Goal: Task Accomplishment & Management: Manage account settings

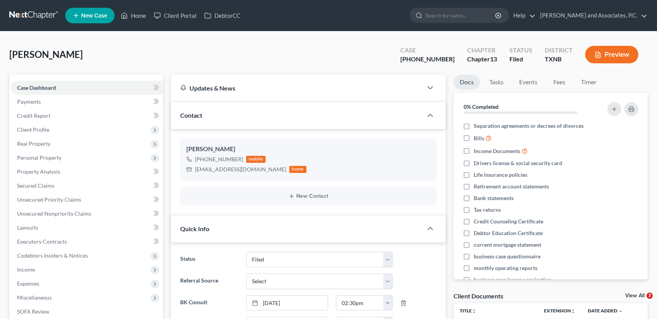
select select "5"
click at [136, 17] on link "Home" at bounding box center [133, 16] width 33 height 14
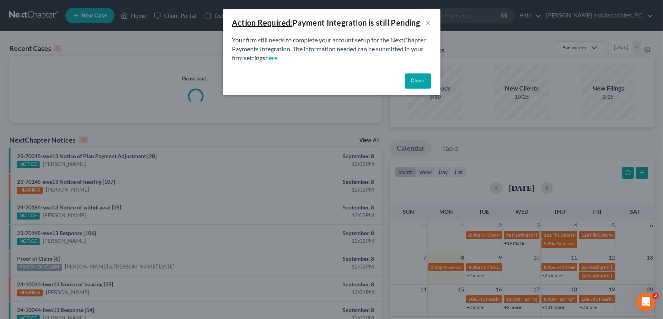
click at [420, 80] on button "Close" at bounding box center [418, 81] width 26 height 16
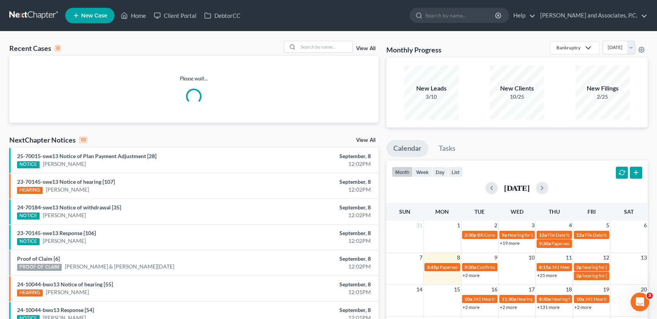
click at [325, 39] on div "Recent Cases 0 View All Please wait... NextChapter Notices 10 View All 25-70015…" at bounding box center [328, 232] width 657 height 403
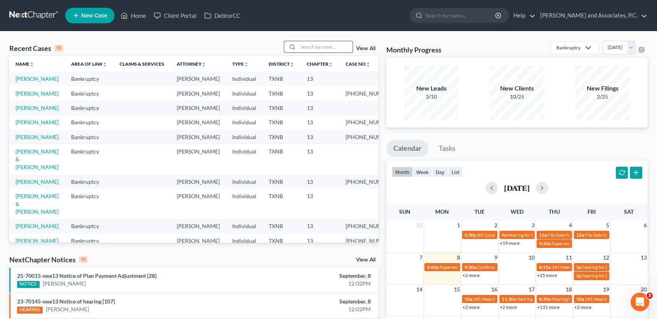
click at [328, 50] on input "search" at bounding box center [325, 46] width 54 height 11
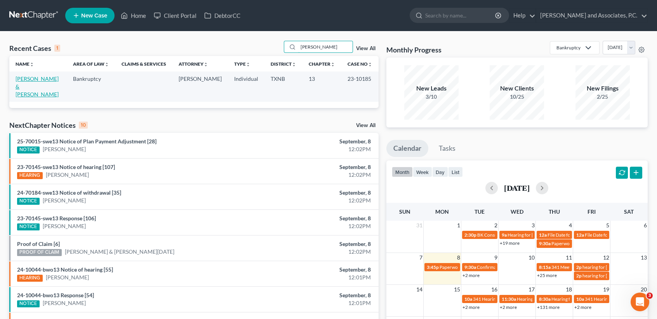
type input "tilley"
click at [36, 78] on link "Tilley, Dwight & Michelle" at bounding box center [37, 86] width 43 height 22
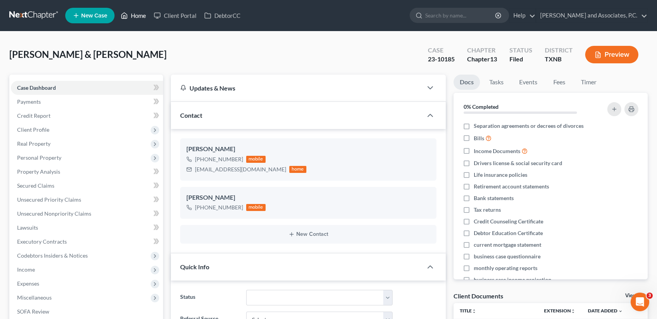
click at [127, 16] on icon at bounding box center [124, 16] width 5 height 6
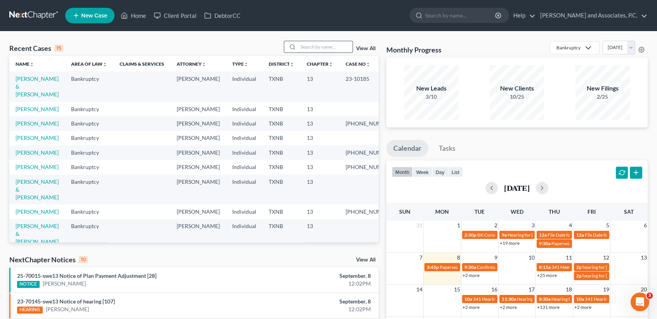
click at [324, 45] on input "search" at bounding box center [325, 46] width 54 height 11
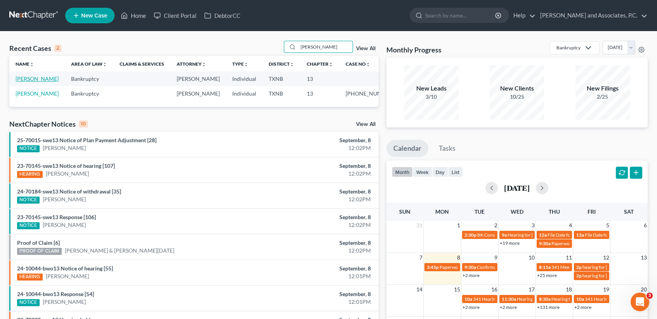
type input "goodwin"
click at [27, 79] on link "[PERSON_NAME]" at bounding box center [37, 78] width 43 height 7
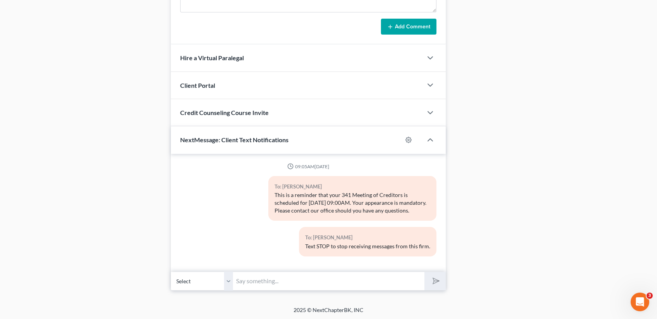
scroll to position [375, 0]
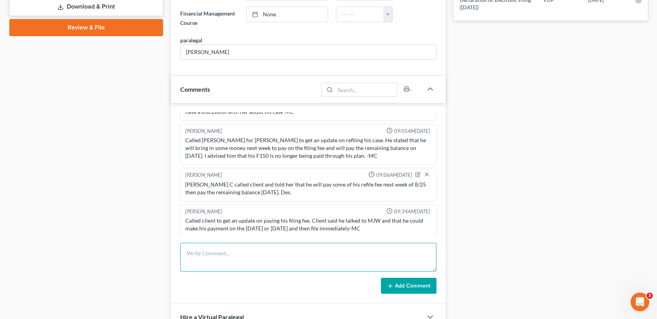
drag, startPoint x: 288, startPoint y: 257, endPoint x: 272, endPoint y: 260, distance: 16.1
click at [287, 257] on textarea at bounding box center [308, 257] width 256 height 29
type textarea "M"
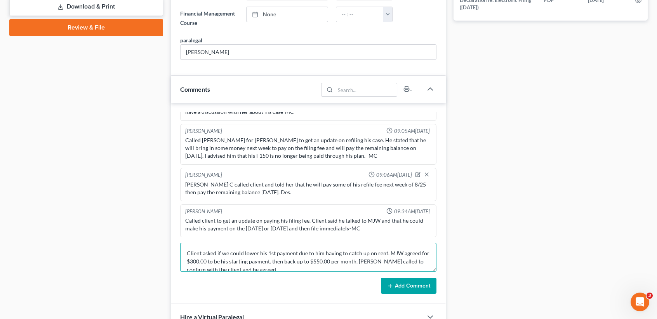
click at [280, 265] on textarea "Client asked if we could lower his 1st payment due to him having to catch up on…" at bounding box center [308, 257] width 256 height 29
type textarea "Client asked if we could lower his 1st payment due to him having to catch up on…"
click at [405, 278] on button "Add Comment" at bounding box center [409, 286] width 56 height 16
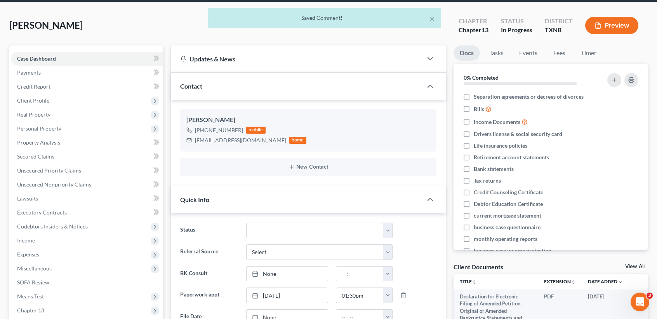
scroll to position [0, 0]
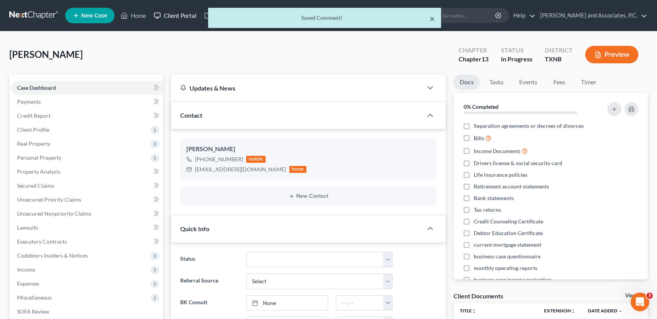
drag, startPoint x: 431, startPoint y: 17, endPoint x: 166, endPoint y: 21, distance: 264.4
click at [431, 17] on button "×" at bounding box center [431, 18] width 5 height 9
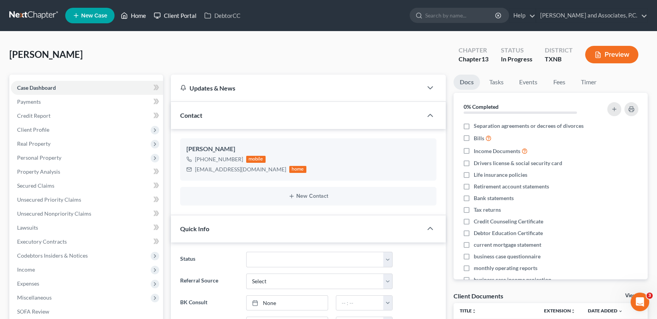
drag, startPoint x: 137, startPoint y: 19, endPoint x: 163, endPoint y: 18, distance: 25.7
click at [137, 19] on link "Home" at bounding box center [133, 16] width 33 height 14
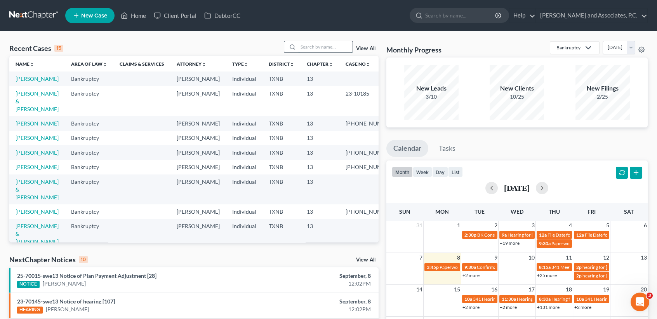
click at [328, 43] on input "search" at bounding box center [325, 46] width 54 height 11
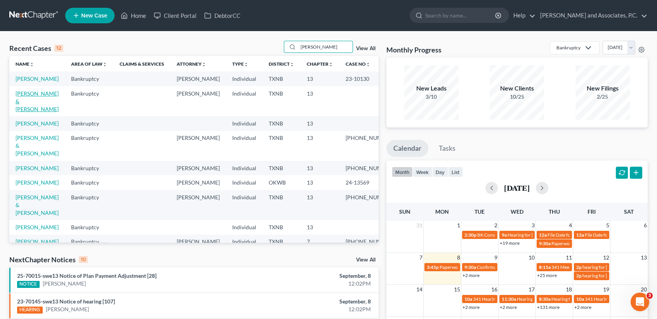
type input "hernan"
click at [31, 105] on link "Hernandez, Jeffrey & Laura" at bounding box center [37, 101] width 43 height 22
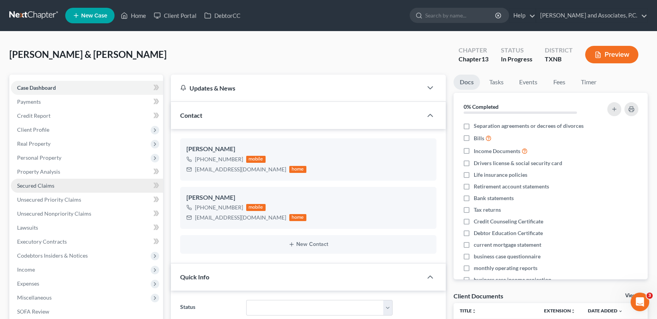
click at [25, 183] on span "Secured Claims" at bounding box center [35, 185] width 37 height 7
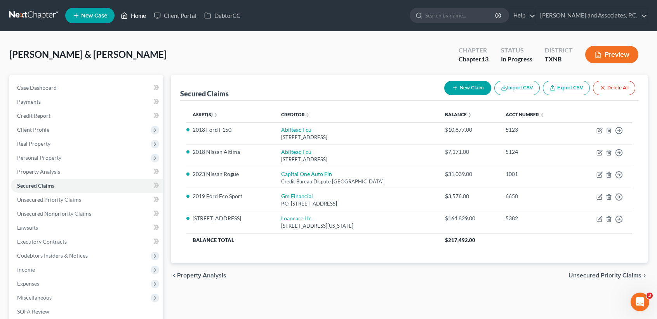
click at [131, 20] on link "Home" at bounding box center [133, 16] width 33 height 14
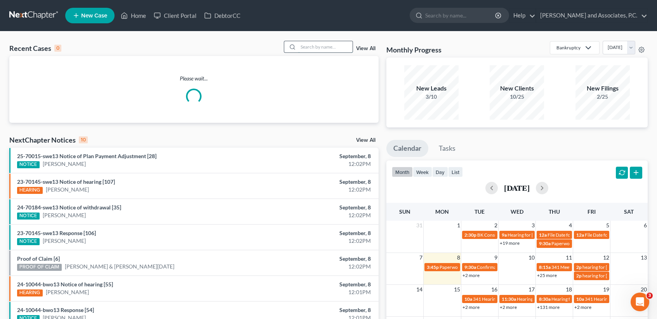
click at [335, 49] on input "search" at bounding box center [325, 46] width 54 height 11
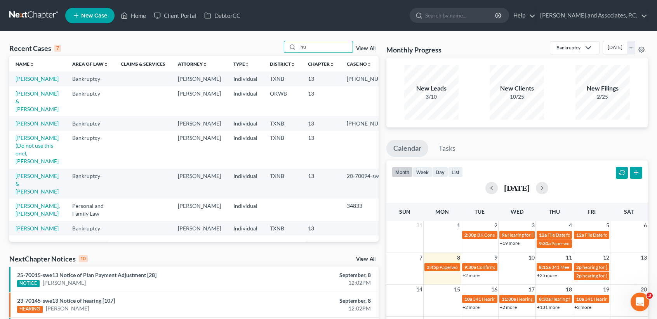
type input "h"
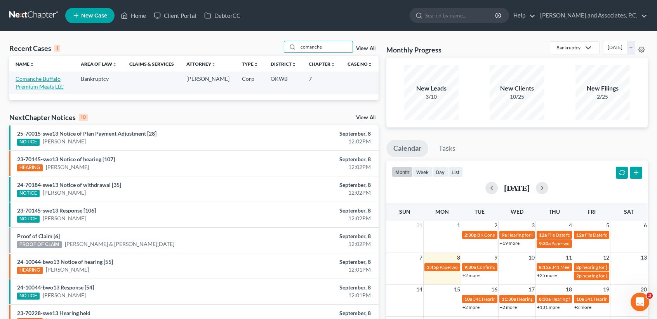
type input "comanche"
click at [49, 86] on link "Comanche Buffalo Premium Meats LLC" at bounding box center [40, 82] width 49 height 14
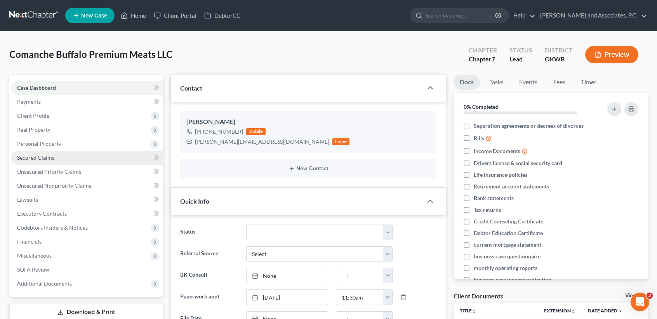
click at [50, 158] on span "Secured Claims" at bounding box center [35, 157] width 37 height 7
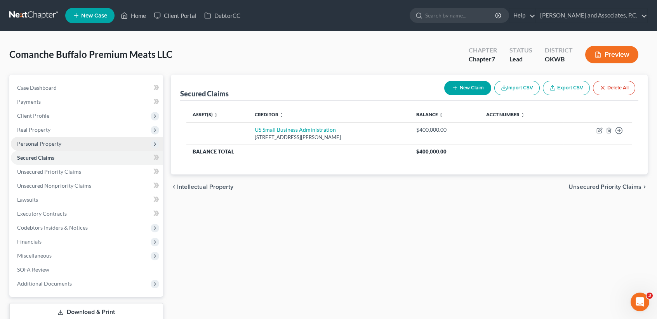
click at [54, 143] on span "Personal Property" at bounding box center [39, 143] width 44 height 7
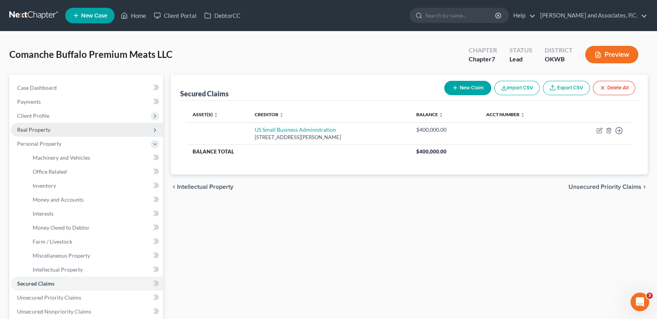
click at [59, 130] on span "Real Property" at bounding box center [87, 130] width 152 height 14
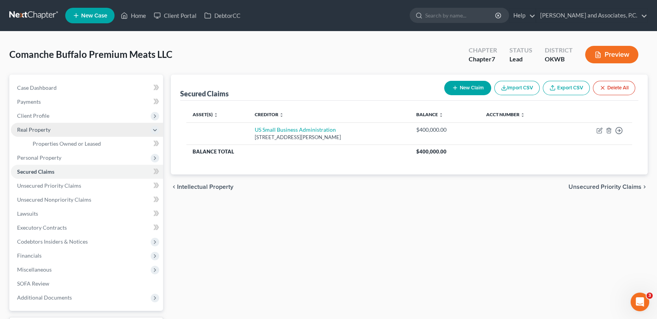
click at [59, 130] on span "Real Property" at bounding box center [87, 130] width 152 height 14
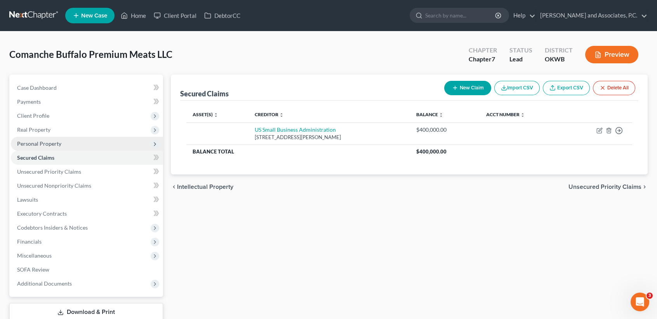
click at [56, 143] on span "Personal Property" at bounding box center [39, 143] width 44 height 7
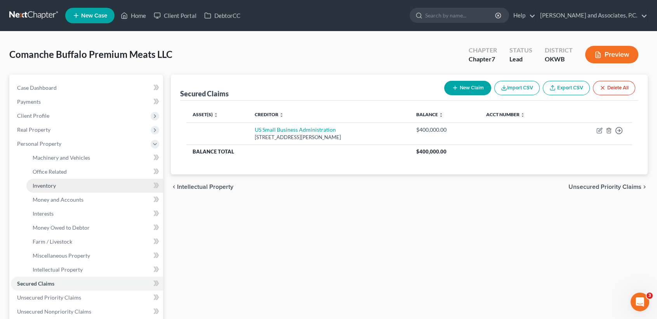
click at [57, 184] on link "Inventory" at bounding box center [94, 186] width 137 height 14
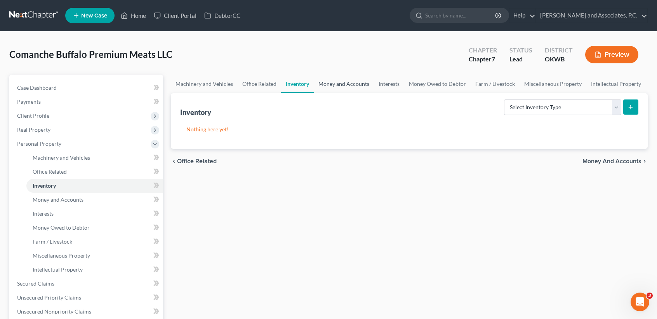
click at [337, 87] on link "Money and Accounts" at bounding box center [344, 84] width 60 height 19
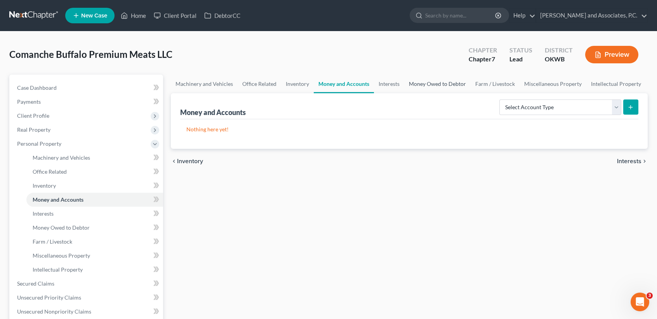
click at [427, 82] on link "Money Owed to Debtor" at bounding box center [437, 84] width 66 height 19
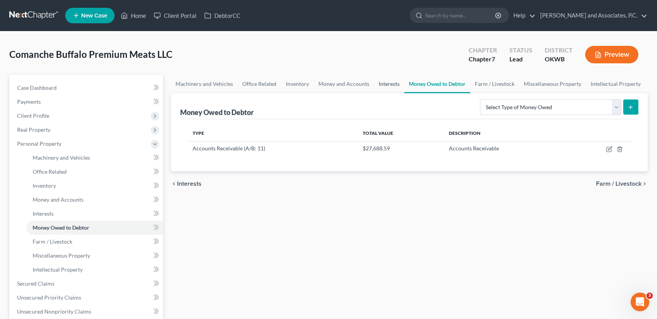
click at [390, 86] on link "Interests" at bounding box center [389, 84] width 30 height 19
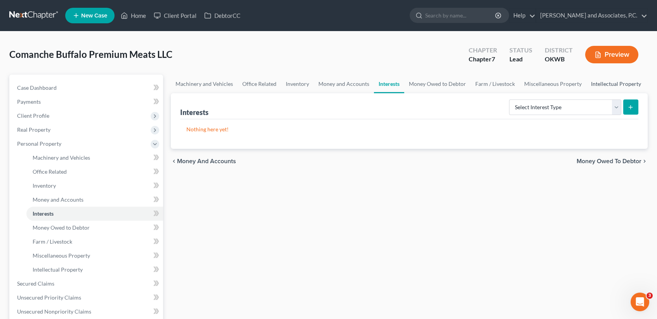
click at [610, 85] on link "Intellectual Property" at bounding box center [615, 84] width 59 height 19
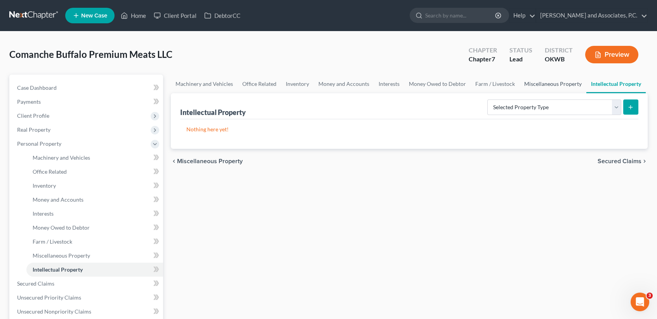
click at [547, 83] on link "Miscellaneous Property" at bounding box center [552, 84] width 67 height 19
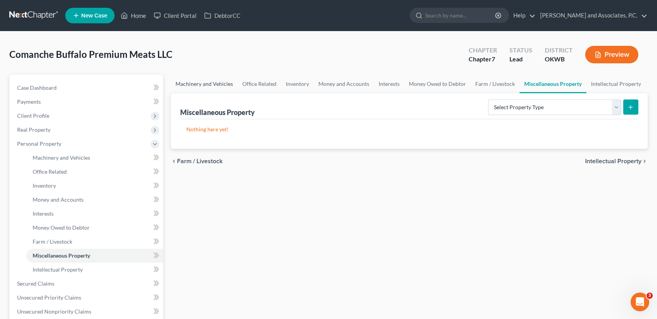
click at [213, 87] on link "Machinery and Vehicles" at bounding box center [204, 84] width 67 height 19
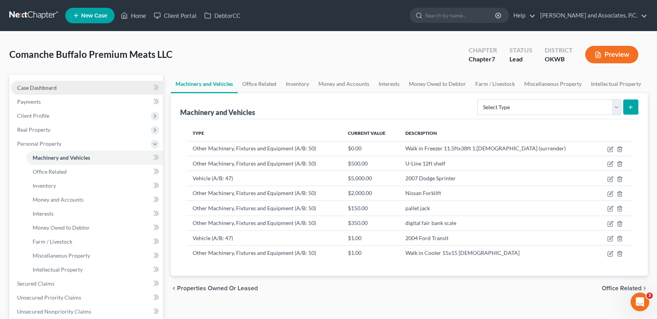
click at [46, 83] on link "Case Dashboard" at bounding box center [87, 88] width 152 height 14
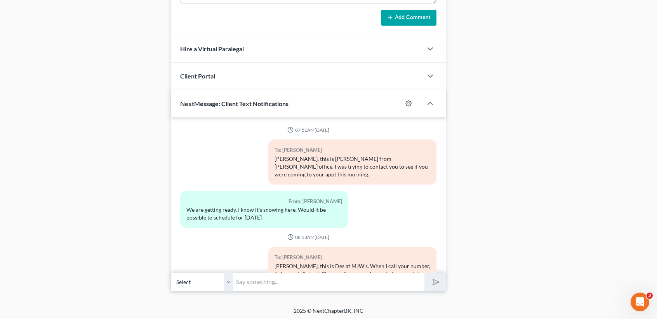
scroll to position [1472, 0]
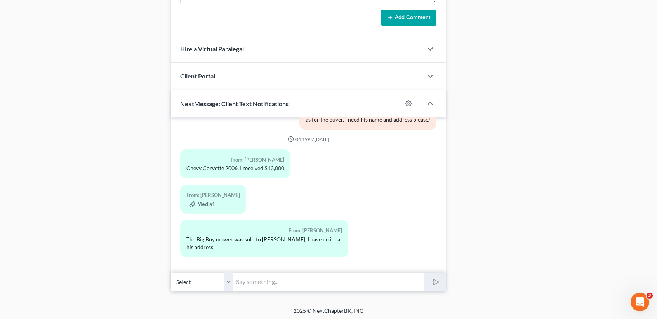
drag, startPoint x: 276, startPoint y: 273, endPoint x: 247, endPoint y: 247, distance: 38.5
click at [278, 274] on input "text" at bounding box center [328, 281] width 191 height 19
type input "[PERSON_NAME], who is the walk-in freezer financed through?"
click at [441, 281] on button "submit" at bounding box center [434, 282] width 21 height 18
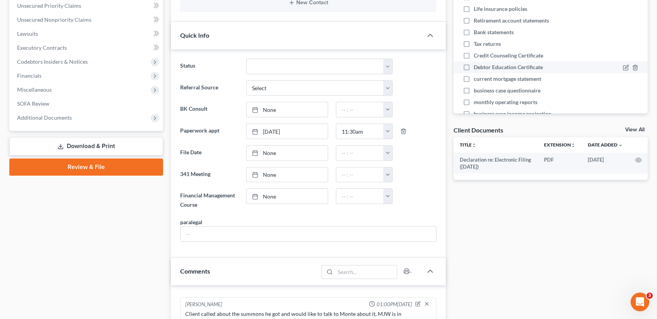
scroll to position [0, 0]
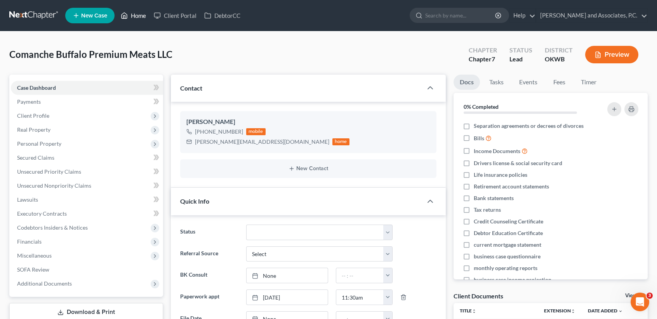
drag, startPoint x: 138, startPoint y: 21, endPoint x: 114, endPoint y: 27, distance: 24.5
click at [138, 21] on link "Home" at bounding box center [133, 16] width 33 height 14
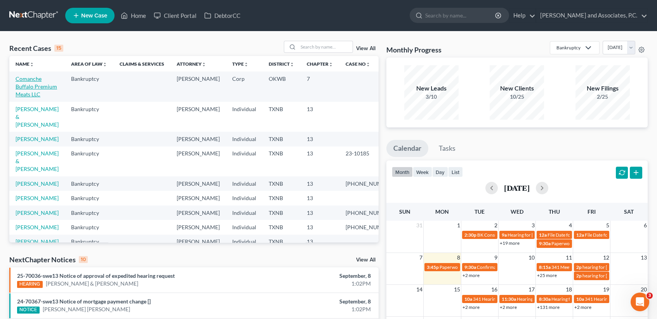
click at [27, 88] on link "Comanche Buffalo Premium Meats LLC" at bounding box center [37, 86] width 42 height 22
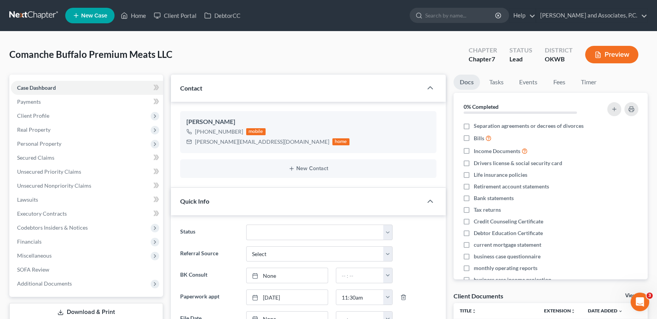
scroll to position [1521, 0]
click at [43, 184] on span "Unsecured Nonpriority Claims" at bounding box center [54, 185] width 74 height 7
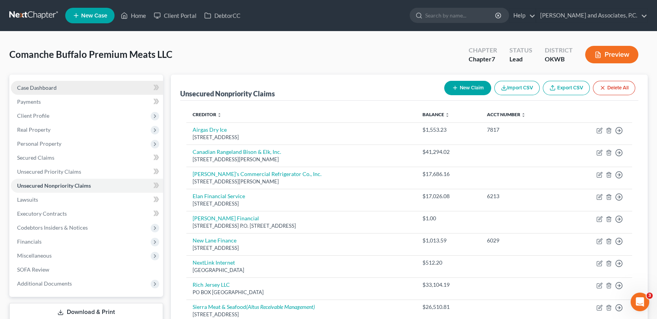
click at [49, 90] on span "Case Dashboard" at bounding box center [37, 87] width 40 height 7
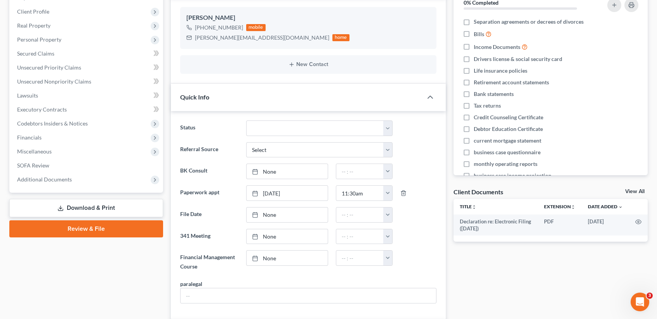
scroll to position [98, 0]
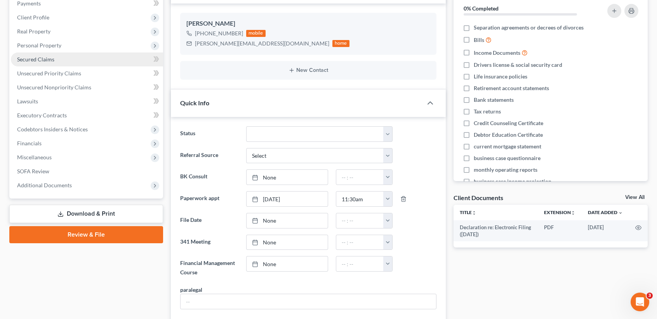
click at [52, 56] on span "Secured Claims" at bounding box center [35, 59] width 37 height 7
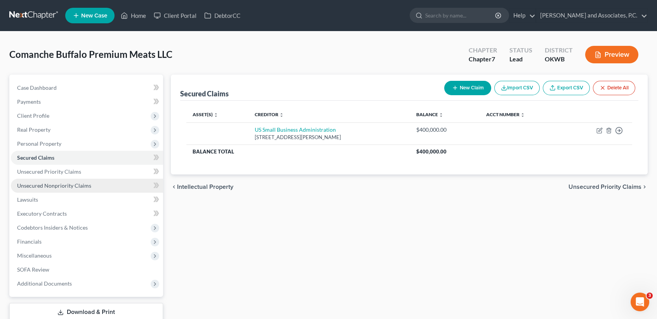
click at [26, 190] on link "Unsecured Nonpriority Claims" at bounding box center [87, 186] width 152 height 14
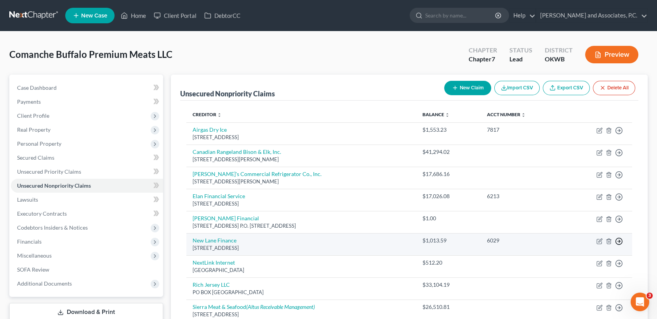
click at [621, 241] on icon "button" at bounding box center [619, 241] width 8 height 8
click at [579, 247] on link "Move to D" at bounding box center [583, 246] width 65 height 13
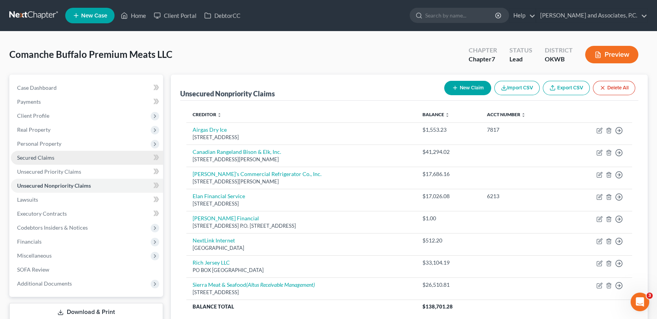
click at [57, 155] on link "Secured Claims" at bounding box center [87, 158] width 152 height 14
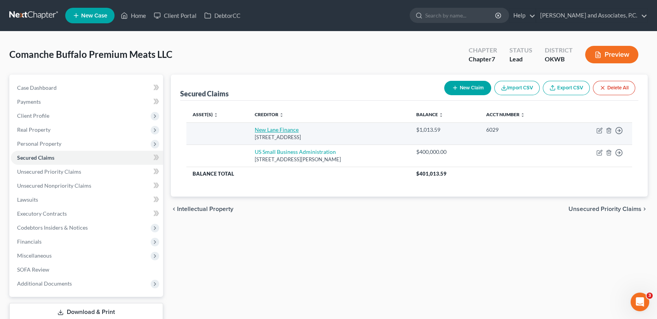
click at [283, 128] on link "New Lane Finance" at bounding box center [277, 129] width 44 height 7
select select "39"
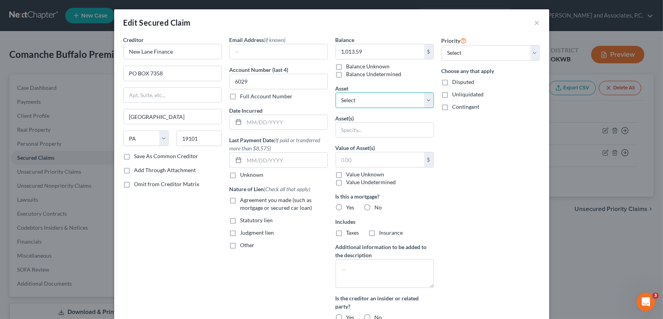
click at [371, 97] on select "Select Other Multiple Assets Accounts Receivable (owed to debtor) - $0.0 Walk i…" at bounding box center [384, 100] width 98 height 16
select select "12"
click at [335, 92] on select "Select Other Multiple Assets Accounts Receivable (owed to debtor) - $0.0 Walk i…" at bounding box center [384, 100] width 98 height 16
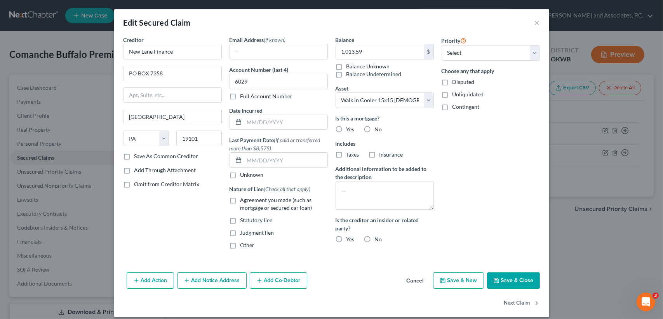
click at [483, 212] on div "Priority Select 1st 2nd 3rd 4th 5th 6th 7th 8th 9th 10th 11th 12th 13th 14th 15…" at bounding box center [491, 145] width 106 height 219
click at [491, 54] on select "Select 1st 2nd 3rd 4th 5th 6th 7th 8th 9th 10th 11th 12th 13th 14th 15th 16th 1…" at bounding box center [490, 53] width 98 height 16
click at [496, 161] on div "Priority Select 1st 2nd 3rd 4th 5th 6th 7th 8th 9th 10th 11th 12th 13th 14th 15…" at bounding box center [491, 145] width 106 height 219
click at [378, 196] on textarea at bounding box center [384, 195] width 98 height 29
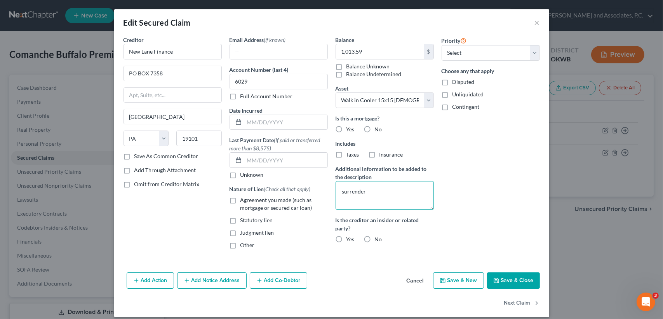
type textarea "surrender"
click at [517, 274] on button "Save & Close" at bounding box center [513, 280] width 53 height 16
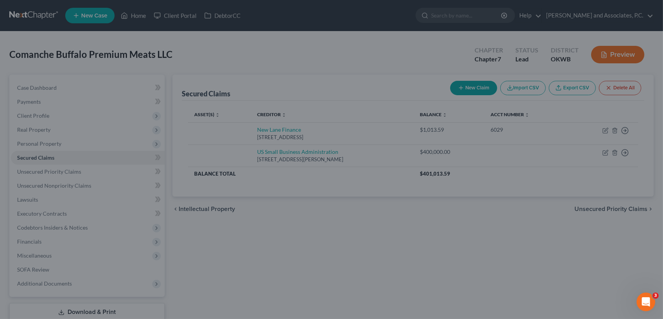
select select "12"
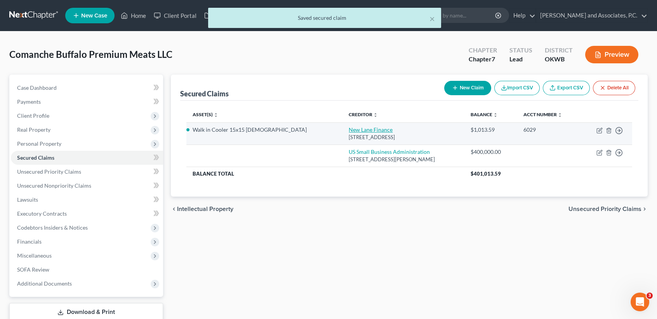
click at [349, 131] on link "New Lane Finance" at bounding box center [371, 129] width 44 height 7
select select "39"
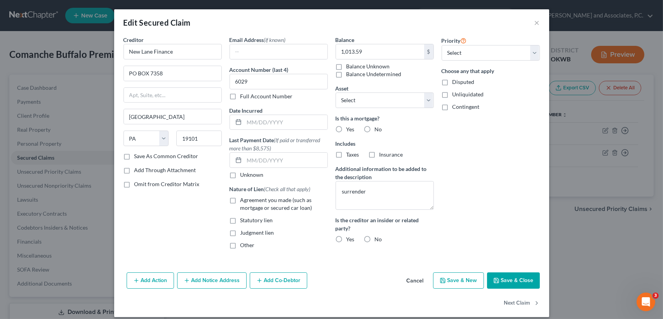
click at [476, 189] on div "Priority Select 1st 2nd 3rd 4th 5th 6th 7th 8th 9th 10th 11th 12th 13th 14th 15…" at bounding box center [491, 145] width 106 height 219
click at [512, 275] on button "Save & Close" at bounding box center [513, 280] width 53 height 16
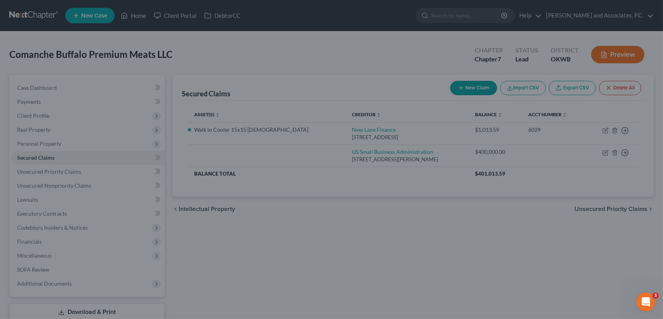
select select "12"
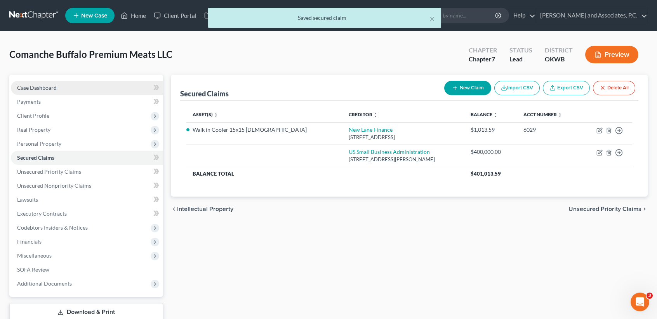
click at [50, 93] on link "Case Dashboard" at bounding box center [87, 88] width 152 height 14
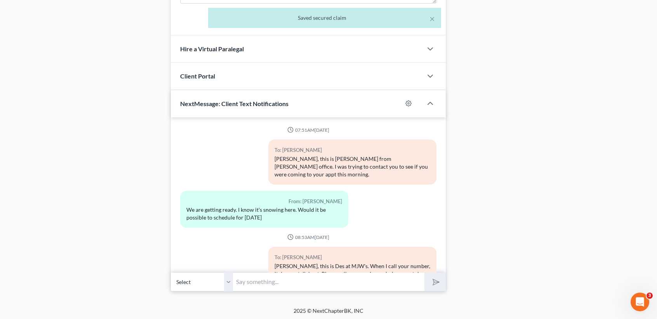
scroll to position [1556, 0]
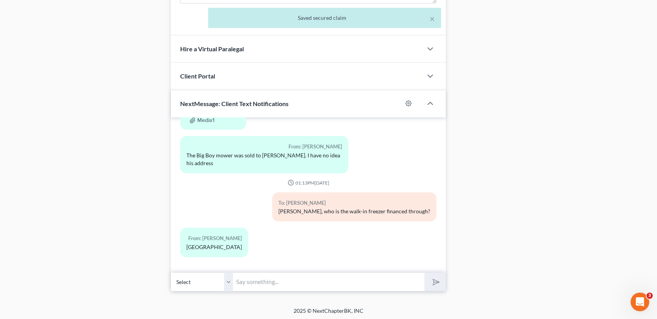
click at [315, 278] on input "text" at bounding box center [328, 281] width 191 height 19
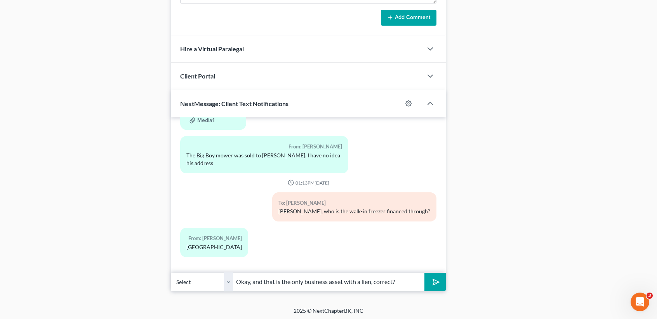
type input "Okay, and that is the only business asset with a lien, correct?"
click at [424, 273] on button "submit" at bounding box center [434, 282] width 21 height 18
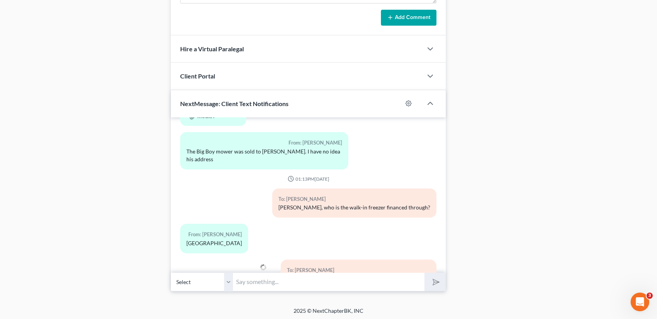
scroll to position [1592, 0]
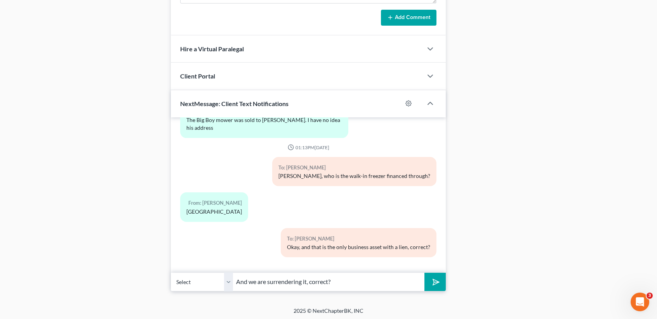
type input "And we are surrendering it, correct?"
click at [424, 273] on button "submit" at bounding box center [434, 282] width 21 height 18
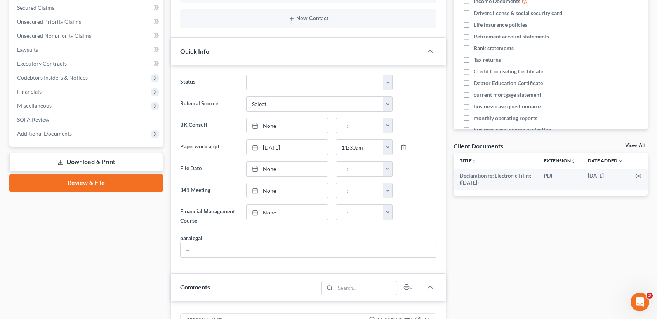
scroll to position [0, 0]
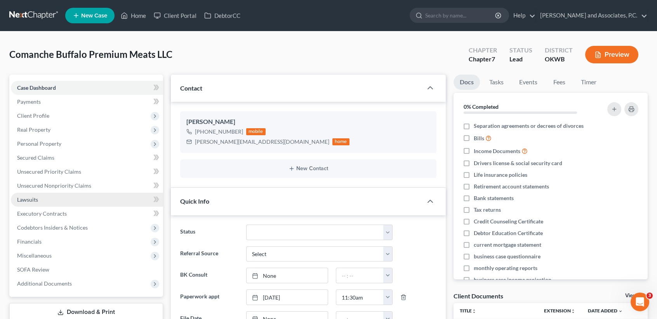
click at [43, 199] on link "Lawsuits" at bounding box center [87, 200] width 152 height 14
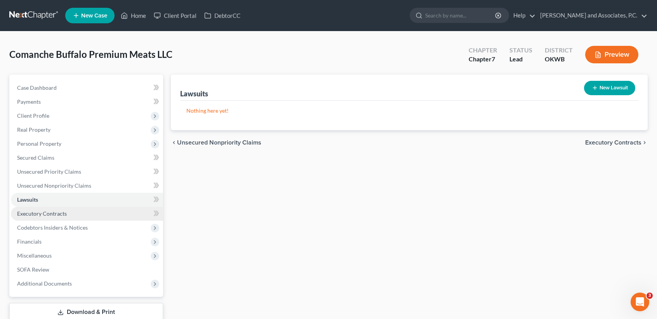
click at [43, 216] on link "Executory Contracts" at bounding box center [87, 214] width 152 height 14
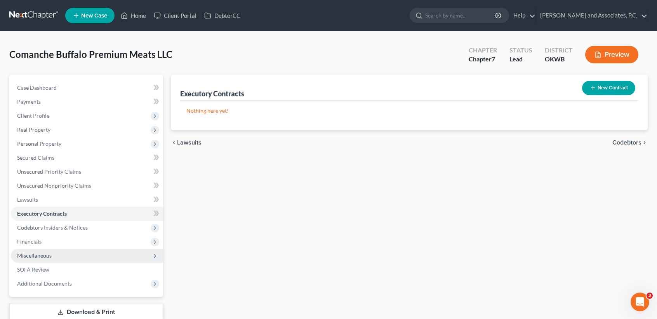
click at [30, 248] on span "Miscellaneous" at bounding box center [87, 255] width 152 height 14
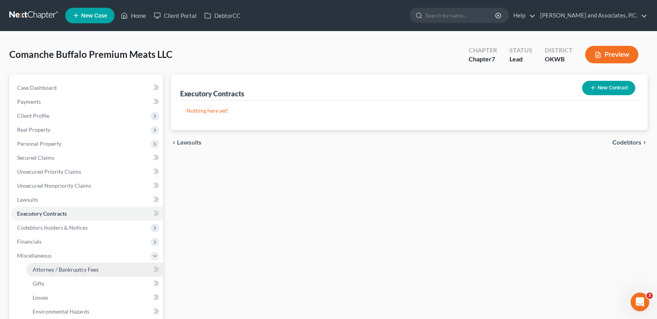
click at [44, 270] on span "Attorney / Bankruptcy Fees" at bounding box center [66, 269] width 66 height 7
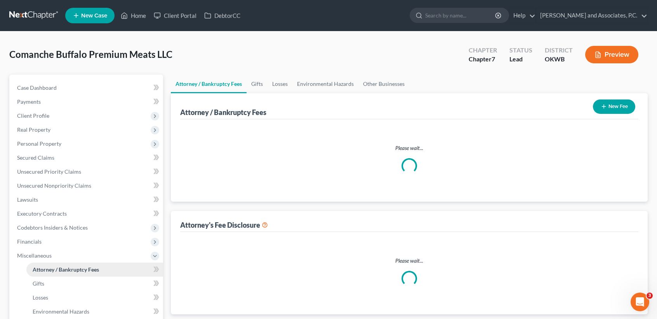
select select "0"
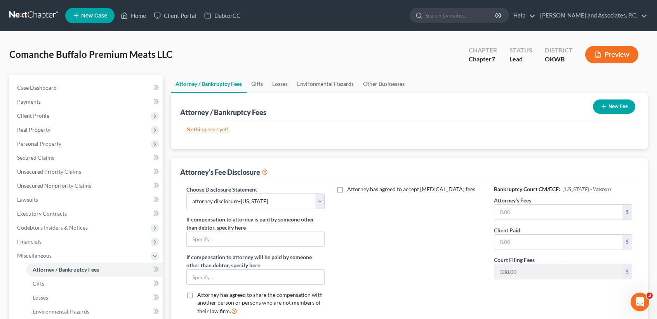
click at [610, 108] on button "New Fee" at bounding box center [614, 106] width 42 height 14
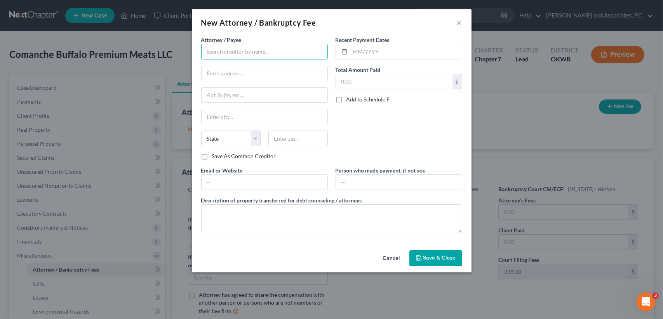
drag, startPoint x: 273, startPoint y: 49, endPoint x: 284, endPoint y: 46, distance: 12.1
click at [276, 49] on input "text" at bounding box center [264, 52] width 127 height 16
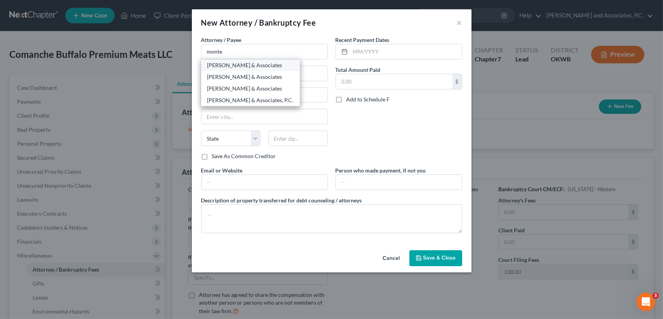
click at [263, 66] on div "Monte J White & Associates" at bounding box center [250, 65] width 86 height 8
type input "Monte J White & Associates"
type input "[STREET_ADDRESS]"
type input "Wichita Falls"
select select "45"
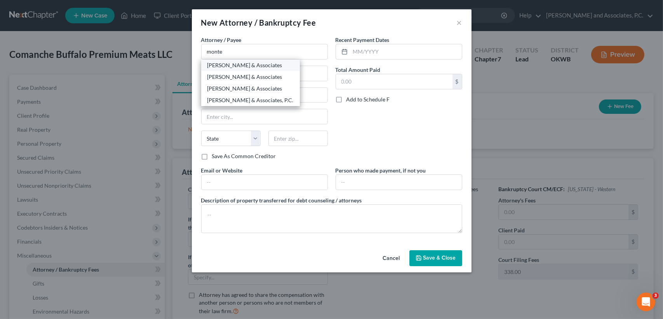
type input "76301"
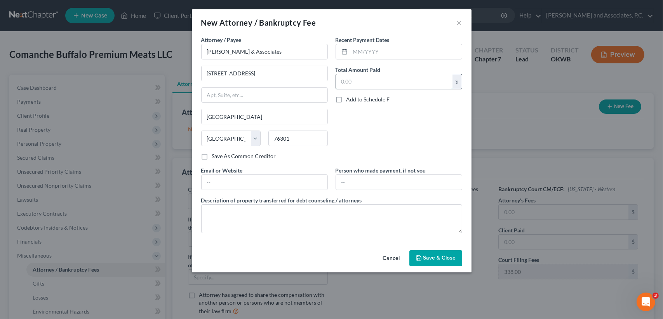
click at [401, 77] on input "text" at bounding box center [394, 81] width 116 height 15
type input "8"
type input "5,400.00"
click at [433, 262] on button "Save & Close" at bounding box center [435, 258] width 53 height 16
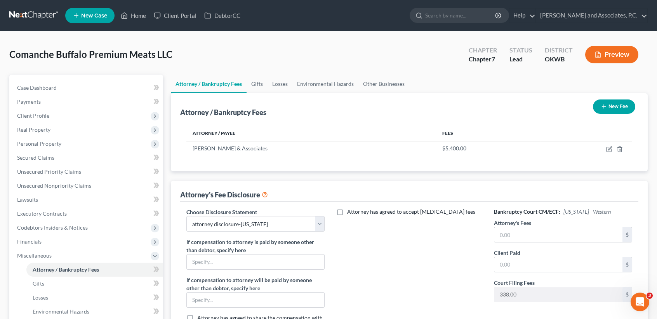
click at [611, 108] on button "New Fee" at bounding box center [614, 106] width 42 height 14
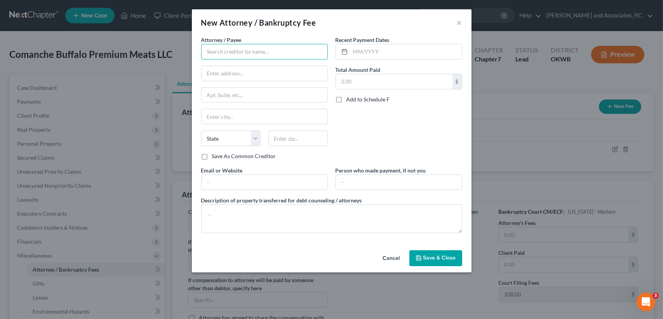
drag, startPoint x: 242, startPoint y: 50, endPoint x: 248, endPoint y: 45, distance: 8.6
click at [243, 50] on input "text" at bounding box center [264, 52] width 127 height 16
click at [394, 260] on button "Cancel" at bounding box center [392, 259] width 30 height 16
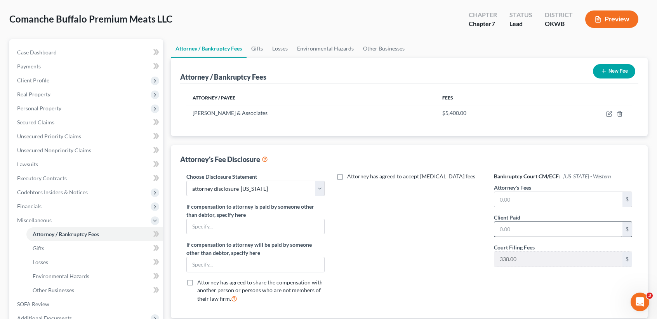
scroll to position [52, 0]
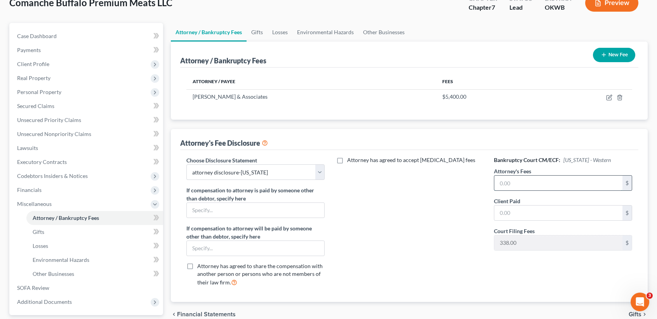
click at [525, 177] on input "text" at bounding box center [558, 182] width 128 height 15
type input "5,400.00"
click at [551, 218] on input "text" at bounding box center [558, 212] width 128 height 15
type input "5,400.00"
click at [391, 279] on div "Attorney has agreed to accept retainer fees" at bounding box center [409, 224] width 154 height 136
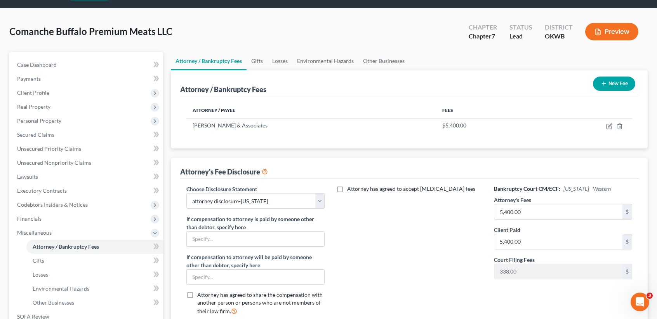
scroll to position [0, 0]
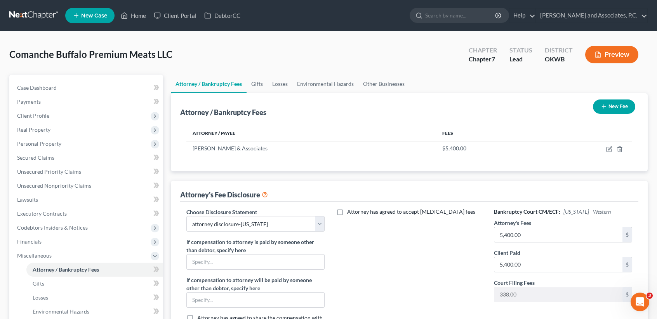
click at [62, 76] on div "Case Dashboard Payments Invoices Payments Payments Credit Report Client Profile…" at bounding box center [86, 221] width 154 height 292
drag, startPoint x: 62, startPoint y: 76, endPoint x: 60, endPoint y: 83, distance: 7.7
click at [62, 79] on div "Case Dashboard Payments Invoices Payments Payments Credit Report Client Profile…" at bounding box center [86, 221] width 154 height 292
click at [60, 84] on link "Case Dashboard" at bounding box center [87, 88] width 152 height 14
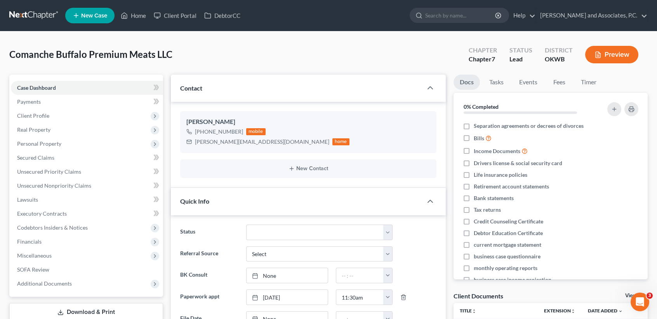
scroll to position [137, 0]
click at [563, 81] on link "Fees" at bounding box center [559, 82] width 25 height 15
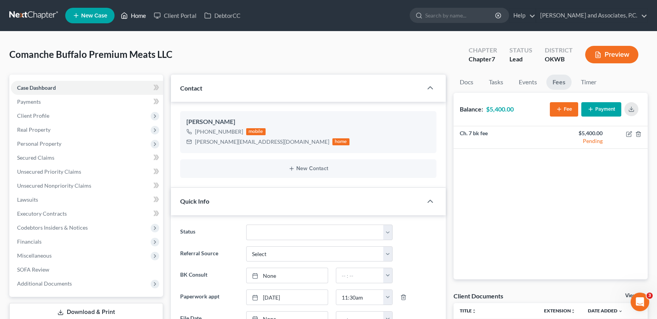
click at [129, 10] on link "Home" at bounding box center [133, 16] width 33 height 14
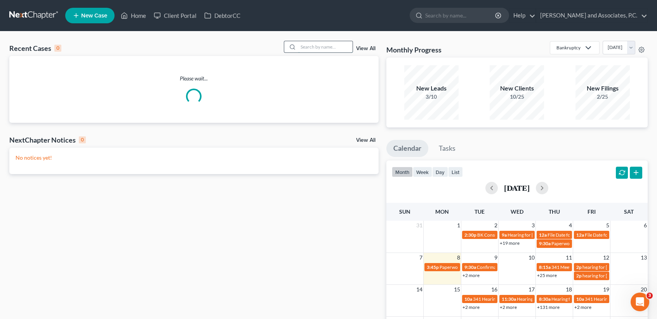
click at [332, 43] on input "search" at bounding box center [325, 46] width 54 height 11
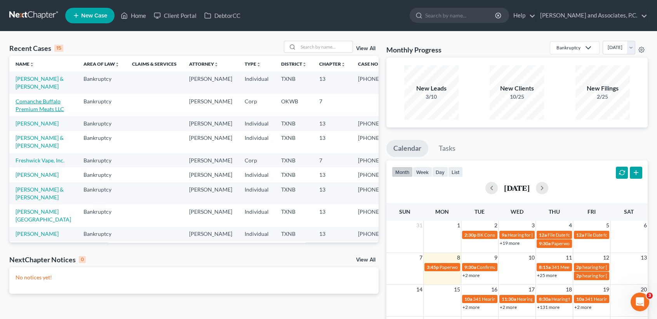
click at [24, 112] on link "Comanche Buffalo Premium Meats LLC" at bounding box center [40, 105] width 49 height 14
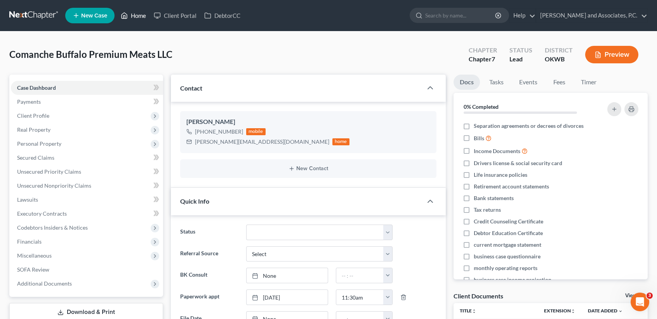
click at [133, 14] on link "Home" at bounding box center [133, 16] width 33 height 14
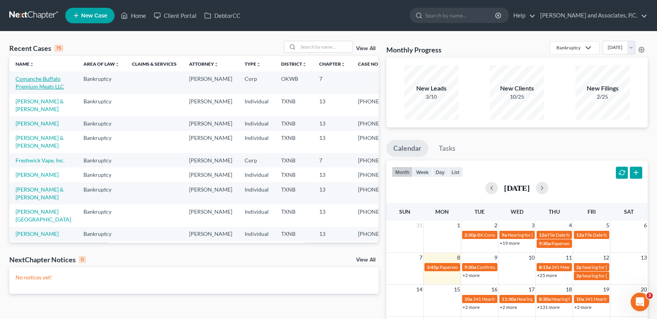
click at [30, 90] on link "Comanche Buffalo Premium Meats LLC" at bounding box center [40, 82] width 49 height 14
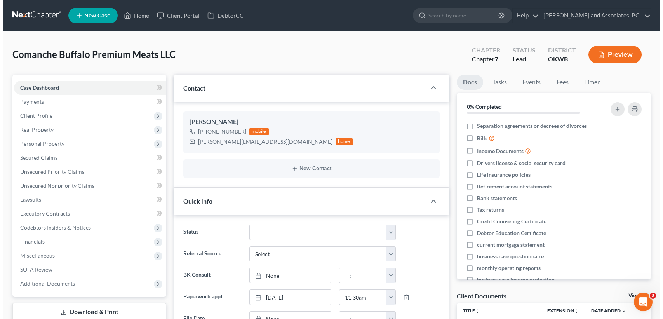
scroll to position [1627, 0]
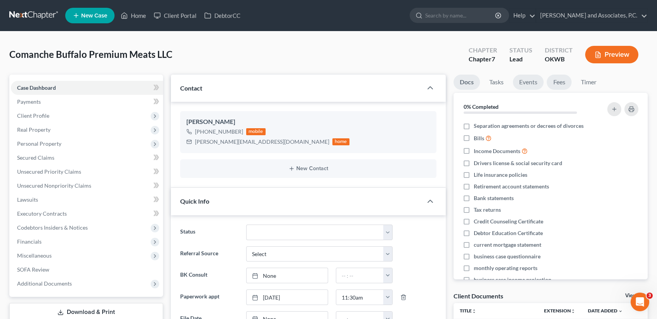
click at [561, 78] on link "Fees" at bounding box center [559, 82] width 25 height 15
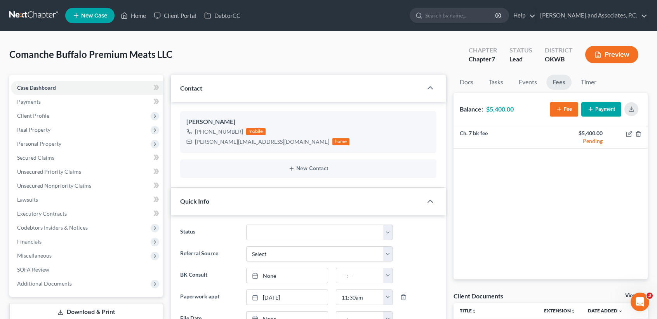
click at [604, 111] on button "Payment" at bounding box center [601, 109] width 40 height 14
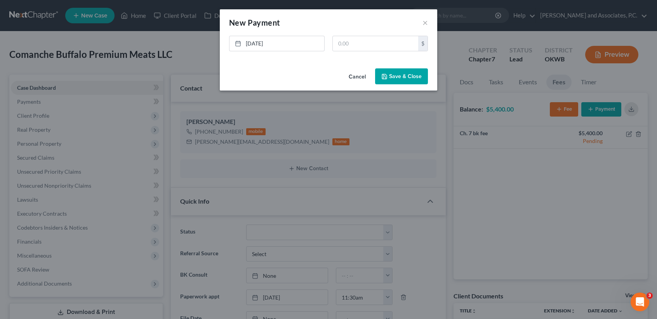
scroll to position [1619, 0]
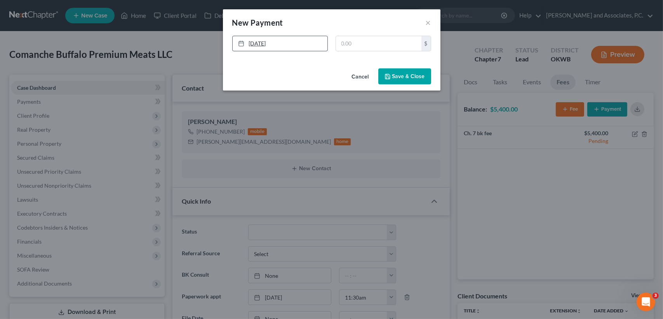
click at [284, 46] on link "9/8/2025" at bounding box center [280, 43] width 95 height 15
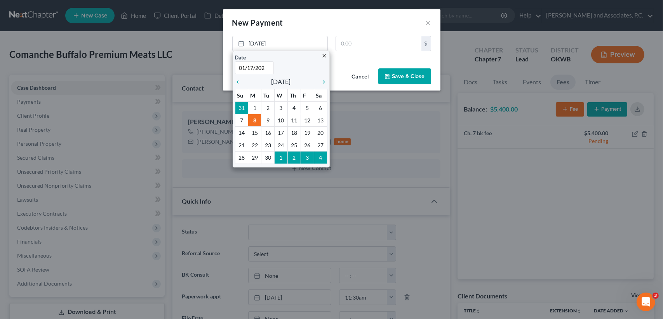
type input "01/17/2025"
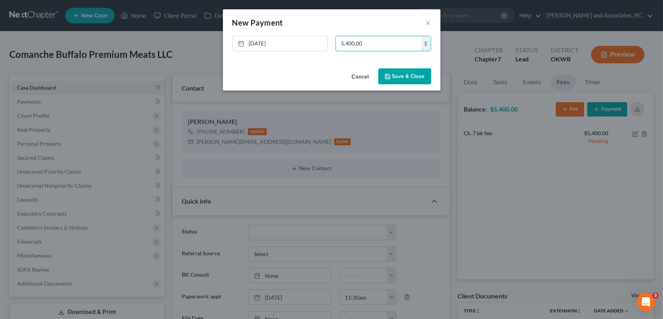
type input "5,400.00"
click at [415, 76] on button "Save & Close" at bounding box center [404, 76] width 53 height 16
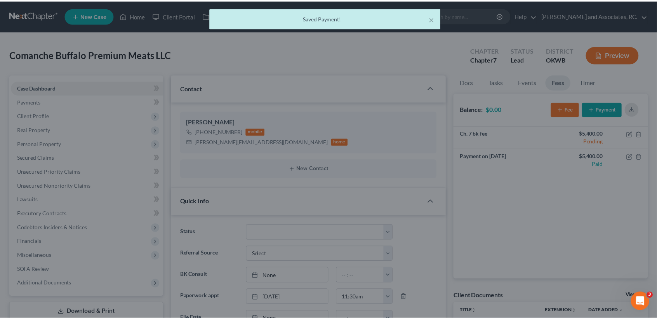
scroll to position [1627, 0]
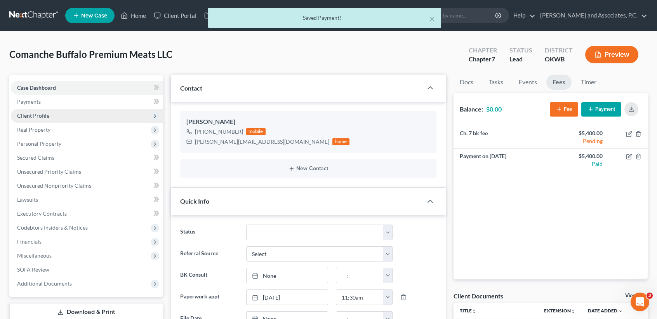
click at [35, 118] on span "Client Profile" at bounding box center [33, 115] width 32 height 7
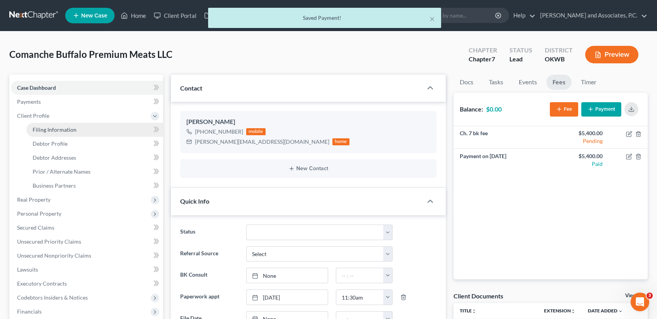
click at [41, 132] on span "Filing Information" at bounding box center [55, 129] width 44 height 7
select select "1"
select select "0"
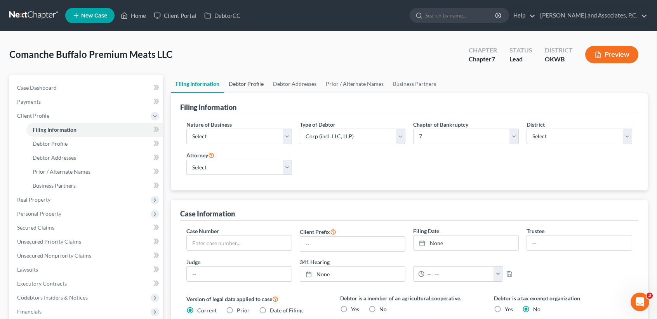
click at [252, 85] on link "Debtor Profile" at bounding box center [246, 84] width 44 height 19
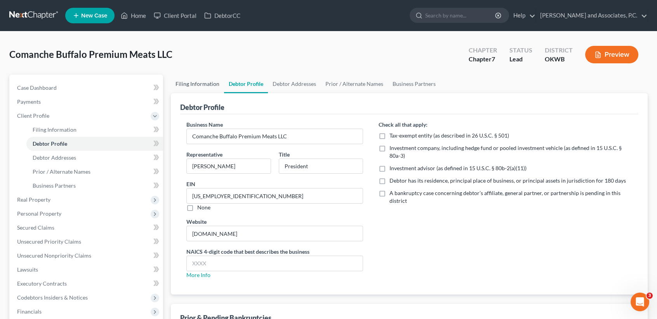
click at [200, 84] on link "Filing Information" at bounding box center [197, 84] width 53 height 19
select select "1"
select select "0"
select select "65"
select select "1"
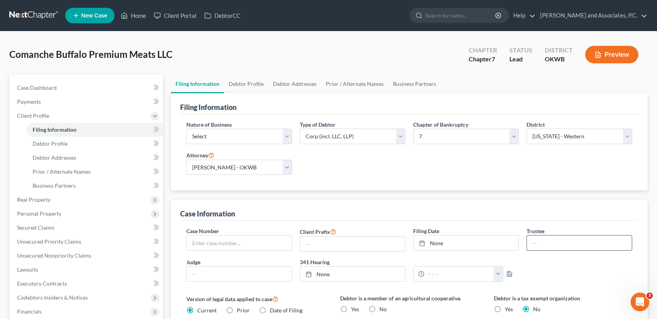
drag, startPoint x: 552, startPoint y: 242, endPoint x: 559, endPoint y: 243, distance: 7.4
click at [553, 242] on input "text" at bounding box center [579, 242] width 105 height 15
type input "Katherine Davis"
click at [245, 85] on link "Debtor Profile" at bounding box center [246, 84] width 44 height 19
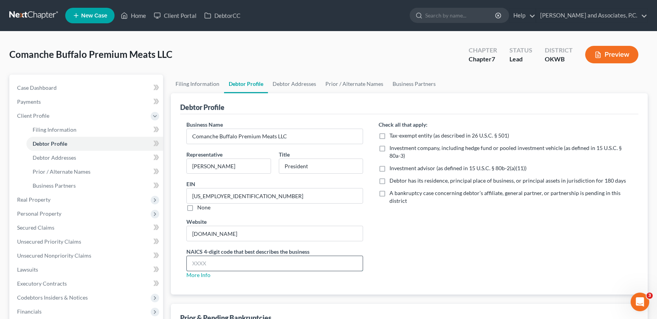
click at [247, 266] on input "text" at bounding box center [275, 263] width 176 height 15
click at [202, 276] on link "More Info" at bounding box center [198, 274] width 24 height 7
click at [244, 268] on input "text" at bounding box center [275, 263] width 176 height 15
type input "7223"
click at [454, 251] on div "Check all that apply: Tax-exempt entity (as described in 26 U.S.C. § 501) Inves…" at bounding box center [505, 202] width 269 height 165
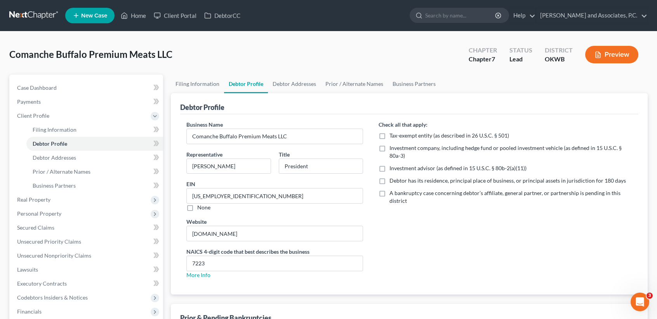
drag, startPoint x: 380, startPoint y: 179, endPoint x: 383, endPoint y: 192, distance: 13.2
click at [389, 179] on label "Debtor has its residence, principal place of business, or principal assets in j…" at bounding box center [507, 181] width 236 height 8
click at [393, 179] on input "Debtor has its residence, principal place of business, or principal assets in j…" at bounding box center [395, 179] width 5 height 5
checkbox input "true"
click at [389, 192] on label "A bankruptcy case concerning debtor’s affiliate, general partner, or partnershi…" at bounding box center [510, 197] width 243 height 16
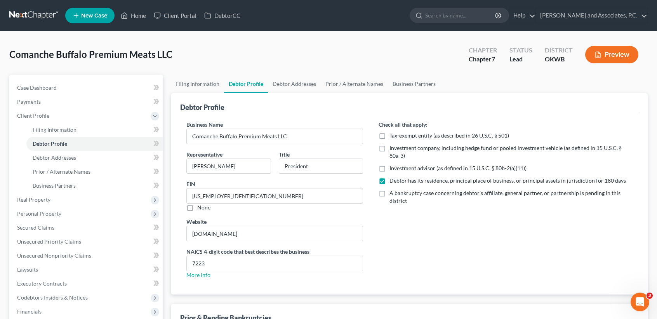
click at [393, 192] on input "A bankruptcy case concerning debtor’s affiliate, general partner, or partnershi…" at bounding box center [395, 191] width 5 height 5
checkbox input "true"
click at [304, 86] on link "Debtor Addresses" at bounding box center [294, 84] width 53 height 19
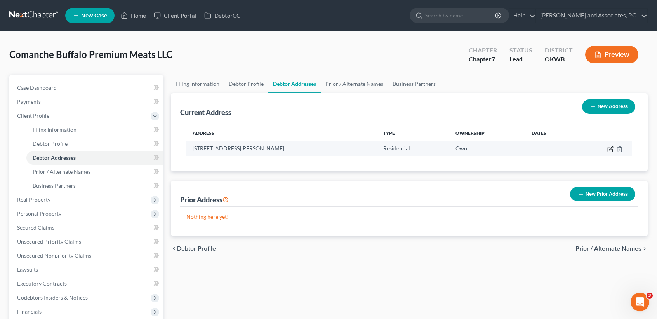
click at [610, 151] on icon "button" at bounding box center [610, 149] width 6 height 6
select select "37"
select select "15"
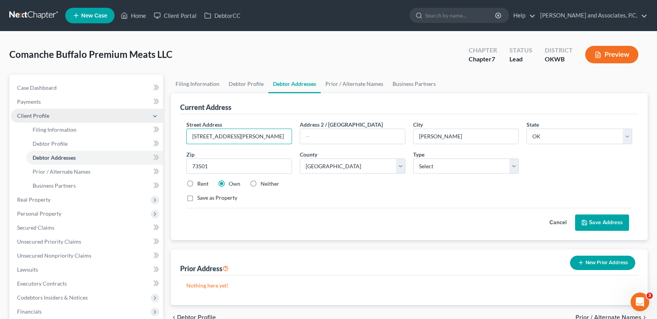
drag, startPoint x: 239, startPoint y: 134, endPoint x: 65, endPoint y: 113, distance: 175.3
click at [50, 116] on div "Petition Navigation Case Dashboard Payments Invoices Payments Payments Credit R…" at bounding box center [328, 243] width 646 height 337
type input "7635 NW Andrews"
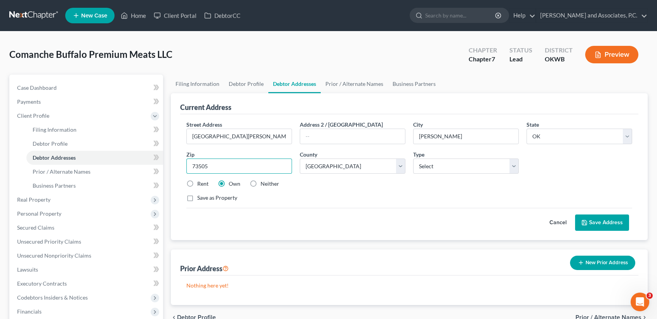
type input "73505"
click at [616, 212] on div "Cancel Save Address" at bounding box center [409, 219] width 446 height 23
click at [617, 219] on button "Save Address" at bounding box center [602, 222] width 54 height 16
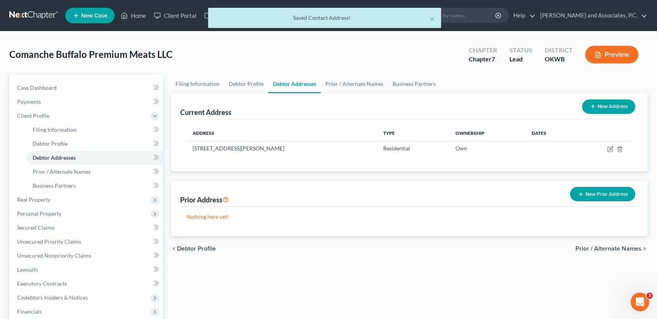
click at [617, 197] on button "New Prior Address" at bounding box center [602, 194] width 65 height 14
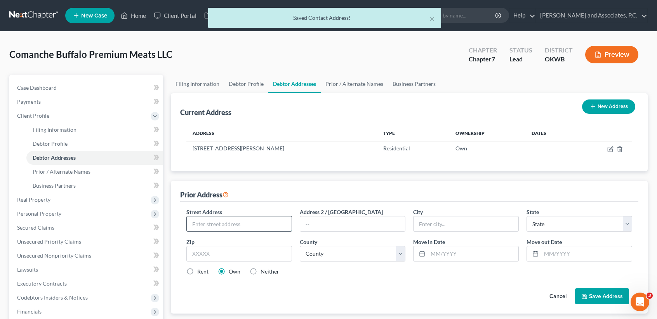
click at [241, 219] on input "text" at bounding box center [239, 223] width 105 height 15
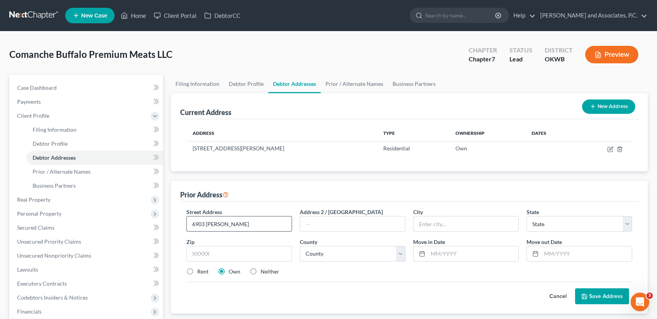
type input "6903 SE Bishop"
type input "73501"
type input "Lawton"
select select "37"
select select "15"
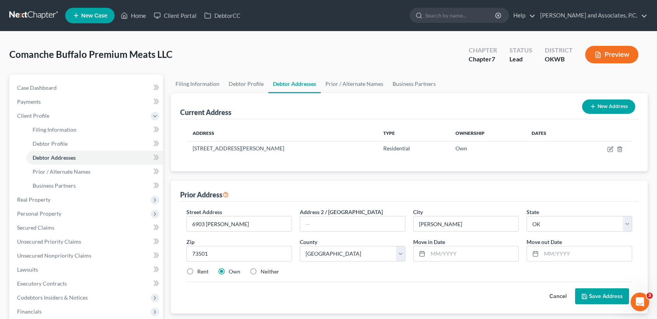
click at [596, 299] on button "Save Address" at bounding box center [602, 296] width 54 height 16
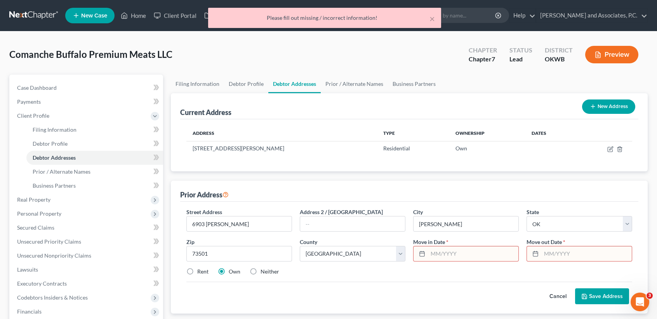
click at [550, 257] on input "text" at bounding box center [586, 253] width 90 height 15
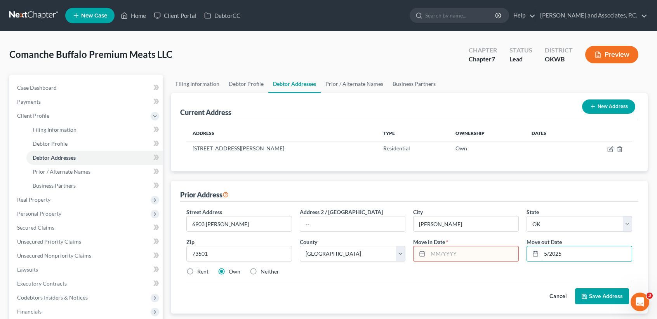
type input "5/2025"
click at [455, 254] on input "text" at bounding box center [473, 253] width 90 height 15
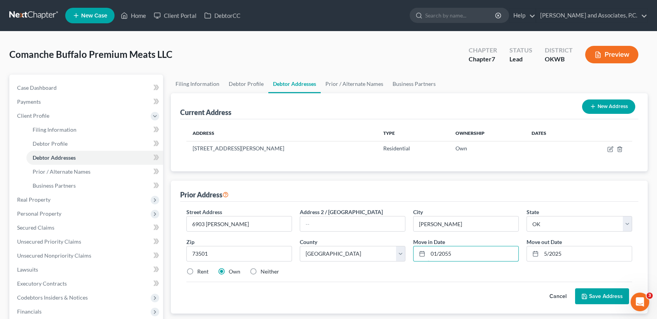
type input "01/2055"
click at [599, 300] on button "Save Address" at bounding box center [602, 296] width 54 height 16
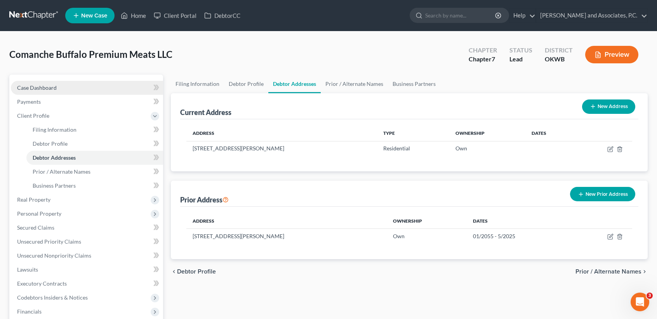
click at [30, 87] on span "Case Dashboard" at bounding box center [37, 87] width 40 height 7
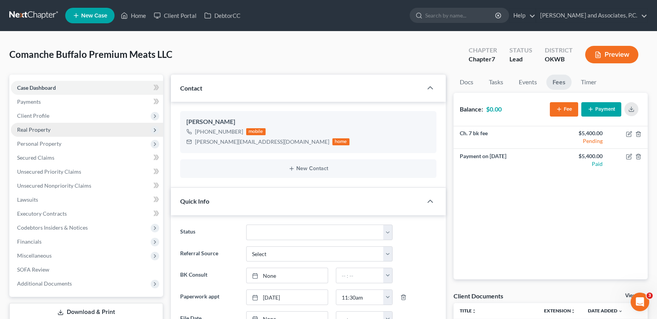
click at [28, 126] on span "Real Property" at bounding box center [33, 129] width 33 height 7
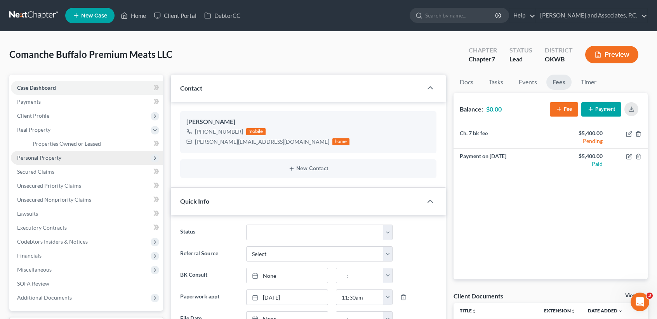
click at [51, 154] on span "Personal Property" at bounding box center [87, 158] width 152 height 14
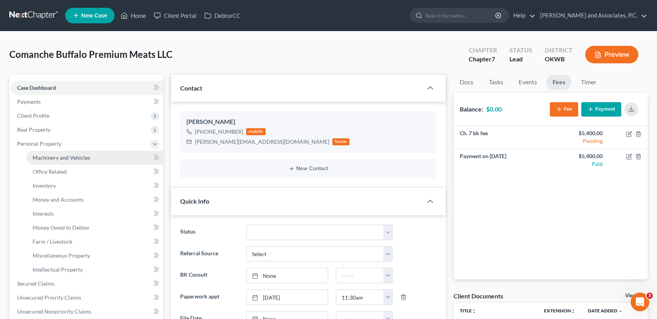
click at [50, 157] on span "Machinery and Vehicles" at bounding box center [61, 157] width 57 height 7
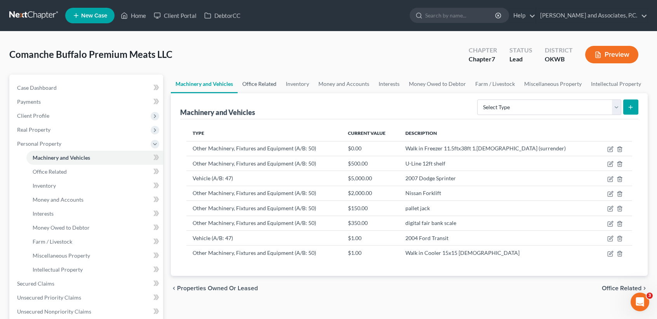
click at [253, 88] on link "Office Related" at bounding box center [259, 84] width 43 height 19
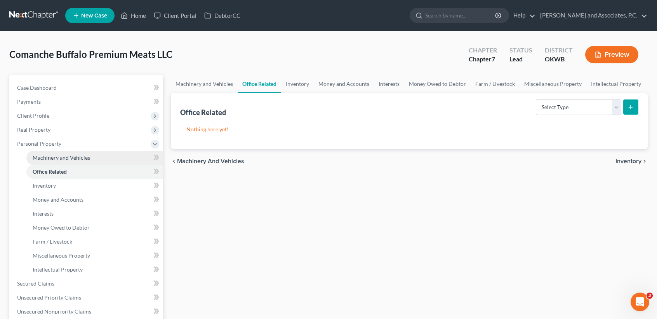
click at [59, 152] on link "Machinery and Vehicles" at bounding box center [94, 158] width 137 height 14
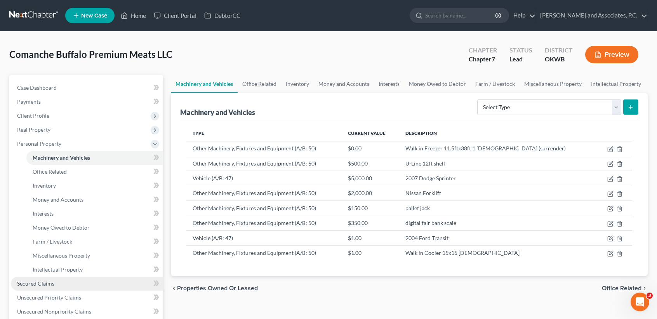
click at [47, 281] on span "Secured Claims" at bounding box center [35, 283] width 37 height 7
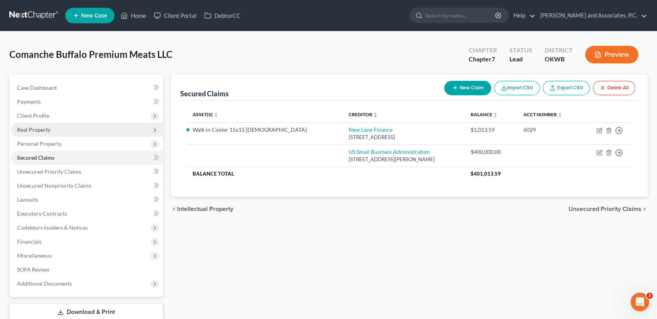
click at [44, 130] on span "Real Property" at bounding box center [33, 129] width 33 height 7
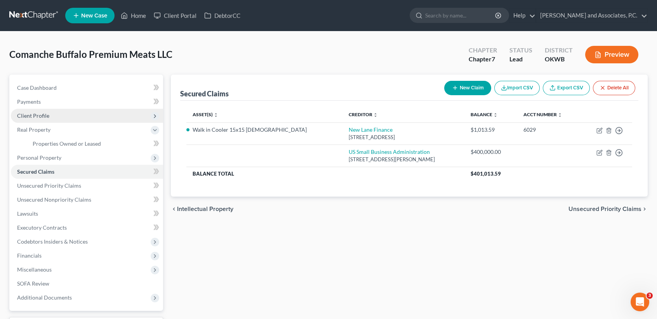
click at [54, 117] on span "Client Profile" at bounding box center [87, 116] width 152 height 14
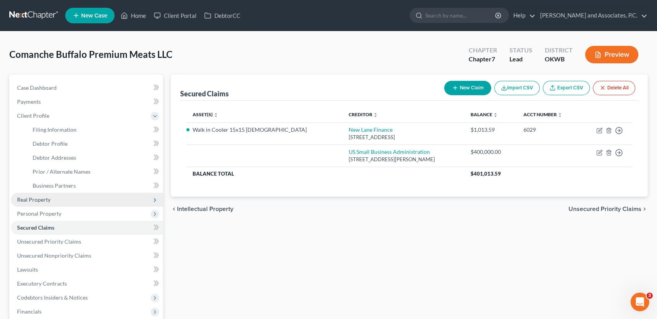
click at [51, 195] on span "Real Property" at bounding box center [87, 200] width 152 height 14
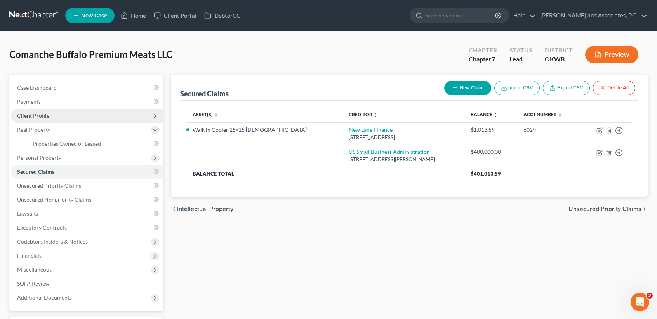
click at [95, 115] on span "Client Profile" at bounding box center [87, 116] width 152 height 14
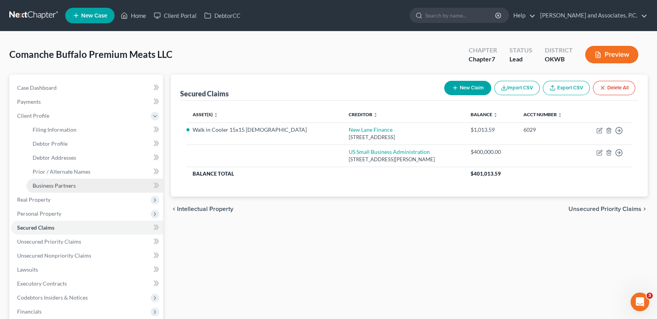
click at [61, 186] on span "Business Partners" at bounding box center [54, 185] width 43 height 7
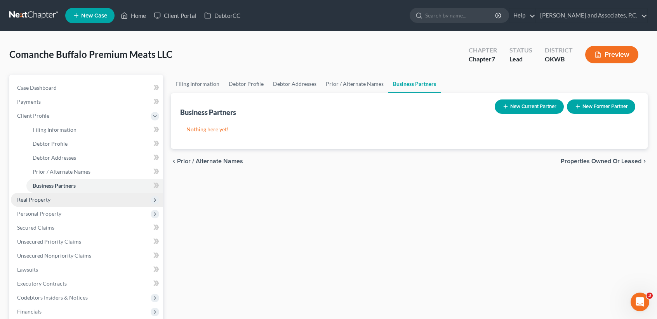
click at [61, 199] on span "Real Property" at bounding box center [87, 200] width 152 height 14
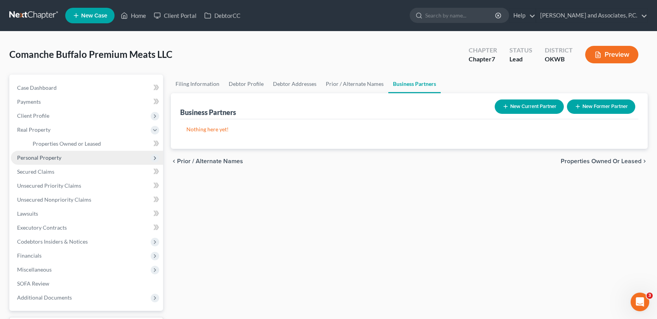
click at [61, 158] on span "Personal Property" at bounding box center [87, 158] width 152 height 14
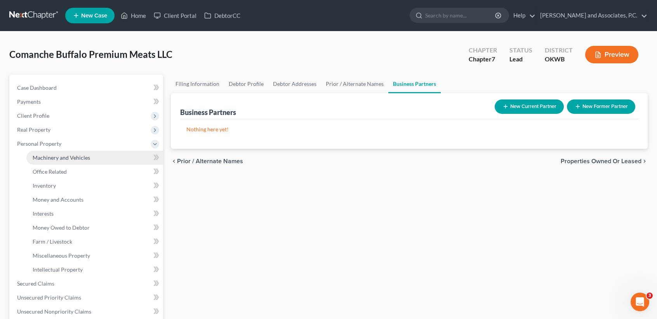
click at [66, 152] on link "Machinery and Vehicles" at bounding box center [94, 158] width 137 height 14
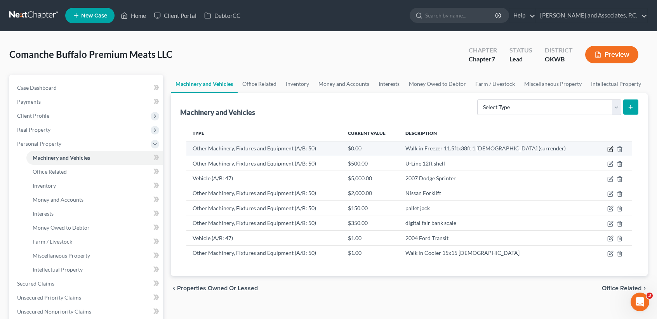
click at [610, 148] on icon "button" at bounding box center [610, 149] width 6 height 6
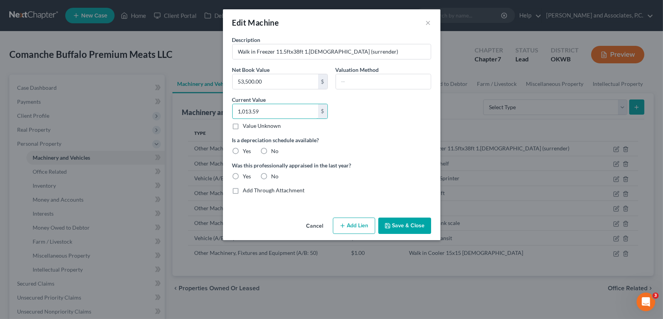
type input "1,013.59"
click at [422, 139] on label "Is a depreciation schedule available?" at bounding box center [331, 140] width 199 height 8
click at [412, 227] on button "Save & Close" at bounding box center [404, 225] width 53 height 16
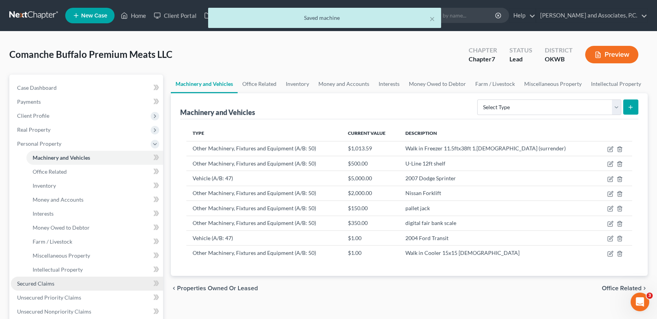
click at [44, 279] on link "Secured Claims" at bounding box center [87, 283] width 152 height 14
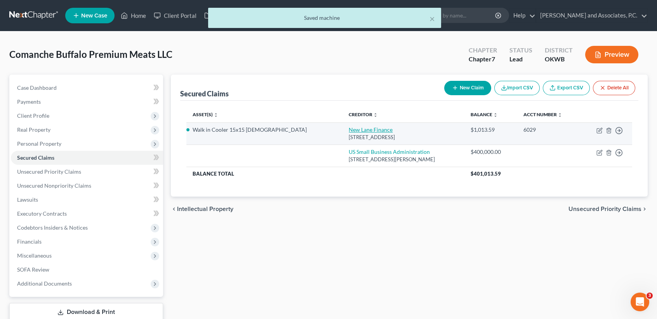
click at [349, 132] on link "New Lane Finance" at bounding box center [371, 129] width 44 height 7
select select "39"
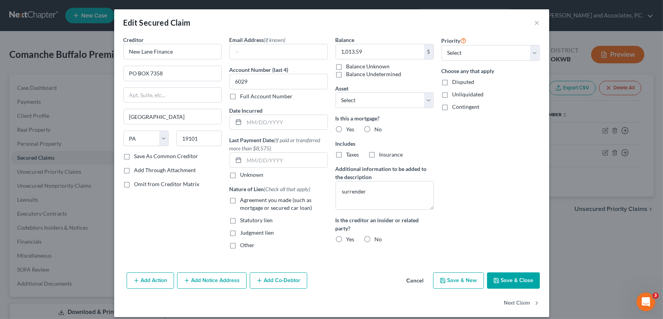
click at [439, 170] on div "Priority Select 1st 2nd 3rd 4th 5th 6th 7th 8th 9th 10th 11th 12th 13th 14th 15…" at bounding box center [491, 145] width 106 height 219
click at [517, 286] on button "Save & Close" at bounding box center [513, 280] width 53 height 16
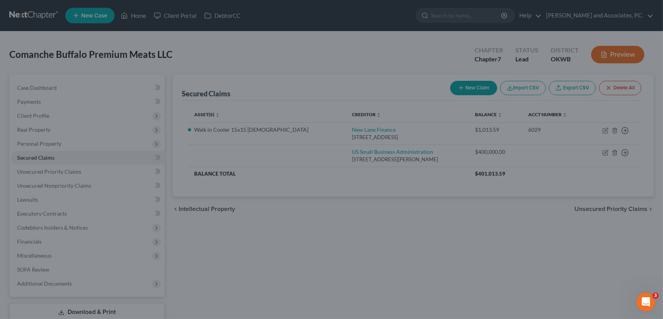
select select "12"
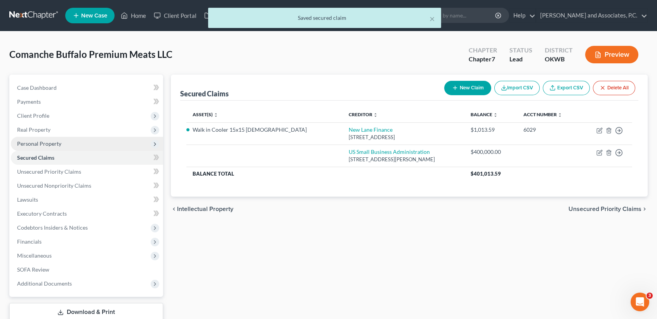
click at [47, 147] on span "Personal Property" at bounding box center [87, 144] width 152 height 14
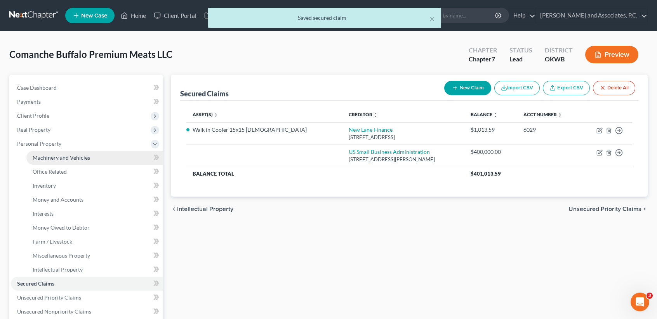
click at [47, 154] on span "Machinery and Vehicles" at bounding box center [61, 157] width 57 height 7
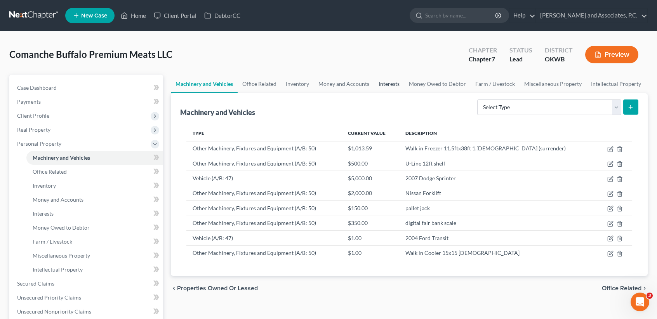
click at [383, 83] on link "Interests" at bounding box center [389, 84] width 30 height 19
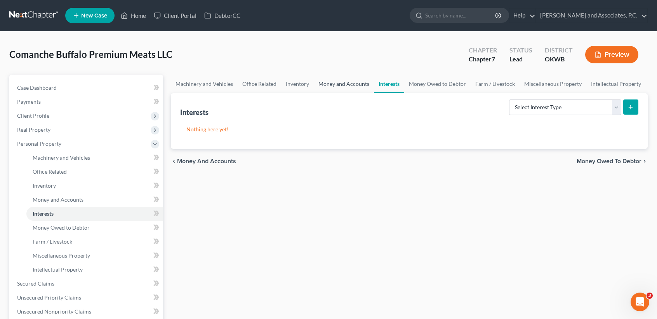
click at [358, 88] on link "Money and Accounts" at bounding box center [344, 84] width 60 height 19
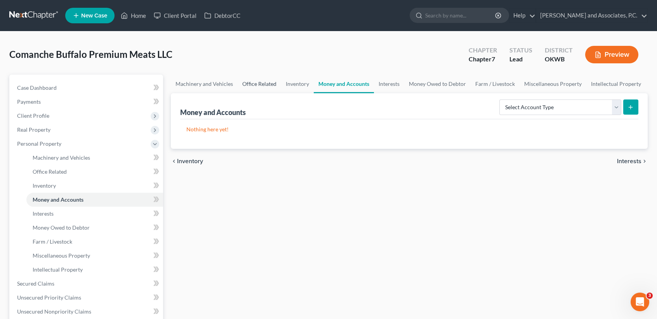
click at [252, 85] on link "Office Related" at bounding box center [259, 84] width 43 height 19
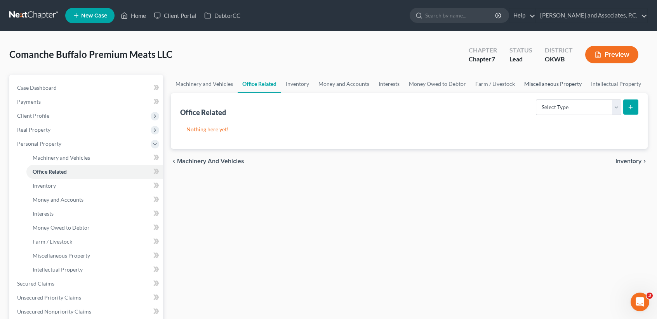
click at [527, 85] on link "Miscellaneous Property" at bounding box center [552, 84] width 67 height 19
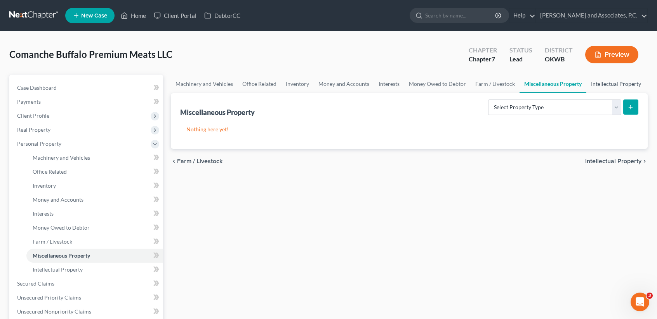
click at [610, 82] on link "Intellectual Property" at bounding box center [615, 84] width 59 height 19
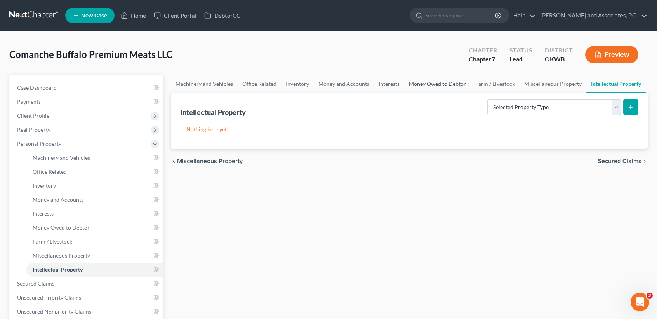
click at [430, 81] on link "Money Owed to Debtor" at bounding box center [437, 84] width 66 height 19
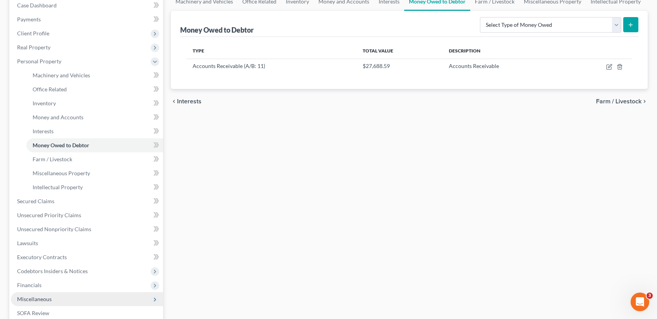
scroll to position [103, 0]
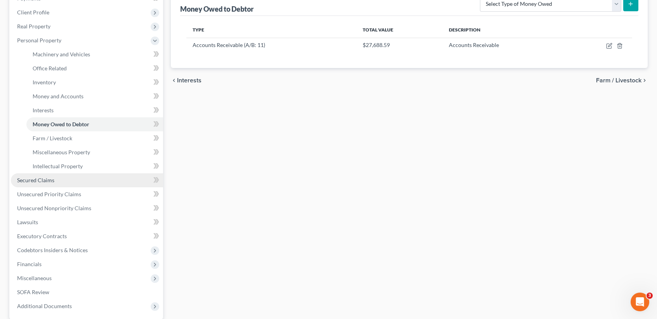
click at [45, 177] on span "Secured Claims" at bounding box center [35, 180] width 37 height 7
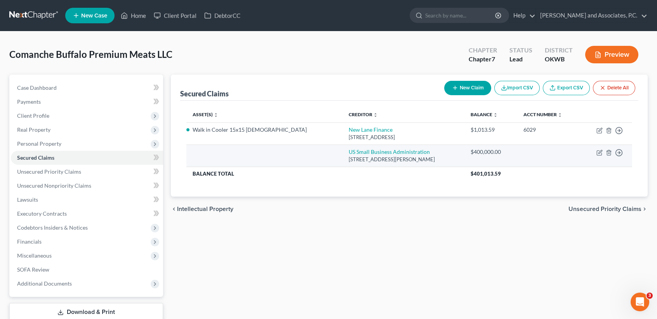
click at [376, 147] on td "US Small Business Administration 4300 Amon Carter Blvd, Fort Worth, TX 76155" at bounding box center [403, 155] width 122 height 22
click at [375, 151] on link "US Small Business Administration" at bounding box center [389, 151] width 81 height 7
select select "45"
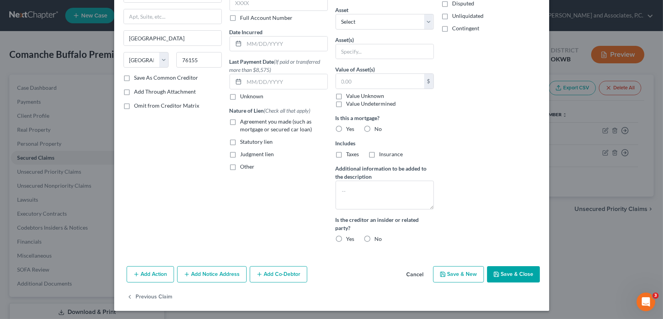
scroll to position [79, 0]
click at [417, 200] on textarea at bounding box center [384, 194] width 98 height 29
click at [515, 273] on button "Save & Close" at bounding box center [513, 274] width 53 height 16
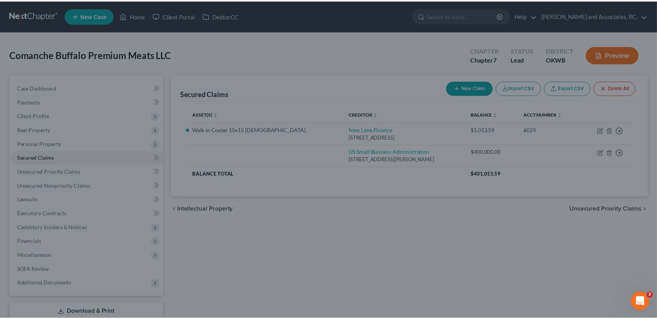
scroll to position [7, 0]
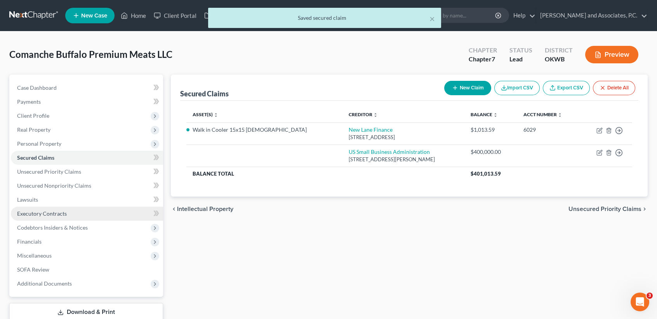
click at [36, 215] on span "Executory Contracts" at bounding box center [42, 213] width 50 height 7
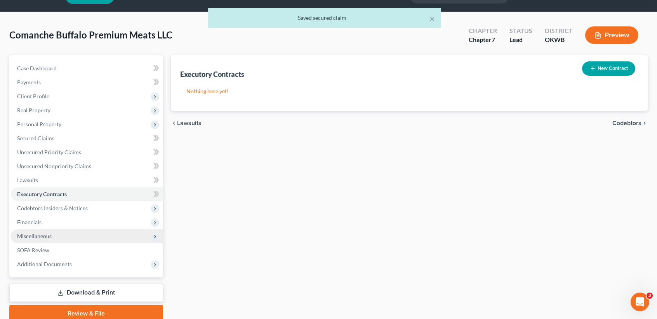
scroll to position [51, 0]
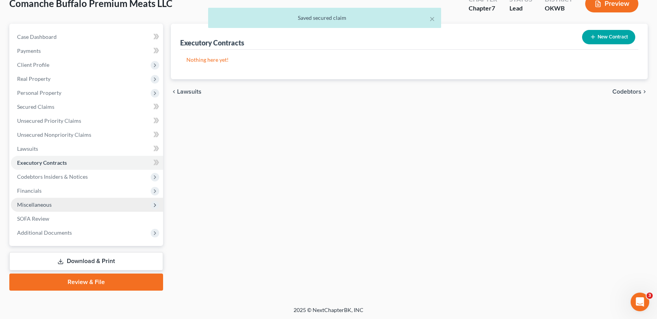
click at [40, 201] on span "Miscellaneous" at bounding box center [34, 204] width 35 height 7
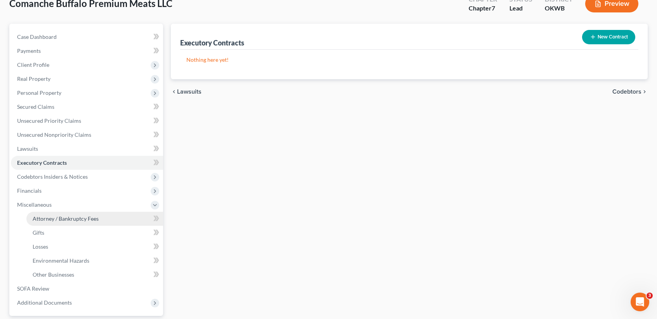
click at [46, 214] on link "Attorney / Bankruptcy Fees" at bounding box center [94, 219] width 137 height 14
select select "0"
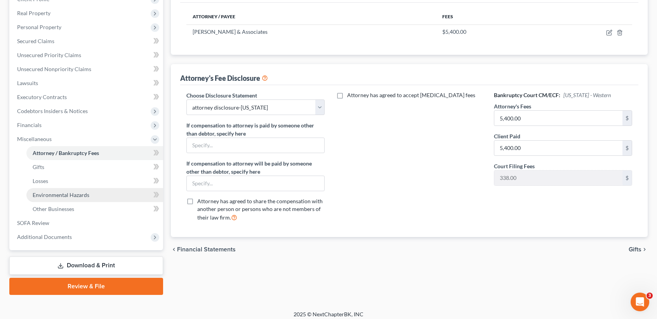
scroll to position [121, 0]
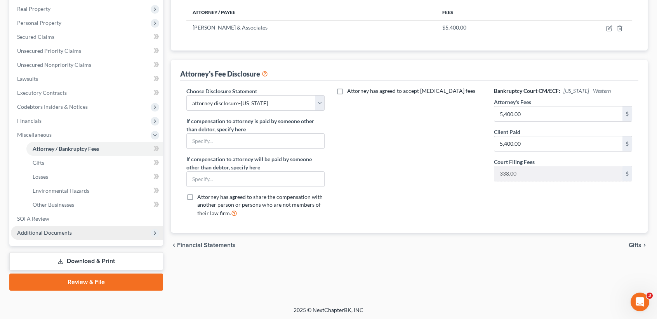
click at [53, 231] on span "Additional Documents" at bounding box center [44, 232] width 55 height 7
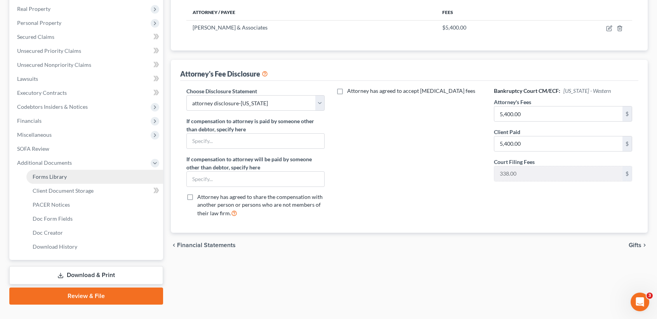
click at [51, 181] on link "Forms Library" at bounding box center [94, 177] width 137 height 14
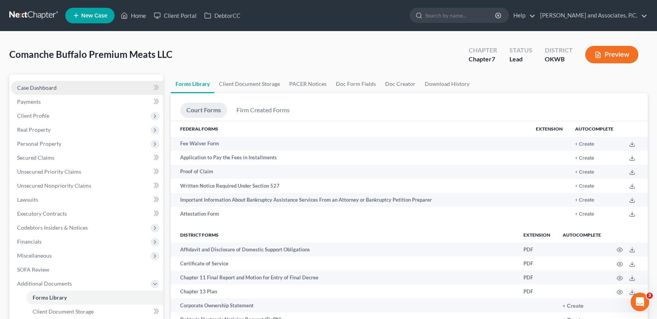
click at [48, 92] on link "Case Dashboard" at bounding box center [87, 88] width 152 height 14
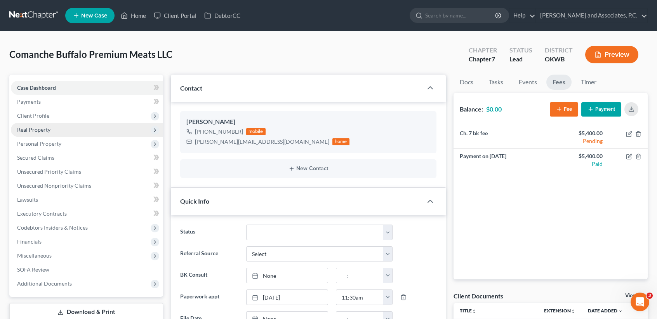
click at [26, 129] on span "Real Property" at bounding box center [33, 129] width 33 height 7
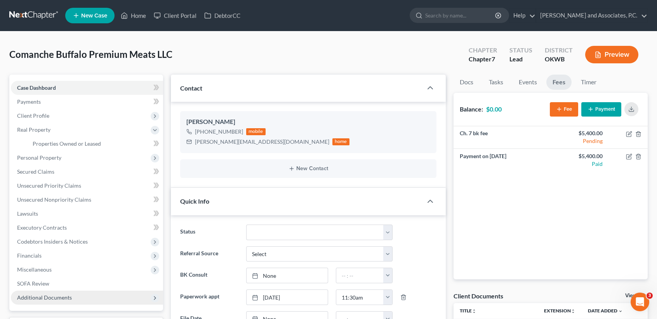
click at [57, 298] on span "Additional Documents" at bounding box center [44, 297] width 55 height 7
click at [57, 300] on link "Forms Library" at bounding box center [94, 297] width 137 height 14
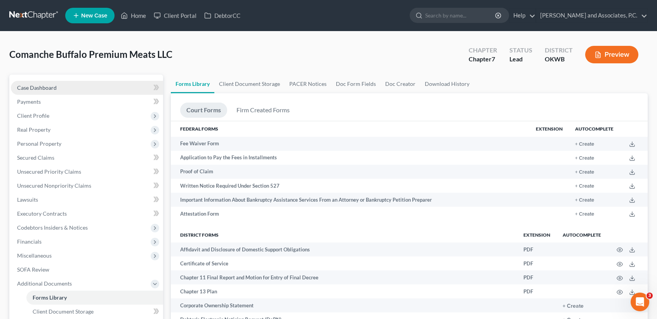
click at [49, 81] on link "Case Dashboard" at bounding box center [87, 88] width 152 height 14
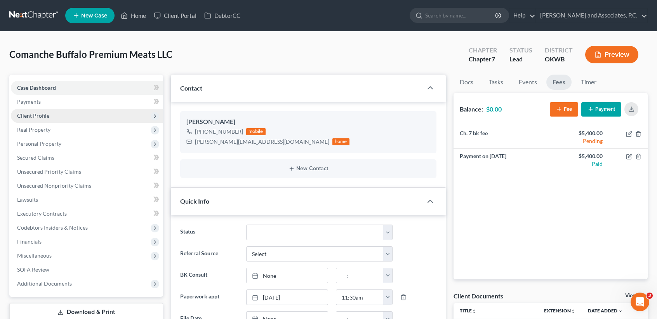
click at [63, 113] on span "Client Profile" at bounding box center [87, 116] width 152 height 14
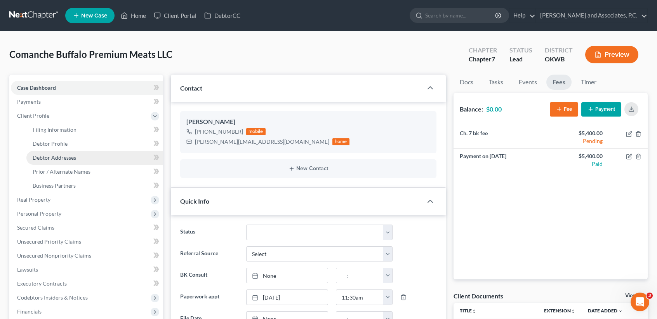
click at [41, 162] on link "Debtor Addresses" at bounding box center [94, 158] width 137 height 14
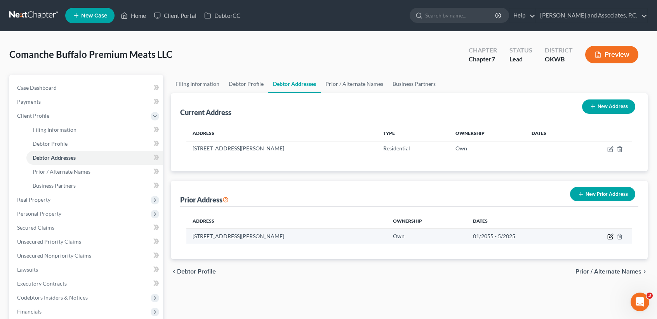
click at [610, 239] on icon "button" at bounding box center [610, 236] width 6 height 6
select select "37"
select select "15"
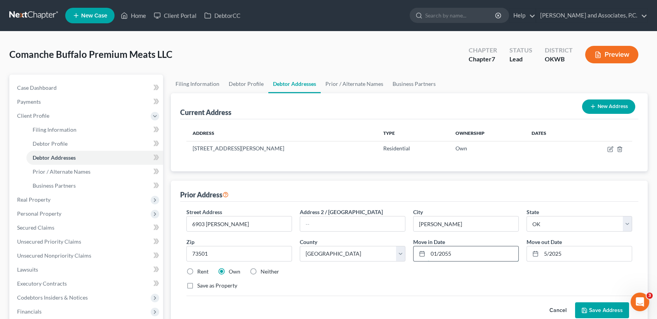
click at [481, 258] on input "01/2055" at bounding box center [473, 253] width 90 height 15
click at [553, 309] on button "Cancel" at bounding box center [558, 310] width 34 height 16
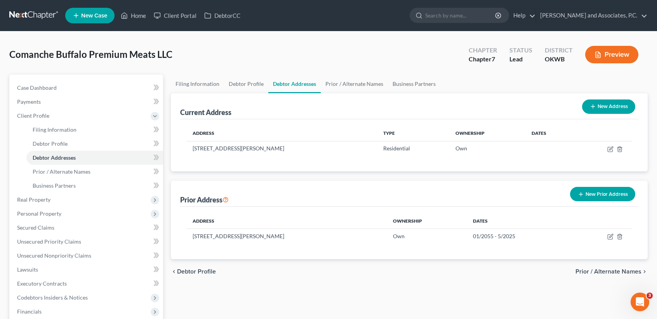
click at [605, 196] on button "New Prior Address" at bounding box center [602, 194] width 65 height 14
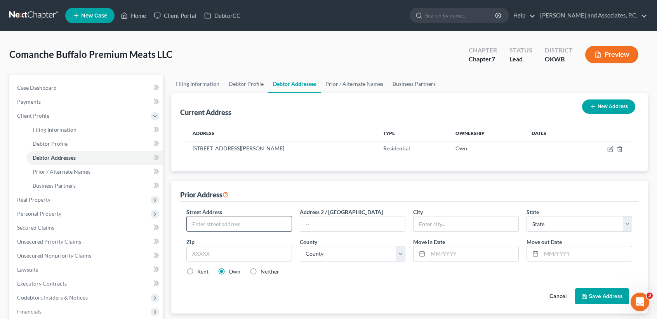
click at [271, 225] on input "text" at bounding box center [239, 223] width 105 height 15
type input "4508 NW Cheyenne"
type input "73505"
type input "Lawton"
select select "37"
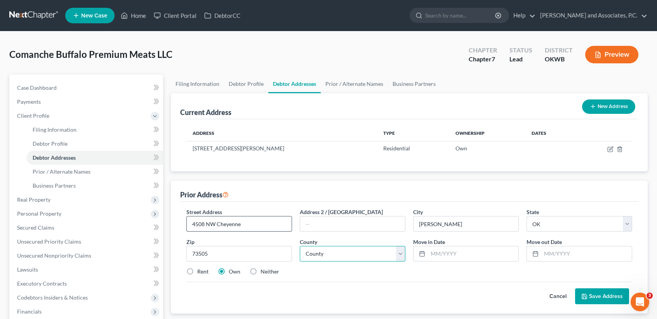
select select "15"
click at [565, 297] on button "Cancel" at bounding box center [558, 296] width 34 height 16
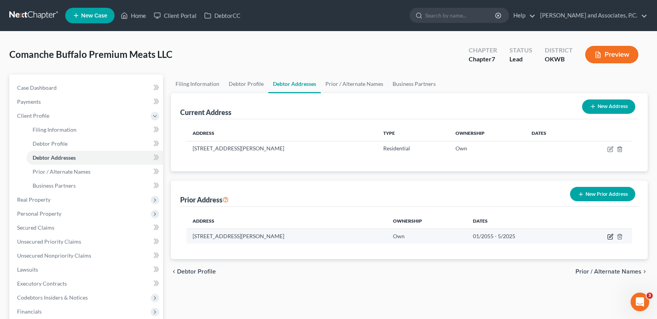
click at [608, 236] on icon "button" at bounding box center [610, 236] width 6 height 6
select select "37"
select select "15"
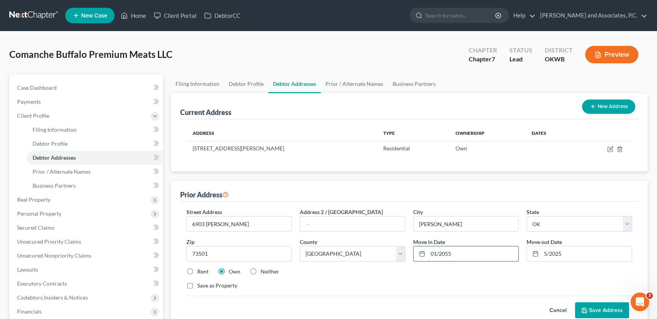
click at [490, 257] on input "01/2055" at bounding box center [473, 253] width 90 height 15
type input "0"
type input "05/2023"
drag, startPoint x: 297, startPoint y: 290, endPoint x: 400, endPoint y: 296, distance: 102.7
click at [298, 289] on div "Street Address * 6903 SE Bishop Address 2 / PO Box City * Lawton State * State …" at bounding box center [408, 252] width 453 height 88
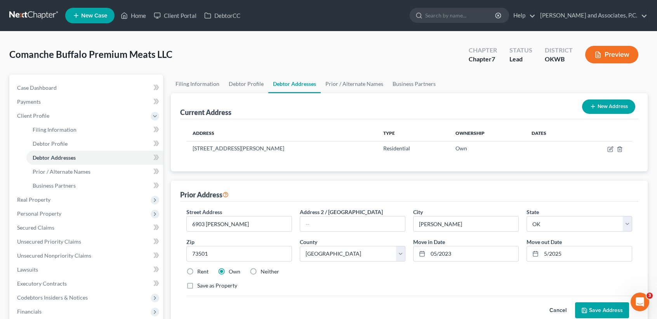
click at [602, 309] on button "Save Address" at bounding box center [602, 310] width 54 height 16
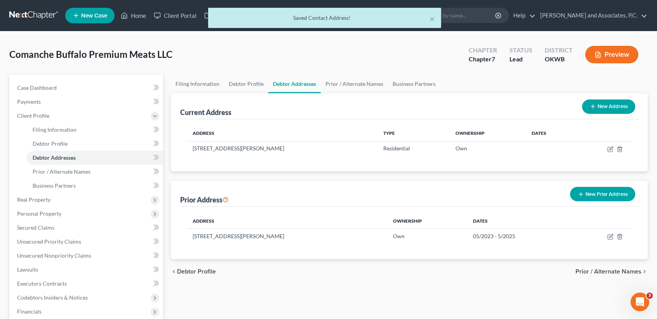
click at [585, 191] on button "New Prior Address" at bounding box center [602, 194] width 65 height 14
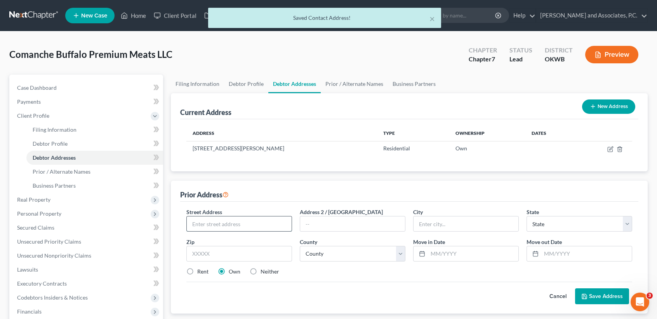
click at [227, 224] on input "text" at bounding box center [239, 223] width 105 height 15
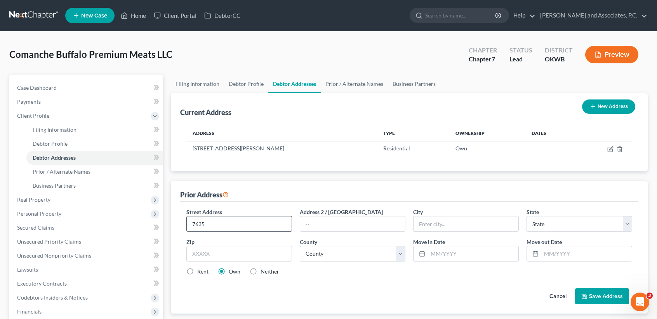
type input "7635 NW Andrews"
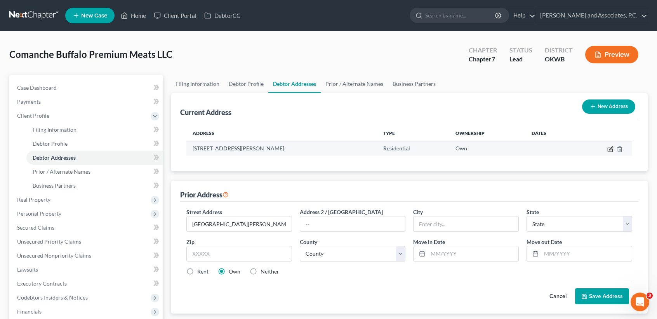
click at [611, 151] on icon "button" at bounding box center [610, 149] width 6 height 6
select select "37"
select select "15"
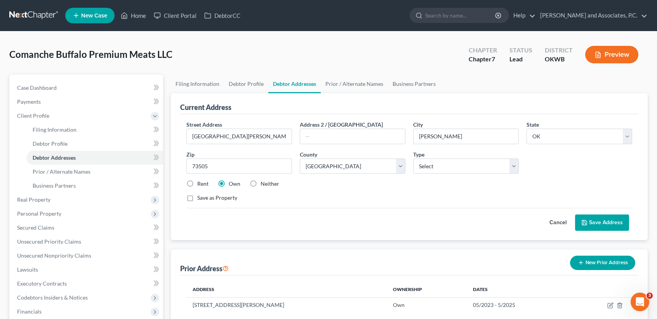
click at [587, 219] on icon at bounding box center [584, 222] width 6 height 6
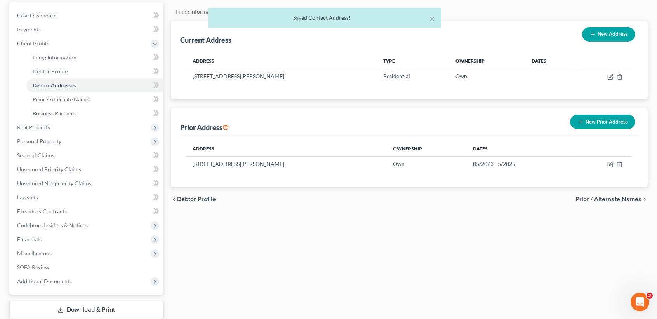
scroll to position [17, 0]
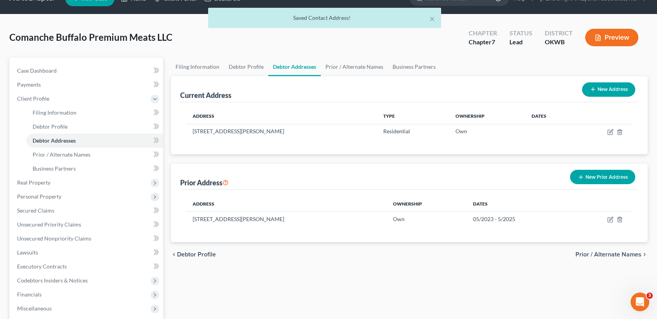
click at [613, 176] on button "New Prior Address" at bounding box center [602, 177] width 65 height 14
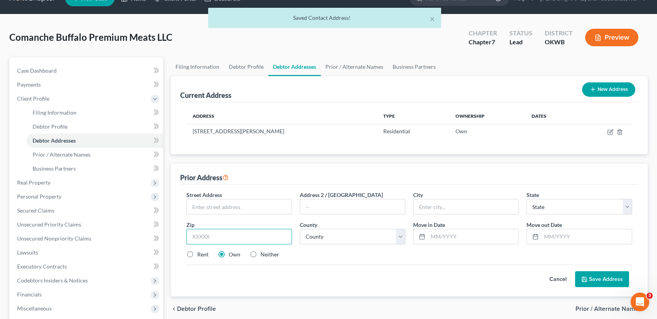
drag, startPoint x: 238, startPoint y: 229, endPoint x: 241, endPoint y: 233, distance: 5.1
click at [238, 229] on input "text" at bounding box center [239, 237] width 106 height 16
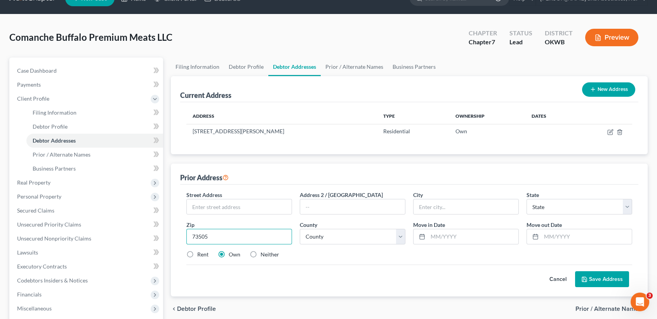
type input "73505"
type input "Lawton"
select select "37"
click at [236, 213] on input "text" at bounding box center [239, 206] width 105 height 15
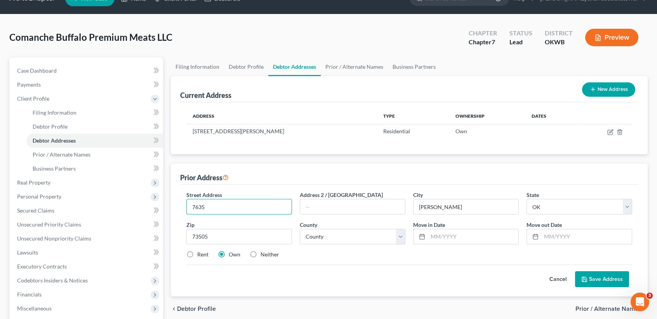
type input "7635 NW Andrews"
click at [482, 238] on input "text" at bounding box center [473, 236] width 90 height 15
type input "08/2009"
click at [585, 240] on input "text" at bounding box center [586, 236] width 90 height 15
click at [595, 275] on button "Save Address" at bounding box center [602, 279] width 54 height 16
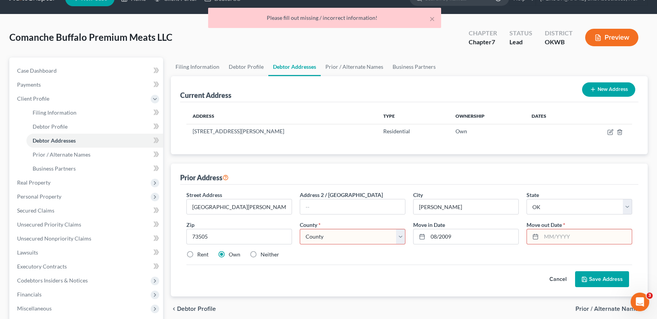
click at [372, 243] on select "County Adair County Alfalfa County Atoka County Beaver County Beckham County Bl…" at bounding box center [353, 237] width 106 height 16
select select "15"
click at [300, 229] on select "County Adair County Alfalfa County Atoka County Beaver County Beckham County Bl…" at bounding box center [353, 237] width 106 height 16
click at [584, 231] on input "text" at bounding box center [586, 236] width 90 height 15
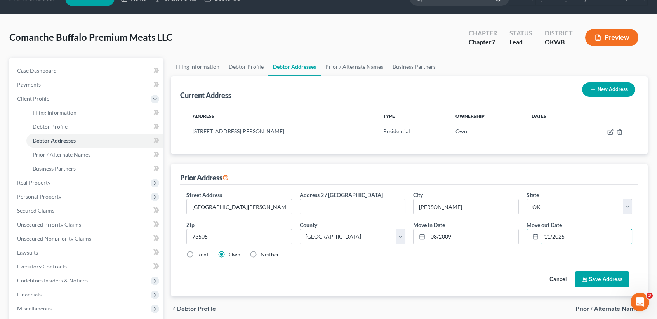
type input "11/2025"
click at [589, 276] on button "Save Address" at bounding box center [602, 279] width 54 height 16
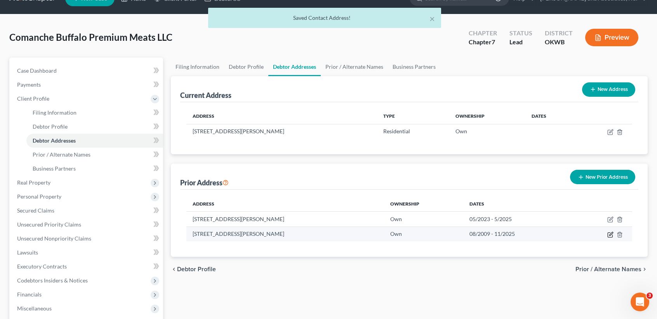
click at [612, 234] on icon "button" at bounding box center [610, 233] width 3 height 3
select select "37"
select select "15"
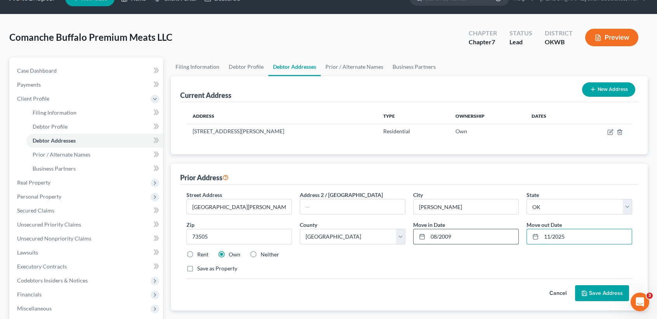
drag, startPoint x: 606, startPoint y: 238, endPoint x: 509, endPoint y: 238, distance: 97.8
click at [519, 240] on div "Street Address * 7635 NW Andrews Address 2 / PO Box City * Lawton State * State…" at bounding box center [408, 235] width 453 height 88
type input "05/2023"
click at [614, 294] on button "Save Address" at bounding box center [602, 293] width 54 height 16
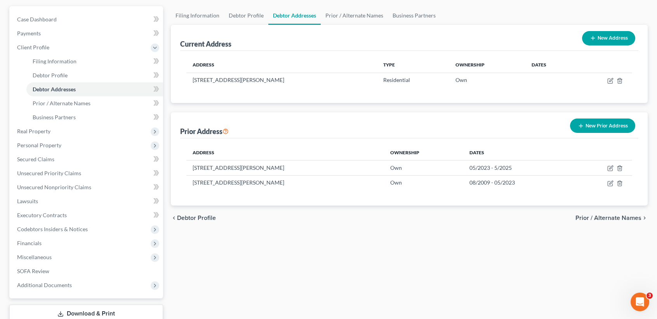
scroll to position [0, 0]
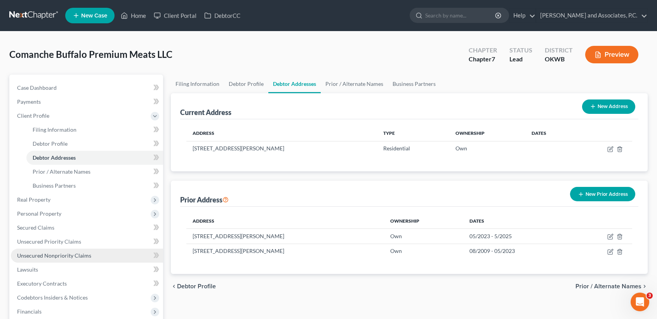
click at [69, 255] on span "Unsecured Nonpriority Claims" at bounding box center [54, 255] width 74 height 7
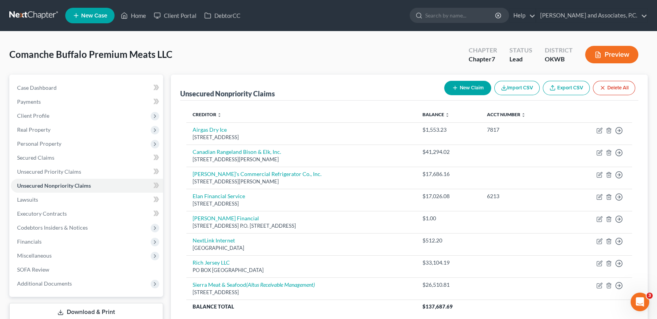
click at [473, 83] on button "New Claim" at bounding box center [467, 88] width 47 height 14
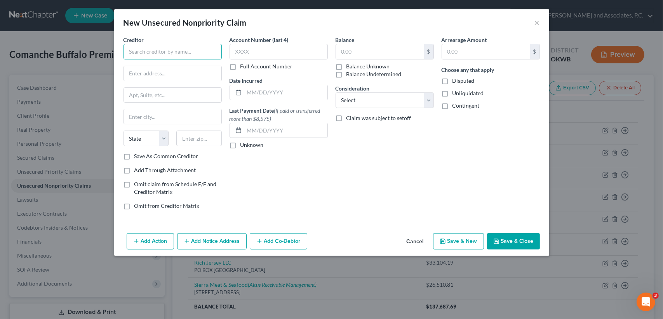
click at [188, 49] on input "text" at bounding box center [172, 52] width 98 height 16
type input "Authorize.net"
drag, startPoint x: 183, startPoint y: 76, endPoint x: 466, endPoint y: 7, distance: 291.7
click at [183, 76] on input "text" at bounding box center [172, 73] width 97 height 15
paste input "P.O. Box 947"
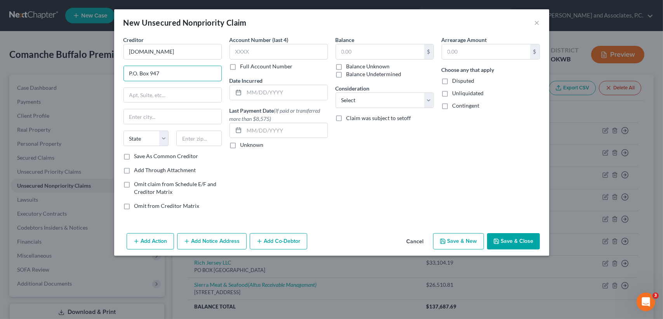
type input "P.O. Box 947"
click at [198, 142] on input "text" at bounding box center [198, 138] width 45 height 16
type input "84003"
type input "American Fork"
select select "46"
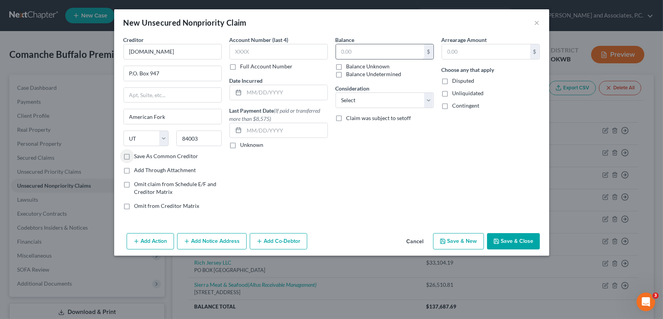
click at [367, 43] on div "Balance $ Balance Unknown Balance Undetermined $ Balance Unknown" at bounding box center [384, 57] width 98 height 42
click at [370, 46] on input "text" at bounding box center [380, 51] width 88 height 15
click at [386, 97] on select "Select Cable / Satellite Services Collection Agency Credit Card Debt Debt Couns…" at bounding box center [384, 100] width 98 height 16
drag, startPoint x: 370, startPoint y: 42, endPoint x: 368, endPoint y: 47, distance: 5.9
click at [369, 44] on div "Balance $ Balance Unknown Balance Undetermined $ Balance Unknown" at bounding box center [384, 57] width 98 height 42
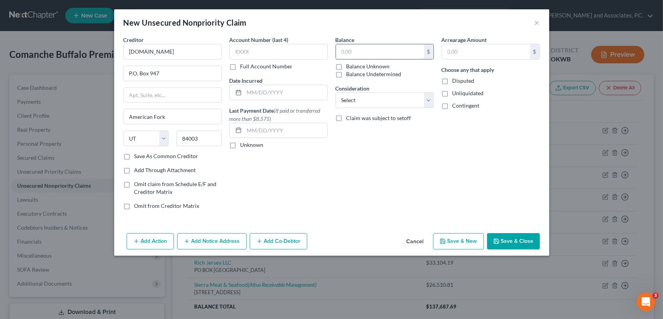
click at [370, 49] on input "text" at bounding box center [380, 51] width 88 height 15
drag, startPoint x: 354, startPoint y: 53, endPoint x: 305, endPoint y: 52, distance: 48.6
click at [314, 53] on div "Creditor * Authorize.net P.O. Box 947 American Fork State AL AK AR AZ CA CO CT …" at bounding box center [332, 126] width 424 height 180
type input "100.00"
click at [515, 238] on button "Save & Close" at bounding box center [513, 241] width 53 height 16
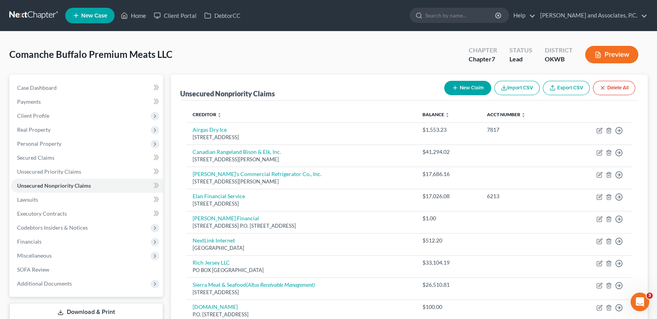
click at [486, 88] on button "New Claim" at bounding box center [467, 88] width 47 height 14
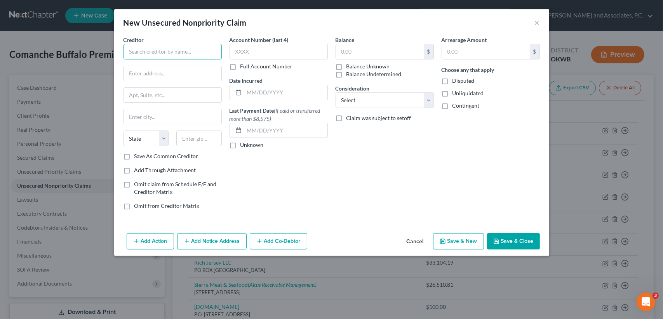
drag, startPoint x: 147, startPoint y: 57, endPoint x: 151, endPoint y: 49, distance: 8.7
paste input "Cotton Electric Co-Op"
type input "Cotton Electric Co-Op"
paste input "226 N Broadway St"
type input "226 N Broadway St"
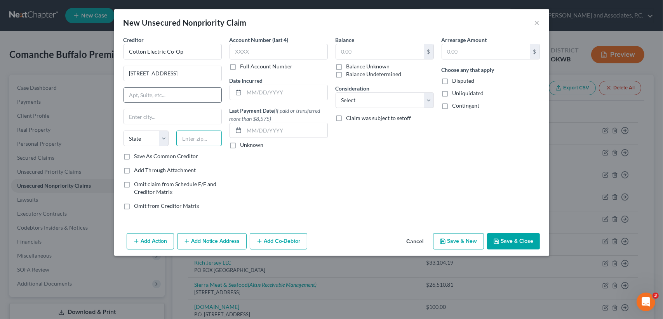
drag, startPoint x: 197, startPoint y: 134, endPoint x: 166, endPoint y: 92, distance: 53.0
click at [203, 132] on input "text" at bounding box center [198, 138] width 45 height 16
type input "73572"
type input "Walters"
select select "37"
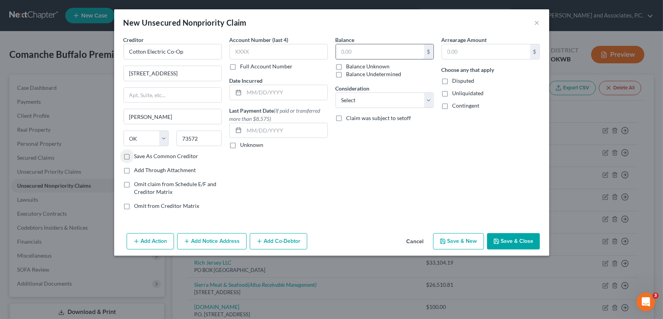
drag, startPoint x: 361, startPoint y: 48, endPoint x: 356, endPoint y: 45, distance: 6.1
click at [361, 48] on input "text" at bounding box center [380, 51] width 88 height 15
type input "1.0"
click at [499, 226] on div "Creditor * Cotton Electric Co-Op 226 N Broadway St Walters State AL AK AR AZ CA…" at bounding box center [331, 133] width 435 height 194
click at [501, 244] on button "Save & Close" at bounding box center [513, 241] width 53 height 16
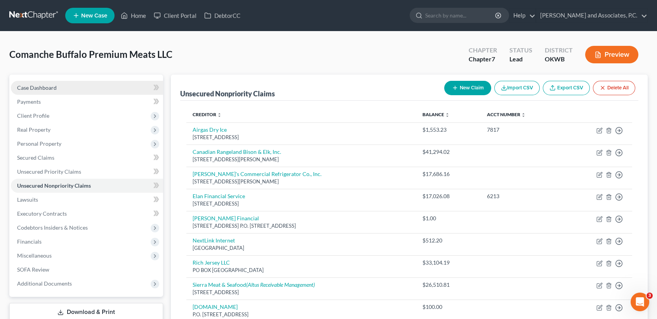
click at [42, 88] on span "Case Dashboard" at bounding box center [37, 87] width 40 height 7
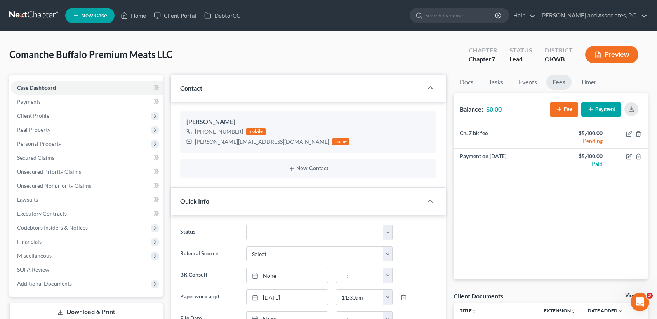
scroll to position [1627, 0]
click at [62, 211] on span "Executory Contracts" at bounding box center [42, 213] width 50 height 7
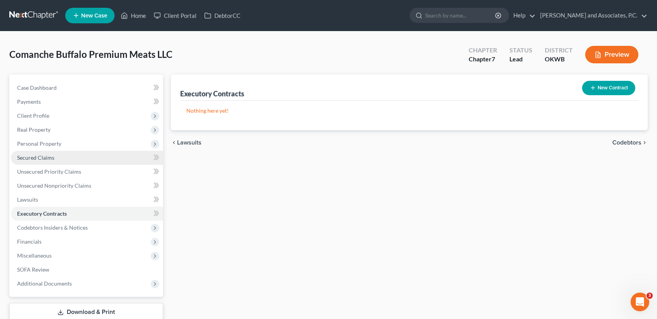
click at [125, 158] on link "Secured Claims" at bounding box center [87, 158] width 152 height 14
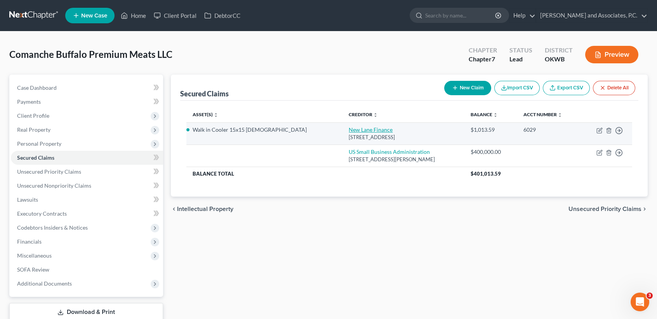
click at [349, 130] on link "New Lane Finance" at bounding box center [371, 129] width 44 height 7
select select "39"
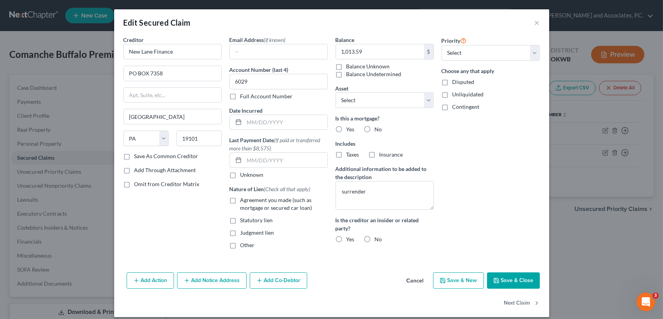
click at [502, 278] on button "Save & Close" at bounding box center [513, 280] width 53 height 16
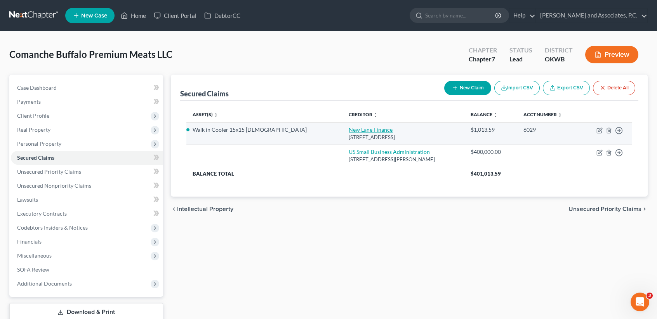
click at [349, 130] on link "New Lane Finance" at bounding box center [371, 129] width 44 height 7
select select "39"
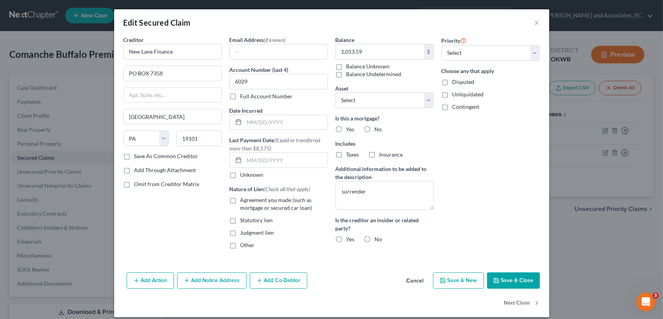
click at [500, 271] on div "Add Action Add Notice Address Add Co-Debtor Cancel Save & New Save & Close" at bounding box center [331, 282] width 435 height 26
click at [511, 278] on button "Save & Close" at bounding box center [513, 280] width 53 height 16
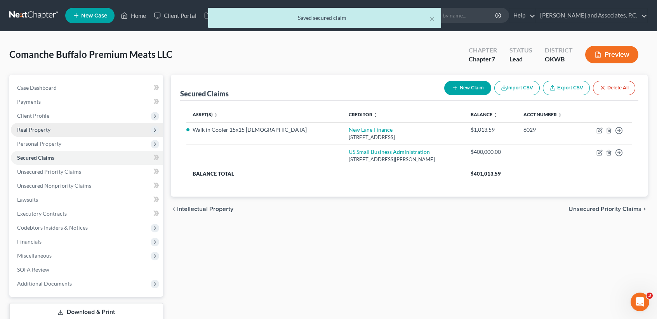
click at [81, 134] on span "Real Property" at bounding box center [87, 130] width 152 height 14
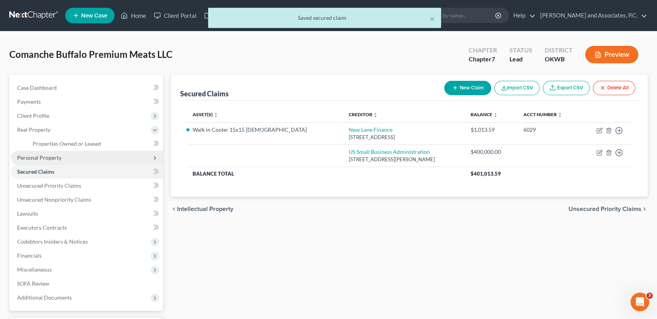
click at [69, 157] on span "Personal Property" at bounding box center [87, 158] width 152 height 14
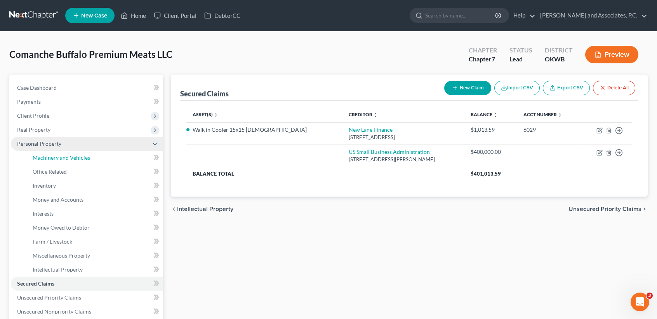
click at [69, 157] on span "Machinery and Vehicles" at bounding box center [61, 157] width 57 height 7
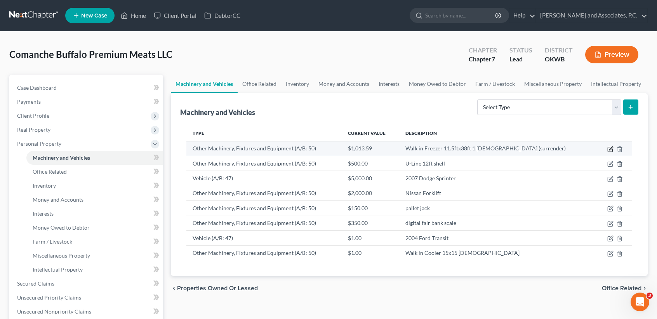
click at [610, 148] on icon "button" at bounding box center [610, 149] width 6 height 6
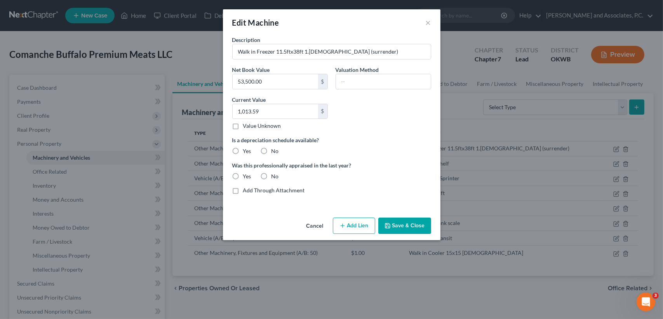
click at [314, 228] on button "Cancel" at bounding box center [315, 226] width 30 height 16
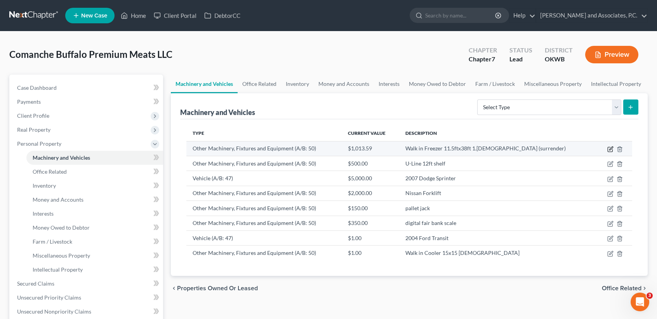
click at [610, 148] on icon "button" at bounding box center [610, 149] width 6 height 6
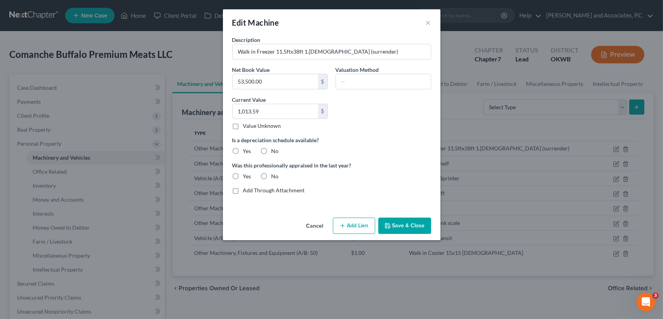
click at [417, 227] on button "Save & Close" at bounding box center [404, 225] width 53 height 16
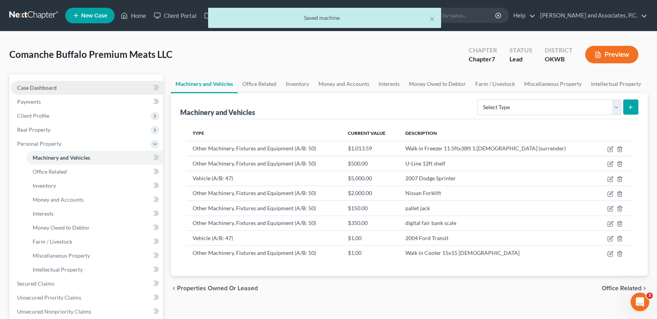
click at [60, 84] on link "Case Dashboard" at bounding box center [87, 88] width 152 height 14
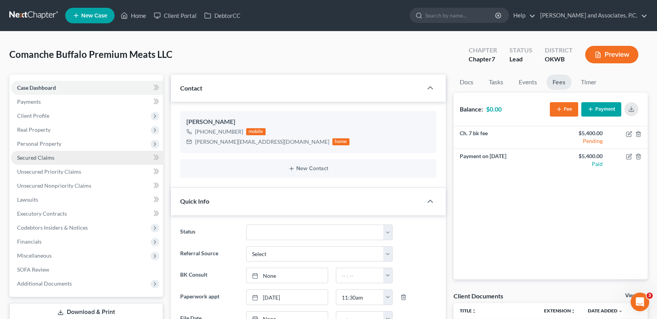
click at [44, 158] on span "Secured Claims" at bounding box center [35, 157] width 37 height 7
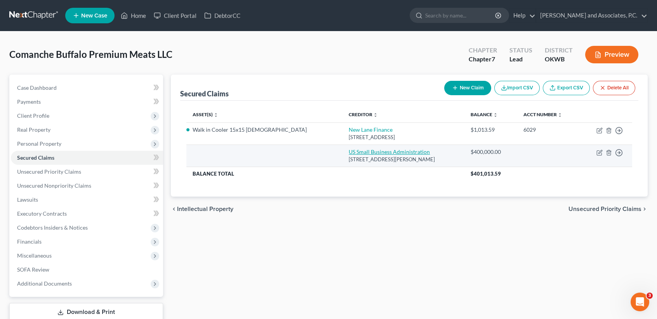
click at [368, 149] on link "US Small Business Administration" at bounding box center [389, 151] width 81 height 7
select select "45"
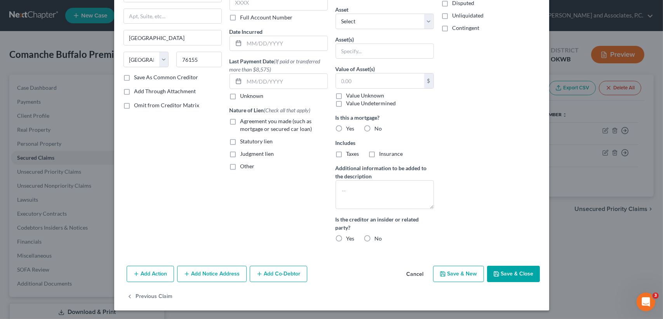
click at [523, 276] on button "Save & Close" at bounding box center [513, 274] width 53 height 16
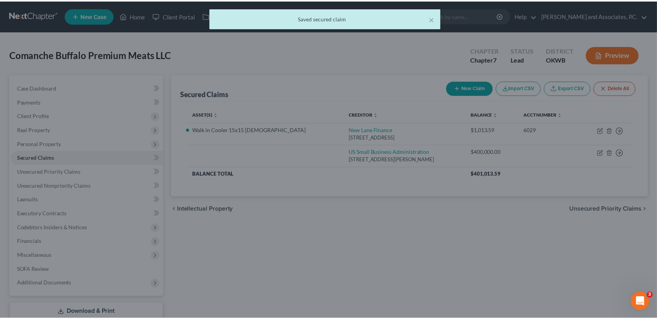
scroll to position [7, 0]
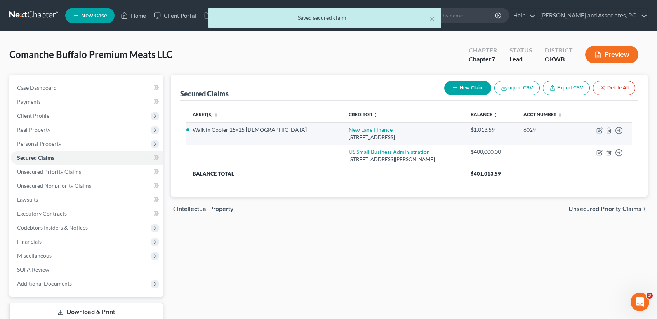
click at [342, 133] on td "New Lane Finance PO BOX 7358, Philadelphia, PA 19101" at bounding box center [403, 133] width 122 height 22
click at [349, 127] on link "New Lane Finance" at bounding box center [371, 129] width 44 height 7
select select "39"
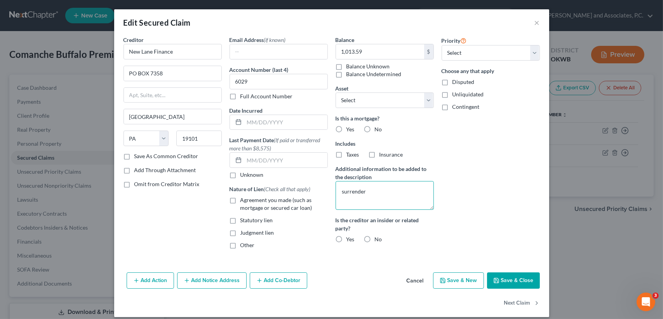
drag, startPoint x: 376, startPoint y: 192, endPoint x: 311, endPoint y: 191, distance: 65.2
click at [311, 191] on div "Creditor * New Lane Finance PO BOX 7358 Philadelphia State AL AK AR AZ CA CO CT…" at bounding box center [332, 145] width 424 height 219
click at [361, 99] on select "Select Other Multiple Assets Accounts Receivable (owed to debtor) - $0.0 Walk i…" at bounding box center [384, 100] width 98 height 16
click at [507, 147] on div "Priority Select 1st 2nd 3rd 4th 5th 6th 7th 8th 9th 10th 11th 12th 13th 14th 15…" at bounding box center [491, 145] width 106 height 219
click at [508, 146] on div "Priority Select 1st 2nd 3rd 4th 5th 6th 7th 8th 9th 10th 11th 12th 13th 14th 15…" at bounding box center [491, 145] width 106 height 219
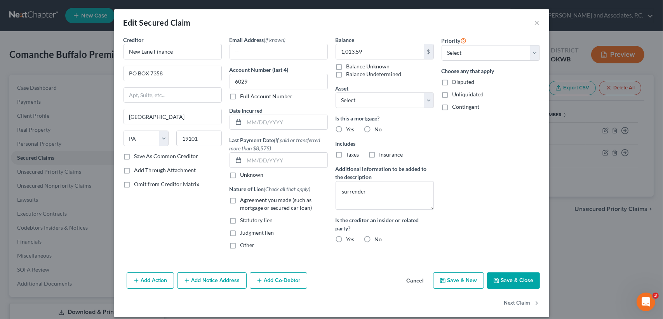
click at [524, 274] on button "Save & Close" at bounding box center [513, 280] width 53 height 16
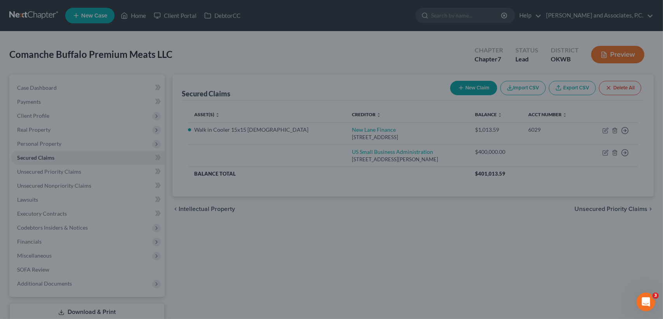
select select "12"
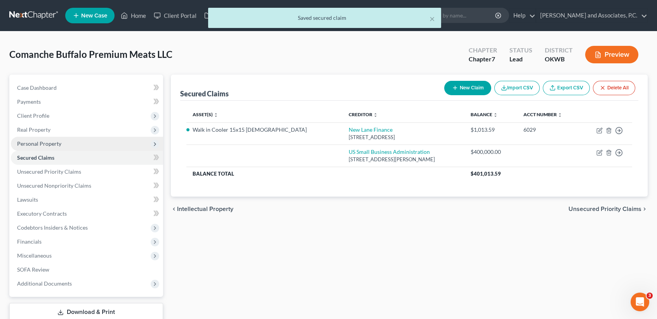
click at [47, 141] on span "Personal Property" at bounding box center [39, 143] width 44 height 7
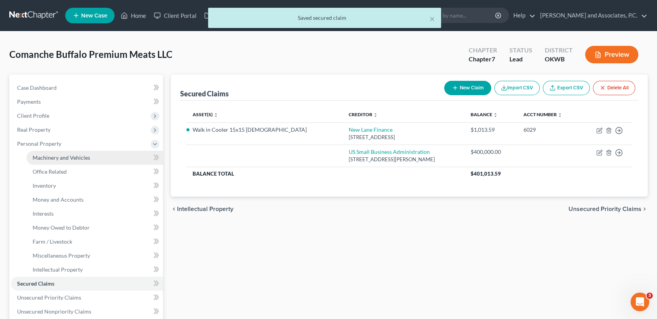
click at [48, 155] on span "Machinery and Vehicles" at bounding box center [61, 157] width 57 height 7
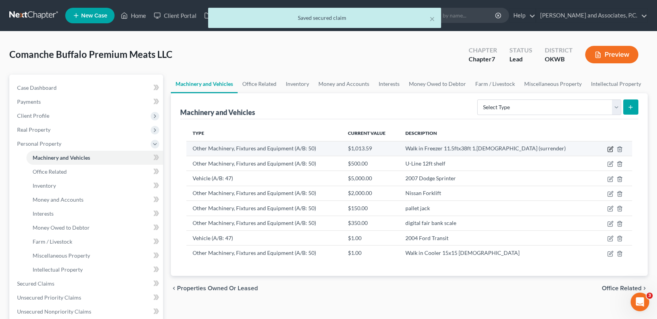
click at [613, 149] on icon "button" at bounding box center [610, 149] width 6 height 6
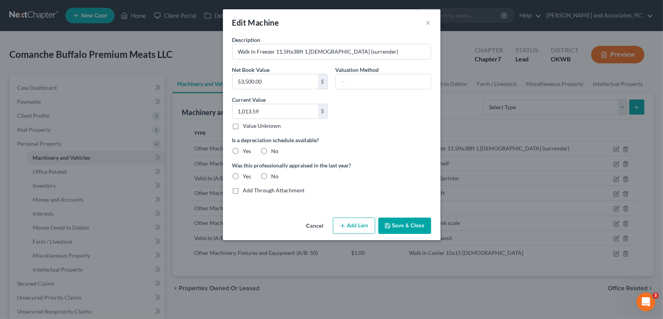
click at [403, 225] on button "Save & Close" at bounding box center [404, 225] width 53 height 16
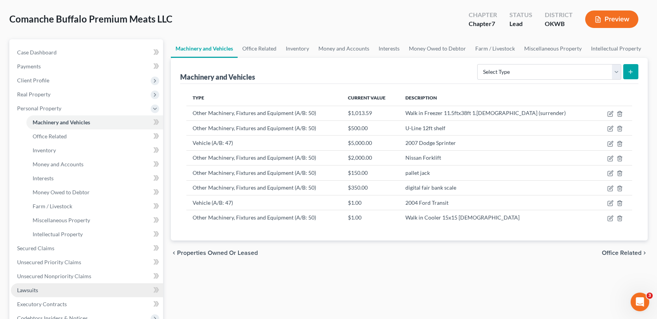
scroll to position [52, 0]
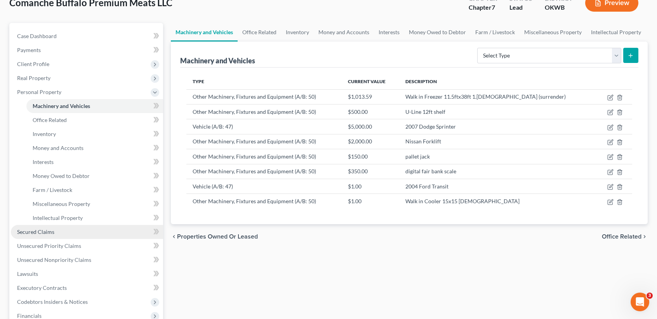
click at [43, 229] on span "Secured Claims" at bounding box center [35, 231] width 37 height 7
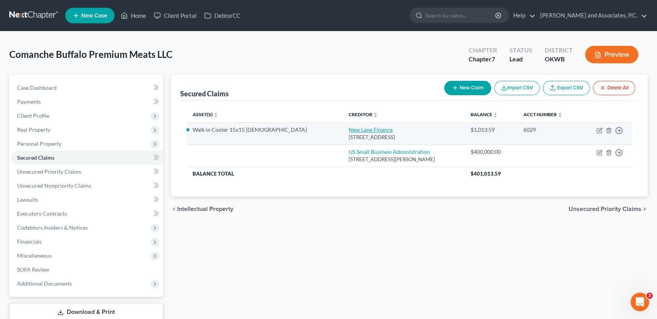
click at [349, 130] on link "New Lane Finance" at bounding box center [371, 129] width 44 height 7
select select "39"
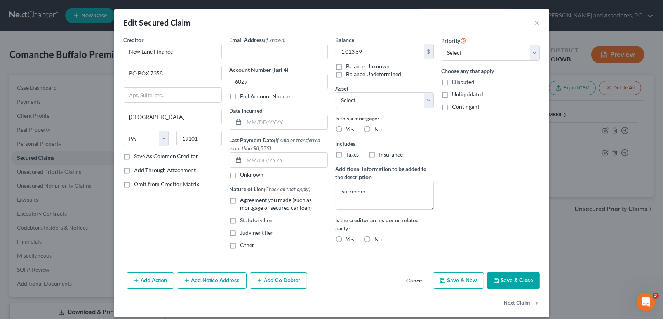
drag, startPoint x: 227, startPoint y: 135, endPoint x: 274, endPoint y: 141, distance: 47.3
click at [274, 141] on div "Email Address (if known) Account Number (last 4) 6029 Full Account Number Date …" at bounding box center [279, 145] width 106 height 219
click at [412, 276] on button "Cancel" at bounding box center [415, 281] width 30 height 16
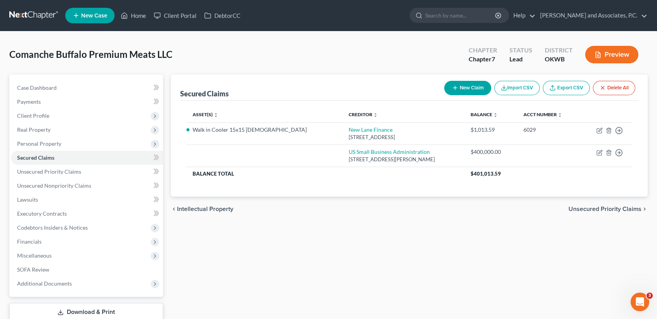
click at [402, 310] on div "Secured Claims New Claim Import CSV Export CSV Delete All Asset(s) expand_more …" at bounding box center [409, 208] width 485 height 267
click at [125, 11] on icon at bounding box center [124, 15] width 7 height 9
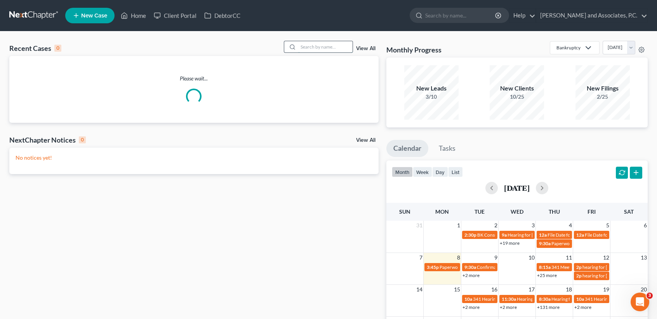
click at [324, 42] on input "search" at bounding box center [325, 46] width 54 height 11
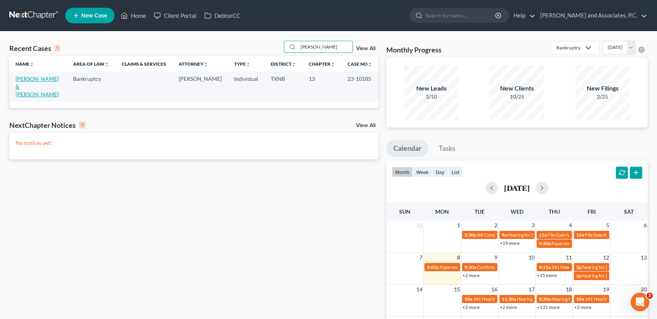
type input "tilley"
click at [37, 80] on link "Tilley, Dwight & Michelle" at bounding box center [37, 86] width 43 height 22
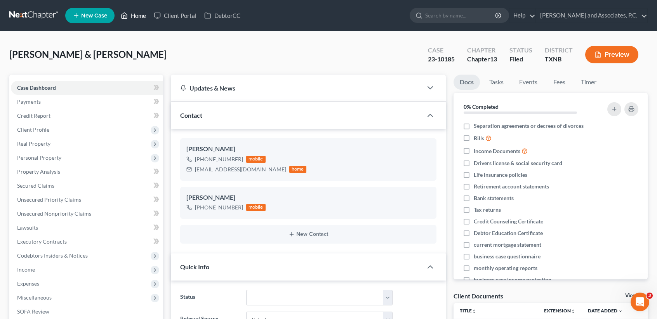
click at [125, 19] on icon at bounding box center [124, 15] width 7 height 9
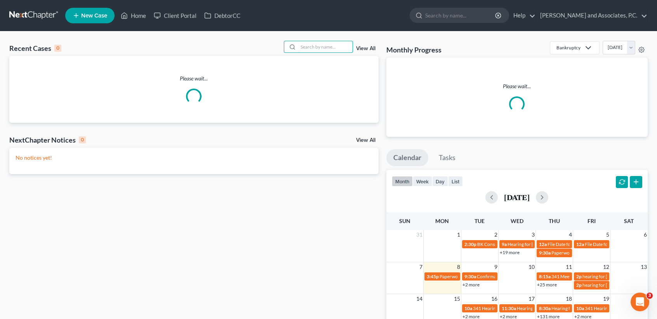
drag, startPoint x: 338, startPoint y: 49, endPoint x: 334, endPoint y: 60, distance: 12.0
click at [338, 48] on input "search" at bounding box center [325, 46] width 54 height 11
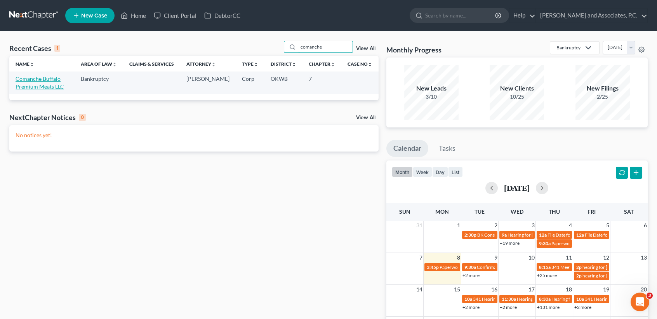
type input "comanche"
click at [37, 89] on link "Comanche Buffalo Premium Meats LLC" at bounding box center [40, 82] width 49 height 14
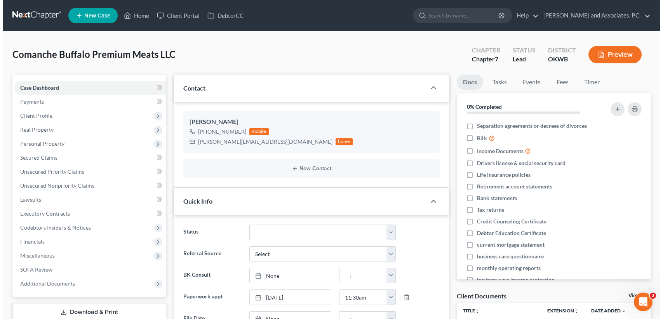
scroll to position [1720, 0]
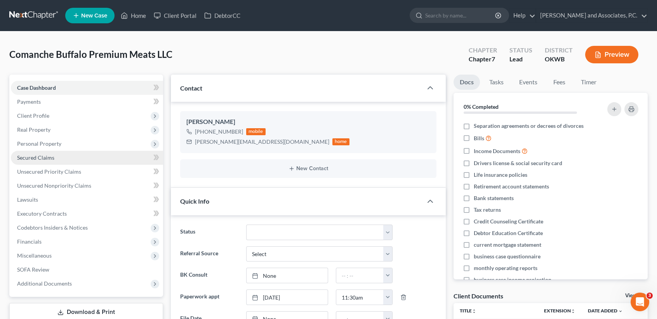
click at [53, 157] on span "Secured Claims" at bounding box center [35, 157] width 37 height 7
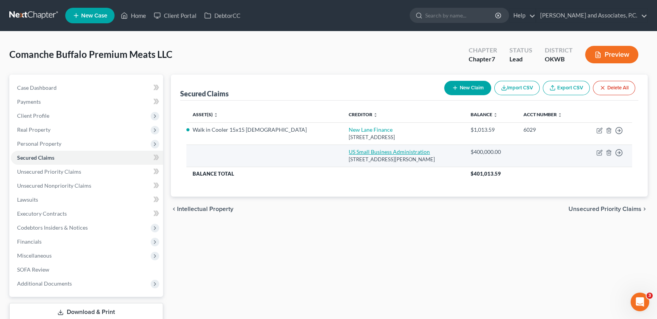
click at [349, 151] on link "US Small Business Administration" at bounding box center [389, 151] width 81 height 7
select select "45"
select select "0"
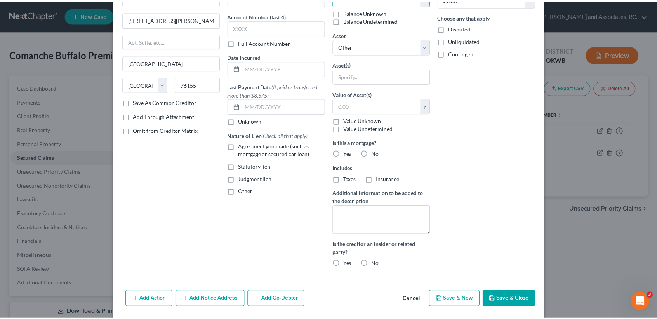
scroll to position [79, 0]
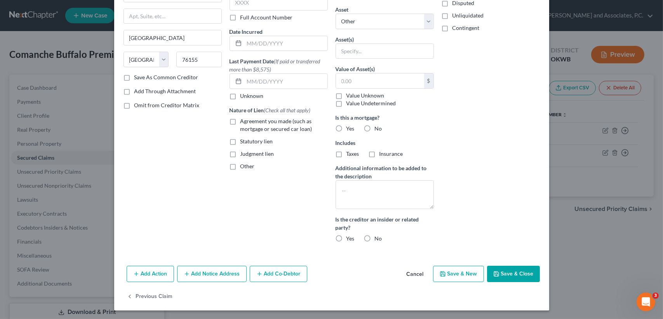
type input "200,000.00"
click at [521, 274] on button "Save & Close" at bounding box center [513, 274] width 53 height 16
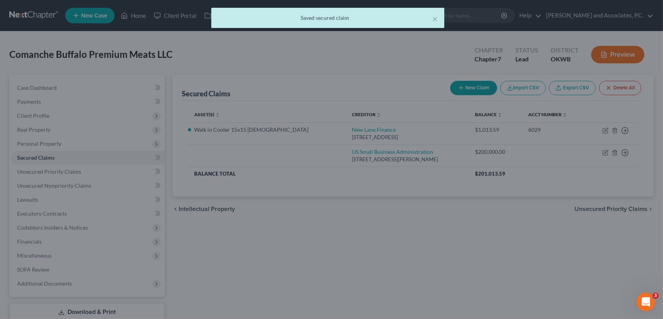
scroll to position [0, 0]
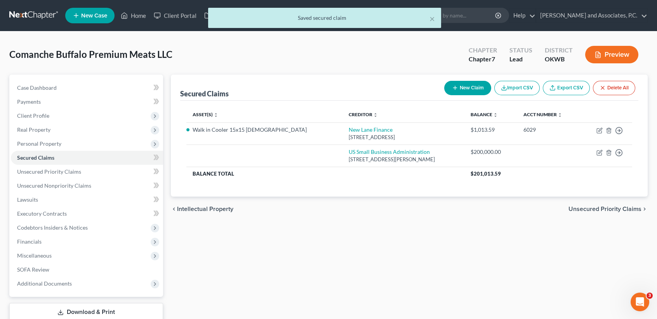
click at [473, 89] on button "New Claim" at bounding box center [467, 88] width 47 height 14
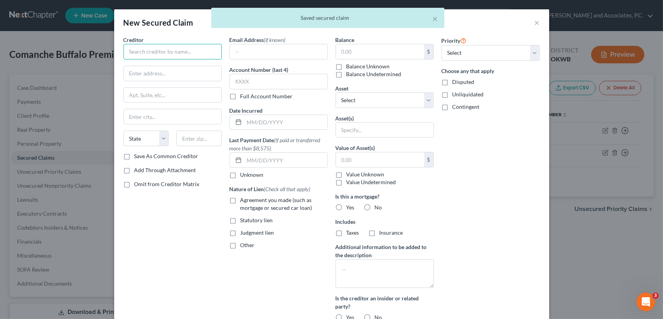
click at [173, 49] on input "text" at bounding box center [172, 52] width 98 height 16
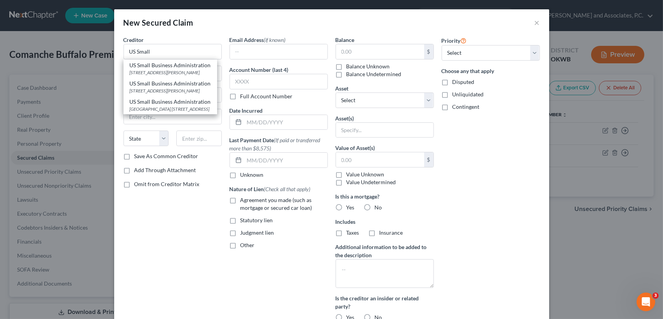
click at [158, 71] on div "200 W. Santa Ana Blvd., Suite 740, Santa Ana, CA 92701" at bounding box center [170, 72] width 81 height 7
type input "US Small Business Administration"
type input "200 W. Santa Ana Blvd., Suite 740"
type input "Santa Ana"
select select "4"
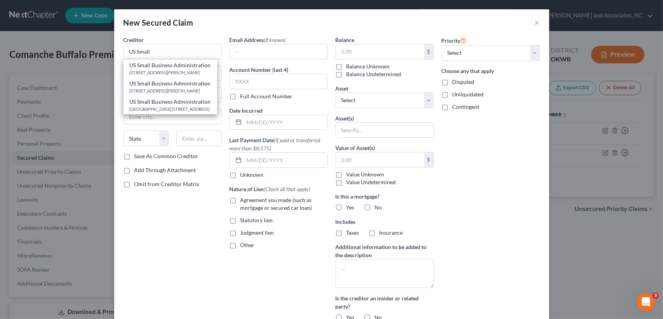
type input "92701"
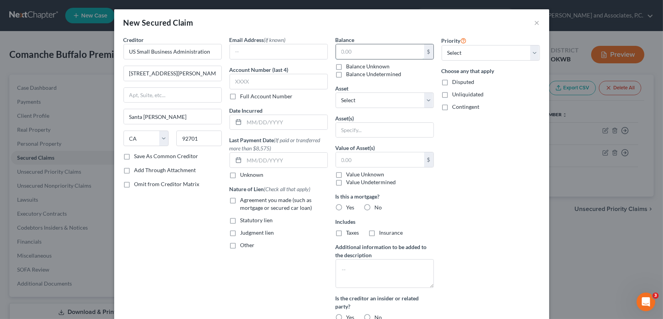
click at [408, 57] on input "text" at bounding box center [380, 51] width 88 height 15
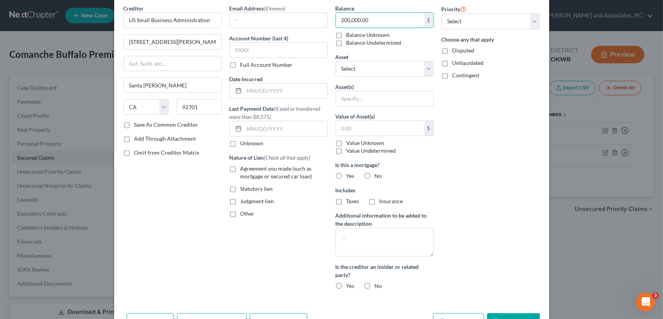
scroll to position [57, 0]
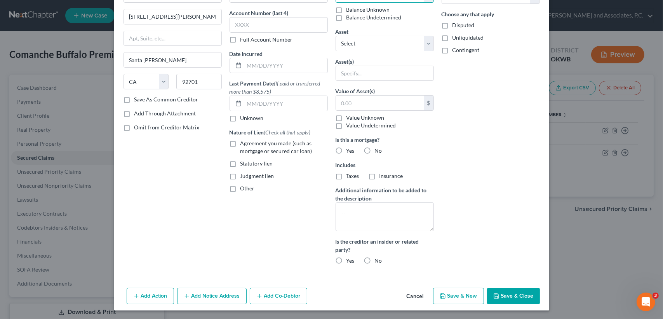
type input "200,000.00"
click at [500, 285] on div "Add Action Add Notice Address Add Co-Debtor Cancel Save & New Save & Close" at bounding box center [331, 298] width 435 height 26
click at [499, 291] on button "Save & Close" at bounding box center [513, 296] width 53 height 16
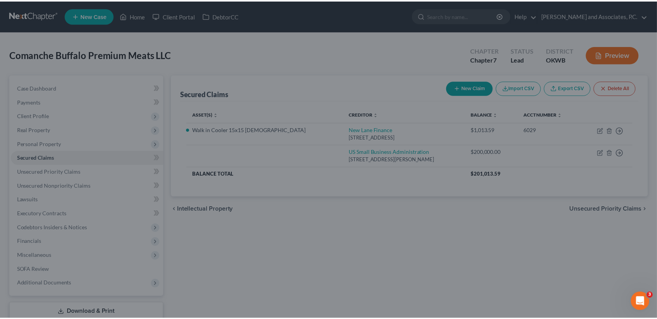
scroll to position [0, 0]
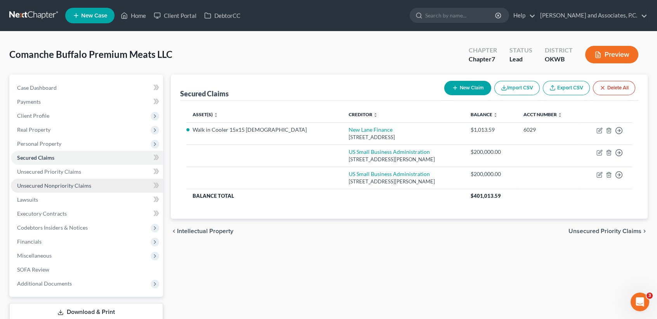
click at [53, 190] on link "Unsecured Nonpriority Claims" at bounding box center [87, 186] width 152 height 14
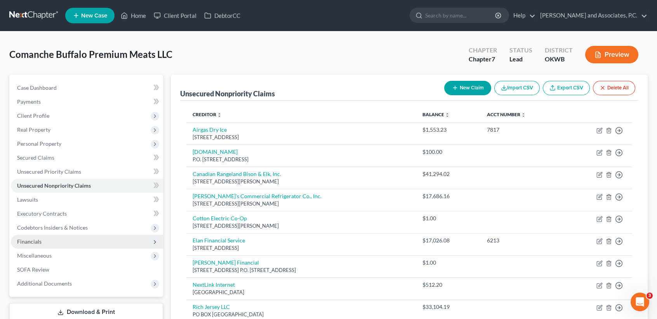
click at [38, 244] on span "Financials" at bounding box center [29, 241] width 24 height 7
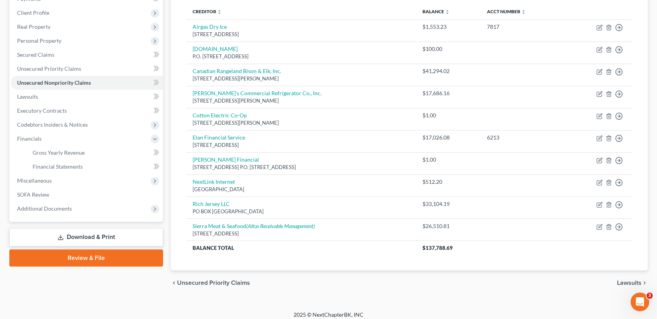
scroll to position [103, 0]
click at [67, 109] on link "Executory Contracts" at bounding box center [87, 110] width 152 height 14
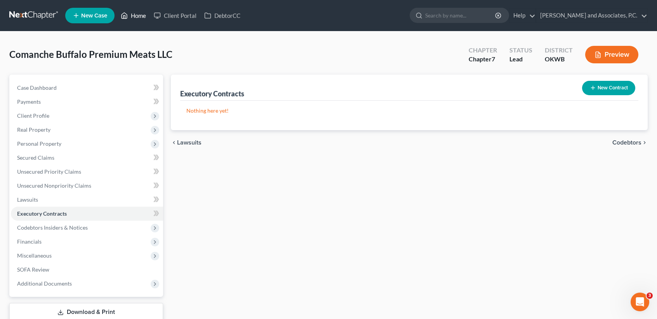
click at [139, 19] on link "Home" at bounding box center [133, 16] width 33 height 14
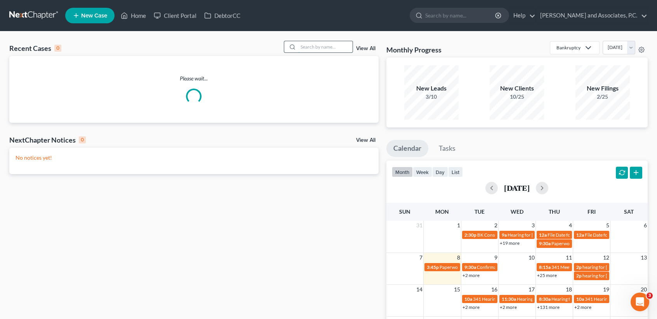
click at [317, 43] on input "search" at bounding box center [325, 46] width 54 height 11
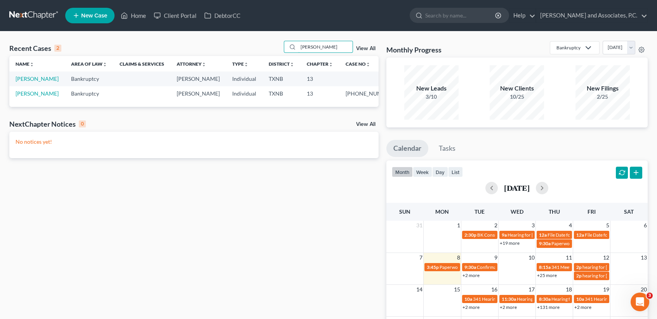
type input "goodwin"
click at [24, 86] on td "[PERSON_NAME]" at bounding box center [37, 78] width 56 height 14
click at [24, 82] on link "[PERSON_NAME]" at bounding box center [37, 78] width 43 height 7
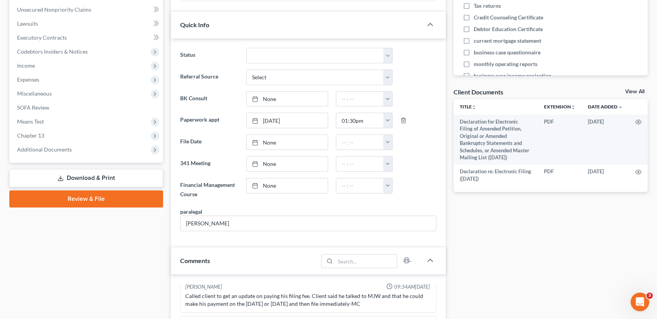
scroll to position [207, 0]
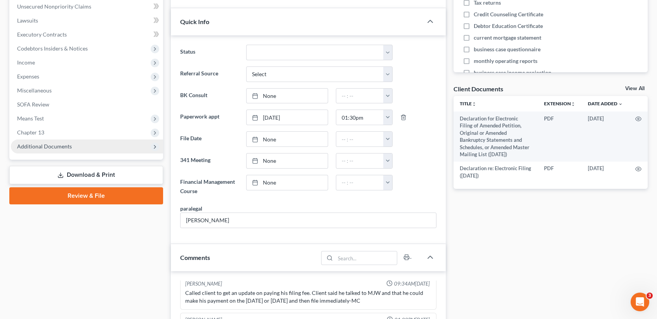
click at [53, 147] on span "Additional Documents" at bounding box center [44, 146] width 55 height 7
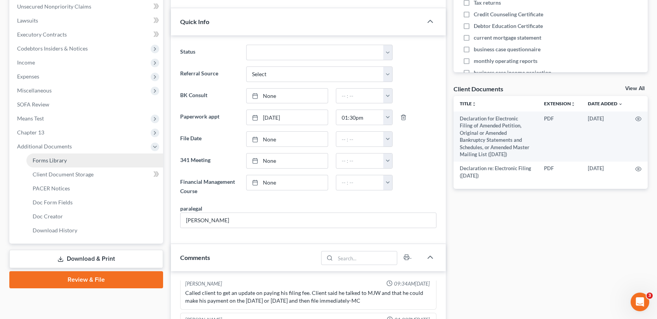
click at [60, 163] on link "Forms Library" at bounding box center [94, 160] width 137 height 14
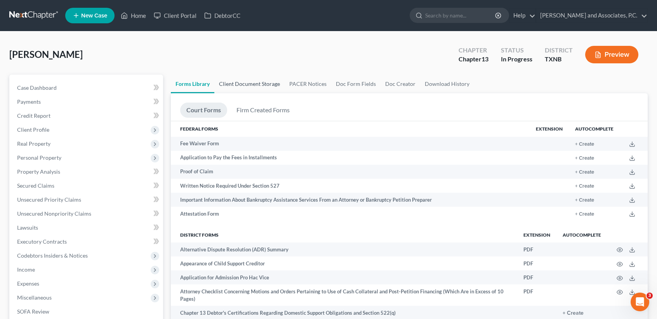
click at [245, 76] on link "Client Document Storage" at bounding box center [249, 84] width 70 height 19
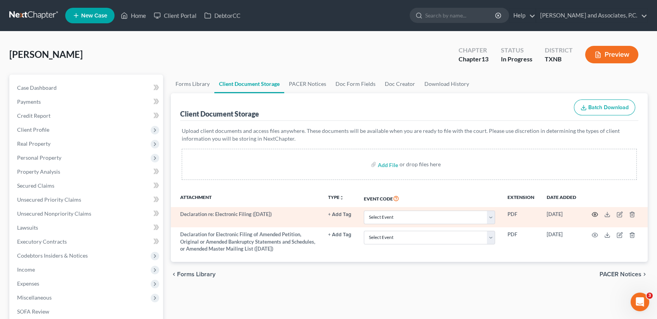
click at [596, 213] on icon "button" at bounding box center [595, 214] width 6 height 6
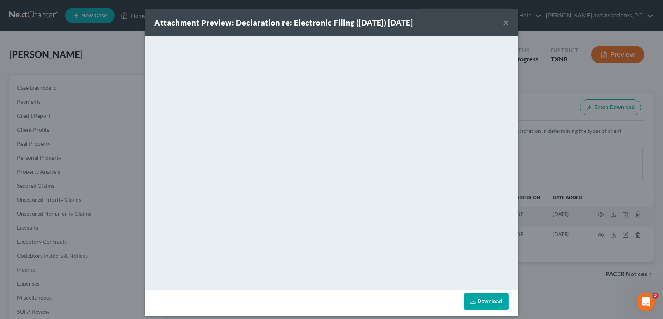
click at [503, 21] on button "×" at bounding box center [505, 22] width 5 height 9
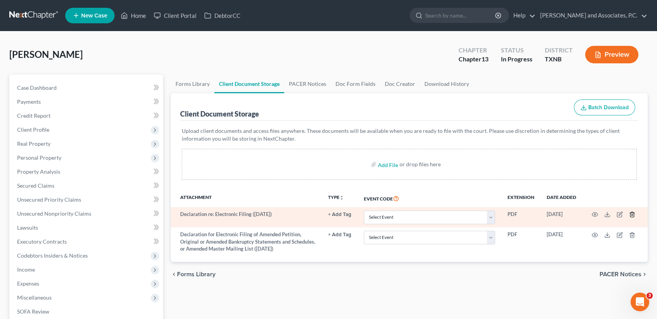
click at [632, 214] on icon "button" at bounding box center [632, 214] width 6 height 6
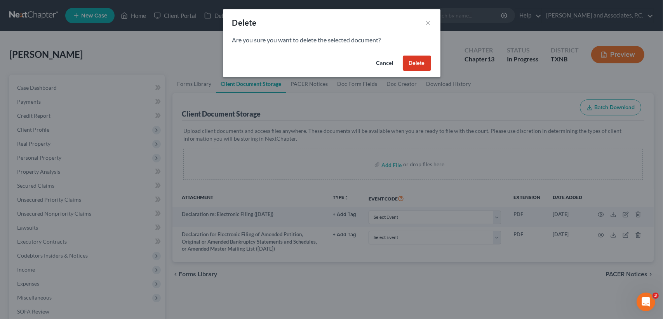
click at [382, 63] on button "Cancel" at bounding box center [385, 64] width 30 height 16
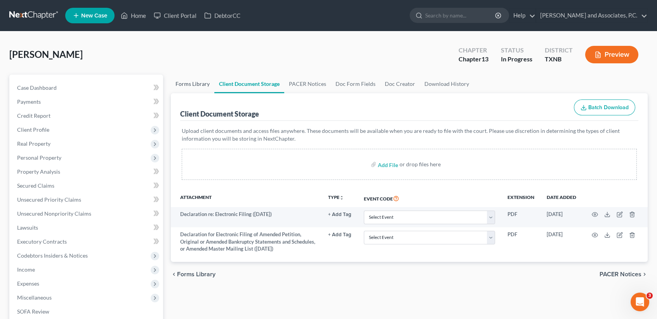
click at [195, 77] on link "Forms Library" at bounding box center [192, 84] width 43 height 19
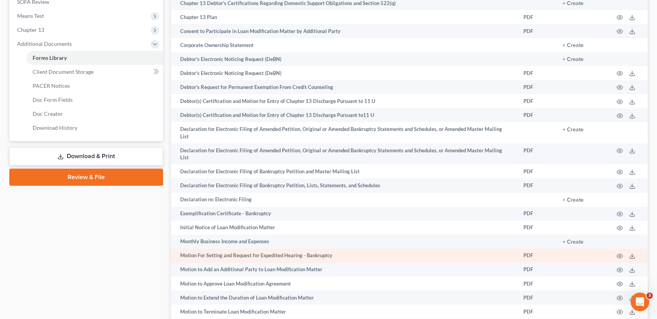
scroll to position [311, 0]
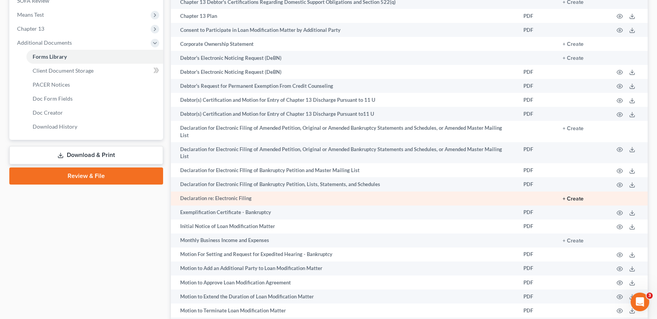
click at [576, 199] on button "+ Create" at bounding box center [573, 198] width 21 height 5
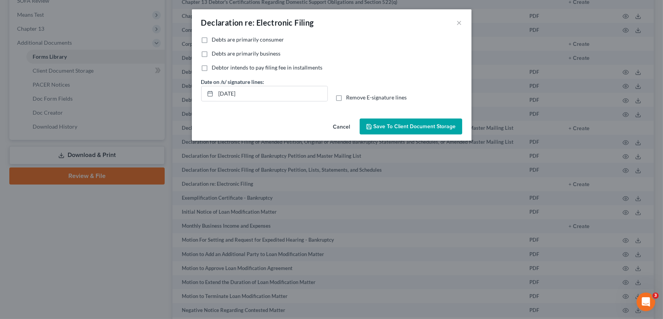
drag, startPoint x: 205, startPoint y: 40, endPoint x: 286, endPoint y: 107, distance: 105.1
click at [212, 40] on label "Debts are primarily consumer" at bounding box center [248, 40] width 72 height 8
click at [215, 40] on input "Debts are primarily consumer" at bounding box center [217, 38] width 5 height 5
checkbox input "true"
click at [346, 97] on label "Remove E-signature lines" at bounding box center [376, 98] width 61 height 8
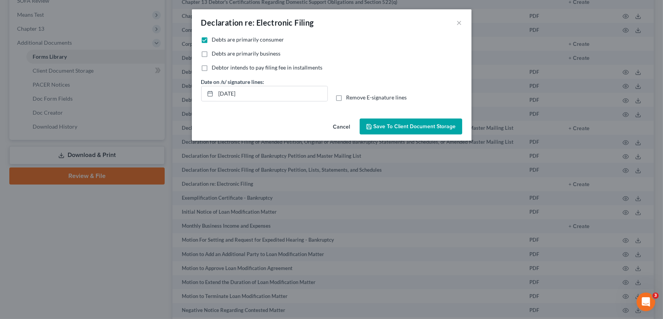
click at [349, 97] on input "Remove E-signature lines" at bounding box center [351, 96] width 5 height 5
checkbox input "true"
click at [403, 129] on span "Save to Client Document Storage" at bounding box center [415, 126] width 82 height 7
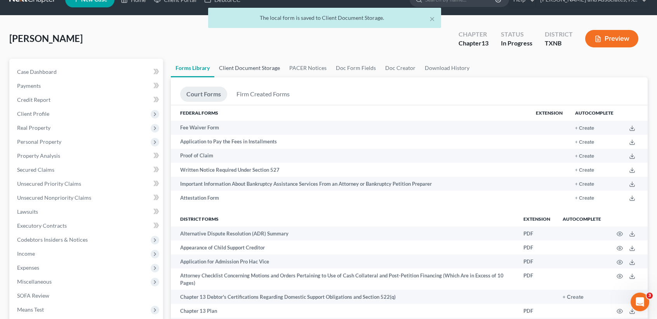
scroll to position [0, 0]
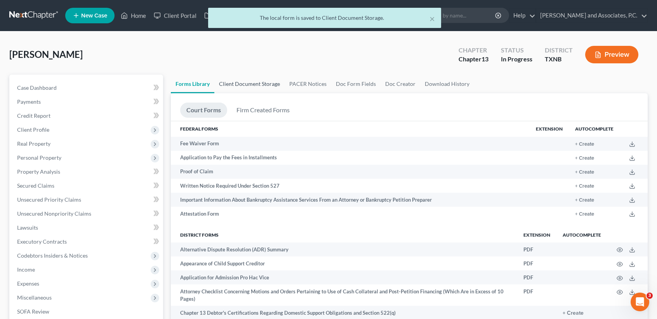
click at [238, 83] on link "Client Document Storage" at bounding box center [249, 84] width 70 height 19
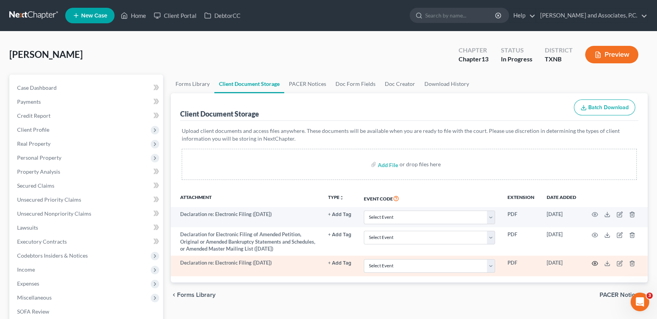
click at [595, 264] on icon "button" at bounding box center [595, 263] width 6 height 6
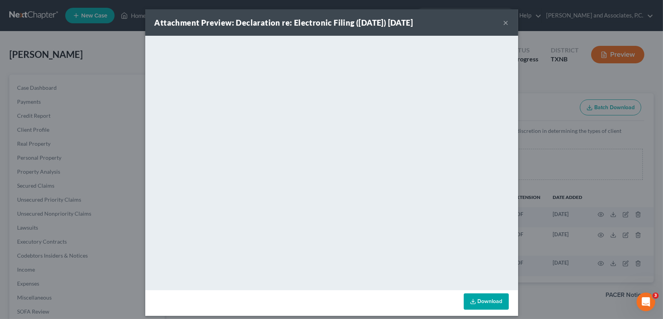
click at [503, 23] on button "×" at bounding box center [505, 22] width 5 height 9
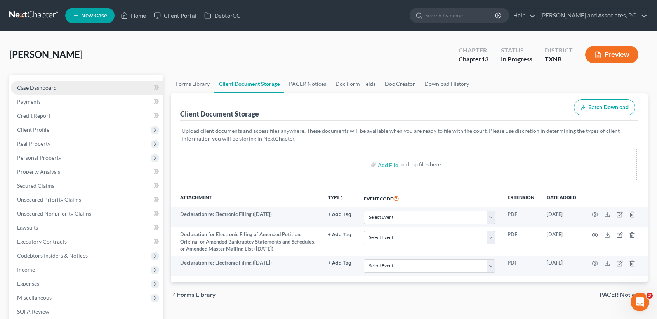
click at [40, 88] on span "Case Dashboard" at bounding box center [37, 87] width 40 height 7
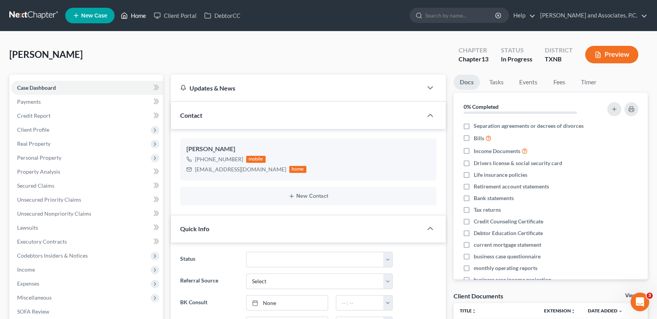
click at [136, 14] on link "Home" at bounding box center [133, 16] width 33 height 14
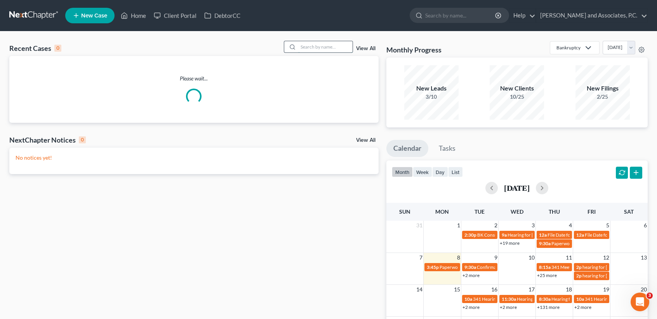
click at [330, 45] on input "search" at bounding box center [325, 46] width 54 height 11
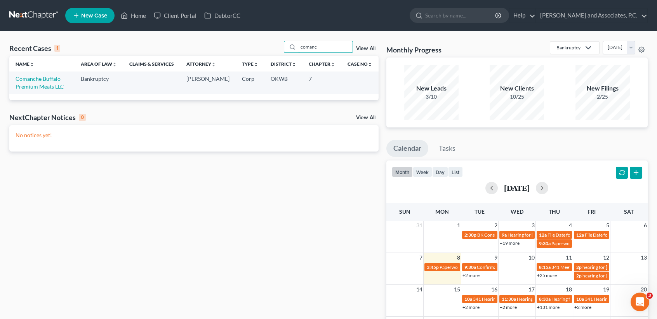
type input "comanc"
drag, startPoint x: 30, startPoint y: 93, endPoint x: 29, endPoint y: 85, distance: 8.7
click at [30, 93] on td "Comanche Buffalo Premium Meats LLC" at bounding box center [41, 82] width 65 height 22
click at [29, 85] on link "Comanche Buffalo Premium Meats LLC" at bounding box center [40, 82] width 49 height 14
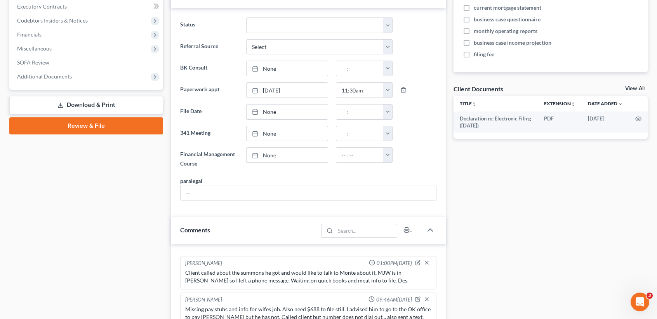
scroll to position [1720, 0]
click at [632, 89] on link "View All" at bounding box center [634, 88] width 19 height 5
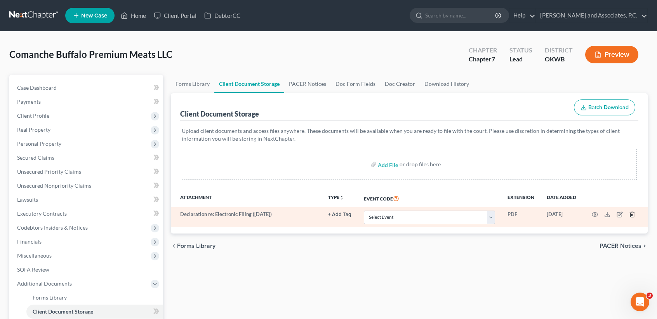
click at [631, 215] on icon "button" at bounding box center [632, 214] width 6 height 6
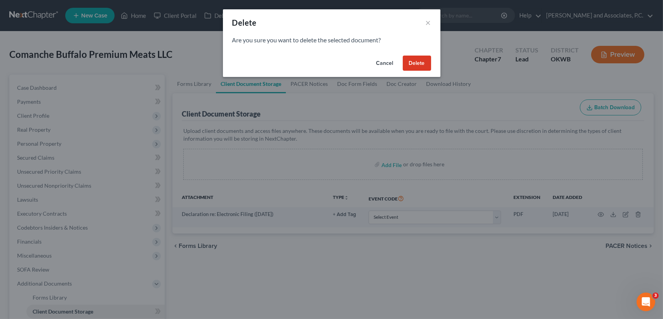
click at [415, 56] on button "Delete" at bounding box center [417, 64] width 28 height 16
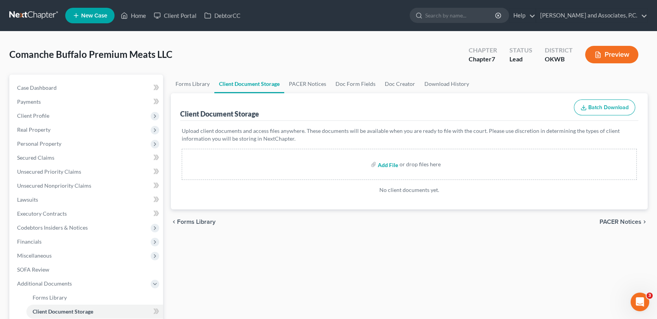
click at [389, 165] on input "file" at bounding box center [387, 164] width 19 height 14
type input "C:\fakepath\dec re electronic filing.pdf"
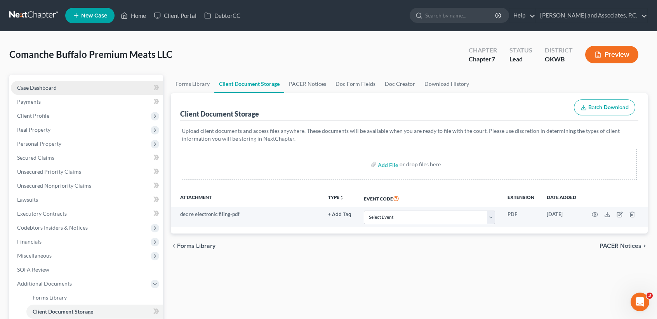
click at [50, 92] on link "Case Dashboard" at bounding box center [87, 88] width 152 height 14
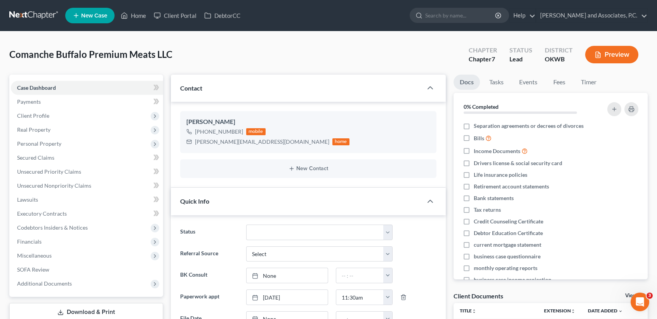
scroll to position [1720, 0]
drag, startPoint x: 89, startPoint y: 84, endPoint x: 123, endPoint y: 175, distance: 97.3
click at [88, 84] on link "Case Dashboard" at bounding box center [87, 88] width 152 height 14
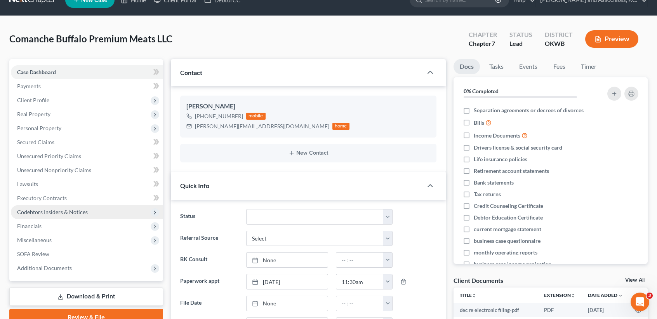
scroll to position [0, 0]
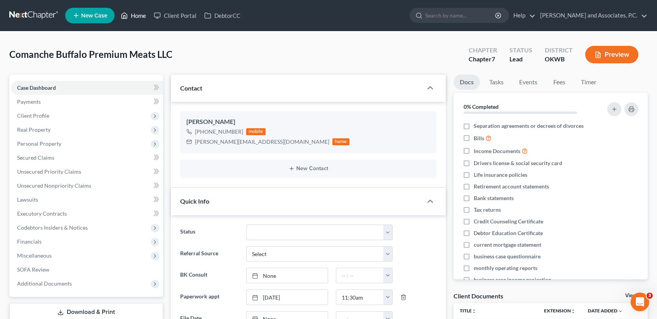
click at [144, 7] on ul "New Case Home Client Portal DebtorCC - No Result - See all results Or Press Ent…" at bounding box center [356, 15] width 582 height 20
click at [143, 14] on link "Home" at bounding box center [133, 16] width 33 height 14
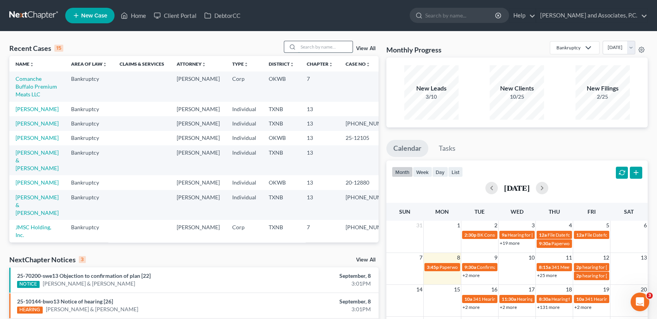
click at [315, 48] on input "search" at bounding box center [325, 46] width 54 height 11
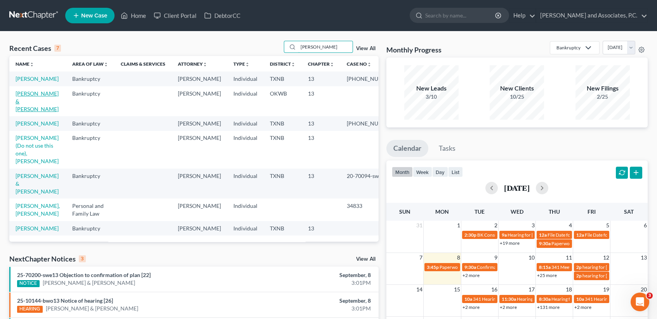
type input "[PERSON_NAME]"
click at [26, 112] on link "Hughes, Gregory & Melissa" at bounding box center [37, 101] width 43 height 22
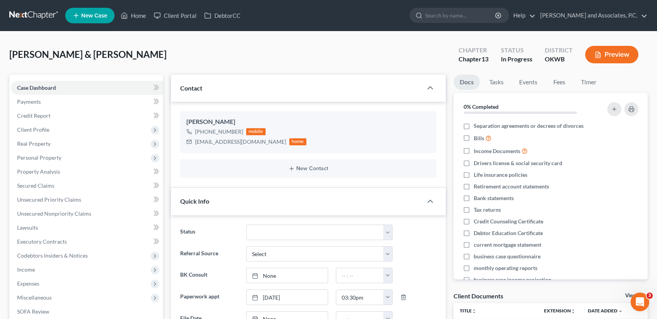
scroll to position [1720, 0]
click at [25, 134] on span "Client Profile" at bounding box center [87, 130] width 152 height 14
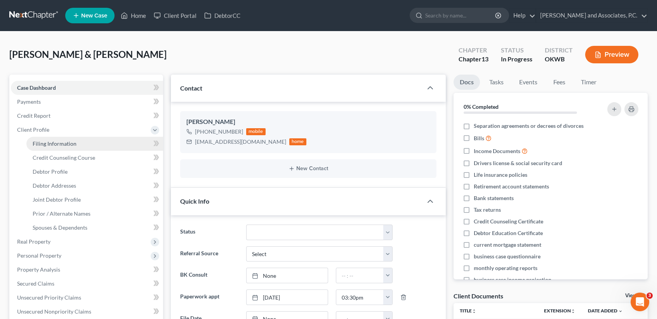
click at [60, 146] on span "Filing Information" at bounding box center [55, 143] width 44 height 7
select select "1"
select select "3"
select select "65"
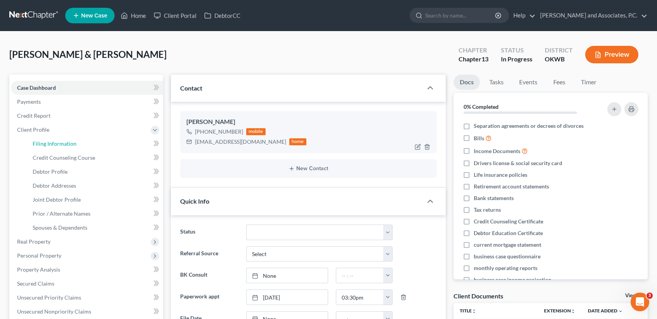
select select "2"
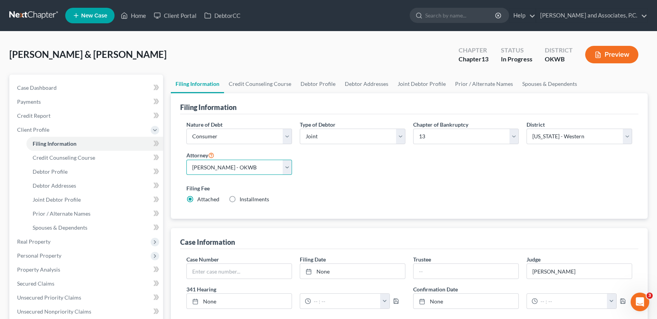
drag, startPoint x: 229, startPoint y: 167, endPoint x: 230, endPoint y: 175, distance: 8.6
click at [229, 167] on select "Select Monte White - TXNB Monte White - OKWB Monte White - OKWB" at bounding box center [239, 168] width 106 height 16
click at [186, 160] on select "Select Monte White - TXNB Monte White - OKWB Monte White - OKWB" at bounding box center [239, 168] width 106 height 16
drag, startPoint x: 355, startPoint y: 136, endPoint x: 349, endPoint y: 144, distance: 10.6
click at [355, 136] on select "Select Individual Joint" at bounding box center [353, 137] width 106 height 16
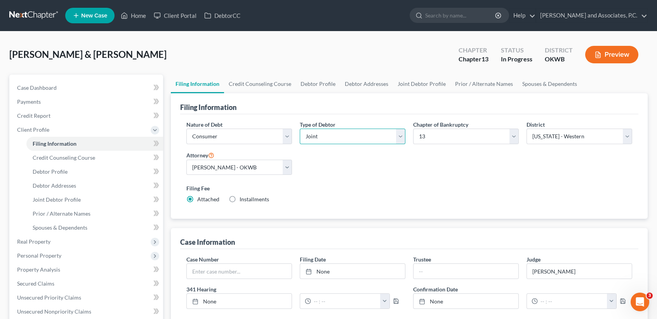
select select "0"
click at [300, 129] on select "Select Individual Joint" at bounding box center [353, 137] width 106 height 16
click at [364, 163] on div "Nature of Debt Select Business Consumer Other Nature of Business Select Clearin…" at bounding box center [408, 164] width 453 height 89
click at [355, 84] on link "Debtor Addresses" at bounding box center [366, 84] width 53 height 19
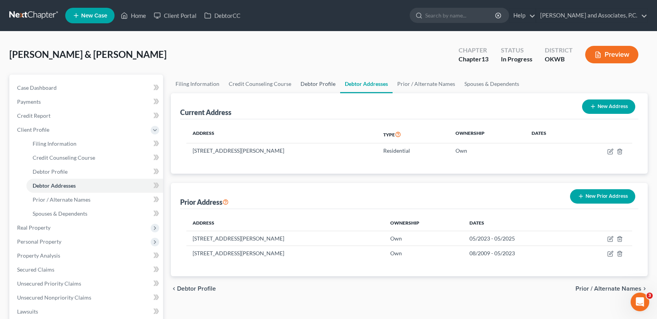
click at [325, 86] on link "Debtor Profile" at bounding box center [318, 84] width 44 height 19
select select "1"
select select "5"
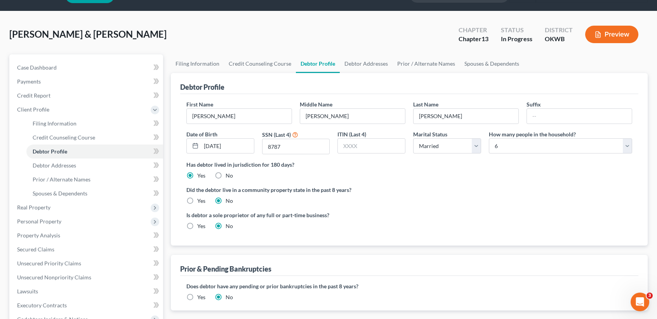
scroll to position [52, 0]
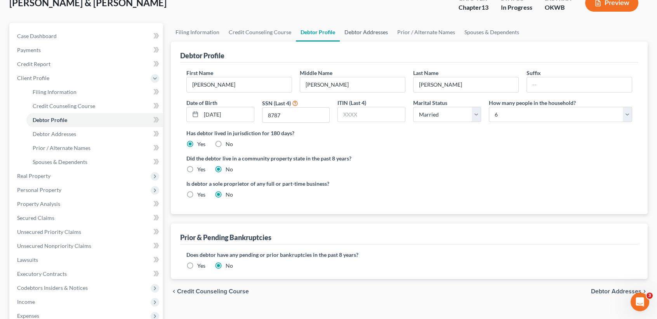
click at [374, 31] on link "Debtor Addresses" at bounding box center [366, 32] width 53 height 19
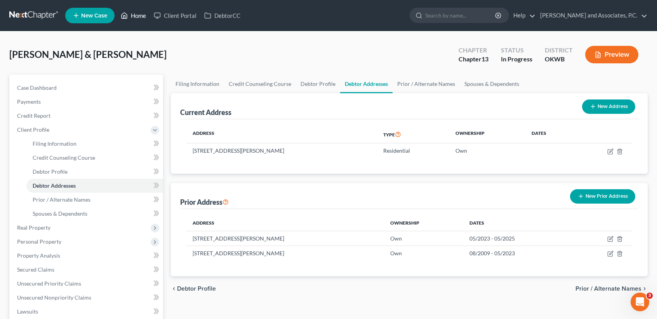
click at [131, 12] on link "Home" at bounding box center [133, 16] width 33 height 14
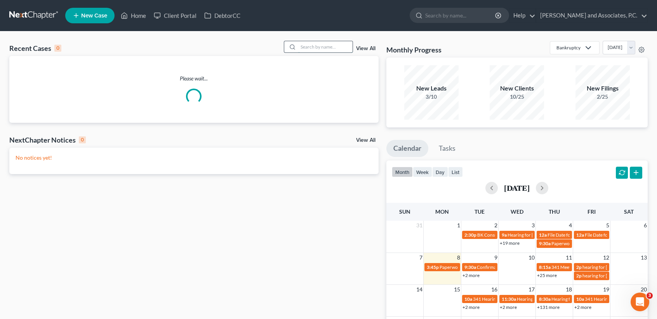
click at [319, 44] on input "search" at bounding box center [325, 46] width 54 height 11
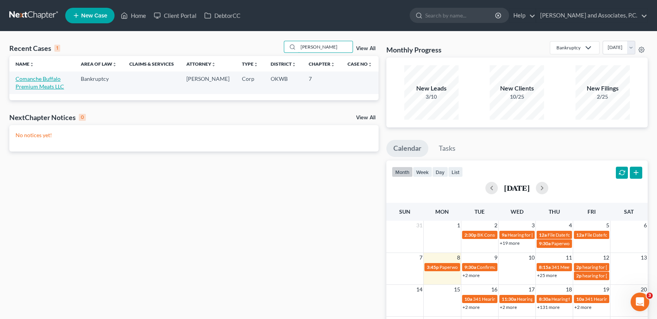
type input "[PERSON_NAME]"
click at [18, 81] on link "Comanche Buffalo Premium Meats LLC" at bounding box center [40, 82] width 49 height 14
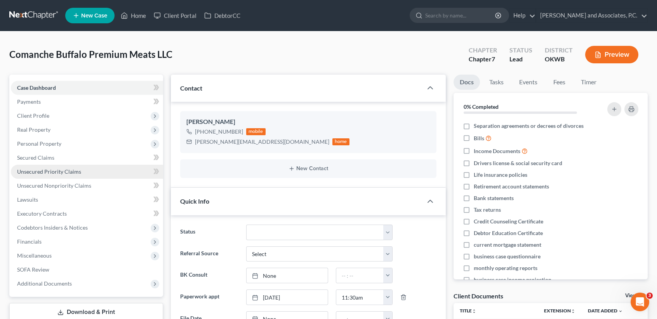
scroll to position [1720, 0]
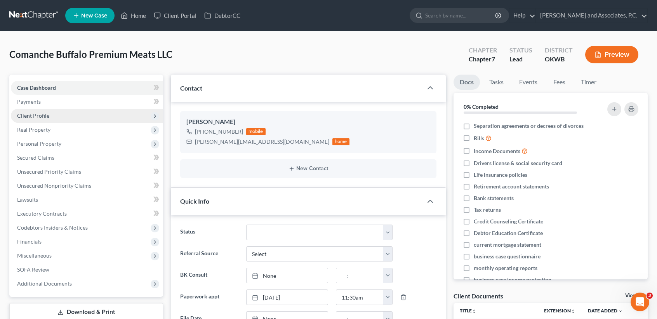
click at [46, 116] on span "Client Profile" at bounding box center [33, 115] width 32 height 7
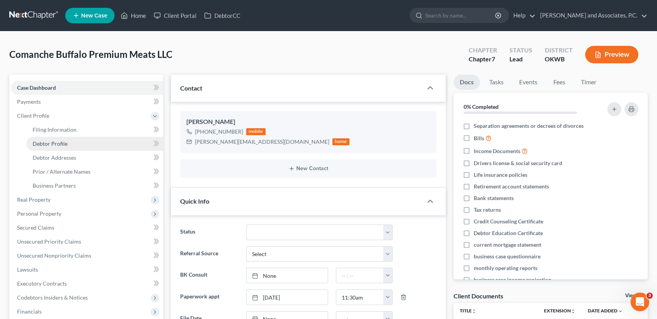
click at [72, 149] on link "Debtor Profile" at bounding box center [94, 144] width 137 height 14
click at [71, 160] on span "Debtor Addresses" at bounding box center [54, 157] width 43 height 7
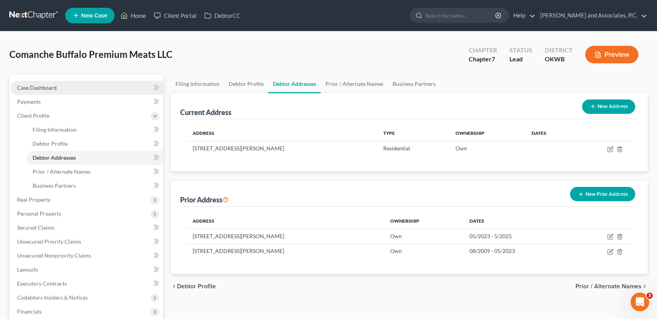
click at [57, 90] on link "Case Dashboard" at bounding box center [87, 88] width 152 height 14
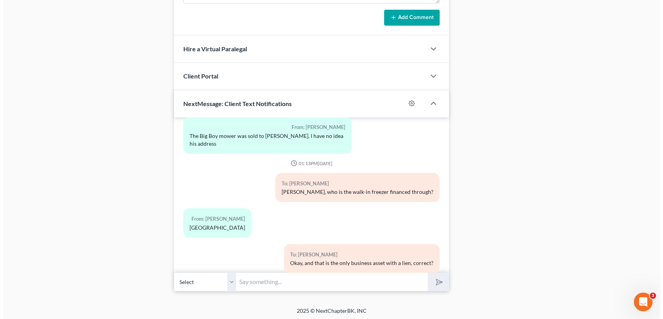
scroll to position [1513, 0]
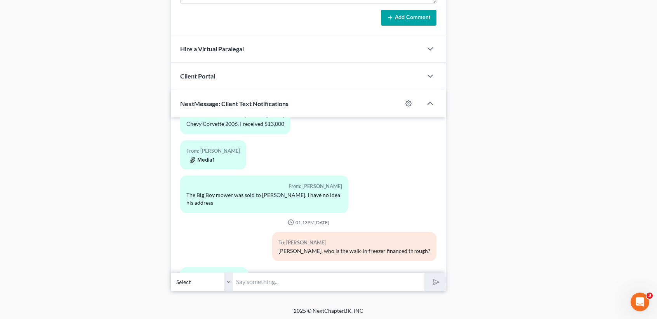
click at [206, 162] on button "Media1" at bounding box center [201, 160] width 25 height 6
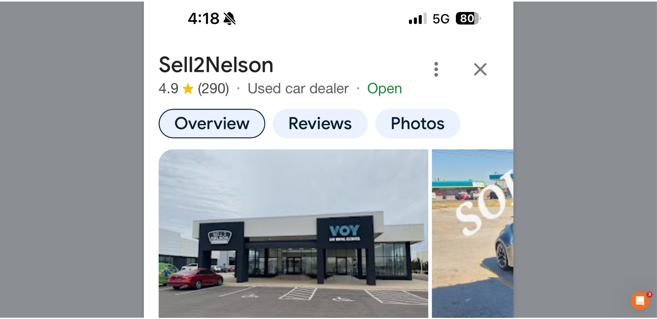
scroll to position [0, 0]
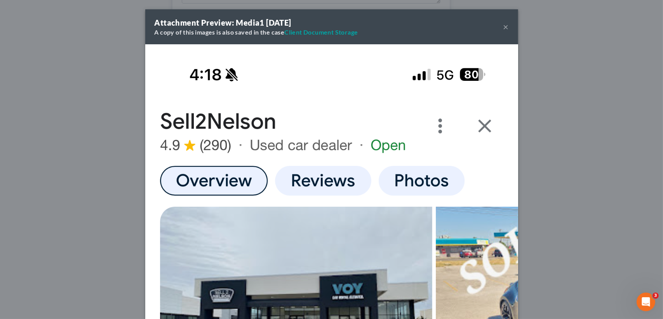
click at [503, 24] on button "×" at bounding box center [505, 26] width 5 height 9
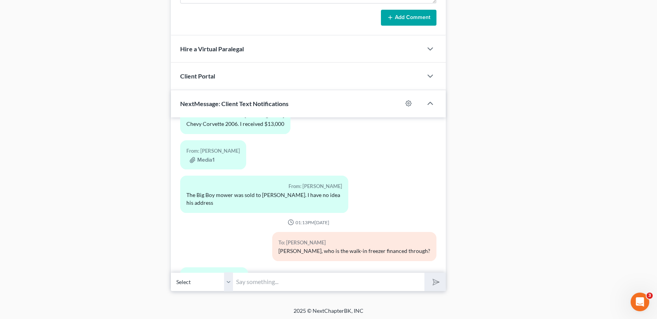
scroll to position [1719, 0]
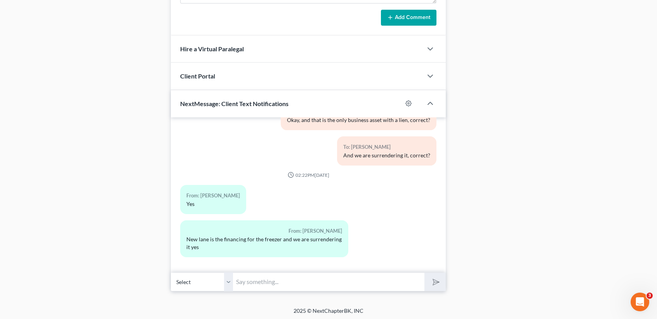
drag, startPoint x: 29, startPoint y: 51, endPoint x: 22, endPoint y: 23, distance: 29.3
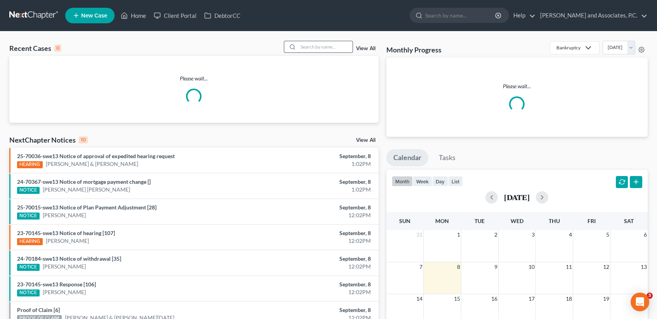
click at [329, 45] on input "search" at bounding box center [325, 46] width 54 height 11
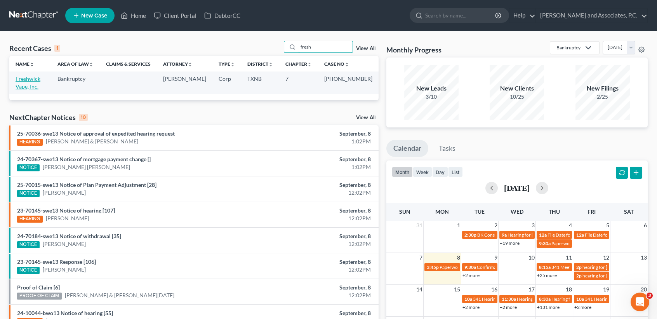
type input "fresh"
click at [22, 80] on link "Freshwick Vape, Inc." at bounding box center [28, 82] width 25 height 14
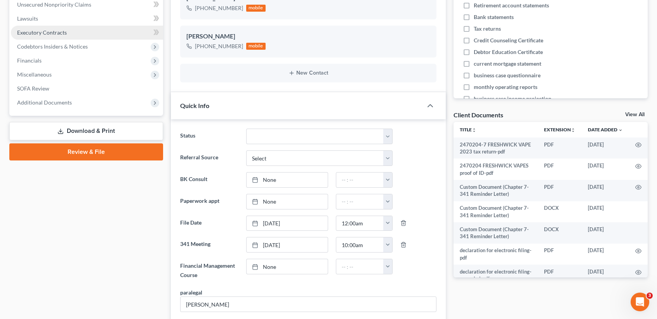
scroll to position [144, 0]
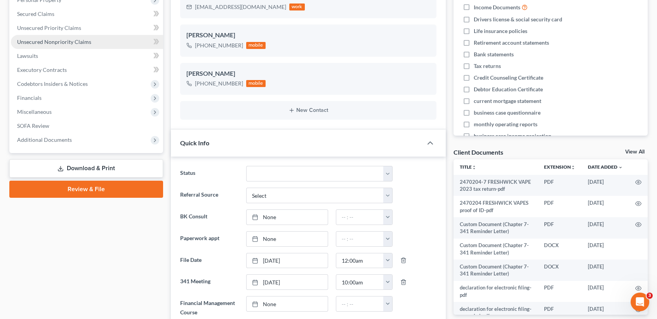
click at [52, 37] on link "Unsecured Nonpriority Claims" at bounding box center [87, 42] width 152 height 14
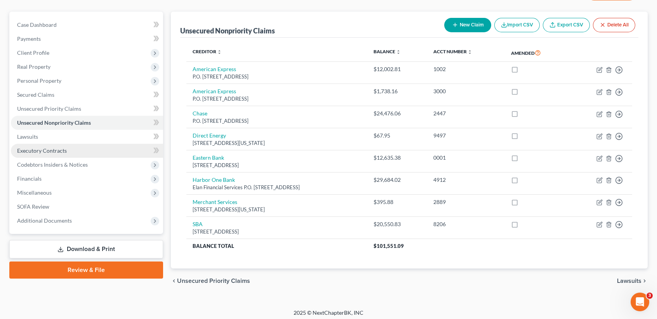
scroll to position [66, 0]
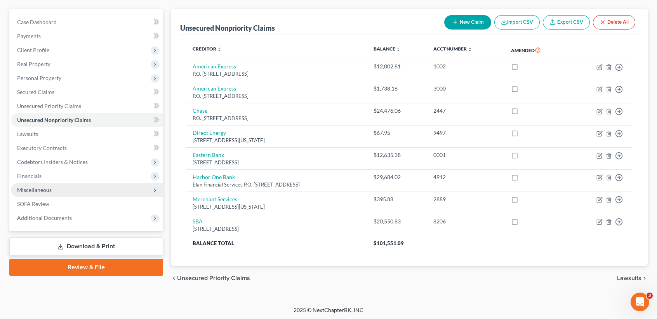
click at [23, 186] on span "Miscellaneous" at bounding box center [34, 189] width 35 height 7
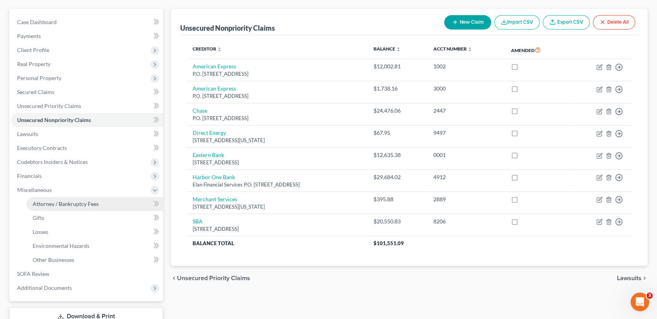
click at [62, 200] on span "Attorney / Bankruptcy Fees" at bounding box center [66, 203] width 66 height 7
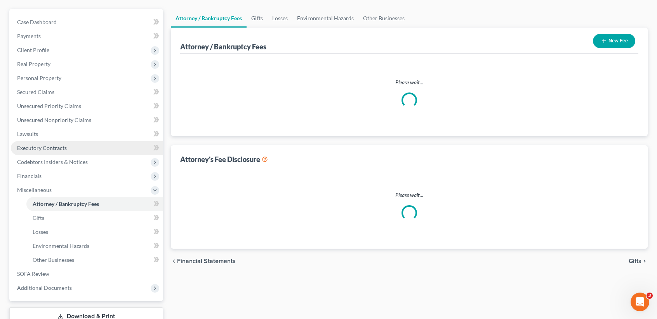
scroll to position [40, 0]
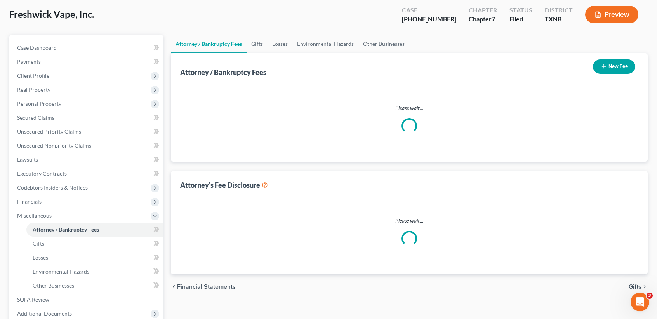
select select "1"
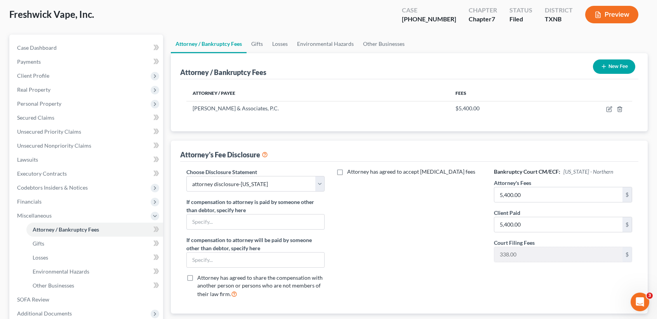
scroll to position [0, 0]
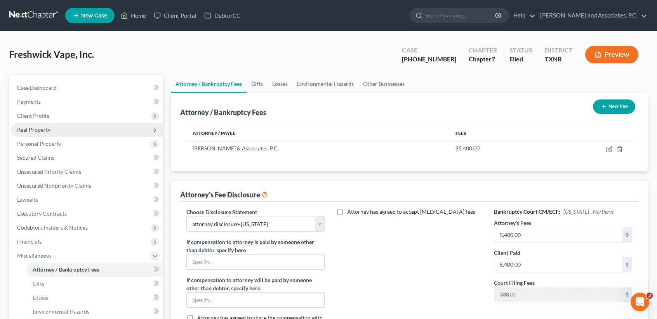
click at [49, 134] on span "Real Property" at bounding box center [87, 130] width 152 height 14
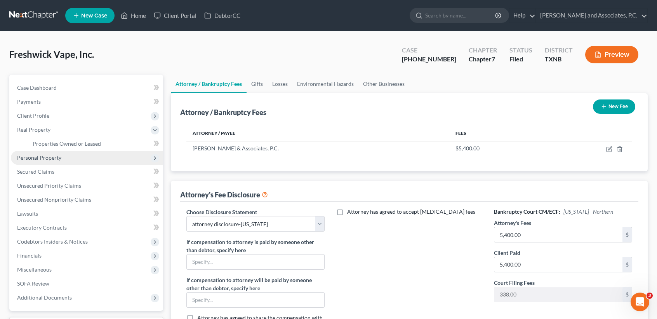
click at [50, 163] on span "Personal Property" at bounding box center [87, 158] width 152 height 14
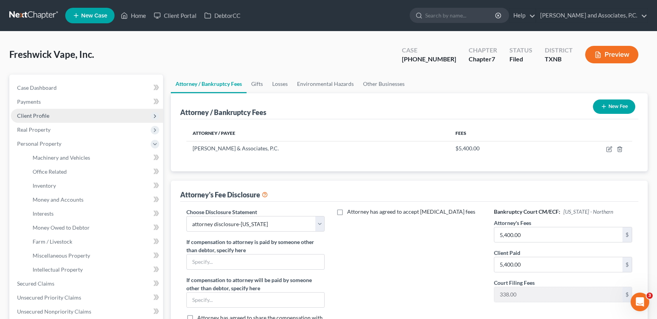
click at [54, 116] on span "Client Profile" at bounding box center [87, 116] width 152 height 14
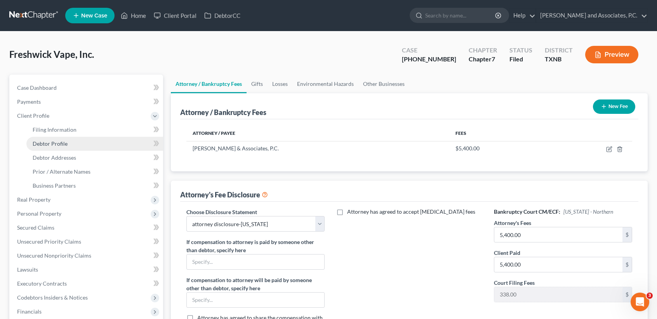
click at [57, 144] on span "Debtor Profile" at bounding box center [50, 143] width 35 height 7
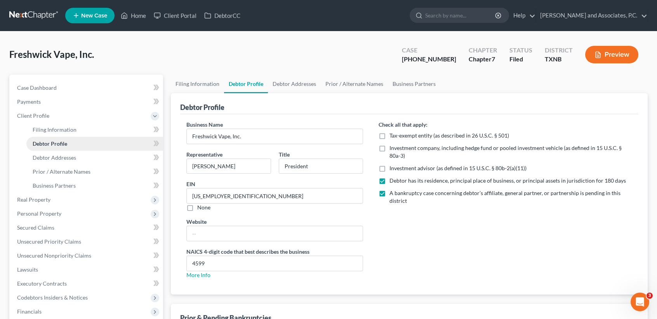
radio input "true"
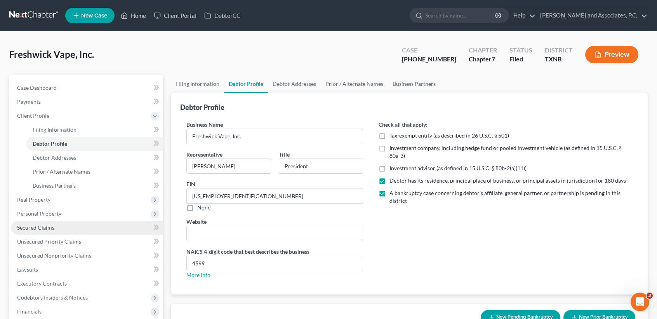
click at [68, 231] on link "Secured Claims" at bounding box center [87, 228] width 152 height 14
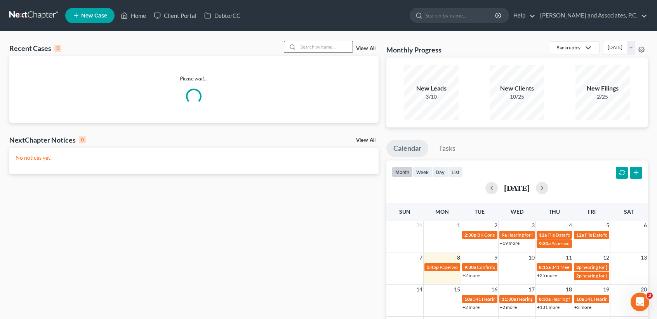
click at [344, 49] on input "search" at bounding box center [325, 46] width 54 height 11
click at [374, 49] on link "View All" at bounding box center [365, 48] width 19 height 5
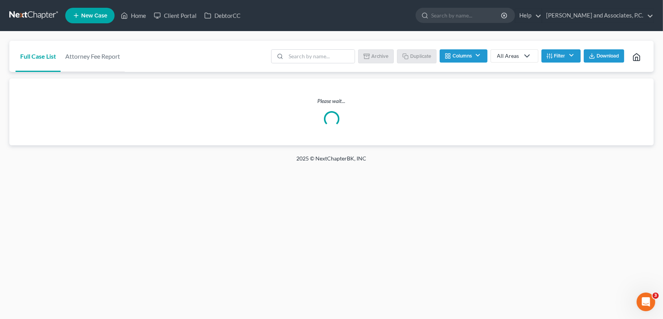
click at [565, 54] on button "Filter" at bounding box center [560, 55] width 39 height 13
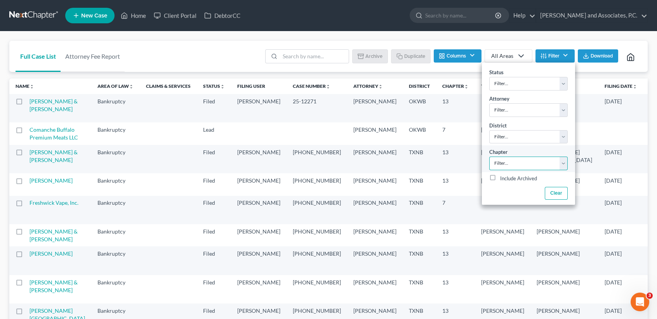
click at [513, 165] on select "Filter... 7 11 13" at bounding box center [528, 163] width 78 height 14
select select "0"
click at [489, 158] on select "Filter... 7 11 13" at bounding box center [528, 163] width 78 height 14
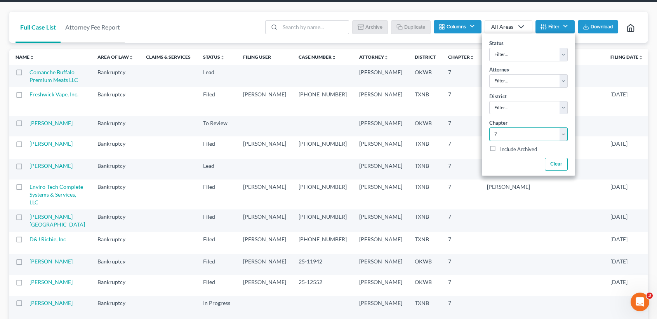
scroll to position [52, 0]
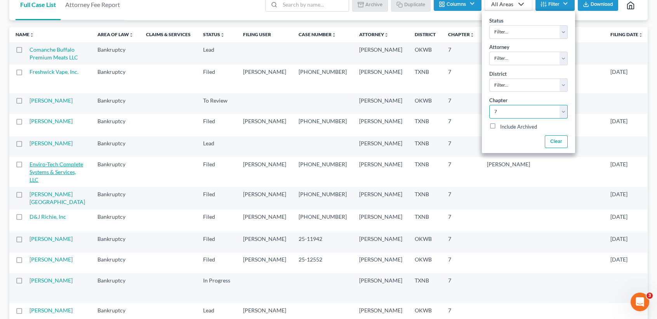
click at [45, 183] on link "Enviro-Tech Complete Systems & Services, LLC" at bounding box center [57, 172] width 54 height 22
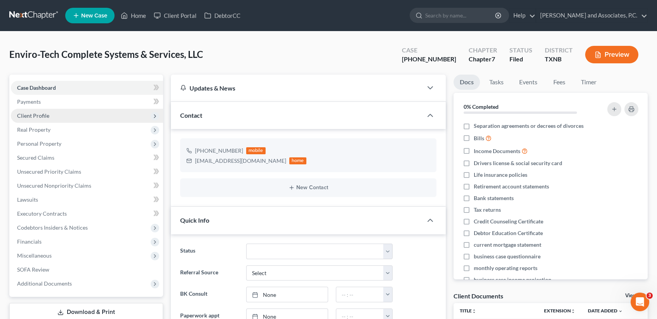
click at [51, 116] on span "Client Profile" at bounding box center [87, 116] width 152 height 14
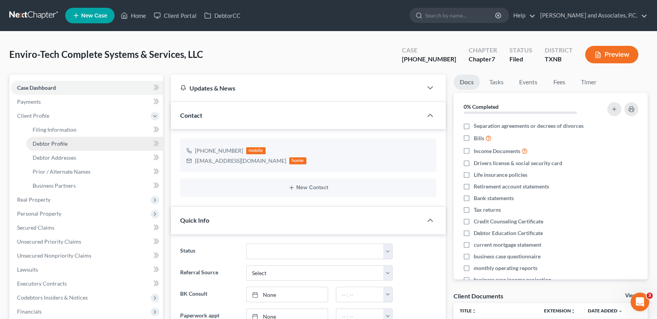
click at [65, 142] on span "Debtor Profile" at bounding box center [50, 143] width 35 height 7
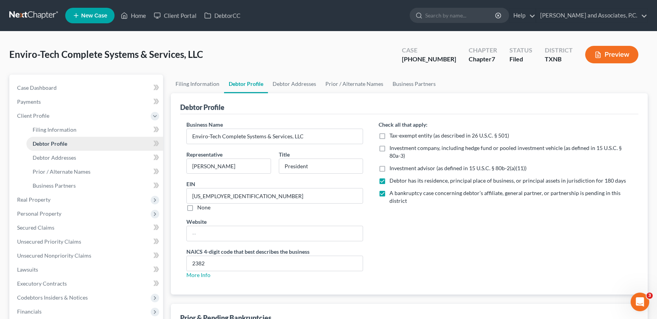
radio input "true"
click at [282, 81] on link "Debtor Addresses" at bounding box center [294, 84] width 53 height 19
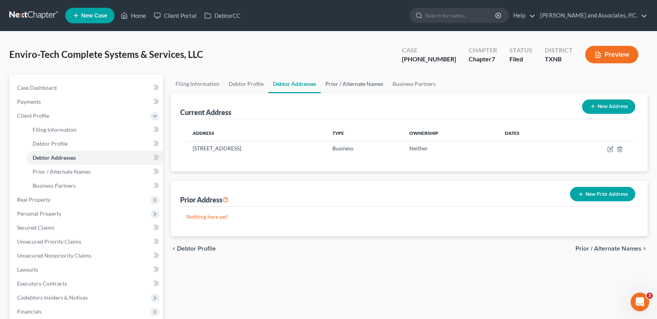
click at [346, 80] on link "Prior / Alternate Names" at bounding box center [354, 84] width 67 height 19
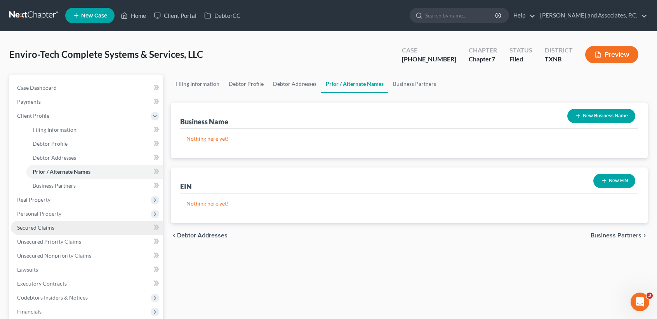
click at [39, 228] on span "Secured Claims" at bounding box center [35, 227] width 37 height 7
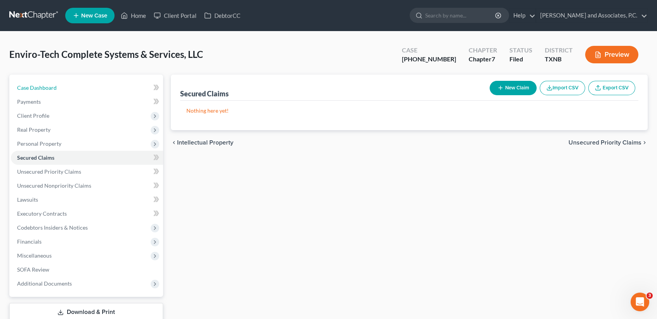
drag, startPoint x: 60, startPoint y: 81, endPoint x: 63, endPoint y: 77, distance: 5.0
click at [60, 81] on link "Case Dashboard" at bounding box center [87, 88] width 152 height 14
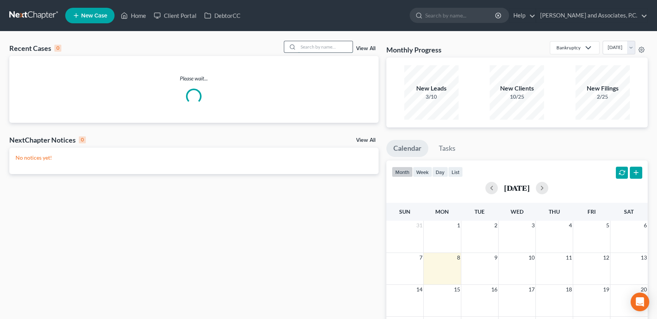
click at [328, 50] on input "search" at bounding box center [325, 46] width 54 height 11
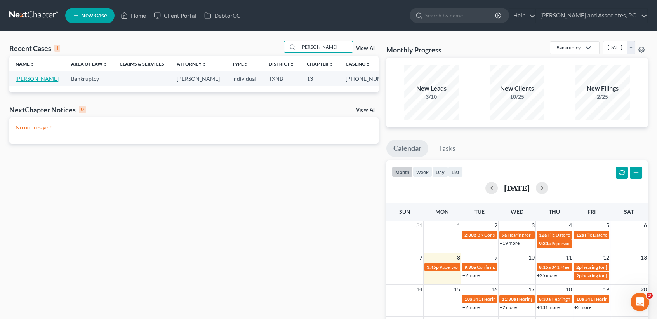
type input "[PERSON_NAME]"
click at [34, 82] on link "[PERSON_NAME]" at bounding box center [37, 78] width 43 height 7
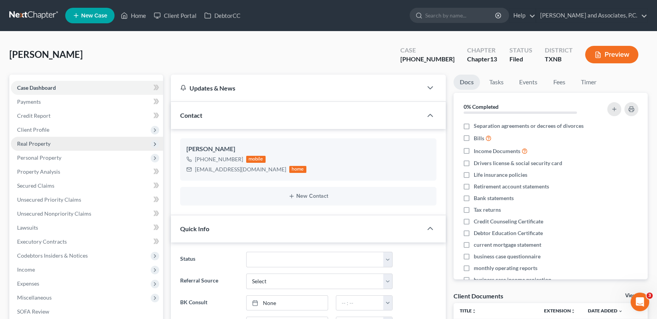
scroll to position [155, 0]
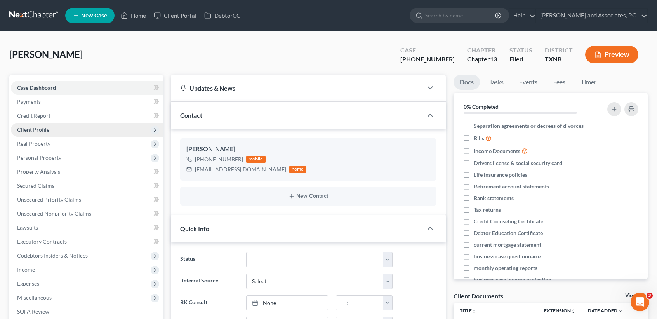
click at [47, 129] on span "Client Profile" at bounding box center [33, 129] width 32 height 7
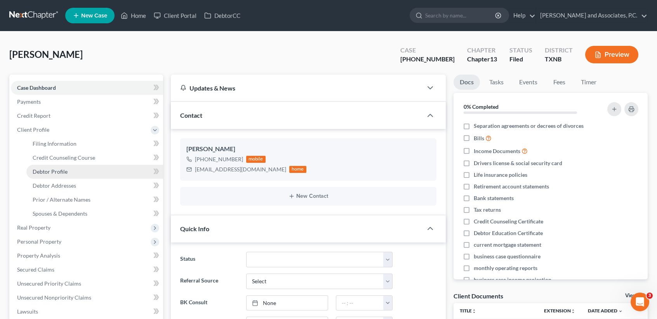
click at [46, 174] on link "Debtor Profile" at bounding box center [94, 172] width 137 height 14
select select "4"
select select "1"
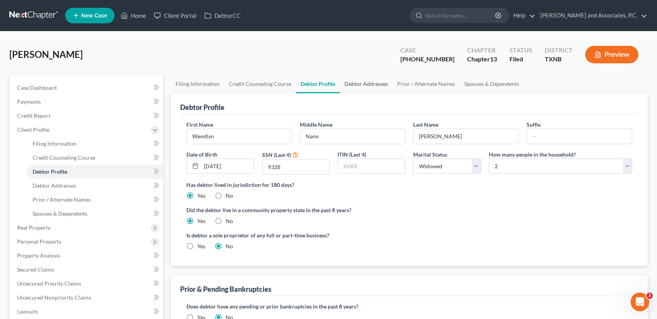
click at [367, 83] on link "Debtor Addresses" at bounding box center [366, 84] width 53 height 19
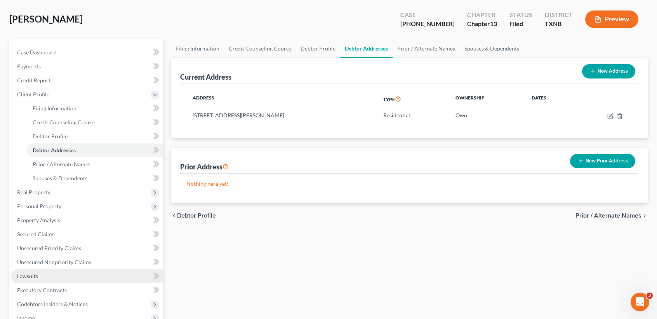
scroll to position [52, 0]
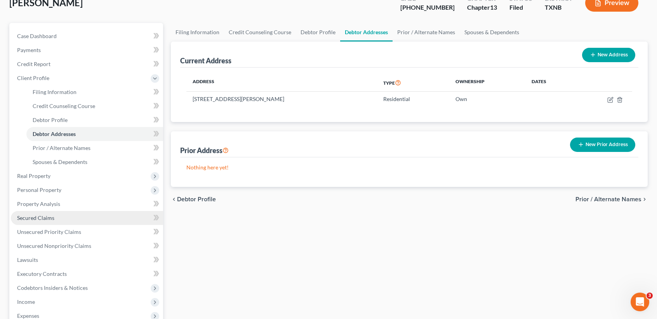
click at [25, 214] on link "Secured Claims" at bounding box center [87, 218] width 152 height 14
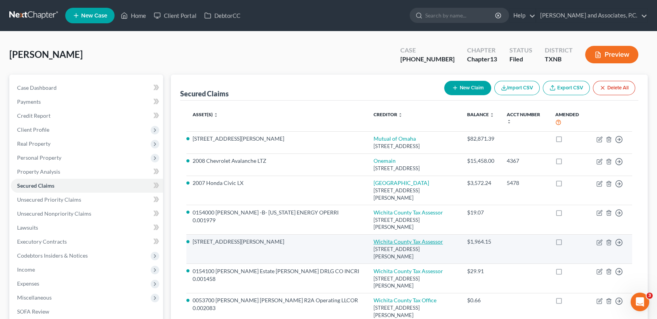
click at [374, 238] on link "Wichita County Tax Assessor" at bounding box center [408, 241] width 69 height 7
select select "45"
select select "0"
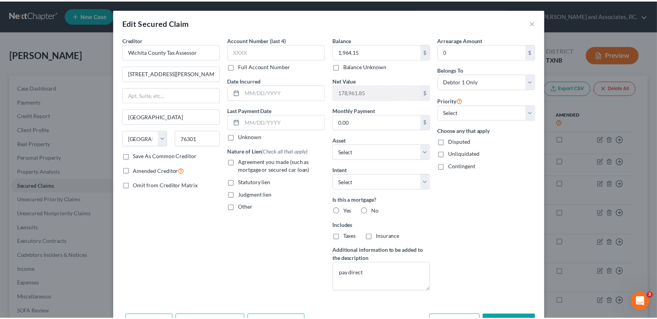
scroll to position [49, 0]
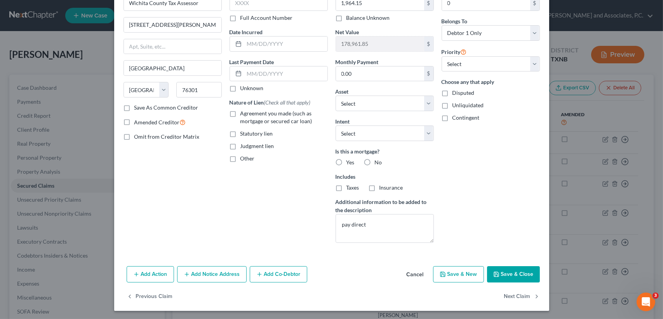
drag, startPoint x: 535, startPoint y: 276, endPoint x: 530, endPoint y: 274, distance: 5.4
click at [533, 276] on button "Save & Close" at bounding box center [513, 274] width 53 height 16
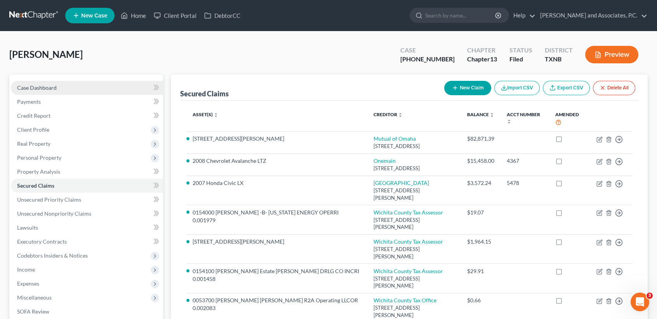
click at [27, 92] on link "Case Dashboard" at bounding box center [87, 88] width 152 height 14
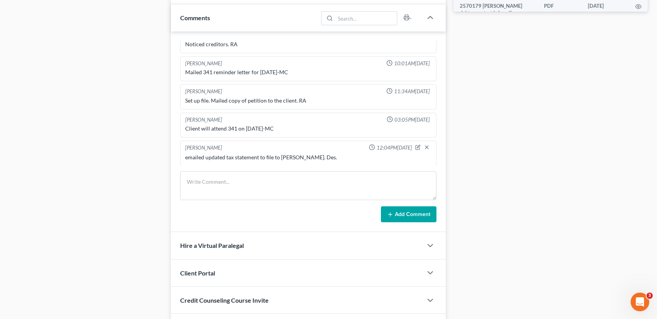
scroll to position [497, 0]
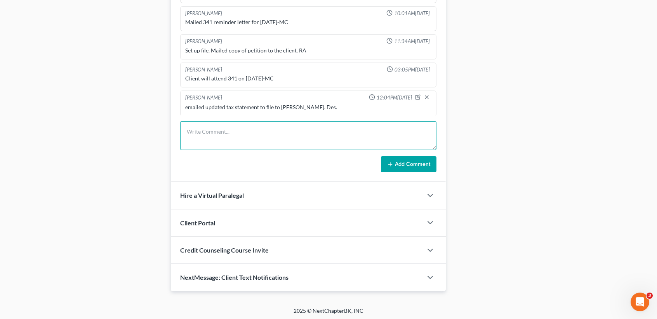
click at [229, 135] on textarea at bounding box center [308, 135] width 256 height 29
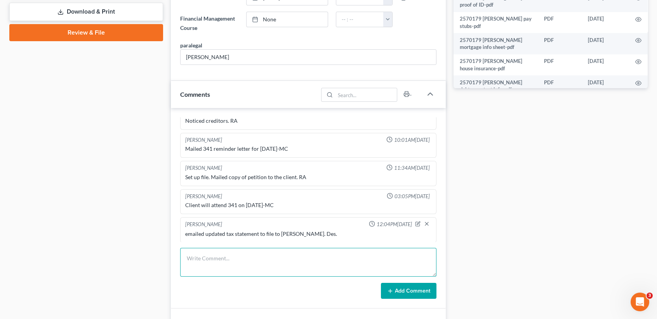
scroll to position [445, 0]
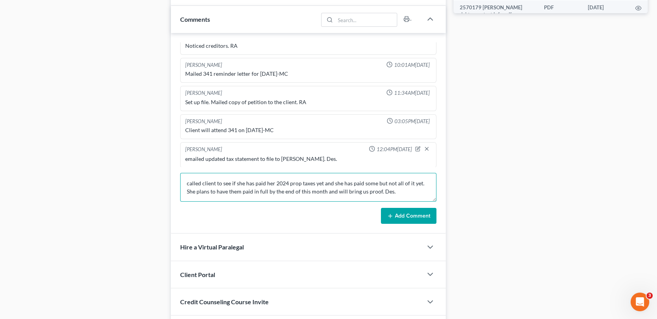
type textarea "called client to see if she has paid her 2024 prop taxes yet and she has paid s…"
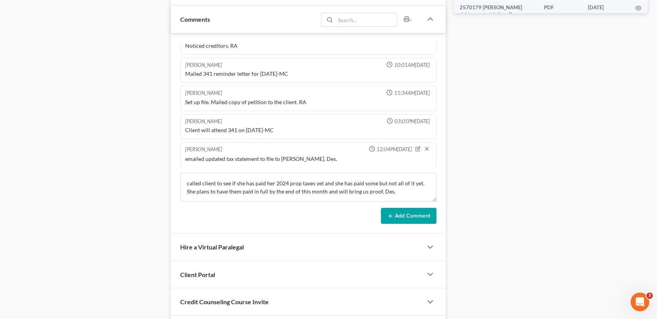
click at [404, 216] on button "Add Comment" at bounding box center [409, 216] width 56 height 16
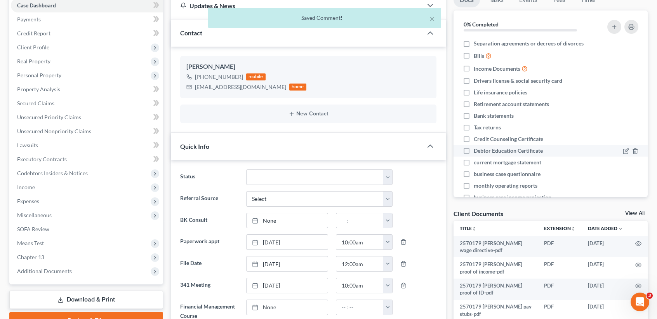
scroll to position [0, 0]
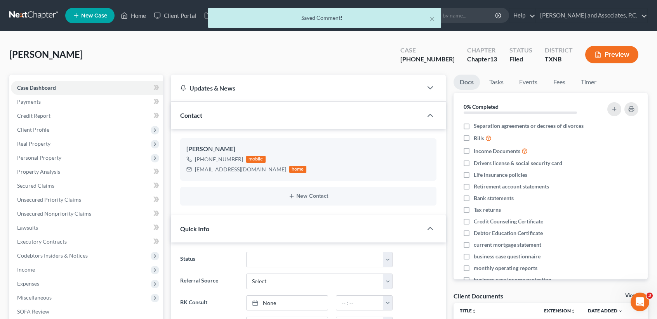
click at [131, 14] on div "× Saved Comment!" at bounding box center [324, 20] width 657 height 24
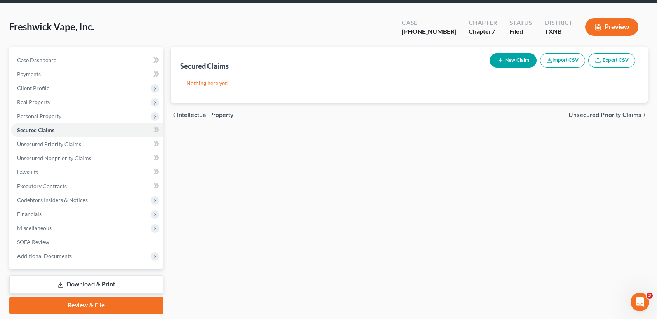
scroll to position [51, 0]
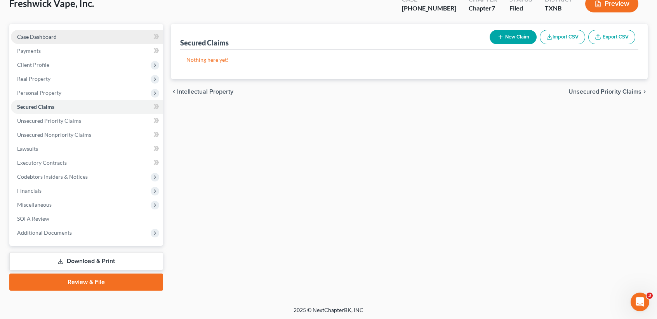
drag, startPoint x: 20, startPoint y: 38, endPoint x: 23, endPoint y: 41, distance: 4.1
click at [20, 38] on span "Case Dashboard" at bounding box center [37, 36] width 40 height 7
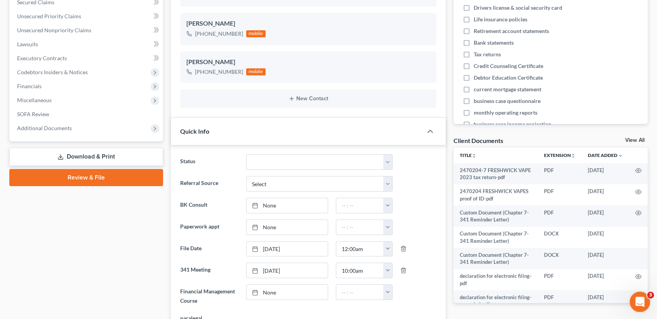
scroll to position [3054, 0]
click at [635, 136] on div "Client Documents View All" at bounding box center [550, 141] width 194 height 11
click at [636, 137] on link "View All" at bounding box center [634, 139] width 19 height 5
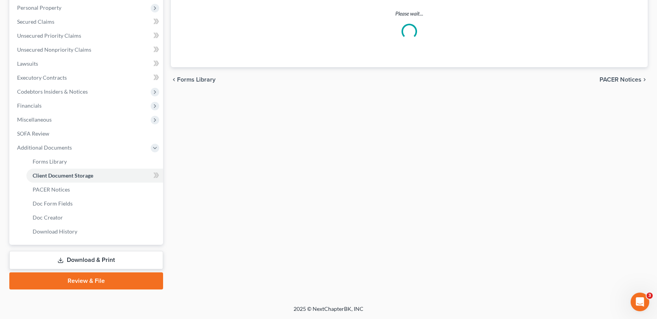
scroll to position [50, 0]
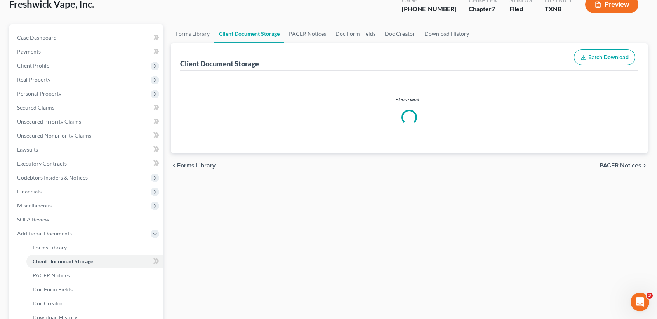
select select "24"
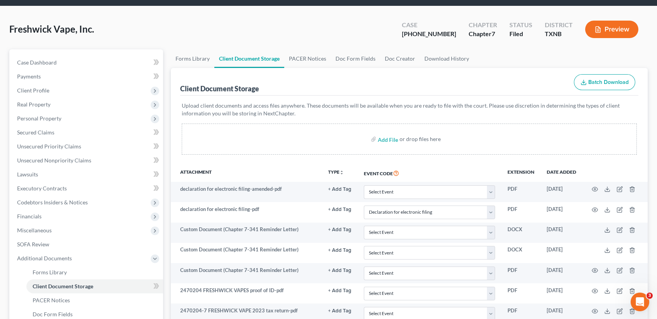
scroll to position [0, 0]
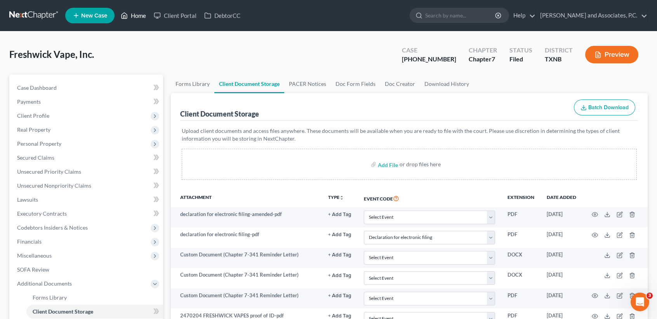
click at [129, 14] on link "Home" at bounding box center [133, 16] width 33 height 14
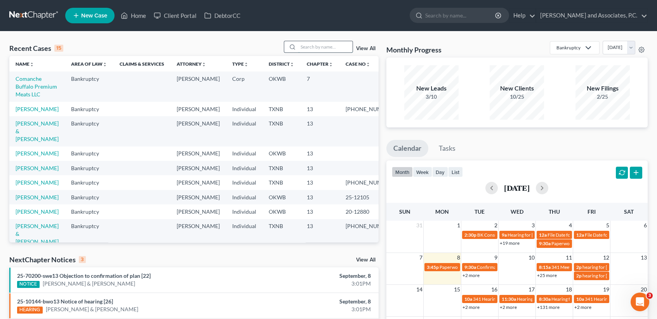
click at [308, 50] on input "search" at bounding box center [325, 46] width 54 height 11
click at [23, 156] on link "[PERSON_NAME]" at bounding box center [37, 153] width 43 height 7
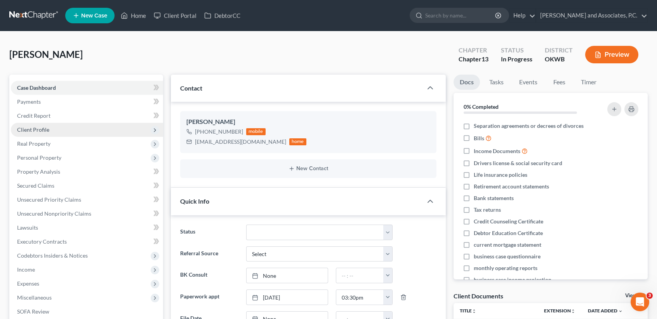
scroll to position [180, 0]
click at [64, 128] on span "Client Profile" at bounding box center [87, 130] width 152 height 14
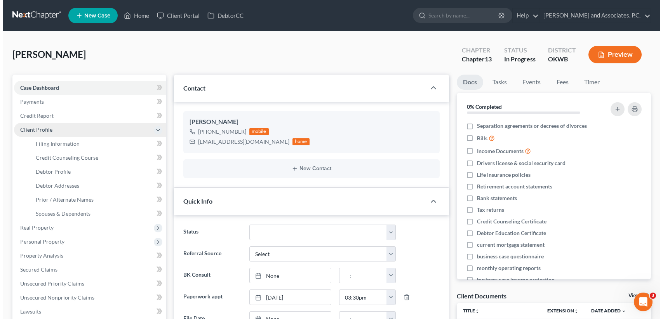
scroll to position [1720, 0]
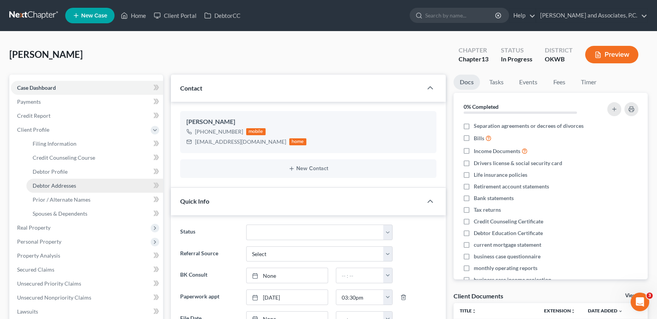
click at [60, 186] on span "Debtor Addresses" at bounding box center [54, 185] width 43 height 7
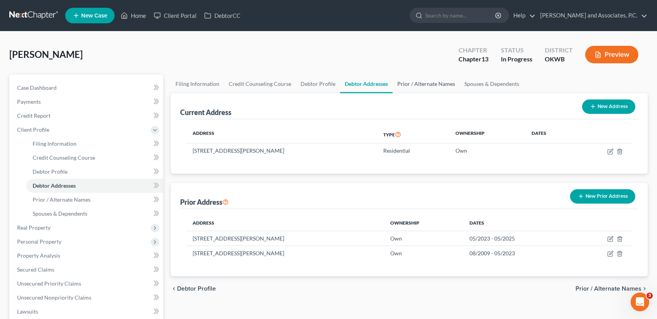
click at [408, 89] on link "Prior / Alternate Names" at bounding box center [426, 84] width 67 height 19
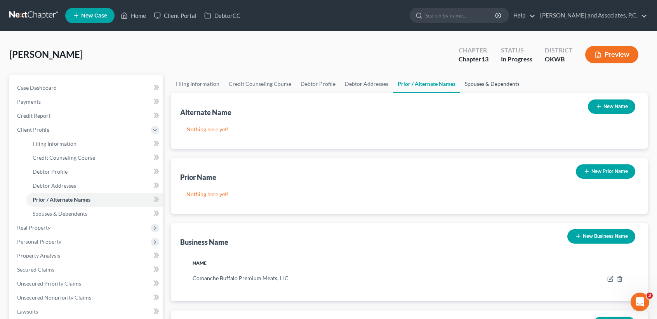
click at [495, 87] on link "Spouses & Dependents" at bounding box center [492, 84] width 64 height 19
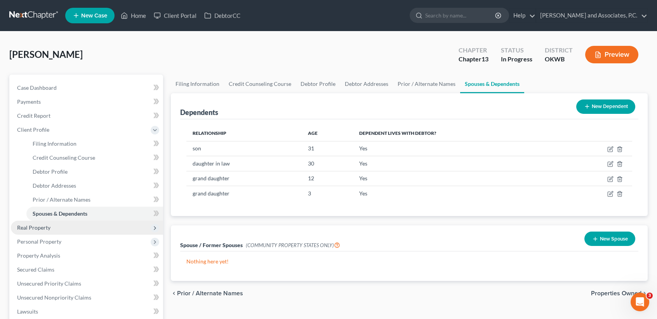
click at [17, 227] on span "Real Property" at bounding box center [33, 227] width 33 height 7
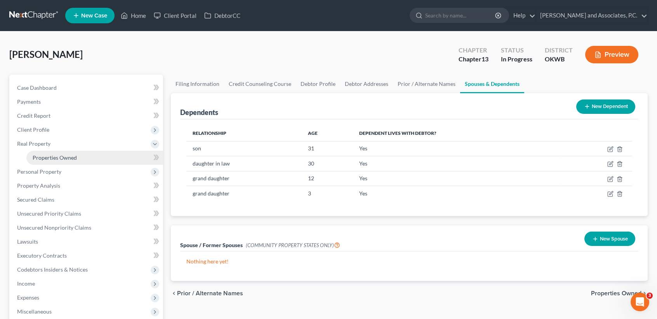
click at [66, 158] on span "Properties Owned" at bounding box center [55, 157] width 44 height 7
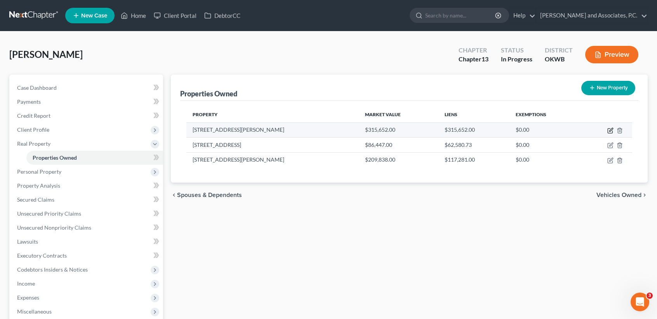
click at [611, 130] on icon "button" at bounding box center [610, 130] width 6 height 6
select select "37"
select select "3"
select select "0"
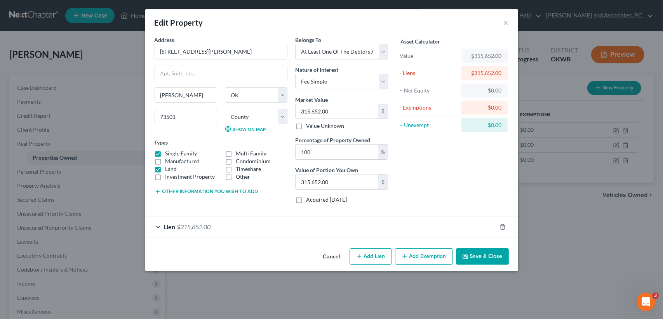
click at [485, 259] on button "Save & Close" at bounding box center [482, 256] width 53 height 16
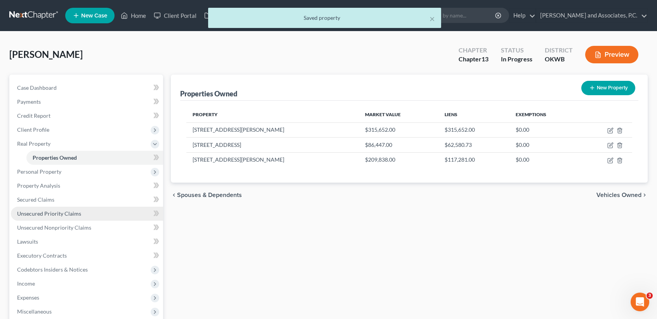
click at [34, 207] on link "Unsecured Priority Claims" at bounding box center [87, 214] width 152 height 14
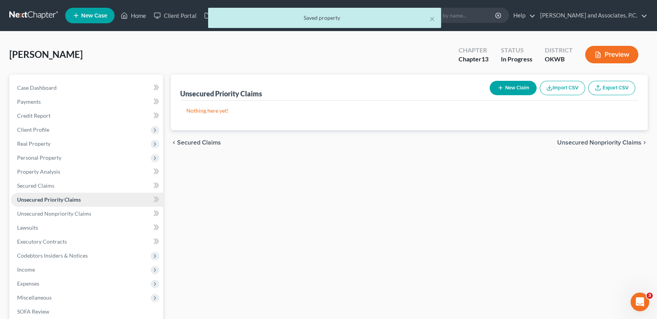
click at [34, 200] on span "Unsecured Priority Claims" at bounding box center [49, 199] width 64 height 7
click at [42, 185] on span "Secured Claims" at bounding box center [35, 185] width 37 height 7
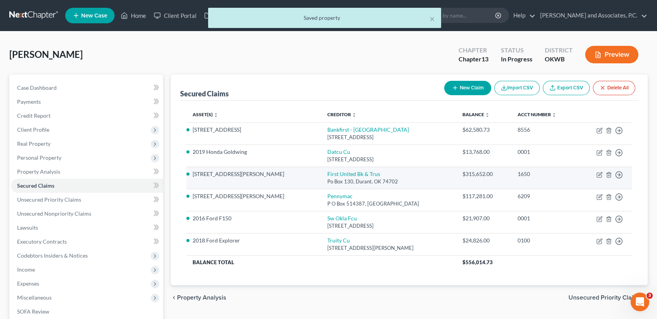
click at [321, 177] on td "First United Bk & Trus Po Box 130, [PERSON_NAME], OK 74702" at bounding box center [388, 178] width 135 height 22
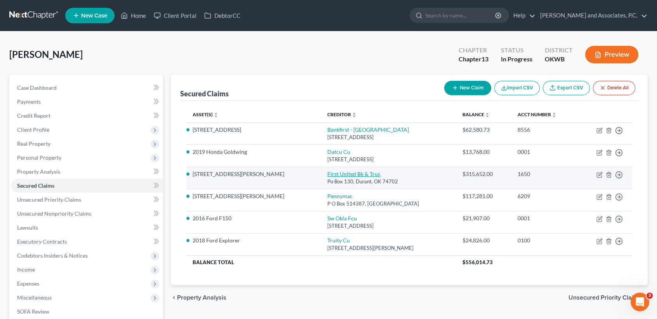
click at [327, 176] on link "First United Bk & Trus" at bounding box center [353, 173] width 53 height 7
select select "37"
select select "0"
select select "3"
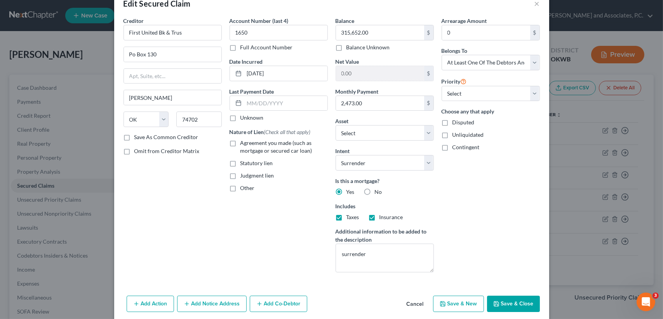
scroll to position [49, 0]
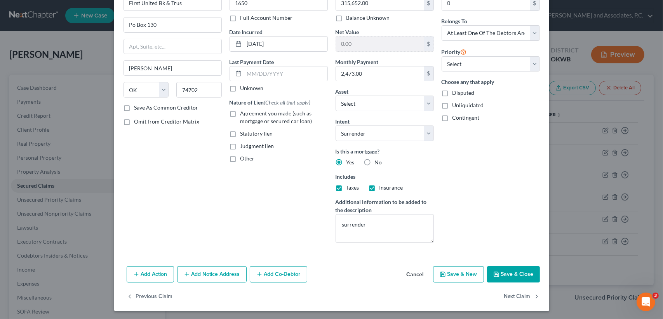
click at [527, 274] on button "Save & Close" at bounding box center [513, 274] width 53 height 16
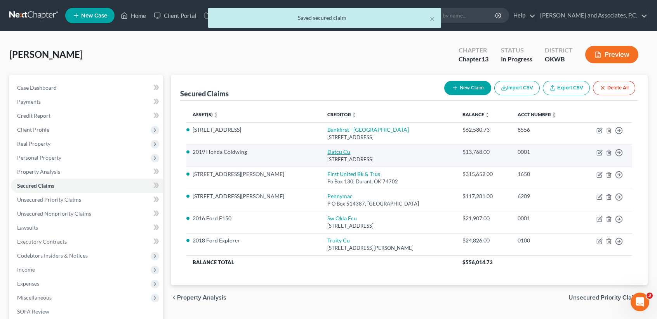
click at [327, 154] on link "Datcu Cu" at bounding box center [338, 151] width 23 height 7
select select "45"
select select "0"
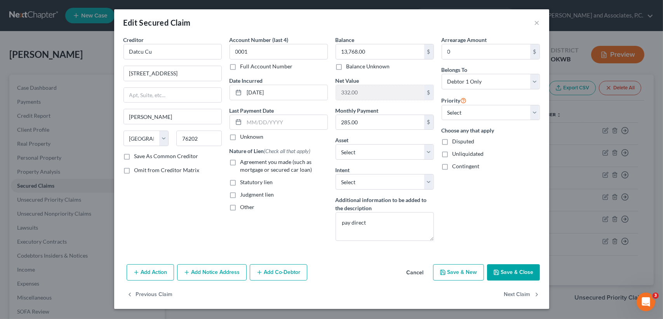
click at [417, 273] on button "Cancel" at bounding box center [415, 273] width 30 height 16
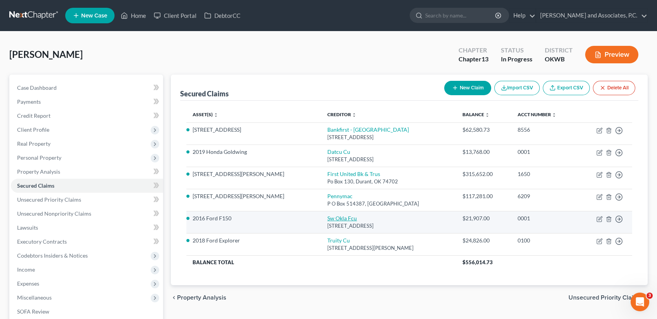
click at [327, 219] on link "Sw Okla Fcu" at bounding box center [342, 218] width 30 height 7
select select "37"
select select "4"
select select "0"
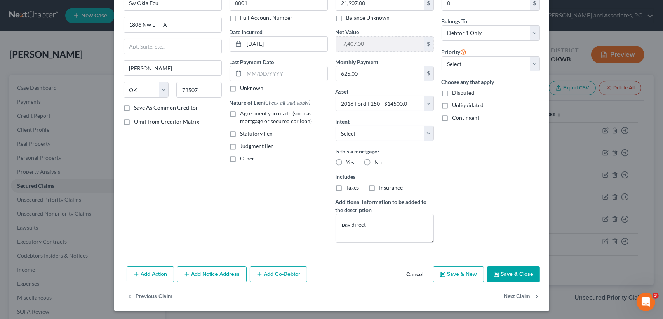
click at [519, 276] on button "Save & Close" at bounding box center [513, 274] width 53 height 16
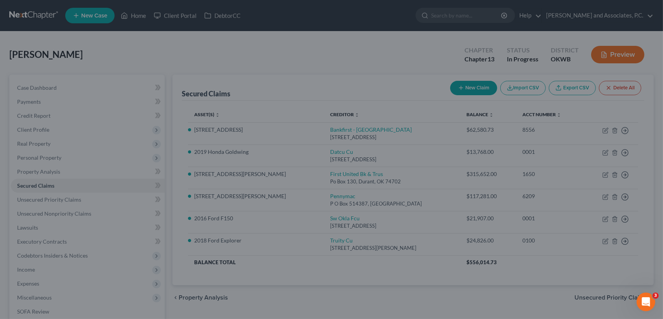
select select "4"
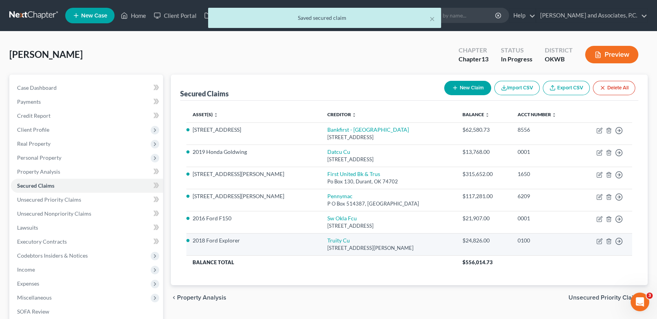
click at [321, 243] on td "Truity Cu 333 Sw Keeler, Bartlesssville, OK 74003" at bounding box center [388, 244] width 135 height 22
click at [327, 241] on link "Truity Cu" at bounding box center [338, 240] width 23 height 7
select select "37"
select select "0"
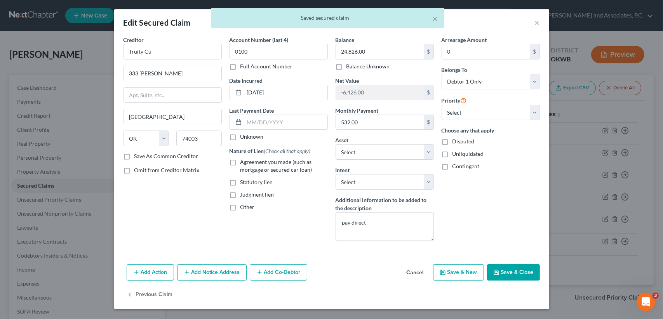
click at [518, 268] on button "Save & Close" at bounding box center [513, 272] width 53 height 16
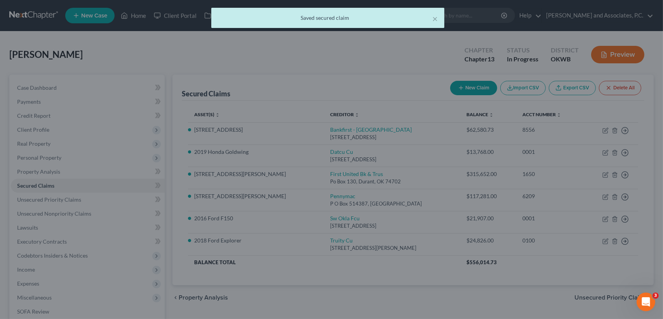
select select "2"
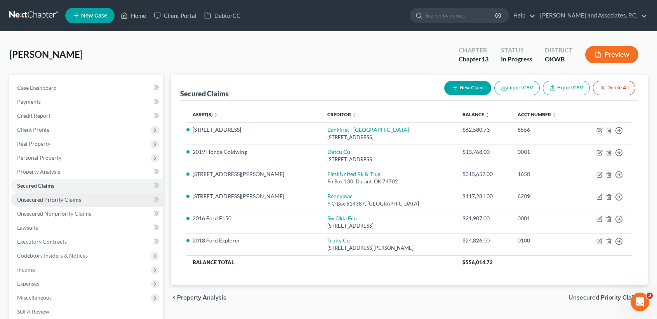
click at [87, 197] on link "Unsecured Priority Claims" at bounding box center [87, 200] width 152 height 14
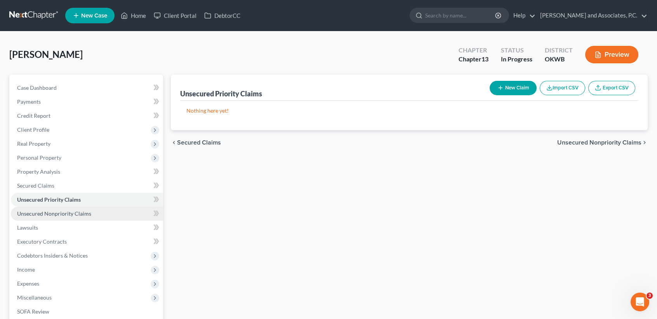
click at [86, 214] on span "Unsecured Nonpriority Claims" at bounding box center [54, 213] width 74 height 7
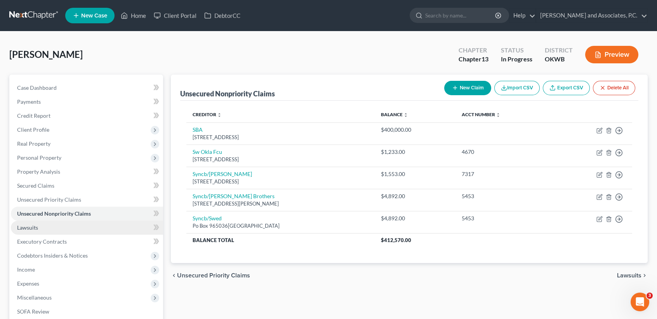
click at [65, 228] on link "Lawsuits" at bounding box center [87, 228] width 152 height 14
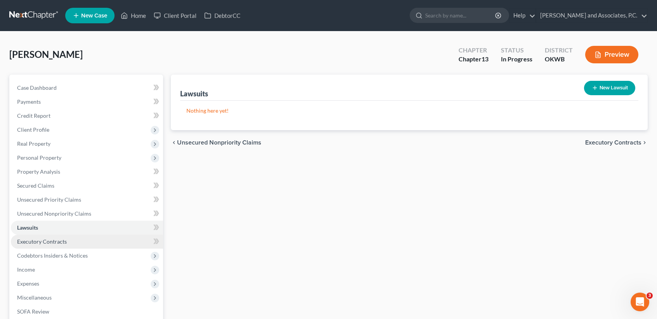
click at [67, 241] on link "Executory Contracts" at bounding box center [87, 242] width 152 height 14
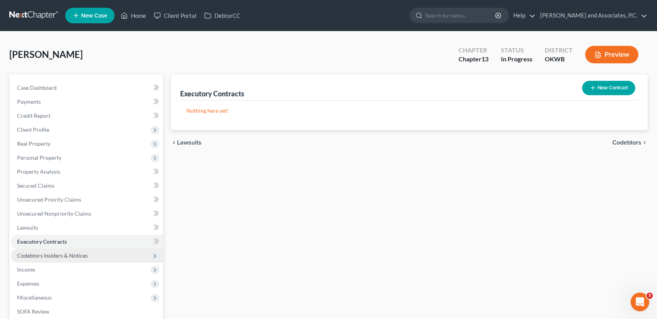
click at [71, 257] on span "Codebtors Insiders & Notices" at bounding box center [52, 255] width 71 height 7
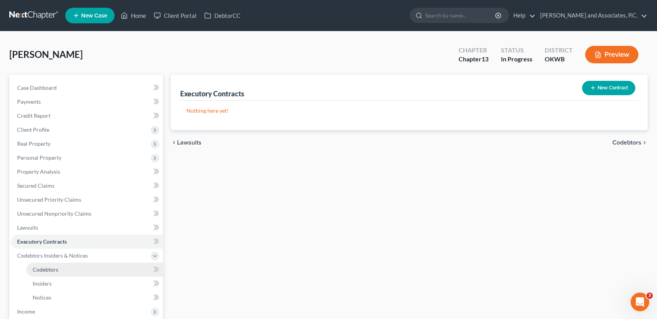
click at [75, 265] on link "Codebtors" at bounding box center [94, 269] width 137 height 14
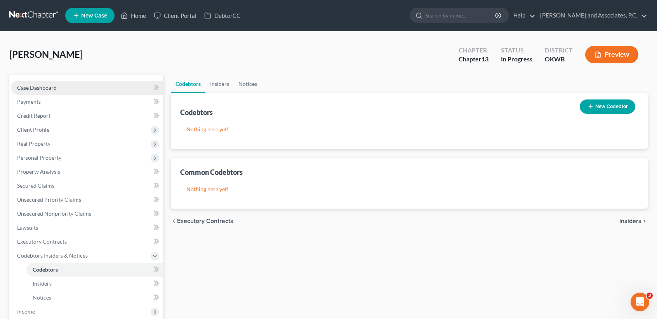
click at [34, 90] on link "Case Dashboard" at bounding box center [87, 88] width 152 height 14
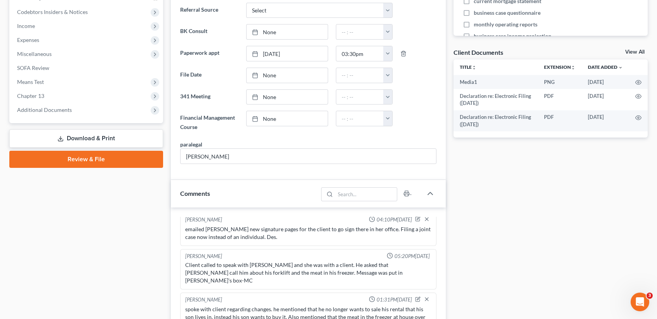
scroll to position [259, 0]
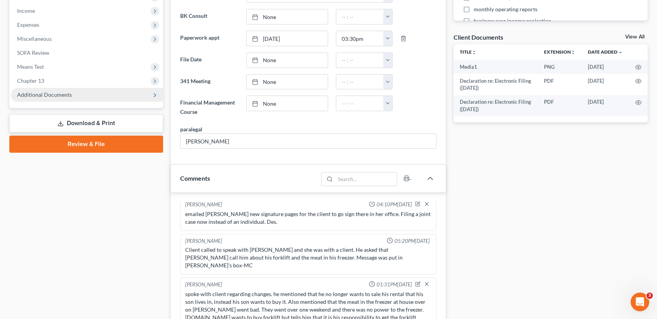
click at [53, 89] on span "Additional Documents" at bounding box center [87, 95] width 152 height 14
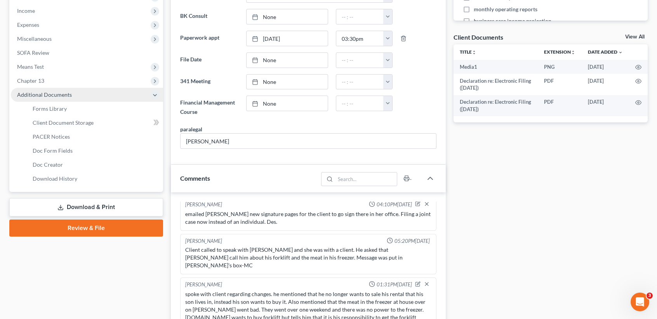
click at [63, 100] on span "Additional Documents" at bounding box center [87, 95] width 152 height 14
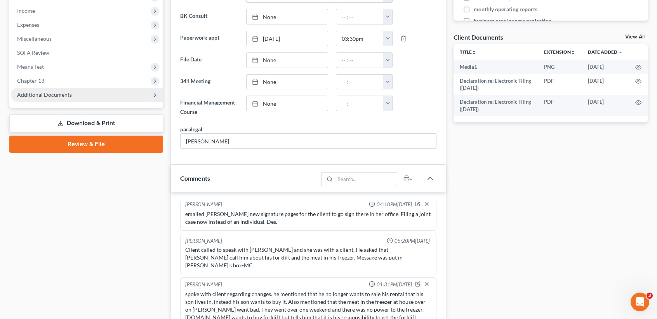
click at [66, 97] on span "Additional Documents" at bounding box center [87, 95] width 152 height 14
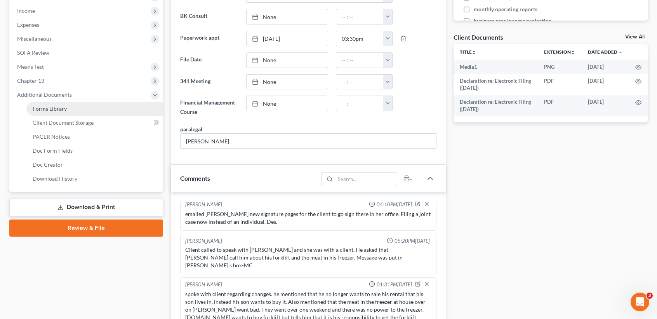
click at [67, 109] on link "Forms Library" at bounding box center [94, 109] width 137 height 14
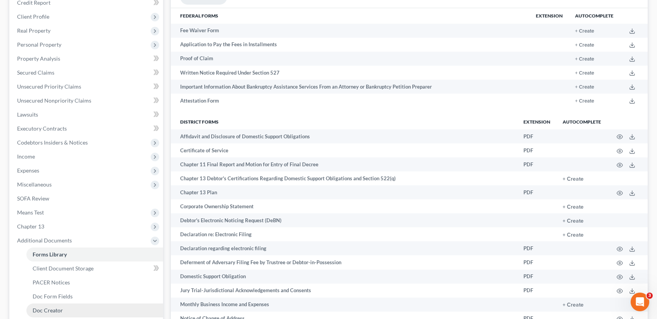
scroll to position [155, 0]
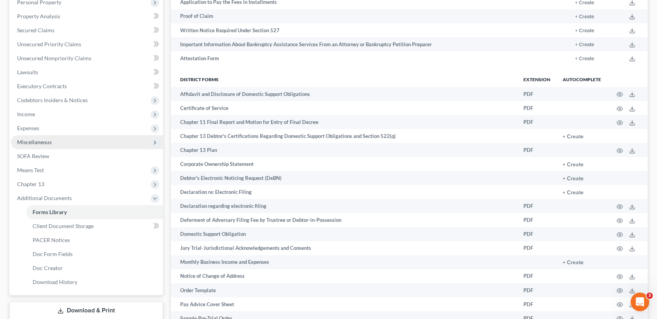
click at [20, 137] on span "Miscellaneous" at bounding box center [87, 142] width 152 height 14
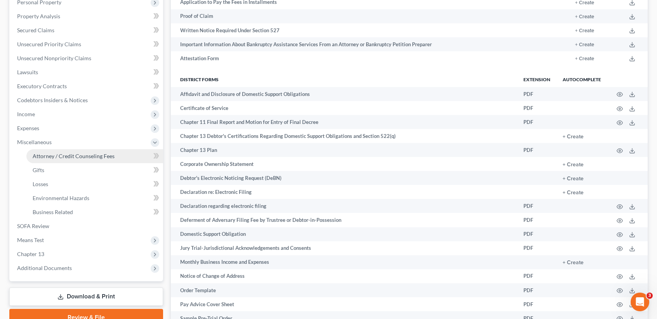
click at [48, 153] on span "Attorney / Credit Counseling Fees" at bounding box center [74, 156] width 82 height 7
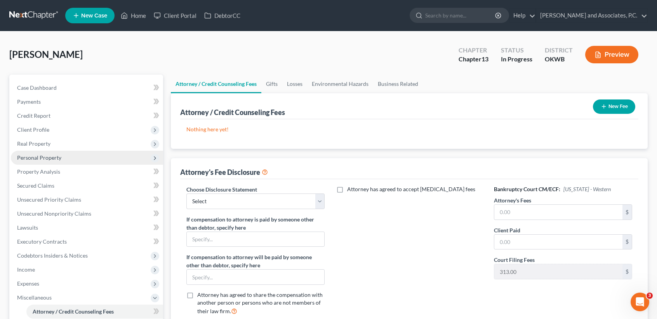
click at [55, 156] on span "Personal Property" at bounding box center [39, 157] width 44 height 7
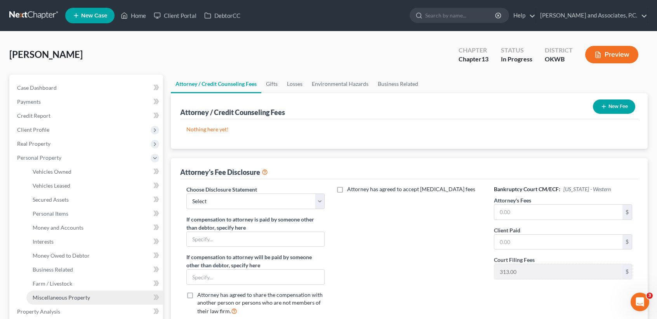
drag, startPoint x: 59, startPoint y: 298, endPoint x: 57, endPoint y: 303, distance: 5.0
click at [58, 298] on span "Miscellaneous Property" at bounding box center [61, 297] width 57 height 7
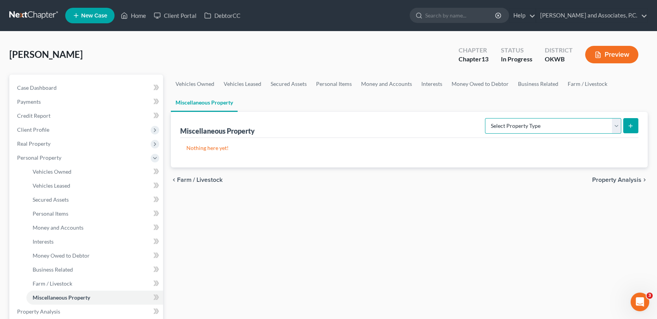
click at [492, 127] on select "Select Property Type Assigned for Creditor Benefit Within 1 Year (SOFA: 12) Hol…" at bounding box center [553, 126] width 136 height 16
select select "transferred"
click at [485, 118] on select "Select Property Type Assigned for Creditor Benefit Within 1 Year (SOFA: 12) Hol…" at bounding box center [553, 126] width 136 height 16
click at [628, 125] on icon "submit" at bounding box center [630, 126] width 6 height 6
select select "Ordinary (within 2 years)"
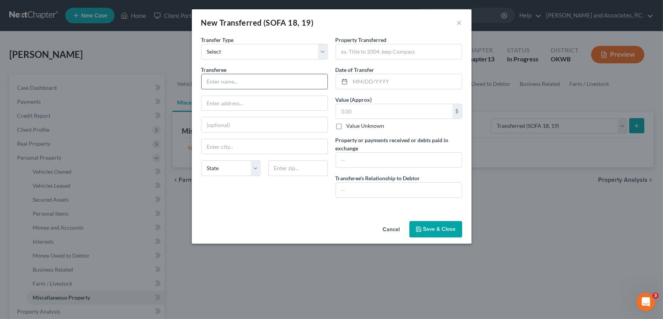
click at [243, 81] on input "text" at bounding box center [265, 81] width 126 height 15
type input "Gordon Andrade"
click at [385, 48] on input "text" at bounding box center [399, 51] width 126 height 15
type input "Bad Boy Mower"
type input "02/01/2025"
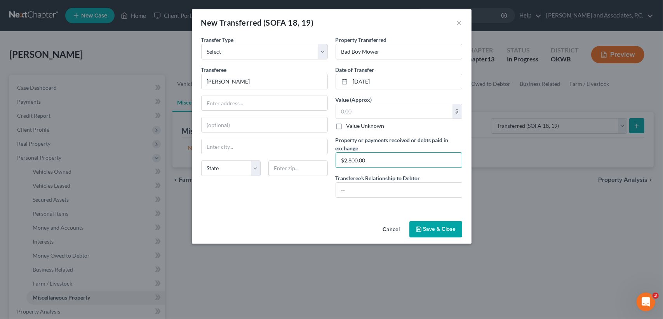
type input "$2,800.00"
click at [438, 237] on div "Cancel Save & Close" at bounding box center [332, 231] width 280 height 26
click at [438, 233] on button "Save & Close" at bounding box center [435, 229] width 53 height 16
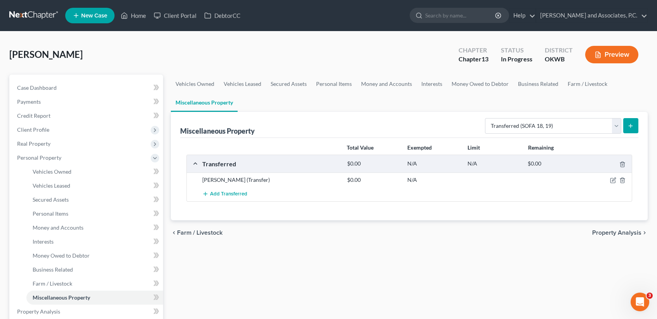
click at [629, 125] on icon "submit" at bounding box center [630, 126] width 6 height 6
select select "Ordinary (within 2 years)"
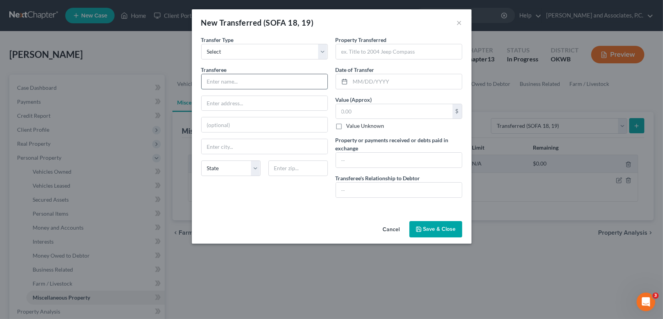
click at [239, 86] on input "text" at bounding box center [265, 81] width 126 height 15
click at [300, 88] on div "Transferee * State AL AK AR AZ CA CO CT DE DC FL GA GU HI ID IL IN IA KS KY LA …" at bounding box center [264, 124] width 127 height 116
drag, startPoint x: 298, startPoint y: 84, endPoint x: 327, endPoint y: 23, distance: 67.2
click at [298, 84] on input "text" at bounding box center [265, 81] width 126 height 15
type input "Sell2Nelson"
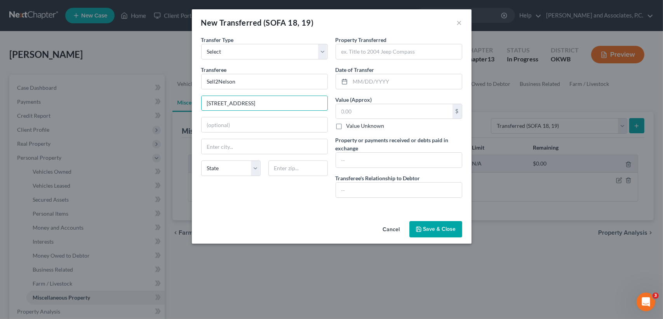
type input "819 N Interstate Dr"
type input "73069"
type input "Norman"
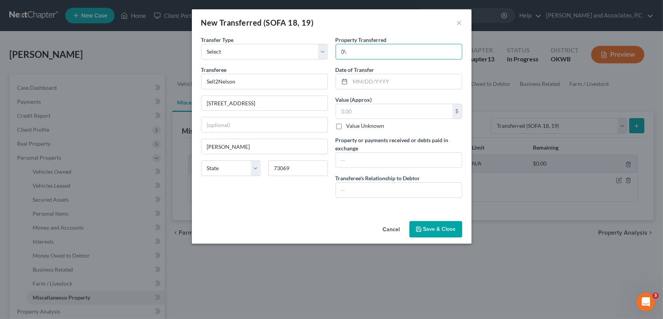
type input "0"
type input "2006 Chevrolet Corvette"
click at [455, 86] on input "text" at bounding box center [405, 81] width 111 height 15
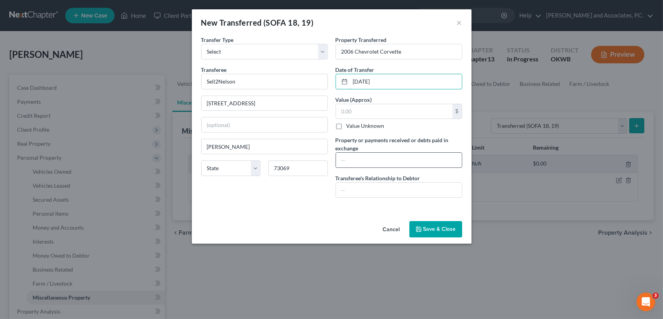
type input "01/01/2025"
drag, startPoint x: 459, startPoint y: 159, endPoint x: 442, endPoint y: 163, distance: 17.6
click at [450, 163] on div "New Transferred (SOFA 18, 19) × An exemption set must first be selected from th…" at bounding box center [331, 159] width 663 height 319
click at [440, 162] on input "text" at bounding box center [399, 160] width 126 height 15
type input "13,0000.00"
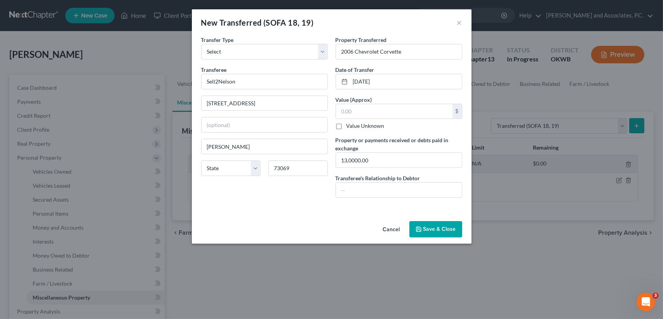
click at [448, 235] on button "Save & Close" at bounding box center [435, 229] width 53 height 16
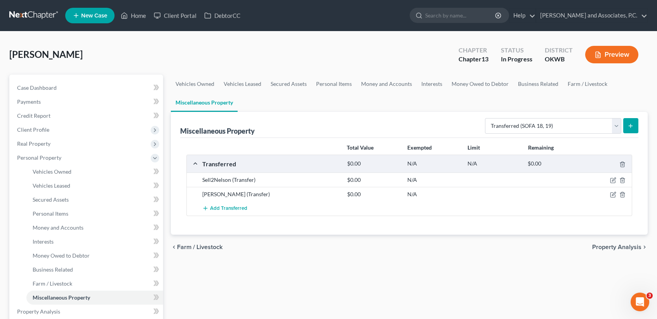
click at [447, 298] on div "Vehicles Owned Vehicles Leased Secured Assets Personal Items Money and Accounts…" at bounding box center [409, 313] width 485 height 476
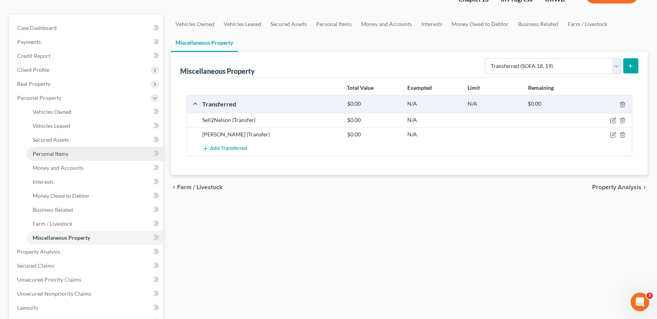
scroll to position [261, 0]
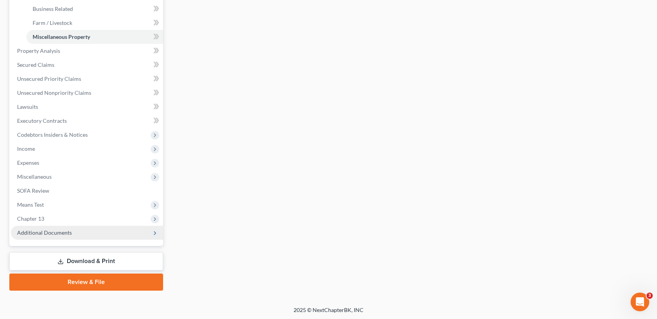
click at [53, 234] on span "Additional Documents" at bounding box center [44, 232] width 55 height 7
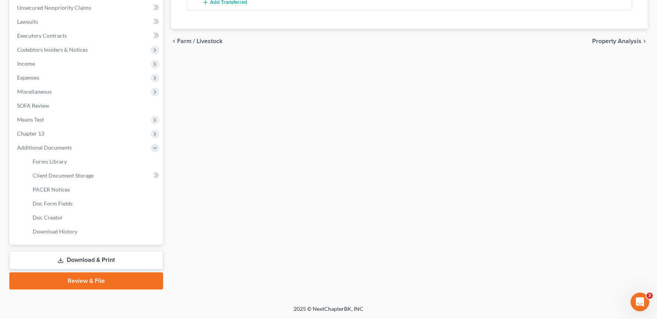
scroll to position [205, 0]
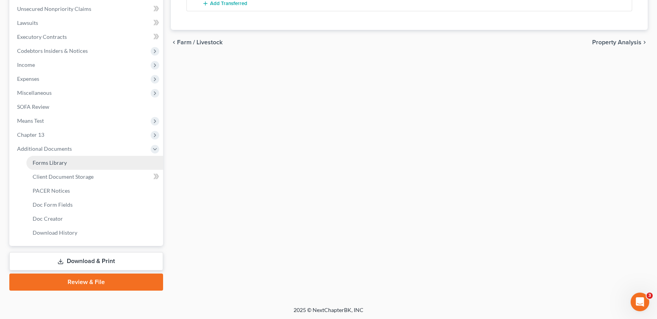
click at [72, 162] on link "Forms Library" at bounding box center [94, 163] width 137 height 14
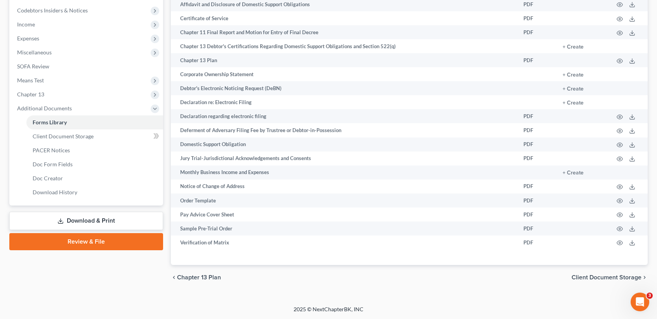
scroll to position [245, 0]
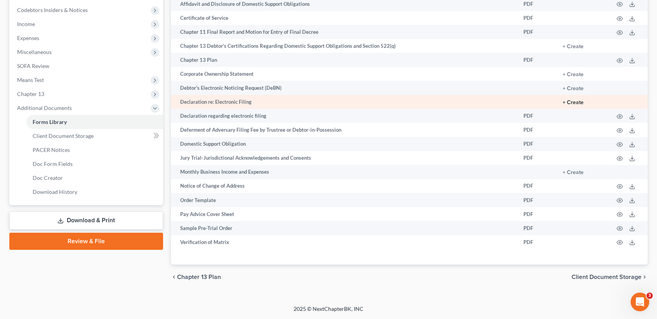
click at [577, 100] on button "+ Create" at bounding box center [573, 102] width 21 height 5
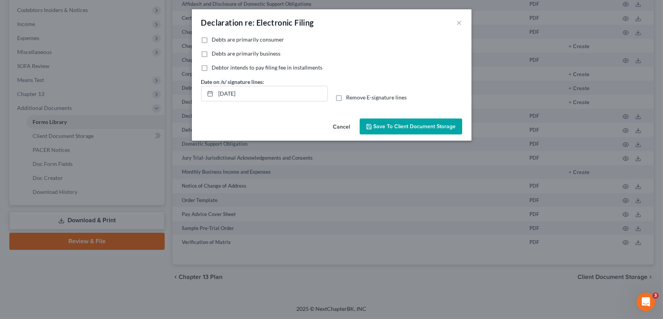
drag, startPoint x: 207, startPoint y: 37, endPoint x: 231, endPoint y: 62, distance: 34.6
click at [212, 37] on label "Debts are primarily consumer" at bounding box center [248, 40] width 72 height 8
click at [215, 37] on input "Debts are primarily consumer" at bounding box center [217, 38] width 5 height 5
checkbox input "true"
click at [346, 96] on label "Remove E-signature lines" at bounding box center [376, 98] width 61 height 8
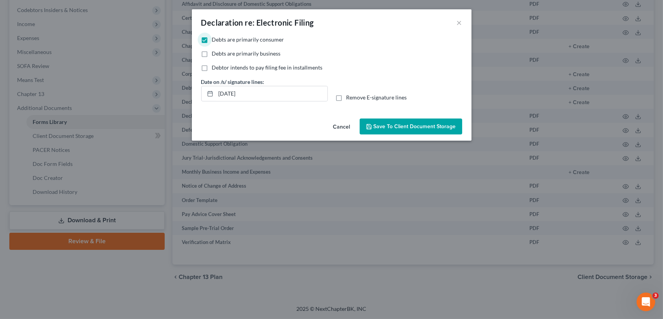
click at [349, 96] on input "Remove E-signature lines" at bounding box center [351, 96] width 5 height 5
checkbox input "true"
click at [389, 120] on button "Save to Client Document Storage" at bounding box center [411, 126] width 103 height 16
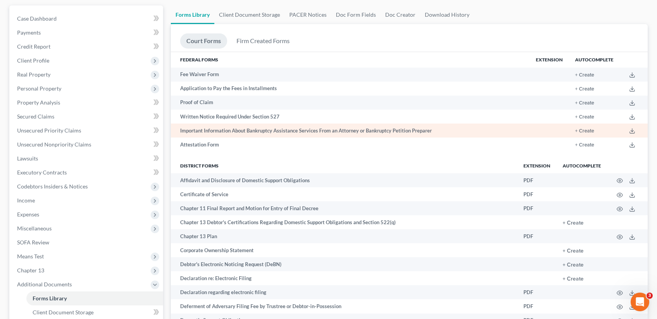
scroll to position [0, 0]
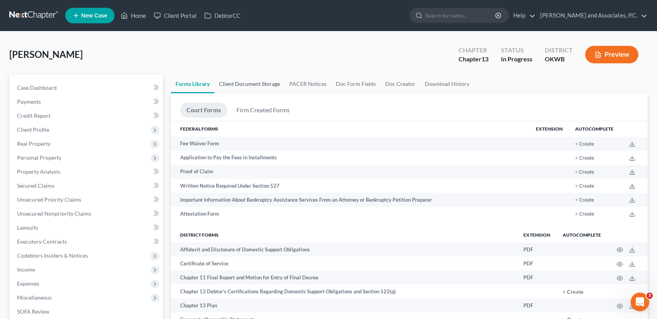
click at [252, 83] on link "Client Document Storage" at bounding box center [249, 84] width 70 height 19
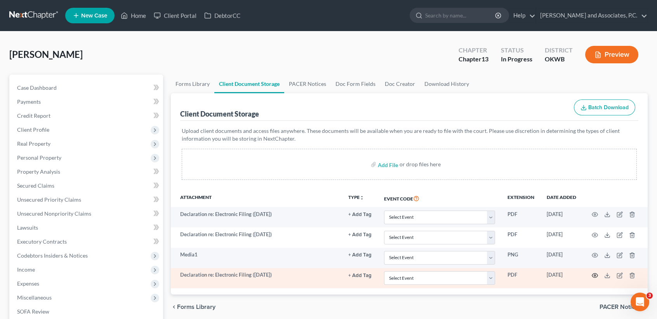
click at [592, 274] on icon "button" at bounding box center [595, 275] width 6 height 6
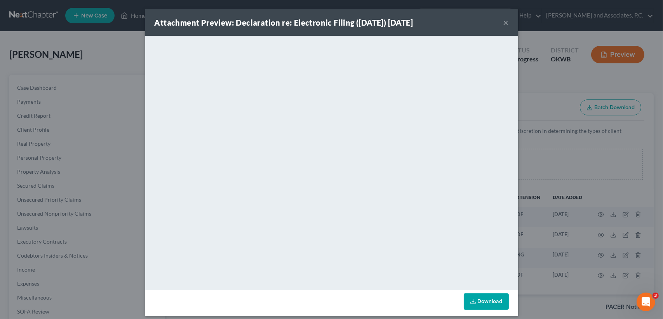
click at [504, 21] on button "×" at bounding box center [505, 22] width 5 height 9
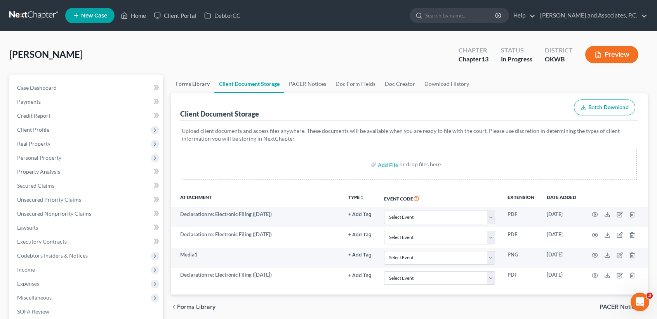
click at [197, 83] on link "Forms Library" at bounding box center [192, 84] width 43 height 19
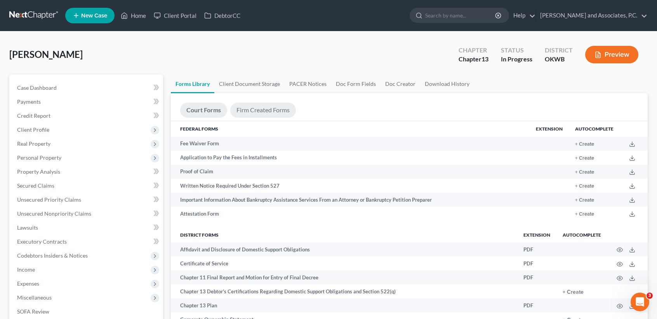
click at [257, 109] on link "Firm Created Forms" at bounding box center [263, 110] width 66 height 15
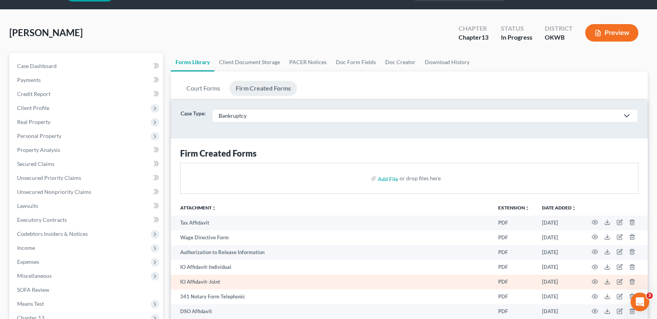
scroll to position [52, 0]
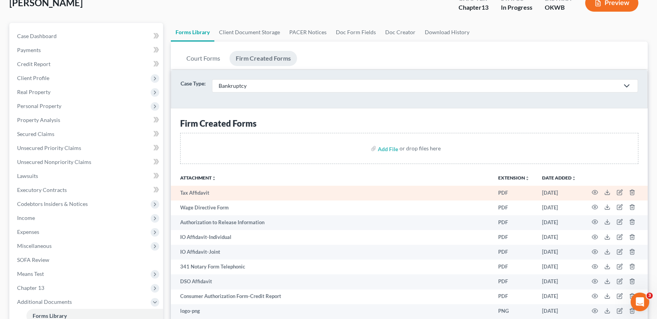
click at [599, 189] on td at bounding box center [614, 193] width 65 height 15
click at [596, 191] on icon "button" at bounding box center [595, 192] width 6 height 6
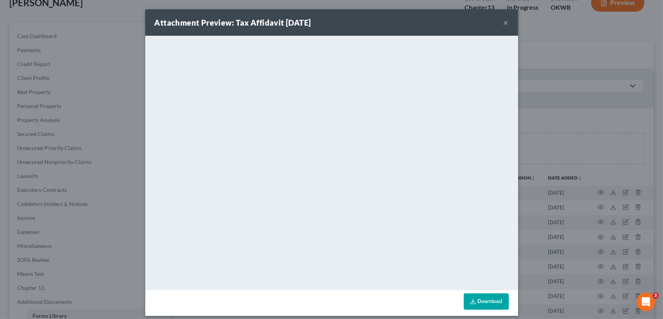
click at [505, 21] on button "×" at bounding box center [505, 22] width 5 height 9
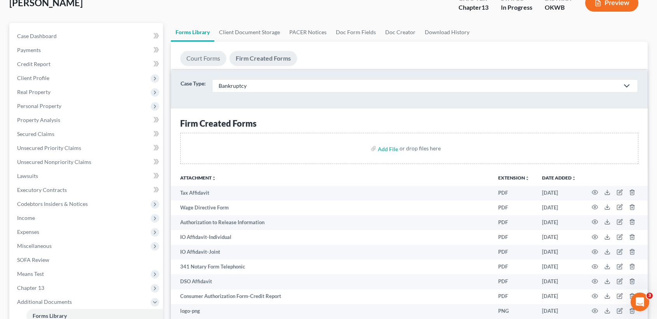
click at [209, 63] on link "Court Forms" at bounding box center [203, 58] width 46 height 15
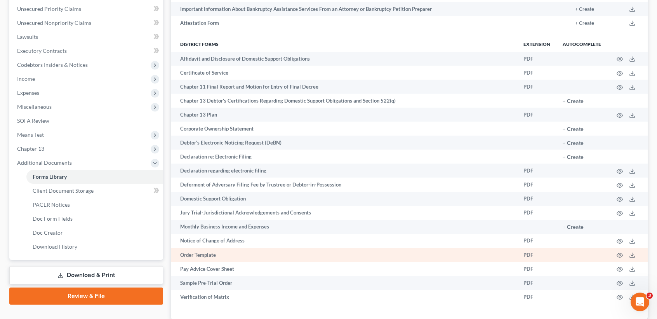
scroll to position [207, 0]
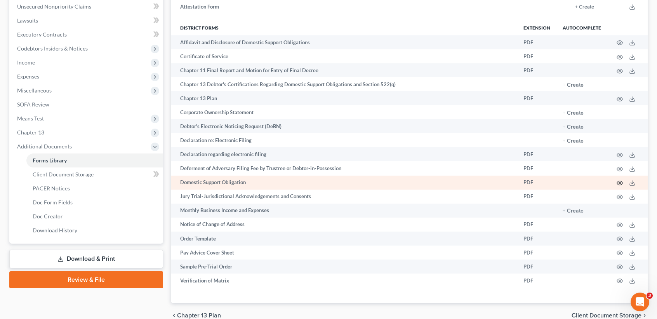
click at [620, 183] on icon "button" at bounding box center [620, 183] width 6 height 6
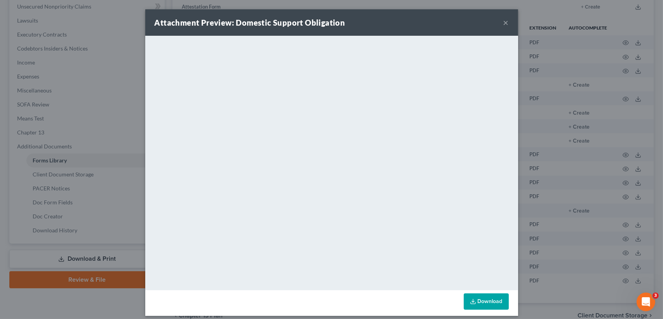
click at [504, 23] on button "×" at bounding box center [505, 22] width 5 height 9
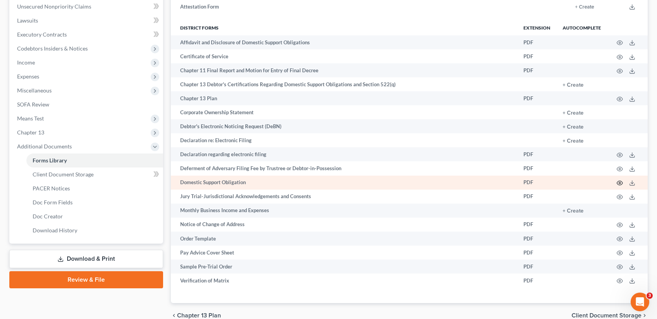
click at [619, 181] on icon "button" at bounding box center [620, 183] width 6 height 4
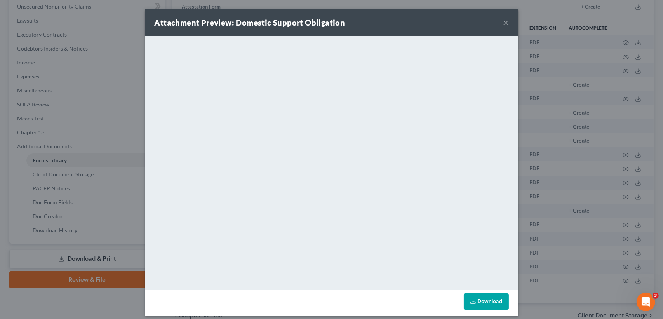
click at [503, 24] on button "×" at bounding box center [505, 22] width 5 height 9
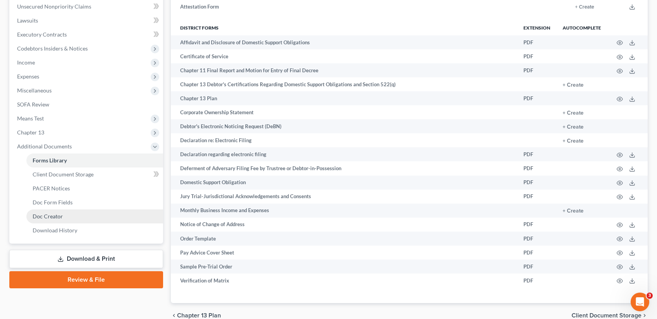
click at [59, 219] on link "Doc Creator" at bounding box center [94, 216] width 137 height 14
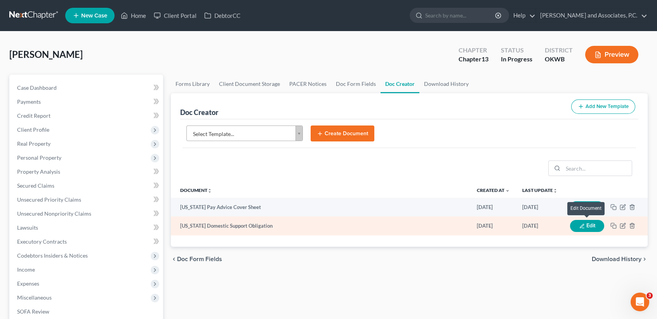
click at [591, 226] on button "Edit" at bounding box center [587, 226] width 34 height 12
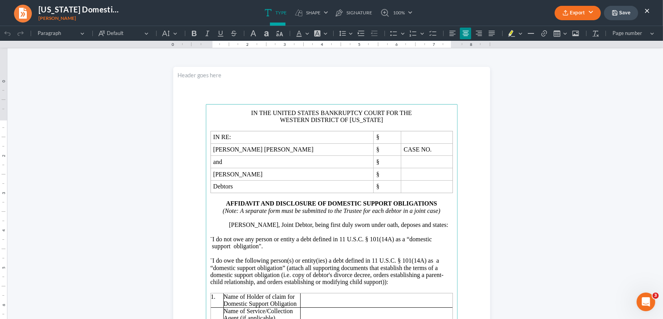
scroll to position [205, 0]
click at [624, 14] on button "Save" at bounding box center [621, 13] width 34 height 14
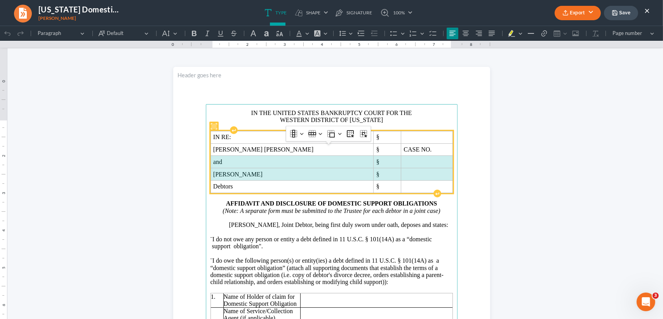
drag, startPoint x: 210, startPoint y: 175, endPoint x: 411, endPoint y: 184, distance: 201.3
click at [414, 189] on tbody "IN RE: § Gregory Dean Hughes § CASE NO. and § Melissa Louise Hughes § Debtors §" at bounding box center [331, 162] width 242 height 62
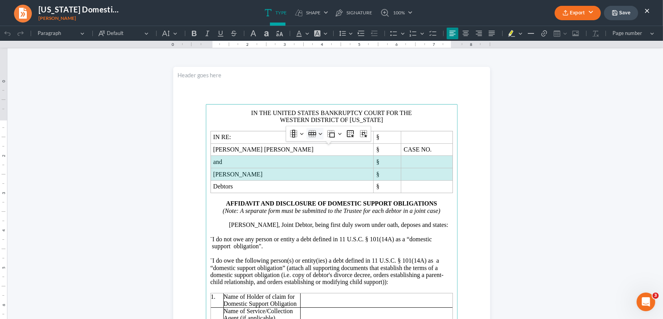
click at [311, 135] on icon "Table toolbar" at bounding box center [312, 134] width 8 height 8
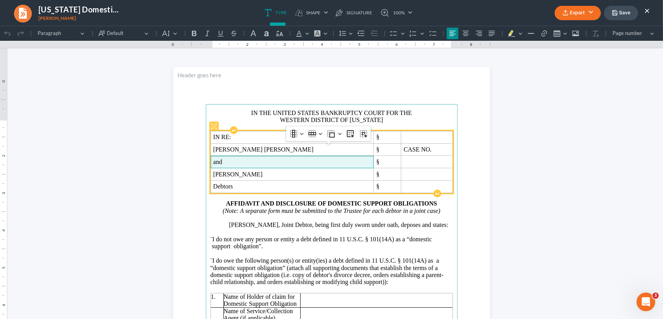
drag, startPoint x: 310, startPoint y: 176, endPoint x: 252, endPoint y: 176, distance: 58.6
click at [269, 165] on span "and" at bounding box center [292, 161] width 158 height 7
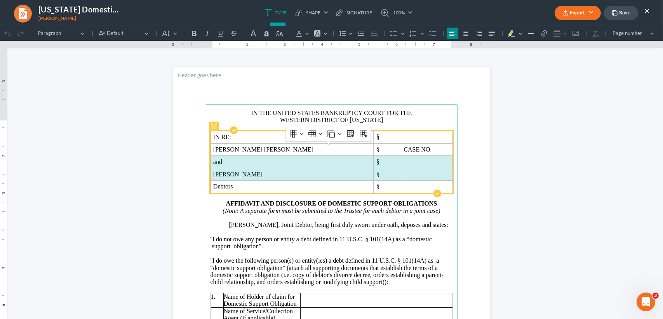
drag, startPoint x: 212, startPoint y: 175, endPoint x: 389, endPoint y: 187, distance: 177.4
click at [389, 187] on tbody "IN RE: § Gregory Dean Hughes § CASE NO. and § Melissa Louise Hughes § Debtors §" at bounding box center [331, 162] width 242 height 62
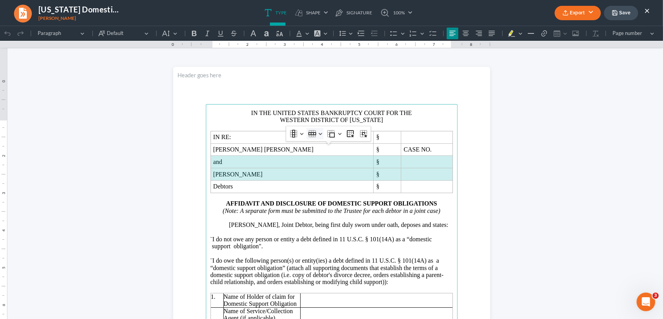
click at [312, 134] on icon "Table toolbar" at bounding box center [312, 134] width 8 height 8
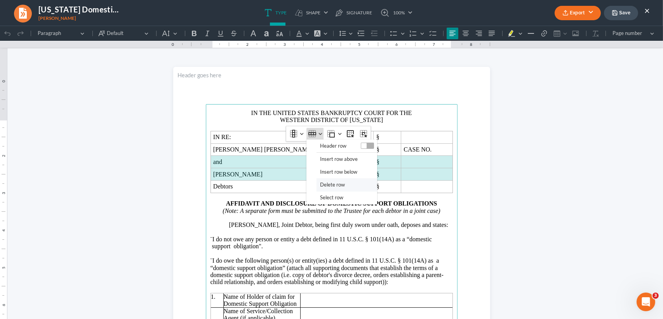
click at [324, 181] on span "Delete row" at bounding box center [332, 184] width 25 height 9
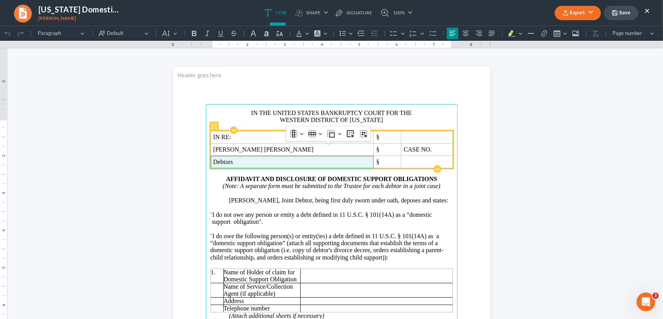
click at [243, 168] on td "Debtors" at bounding box center [291, 162] width 163 height 12
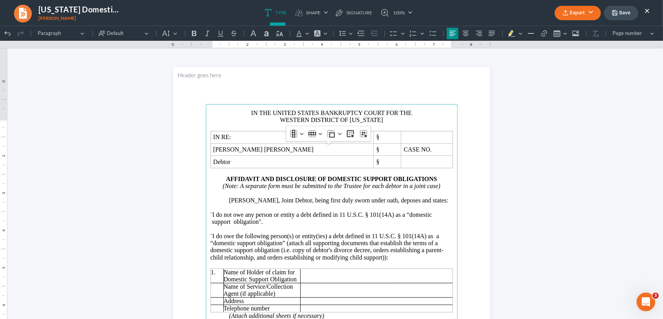
click at [211, 218] on span "¨" at bounding box center [211, 214] width 2 height 7
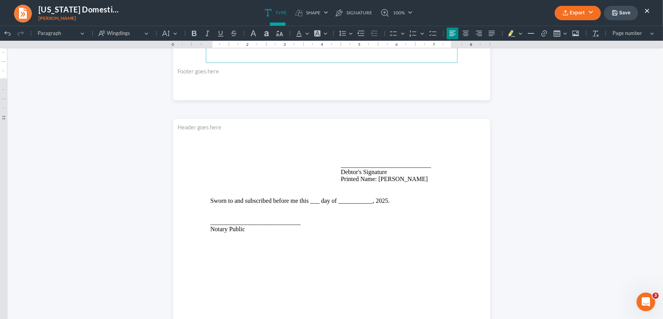
scroll to position [414, 0]
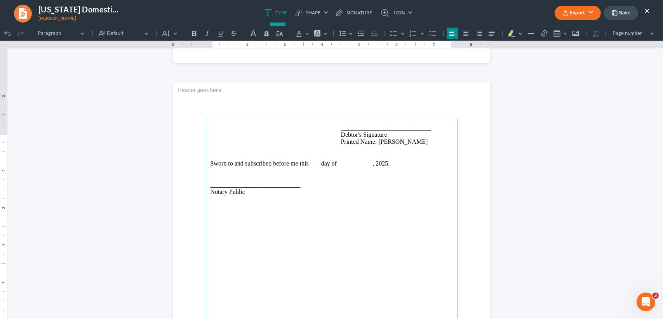
click at [406, 153] on p "Printed Name: Melissa" at bounding box center [331, 145] width 242 height 14
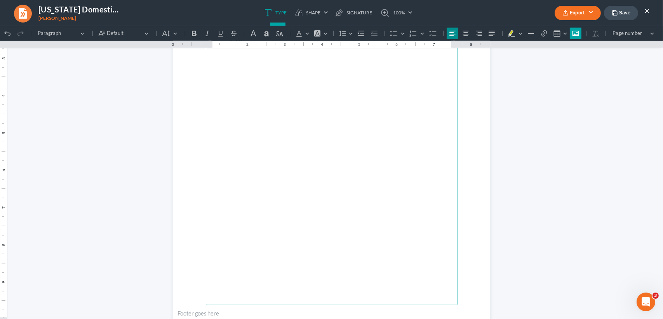
scroll to position [619, 0]
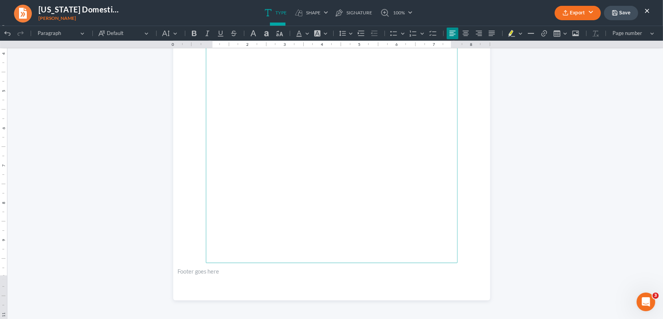
click at [581, 11] on button "Export" at bounding box center [577, 13] width 46 height 14
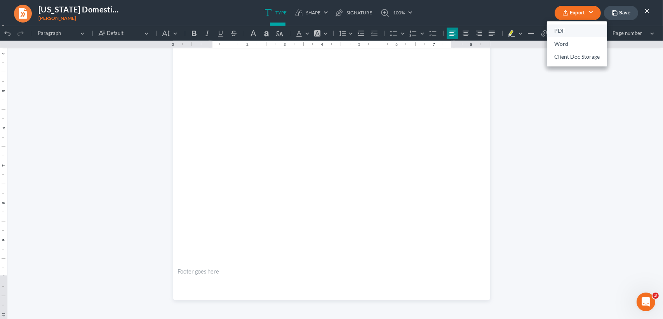
click at [561, 27] on link "PDF" at bounding box center [577, 30] width 60 height 13
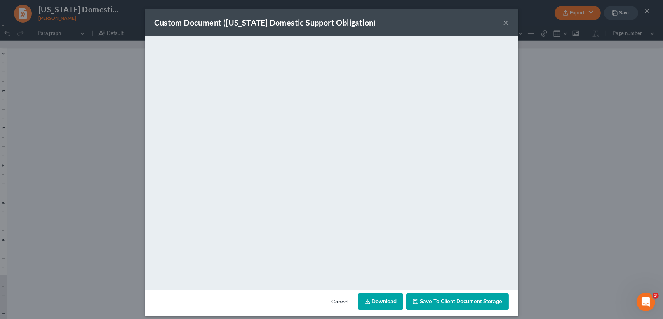
click at [506, 17] on div "Custom Document (Oklahoma Domestic Support Obligation) ×" at bounding box center [331, 22] width 373 height 26
click at [504, 19] on button "×" at bounding box center [505, 22] width 5 height 9
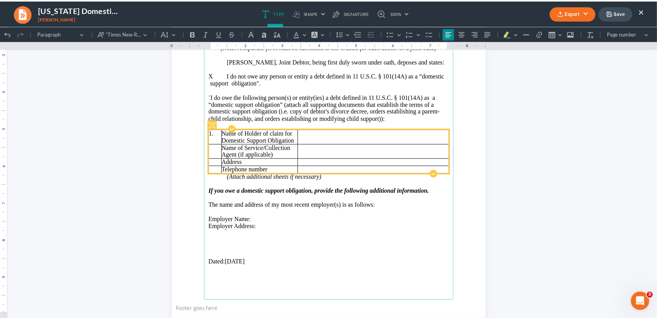
scroll to position [155, 0]
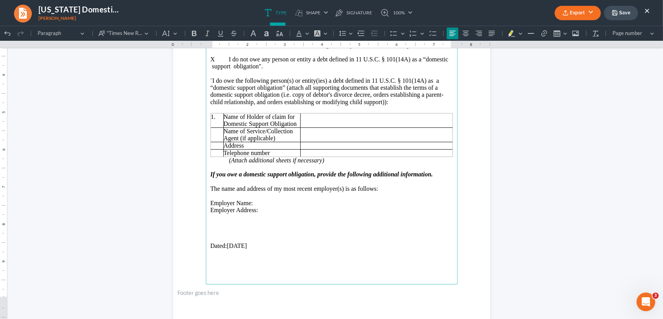
click at [585, 8] on button "Export" at bounding box center [577, 13] width 46 height 14
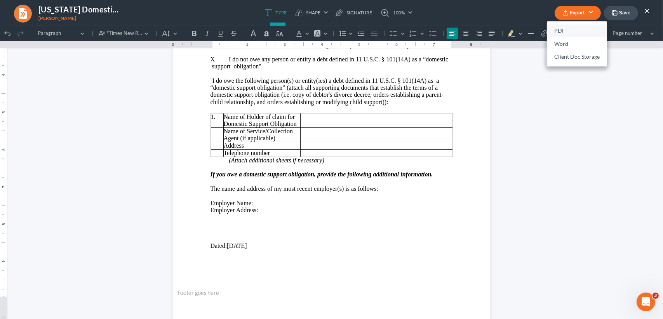
click at [573, 28] on link "PDF" at bounding box center [577, 30] width 60 height 13
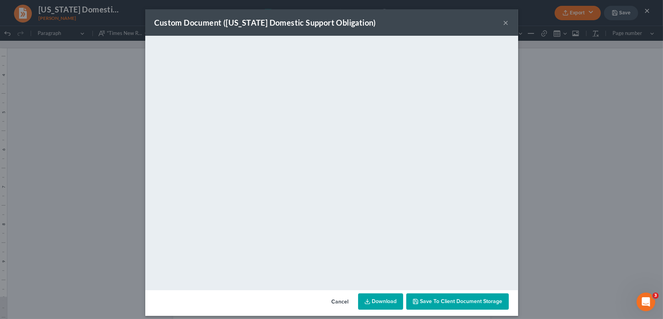
click at [586, 8] on div "Custom Document (Oklahoma Domestic Support Obligation) × <object ng-attr-data='…" at bounding box center [331, 159] width 663 height 319
click at [503, 23] on button "×" at bounding box center [505, 22] width 5 height 9
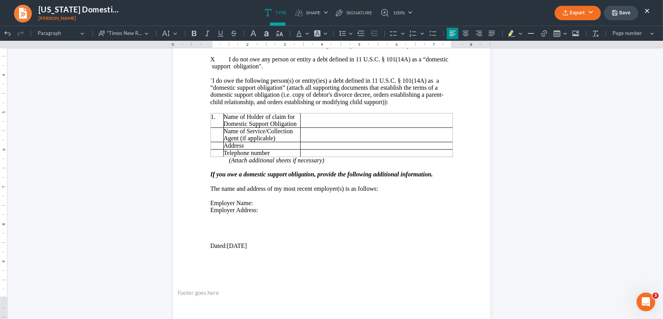
click at [623, 15] on button "Save" at bounding box center [621, 13] width 34 height 14
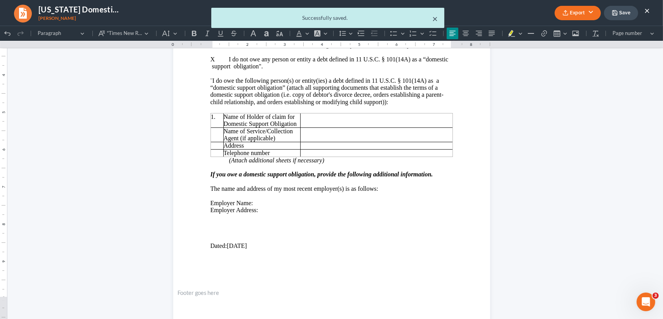
click at [434, 18] on button "×" at bounding box center [435, 18] width 5 height 9
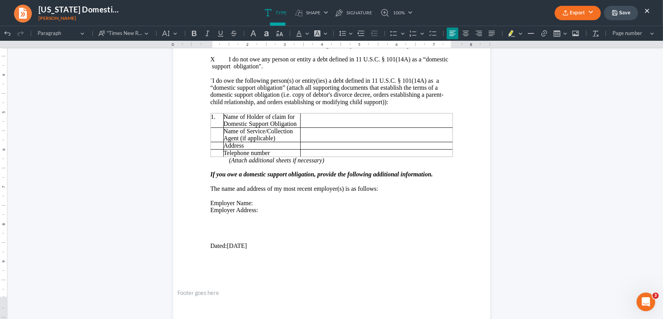
click at [645, 7] on button "×" at bounding box center [646, 10] width 5 height 9
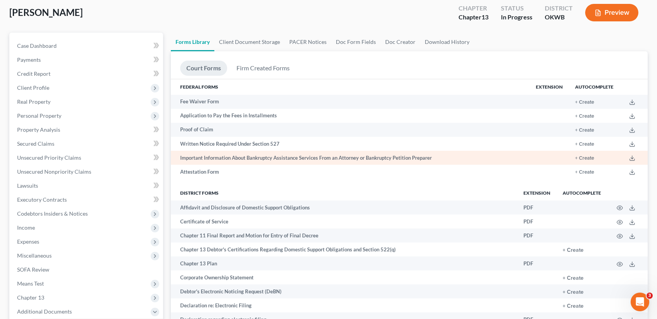
scroll to position [0, 0]
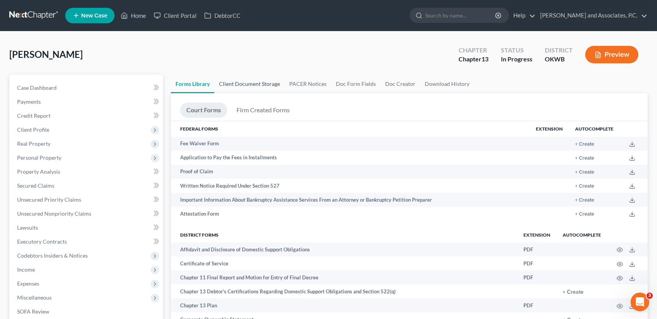
click at [236, 85] on link "Client Document Storage" at bounding box center [249, 84] width 70 height 19
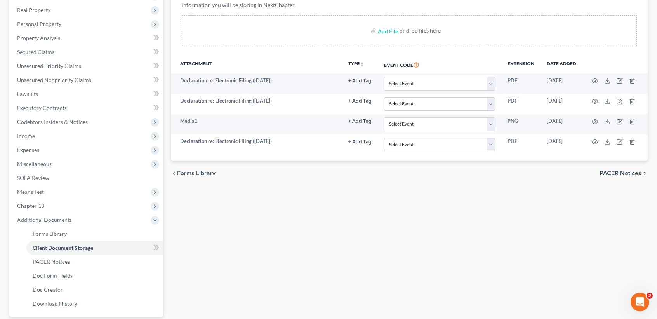
scroll to position [205, 0]
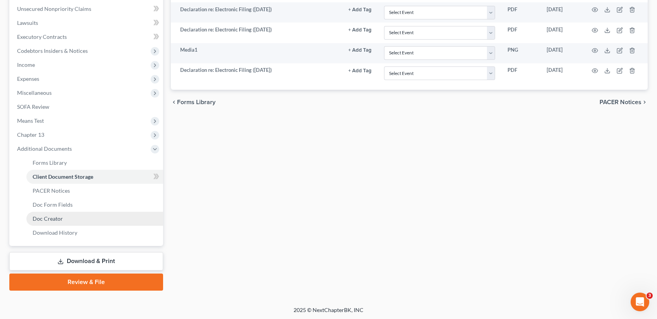
click at [52, 222] on link "Doc Creator" at bounding box center [94, 219] width 137 height 14
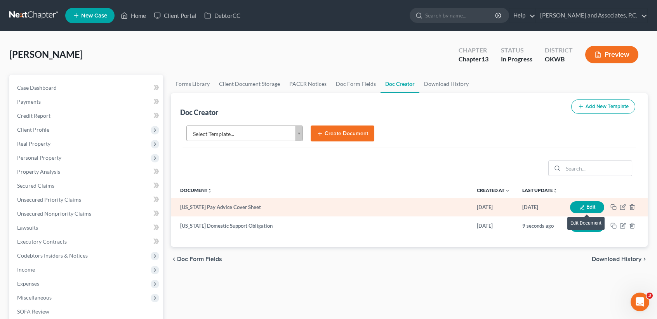
click at [591, 207] on button "Edit" at bounding box center [587, 207] width 34 height 12
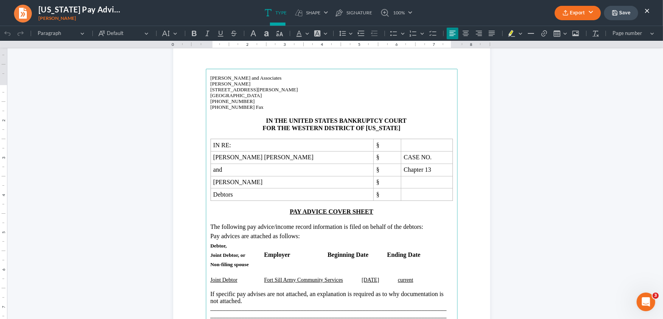
scroll to position [52, 0]
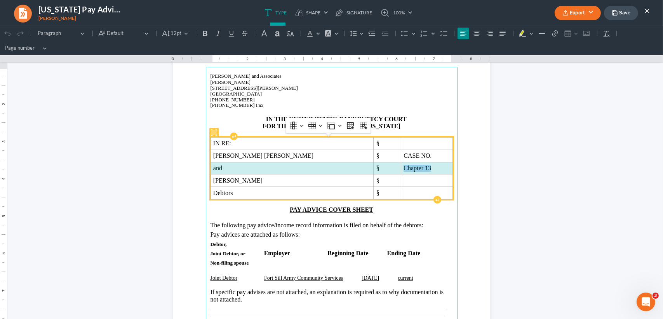
drag, startPoint x: 212, startPoint y: 170, endPoint x: 392, endPoint y: 173, distance: 180.6
click at [392, 173] on tr "and § Chapter 13" at bounding box center [331, 168] width 242 height 12
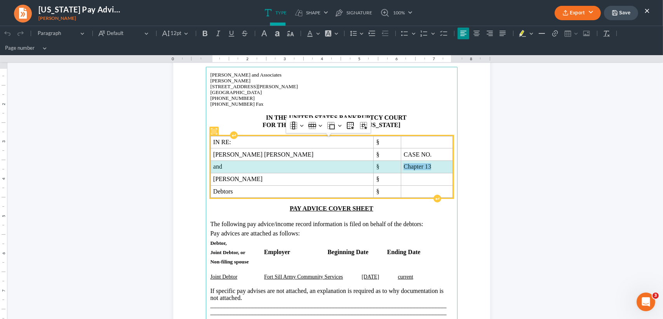
scroll to position [50, 0]
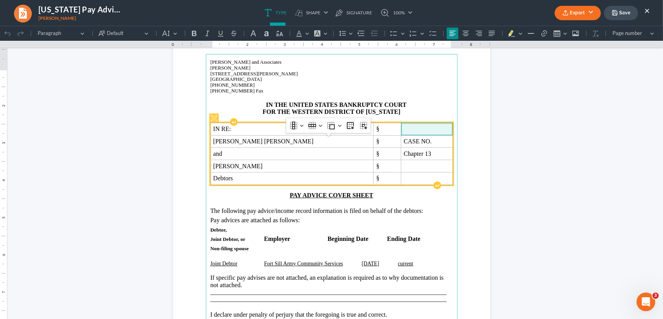
click at [403, 132] on span "Rich Text Editor, page-0-main" at bounding box center [426, 128] width 46 height 7
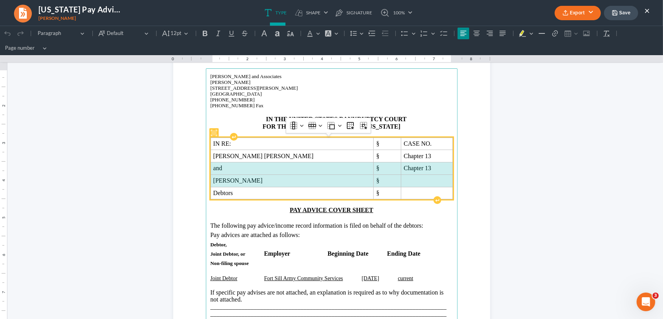
drag, startPoint x: 214, startPoint y: 169, endPoint x: 434, endPoint y: 178, distance: 220.4
click at [434, 178] on tbody "IN RE: § CASE NO. Gregory Dean Hughes § Chapter 13 and § Chapter 13 Melissa Lou…" at bounding box center [331, 168] width 242 height 62
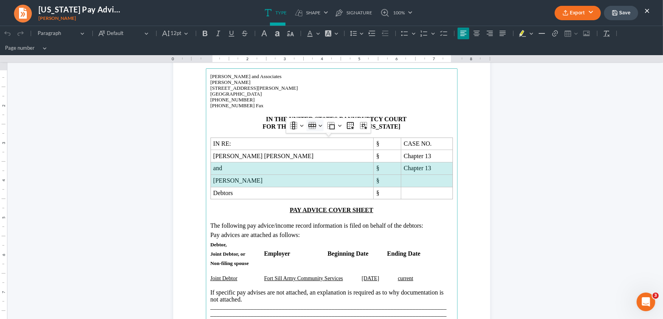
click at [312, 125] on icon "Table toolbar" at bounding box center [312, 125] width 8 height 3
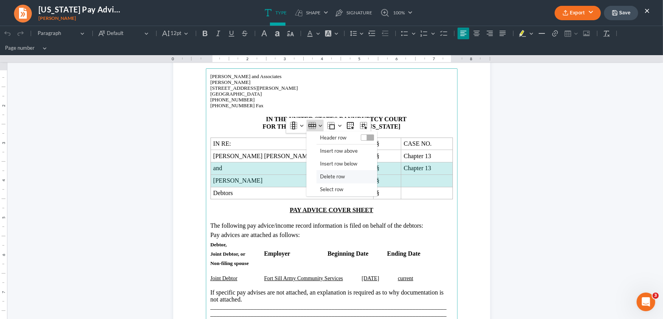
click at [323, 178] on span "Delete row" at bounding box center [332, 176] width 25 height 9
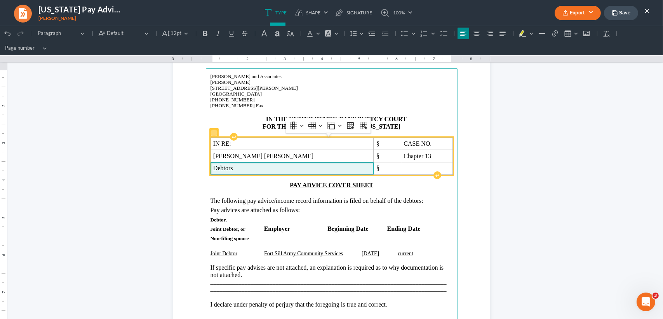
click at [304, 169] on span "Debtors" at bounding box center [292, 168] width 158 height 7
click at [374, 150] on td "§" at bounding box center [388, 156] width 28 height 12
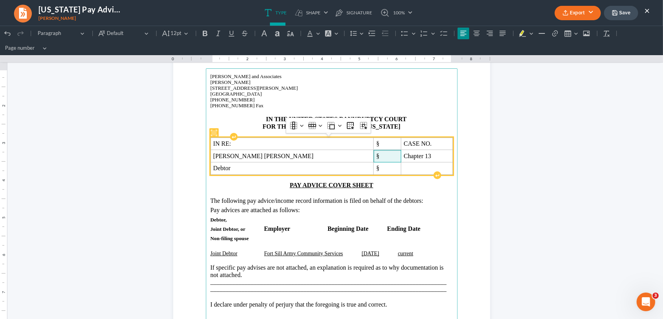
click at [376, 157] on span "§" at bounding box center [387, 156] width 22 height 7
drag, startPoint x: 347, startPoint y: 156, endPoint x: 355, endPoint y: 156, distance: 7.4
click at [376, 156] on span "§" at bounding box center [377, 156] width 3 height 7
click at [376, 156] on span "§" at bounding box center [387, 156] width 22 height 7
click at [426, 154] on span "Chapter 13" at bounding box center [426, 156] width 46 height 7
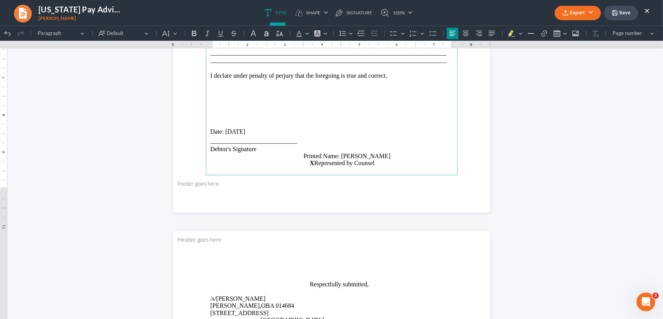
scroll to position [154, 0]
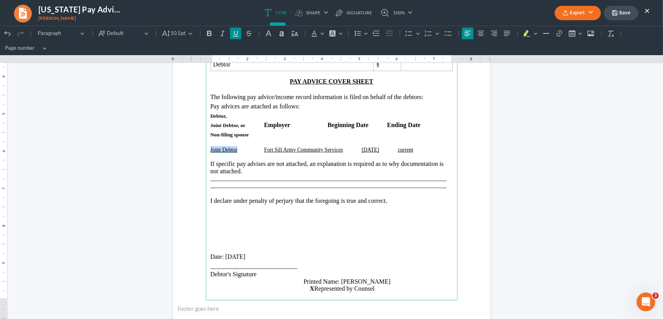
drag, startPoint x: 235, startPoint y: 150, endPoint x: 208, endPoint y: 149, distance: 26.8
click at [210, 149] on span "Joint Debtor" at bounding box center [227, 150] width 35 height 6
drag, startPoint x: 222, startPoint y: 148, endPoint x: 206, endPoint y: 148, distance: 15.5
click at [206, 148] on main "Monte J. White and Associates Monte J. White 1106 Brook Ave, Hamilton Place Wic…" at bounding box center [332, 132] width 252 height 335
click at [234, 35] on icon "Editor toolbar" at bounding box center [236, 34] width 8 height 8
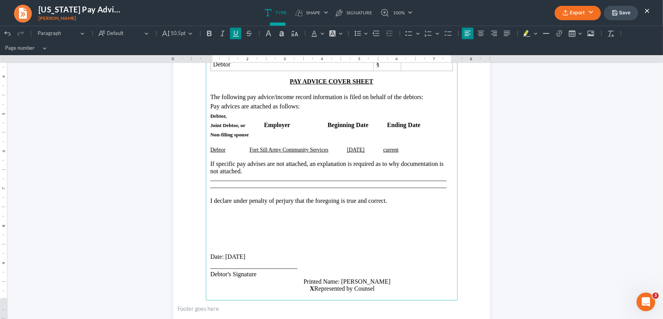
click at [319, 195] on p "Rich Text Editor, page-0-main" at bounding box center [331, 192] width 242 height 7
drag, startPoint x: 371, startPoint y: 148, endPoint x: 451, endPoint y: 144, distance: 80.5
click at [364, 148] on u "02/05/2025" at bounding box center [355, 150] width 17 height 6
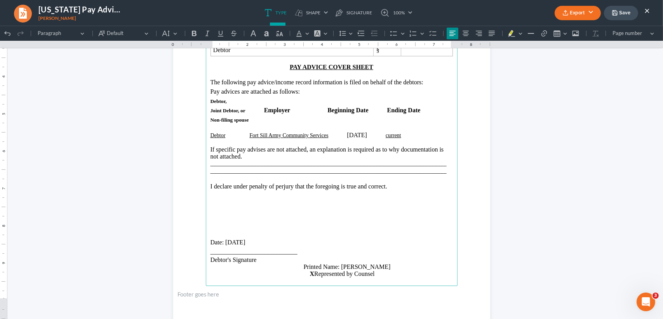
click at [401, 138] on u "current" at bounding box center [394, 135] width 16 height 6
click at [369, 139] on p "Debtor Fort Sill Army Community Services 11/09/2009 current" at bounding box center [331, 135] width 242 height 7
drag, startPoint x: 372, startPoint y: 149, endPoint x: 267, endPoint y: 80, distance: 125.7
click at [348, 139] on p "Debtor Fort Sill Army Community Services 11/09/2009 current" at bounding box center [331, 135] width 242 height 7
click at [174, 31] on button "Default" at bounding box center [170, 34] width 21 height 12
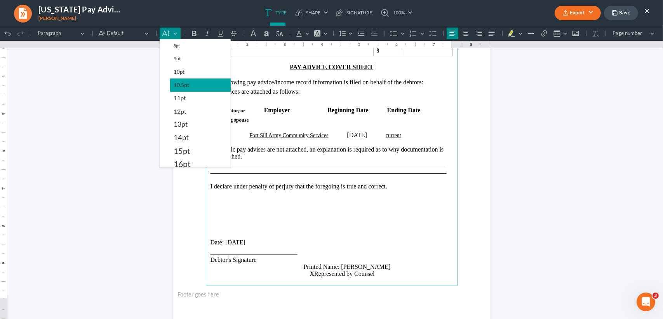
click at [180, 81] on span "10.5pt" at bounding box center [182, 84] width 16 height 9
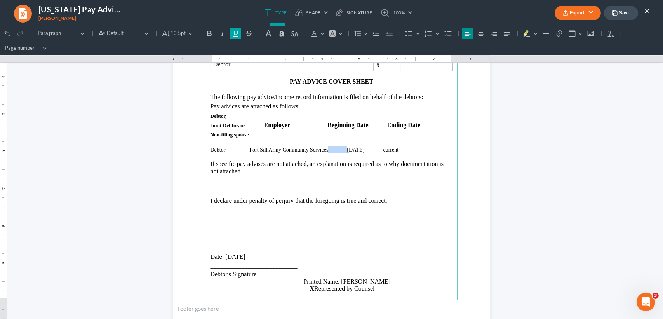
click at [232, 33] on icon "Editor toolbar" at bounding box center [236, 34] width 8 height 8
click at [475, 157] on section "Monte J. White and Associates Monte J. White 1106 Brook Ave, Hamilton Place Wic…" at bounding box center [331, 132] width 317 height 410
click at [355, 243] on p "Rich Text Editor, page-0-main" at bounding box center [331, 237] width 242 height 9
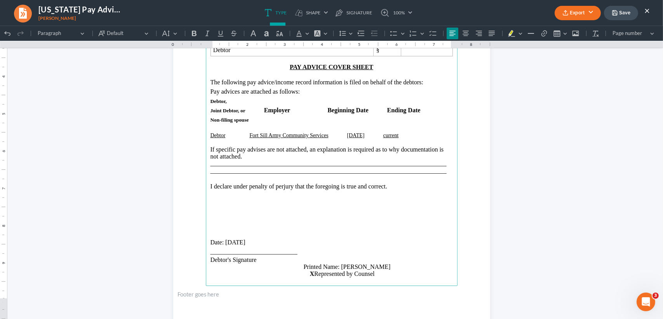
click at [251, 247] on p "Date: 07/29/2025" at bounding box center [331, 242] width 242 height 9
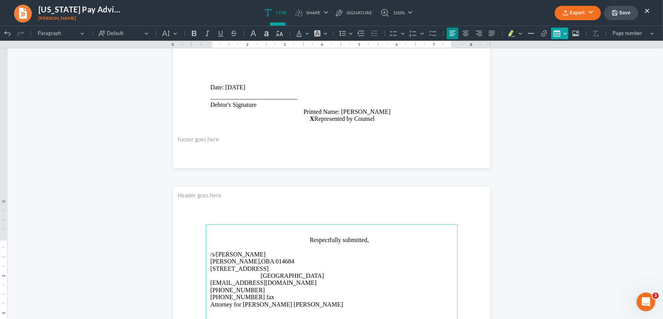
scroll to position [102, 0]
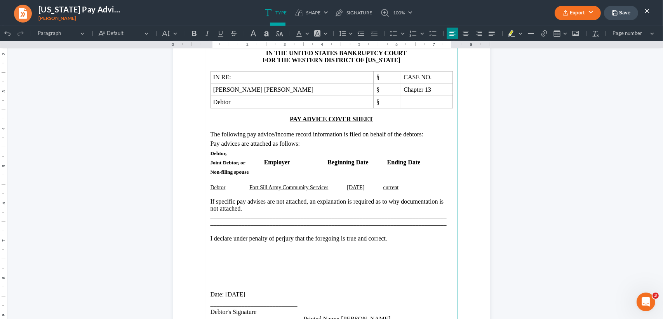
click at [584, 10] on button "Export" at bounding box center [577, 13] width 46 height 14
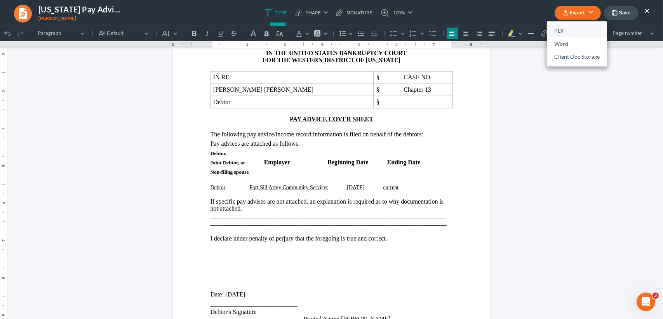
click at [568, 26] on link "PDF" at bounding box center [577, 30] width 60 height 13
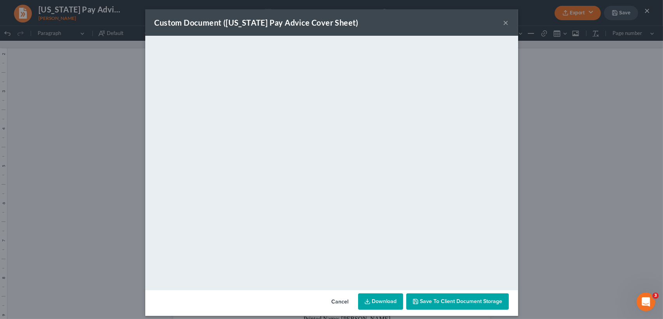
click at [503, 21] on button "×" at bounding box center [505, 22] width 5 height 9
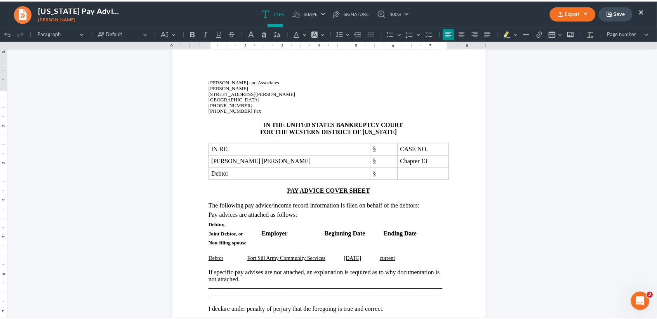
scroll to position [0, 0]
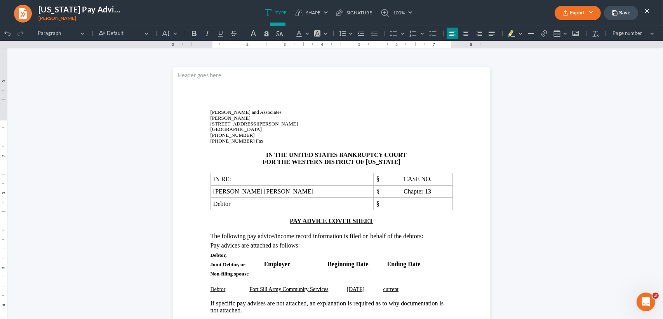
click at [618, 10] on button "Save" at bounding box center [621, 13] width 34 height 14
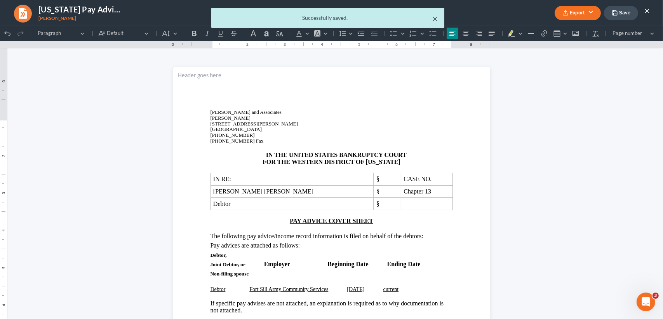
click at [437, 17] on button "×" at bounding box center [435, 18] width 5 height 9
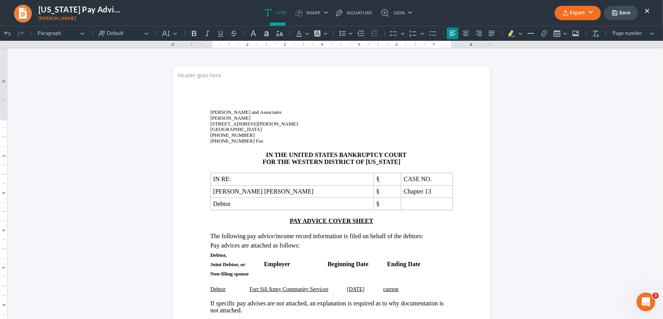
click at [644, 10] on button "×" at bounding box center [646, 10] width 5 height 9
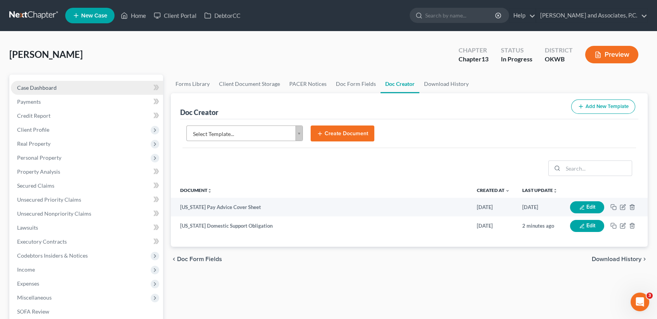
click at [60, 85] on link "Case Dashboard" at bounding box center [87, 88] width 152 height 14
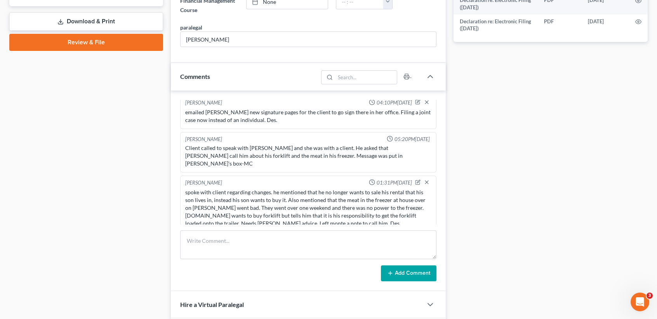
scroll to position [1720, 0]
click at [65, 22] on link "Download & Print" at bounding box center [86, 21] width 154 height 18
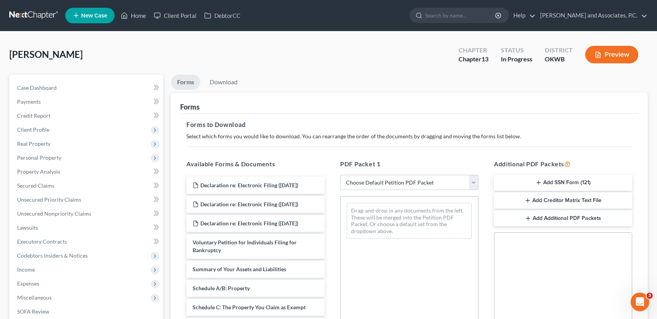
click at [369, 177] on select "Choose Default Petition PDF Packet Complete Bankruptcy Petition (all forms and …" at bounding box center [409, 183] width 138 height 16
select select "3"
click at [340, 175] on select "Choose Default Petition PDF Packet Complete Bankruptcy Petition (all forms and …" at bounding box center [409, 183] width 138 height 16
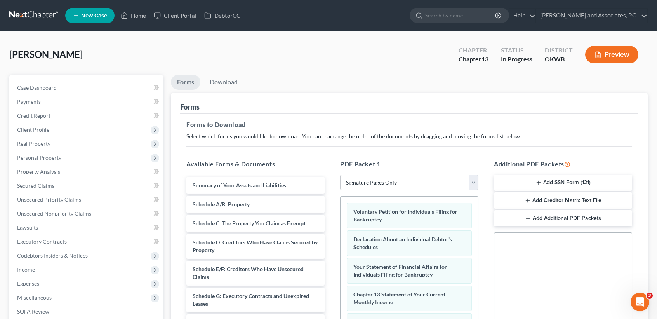
click at [538, 178] on button "Add SSN Form (121)" at bounding box center [563, 183] width 138 height 16
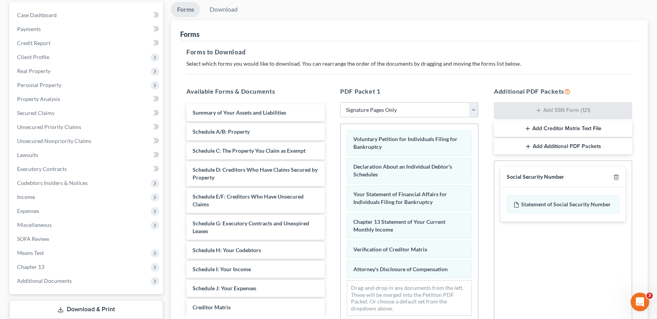
scroll to position [160, 0]
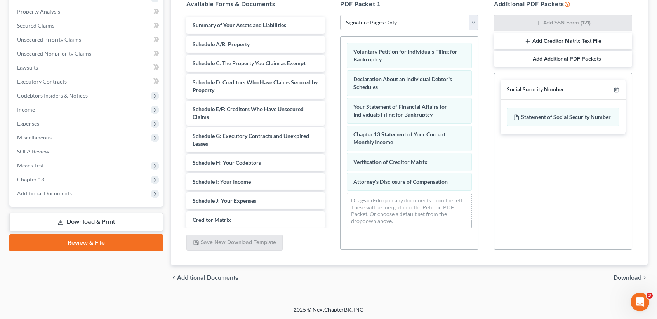
click at [603, 42] on button "Add Creditor Matrix Text File" at bounding box center [563, 41] width 138 height 16
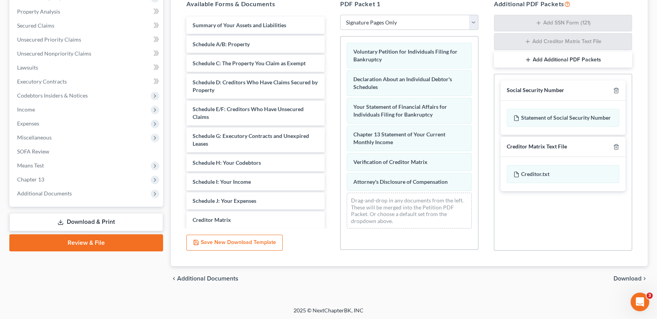
click at [618, 278] on span "Download" at bounding box center [627, 278] width 28 height 6
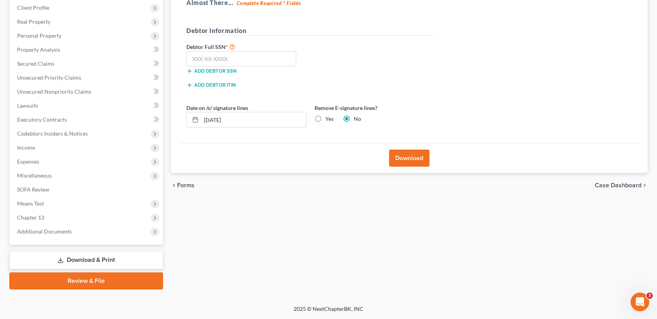
scroll to position [121, 0]
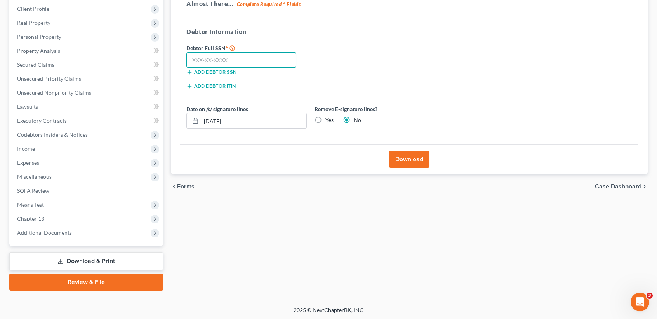
click at [269, 59] on input "text" at bounding box center [241, 60] width 110 height 16
type input "441-80-8787"
click at [325, 116] on label "Yes" at bounding box center [329, 120] width 8 height 8
click at [328, 116] on input "Yes" at bounding box center [330, 118] width 5 height 5
radio input "true"
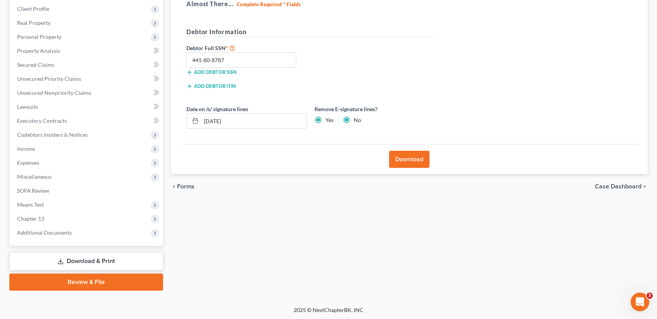
radio input "false"
click at [420, 161] on button "Download" at bounding box center [409, 159] width 40 height 17
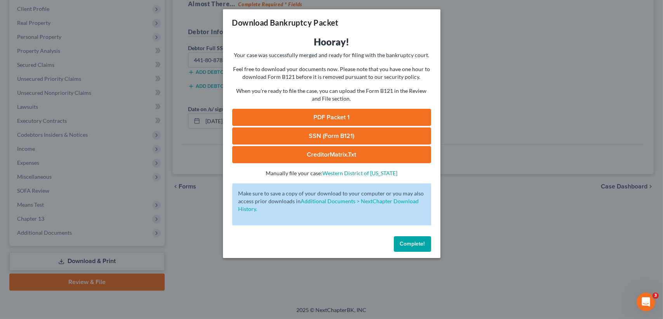
click at [370, 121] on link "PDF Packet 1" at bounding box center [331, 117] width 199 height 17
click at [363, 139] on link "SSN (Form B121)" at bounding box center [331, 135] width 199 height 17
click at [367, 156] on link "CreditorMatrix.txt" at bounding box center [331, 154] width 199 height 17
click at [423, 246] on span "Complete!" at bounding box center [412, 243] width 25 height 7
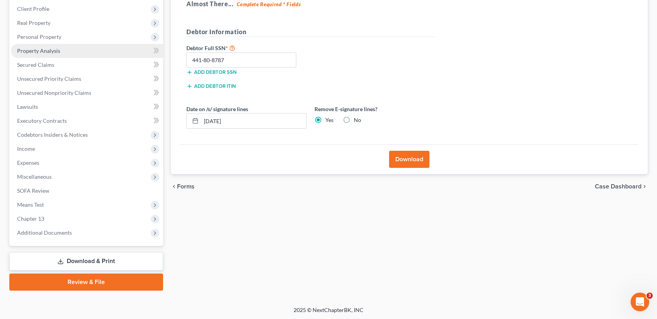
click at [44, 44] on link "Property Analysis" at bounding box center [87, 51] width 152 height 14
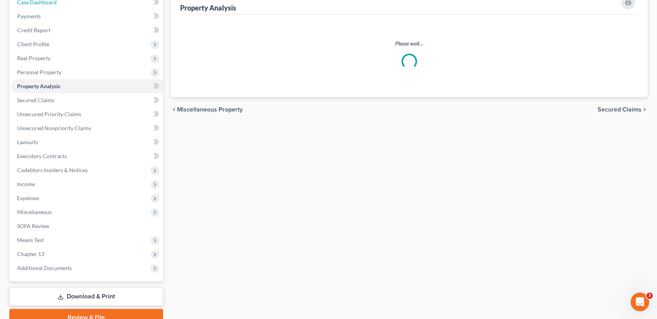
scroll to position [5, 0]
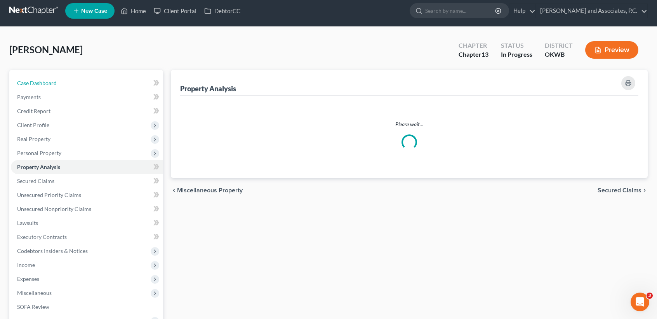
click at [45, 40] on div "Hughes, Gregory Upgraded Chapter Chapter 13 Status In Progress District OKWB Pr…" at bounding box center [328, 224] width 638 height 377
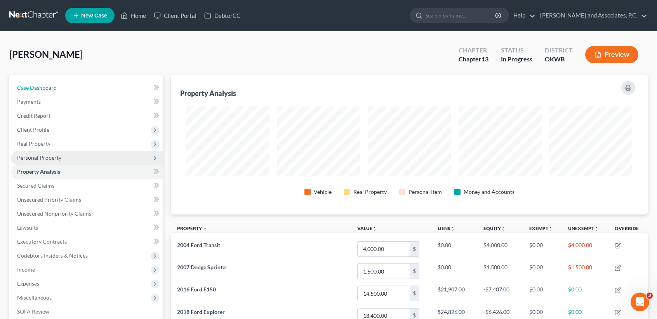
scroll to position [0, 0]
click at [26, 155] on span "Personal Property" at bounding box center [39, 157] width 44 height 7
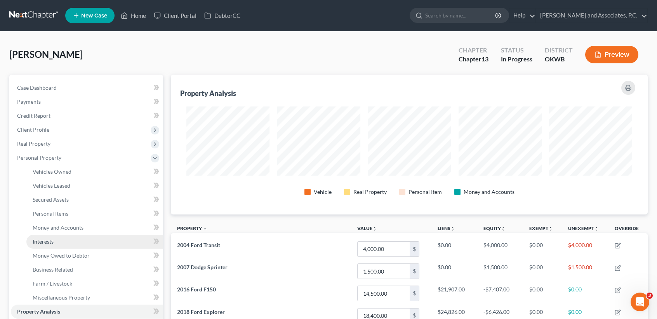
click at [54, 242] on span "Interests" at bounding box center [43, 241] width 21 height 7
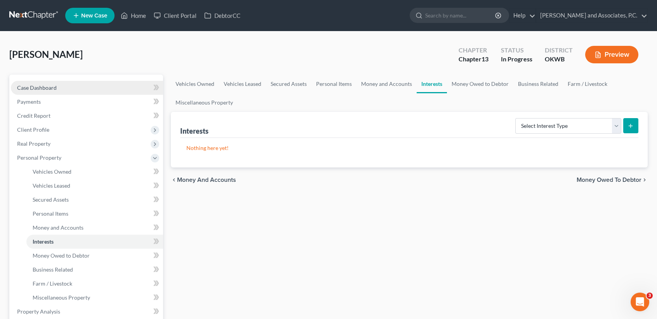
click at [54, 87] on span "Case Dashboard" at bounding box center [37, 87] width 40 height 7
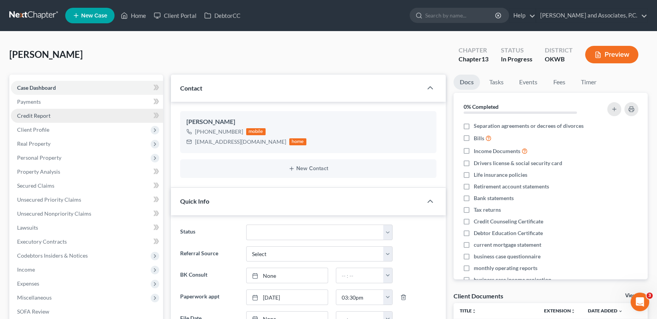
scroll to position [1720, 0]
click at [26, 90] on span "Case Dashboard" at bounding box center [36, 87] width 39 height 7
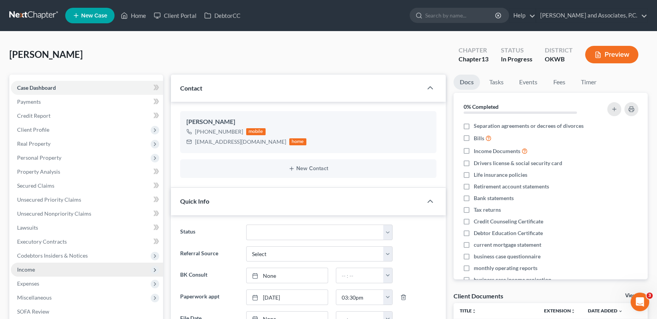
click at [47, 267] on span "Income" at bounding box center [87, 269] width 152 height 14
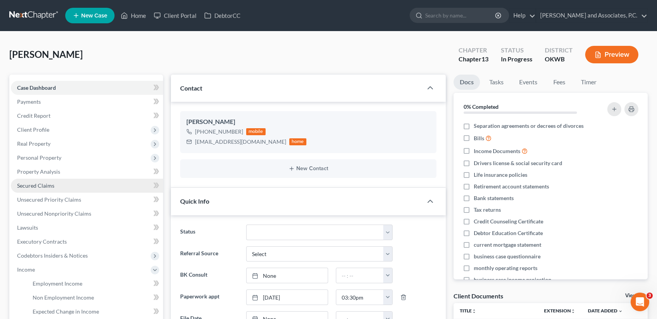
click at [30, 188] on link "Secured Claims" at bounding box center [87, 186] width 152 height 14
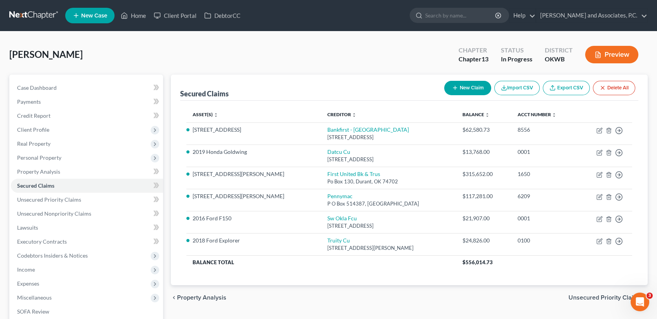
click at [34, 78] on div "Case Dashboard Payments Invoices Payments Payments Credit Report Client Profile…" at bounding box center [86, 221] width 154 height 292
click at [31, 83] on link "Case Dashboard" at bounding box center [87, 88] width 152 height 14
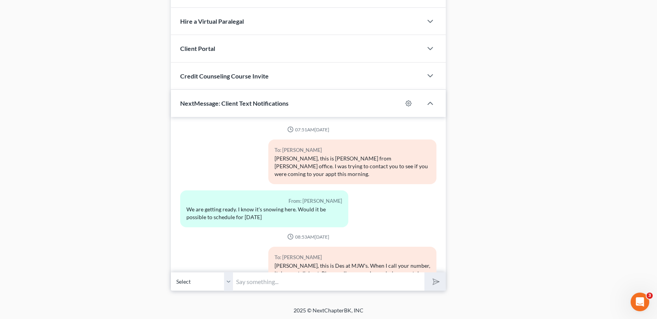
scroll to position [1720, 0]
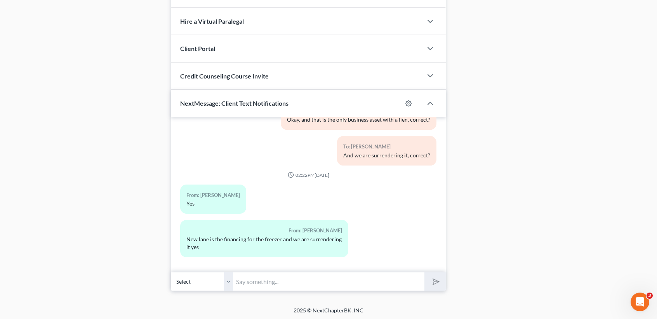
click at [322, 281] on input "text" at bounding box center [328, 281] width 191 height 19
drag, startPoint x: 309, startPoint y: 282, endPoint x: 305, endPoint y: 281, distance: 4.4
click at [309, 307] on div "2025 © NextChapterBK, INC" at bounding box center [328, 313] width 443 height 14
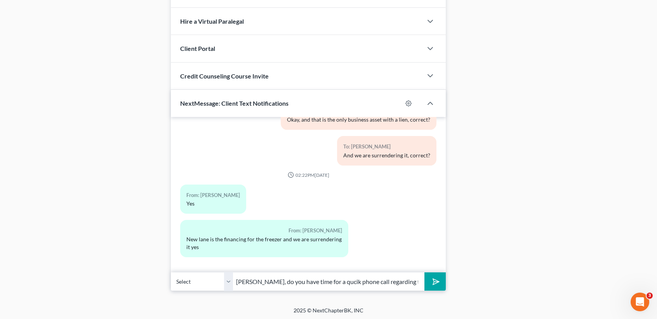
drag, startPoint x: 322, startPoint y: 281, endPoint x: 357, endPoint y: 273, distance: 35.8
click at [323, 281] on input "Greg, do you have time for a qucik phone call regarding the chapter 13?" at bounding box center [328, 281] width 191 height 19
type input "[PERSON_NAME], do you have time for a quick phone call regarding the chapter 13?"
click at [433, 273] on button "submit" at bounding box center [434, 281] width 21 height 18
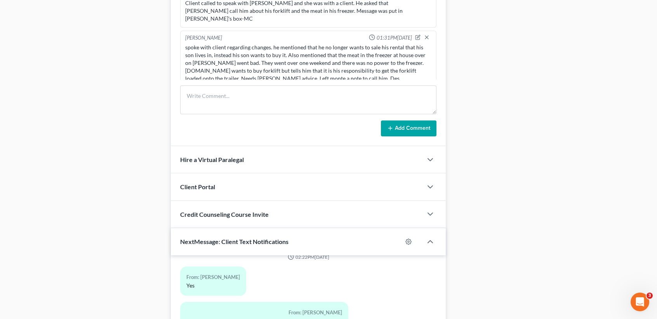
scroll to position [488, 0]
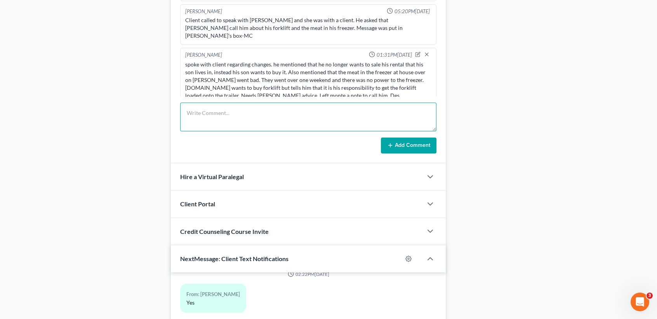
click at [232, 120] on textarea at bounding box center [308, 117] width 256 height 29
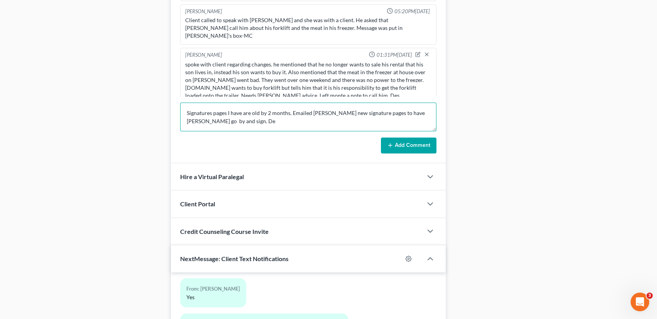
scroll to position [1812, 0]
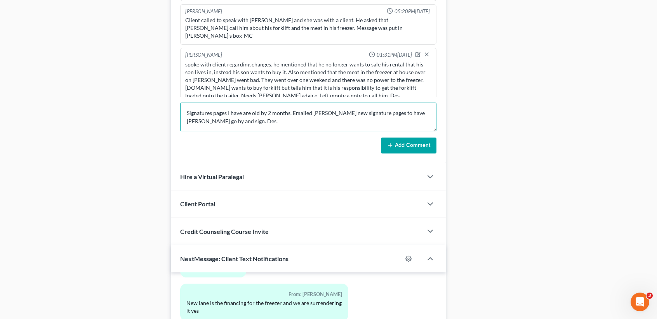
type textarea "Signatures pages I have are old by 2 months. Emailed [PERSON_NAME] new signatur…"
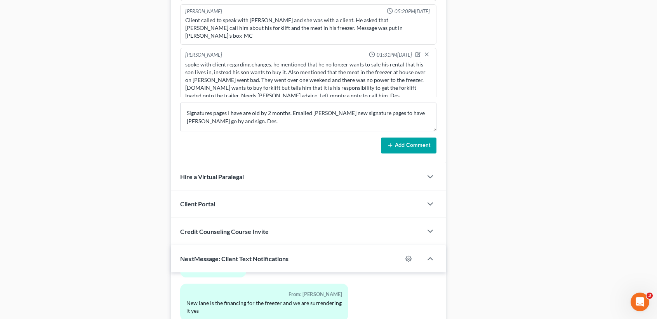
click at [419, 139] on button "Add Comment" at bounding box center [409, 145] width 56 height 16
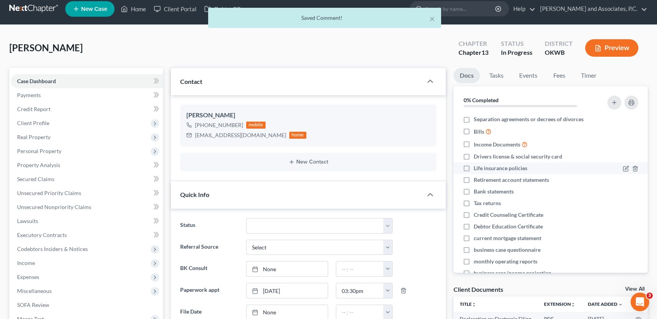
scroll to position [0, 0]
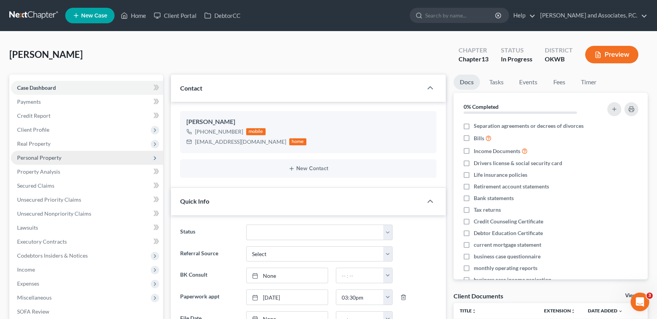
click at [55, 157] on span "Personal Property" at bounding box center [39, 157] width 44 height 7
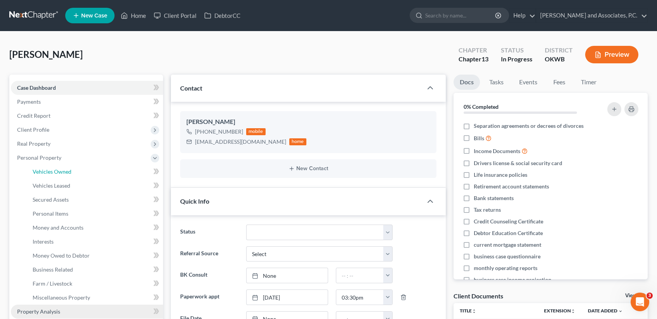
click at [60, 170] on span "Vehicles Owned" at bounding box center [52, 171] width 39 height 7
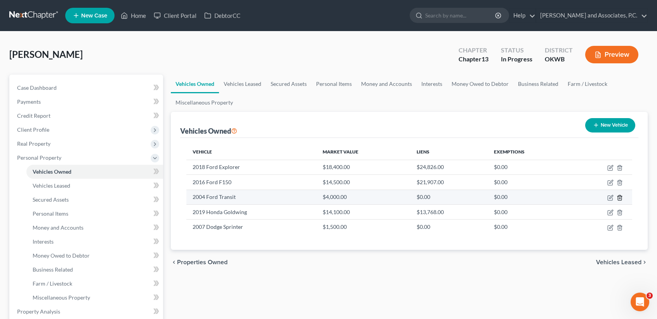
click at [619, 197] on line "button" at bounding box center [619, 198] width 0 height 2
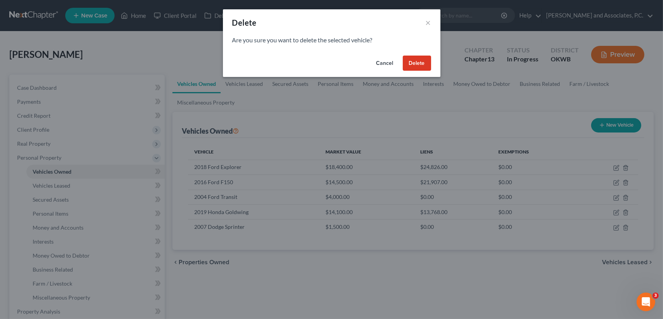
click at [408, 61] on button "Delete" at bounding box center [417, 64] width 28 height 16
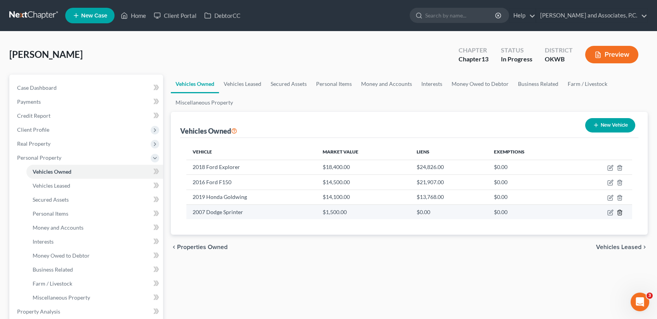
click at [619, 212] on icon "button" at bounding box center [620, 212] width 6 height 6
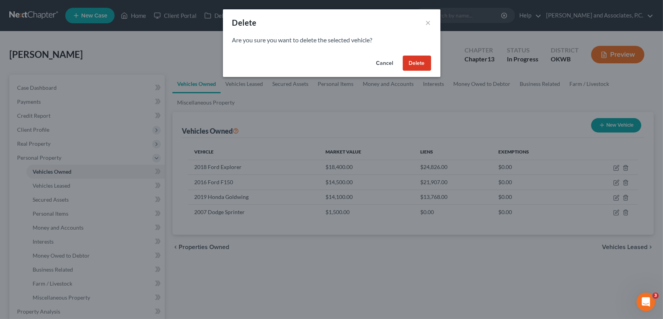
click at [387, 65] on button "Cancel" at bounding box center [385, 64] width 30 height 16
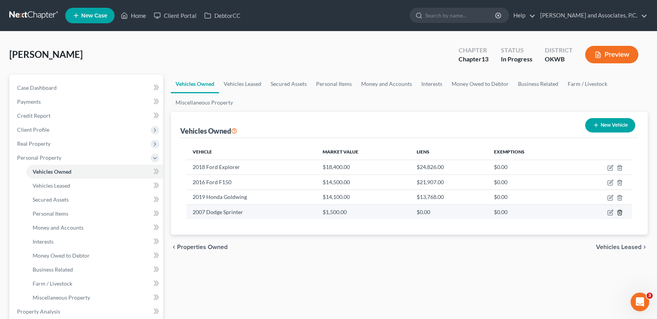
click at [617, 212] on icon "button" at bounding box center [620, 212] width 6 height 6
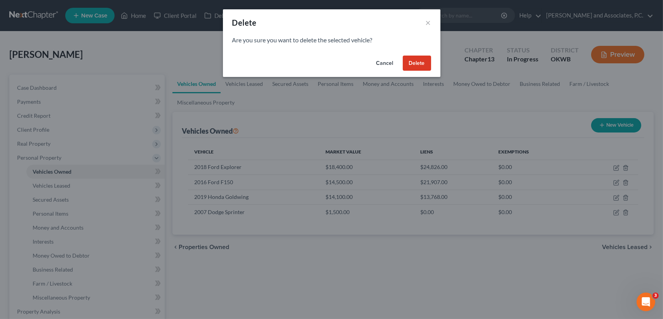
click at [417, 63] on button "Delete" at bounding box center [417, 64] width 28 height 16
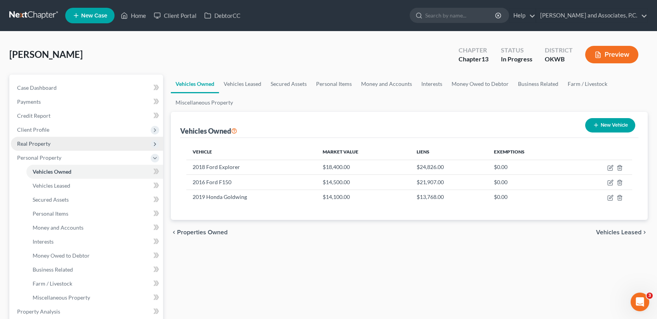
click at [64, 145] on span "Real Property" at bounding box center [87, 144] width 152 height 14
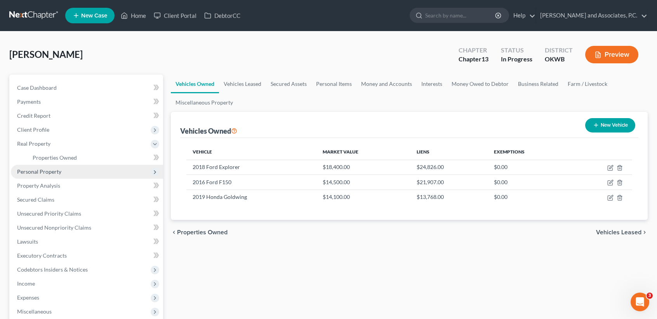
click at [46, 170] on span "Personal Property" at bounding box center [39, 171] width 44 height 7
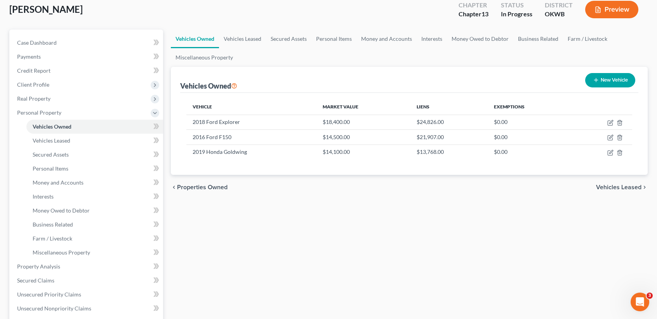
scroll to position [155, 0]
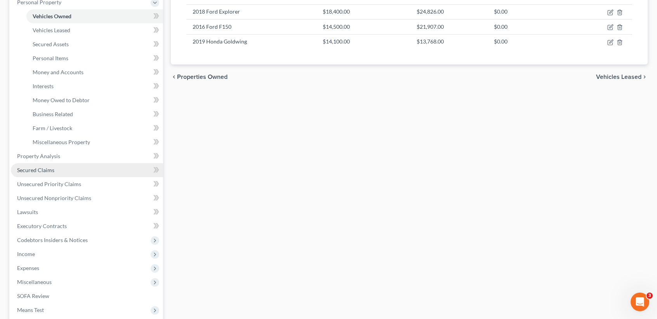
click at [42, 171] on span "Secured Claims" at bounding box center [35, 170] width 37 height 7
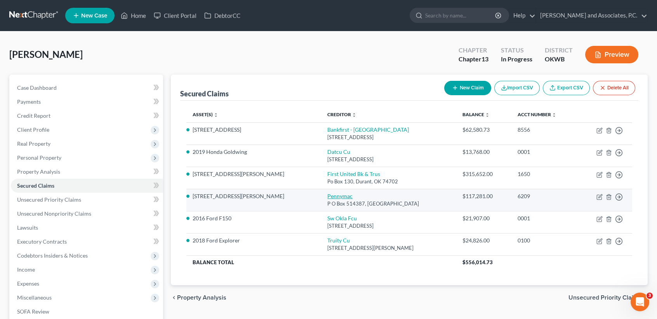
click at [327, 198] on link "Pennymac" at bounding box center [339, 196] width 25 height 7
select select "4"
select select "0"
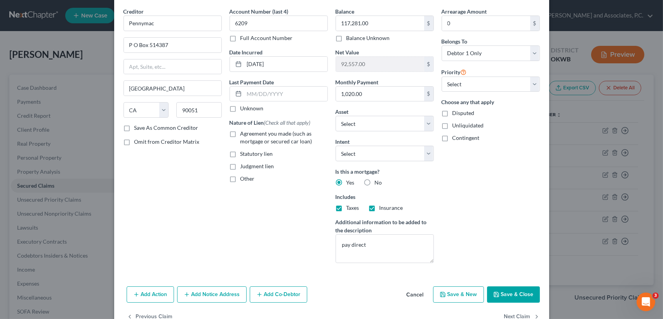
scroll to position [49, 0]
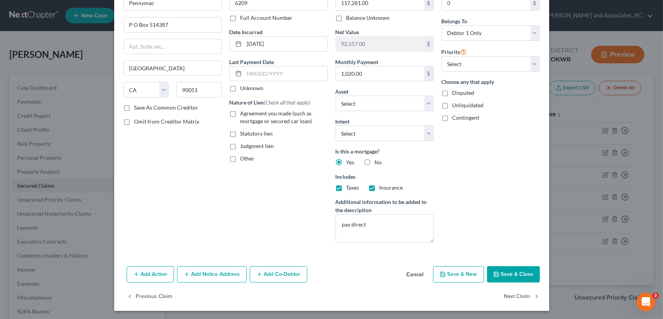
click at [507, 269] on button "Save & Close" at bounding box center [513, 274] width 53 height 16
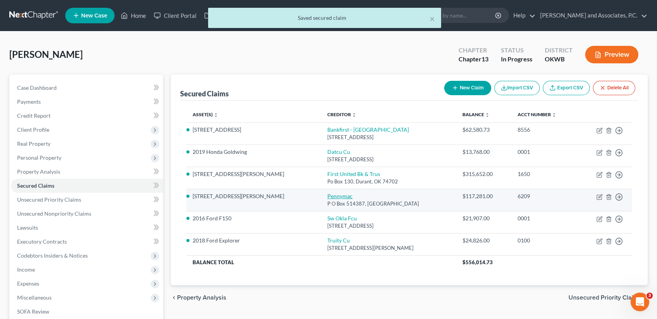
click at [327, 195] on link "Pennymac" at bounding box center [339, 196] width 25 height 7
select select "4"
select select "0"
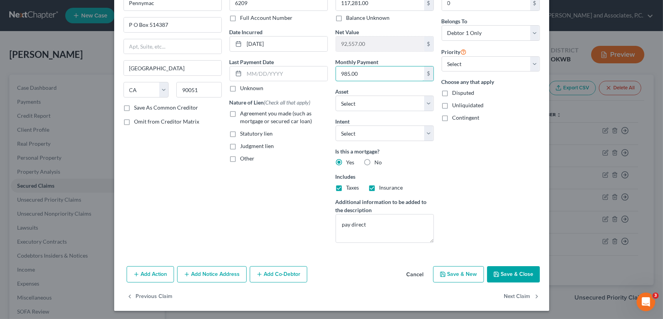
type input "985.00"
click at [513, 274] on button "Save & Close" at bounding box center [513, 274] width 53 height 16
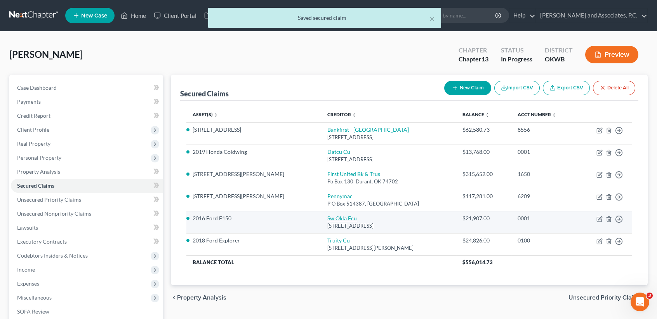
click at [327, 218] on link "Sw Okla Fcu" at bounding box center [342, 218] width 30 height 7
select select "37"
select select "0"
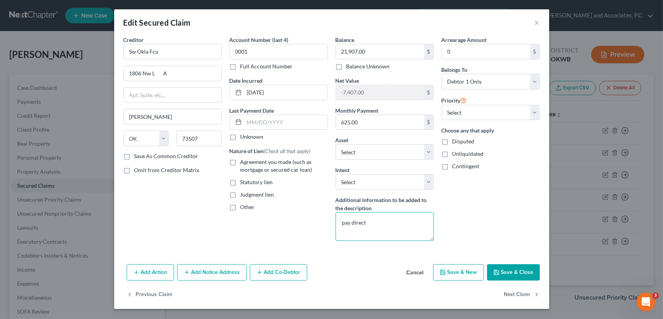
drag, startPoint x: 392, startPoint y: 227, endPoint x: 250, endPoint y: 241, distance: 143.3
click at [242, 241] on div "Creditor * Sw Okla Fcu 1806 Nw L A Lawton State AL AK AR AZ CA CO CT DE DC FL G…" at bounding box center [332, 141] width 424 height 211
type textarea "surrender"
drag, startPoint x: 373, startPoint y: 182, endPoint x: 370, endPoint y: 189, distance: 8.2
click at [373, 182] on select "Select Surrender Redeem Reaffirm Avoid Other" at bounding box center [384, 182] width 98 height 16
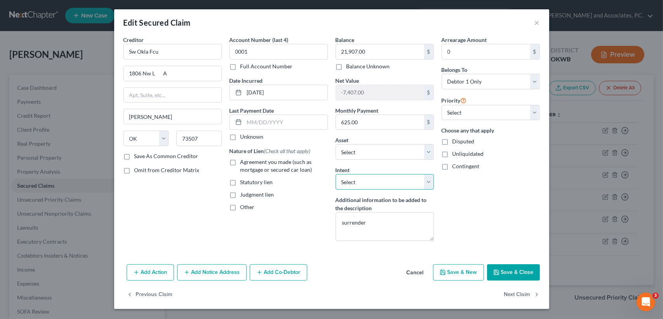
select select "0"
click at [335, 174] on select "Select Surrender Redeem Reaffirm Avoid Other" at bounding box center [384, 182] width 98 height 16
drag, startPoint x: 487, startPoint y: 223, endPoint x: 568, endPoint y: 286, distance: 102.4
click at [488, 223] on div "Arrearage Amount 0 $ Belongs To * Select Debtor 1 Only Debtor 2 Only Debtor 1 A…" at bounding box center [491, 141] width 106 height 211
click at [520, 275] on button "Save & Close" at bounding box center [513, 272] width 53 height 16
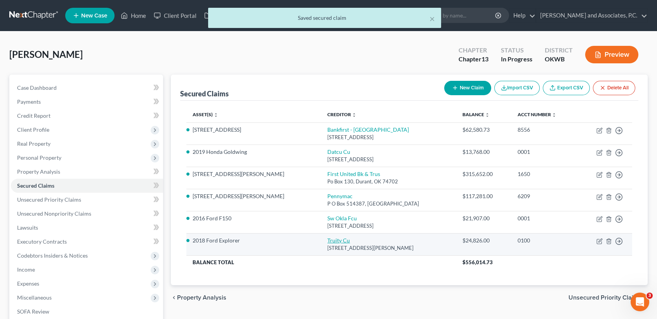
click at [327, 238] on link "Truity Cu" at bounding box center [338, 240] width 23 height 7
select select "37"
select select "0"
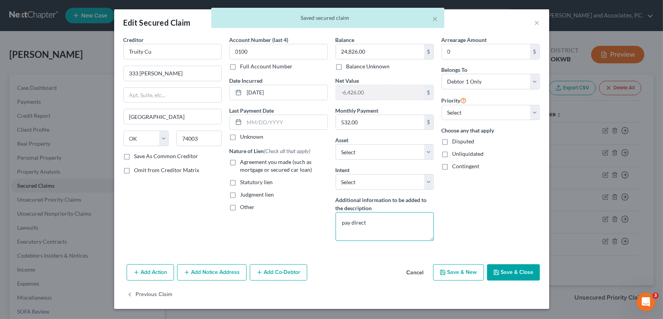
click at [390, 226] on textarea "pay direct" at bounding box center [384, 226] width 98 height 29
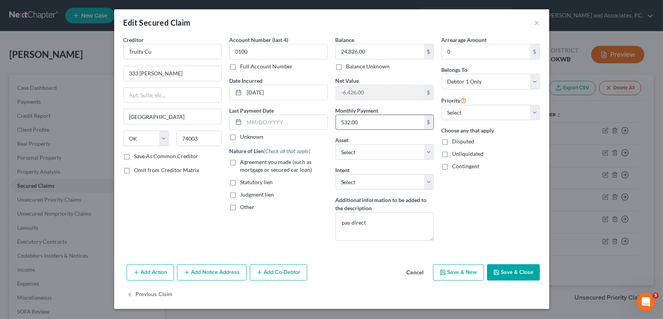
click at [389, 123] on input "532.00" at bounding box center [380, 122] width 88 height 15
click at [390, 122] on input "532.00" at bounding box center [380, 122] width 88 height 15
click at [389, 122] on input "532.00" at bounding box center [380, 122] width 88 height 15
type input "525.00"
click at [504, 272] on button "Save & Close" at bounding box center [513, 272] width 53 height 16
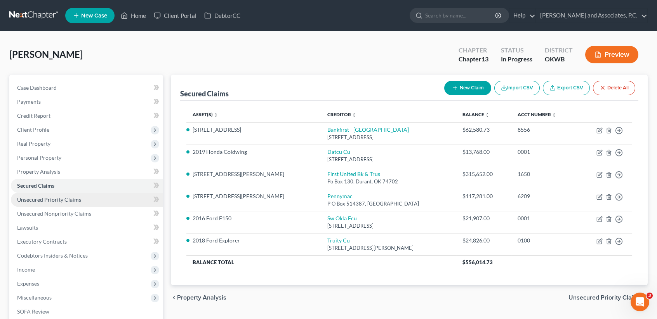
click at [43, 198] on span "Unsecured Priority Claims" at bounding box center [49, 199] width 64 height 7
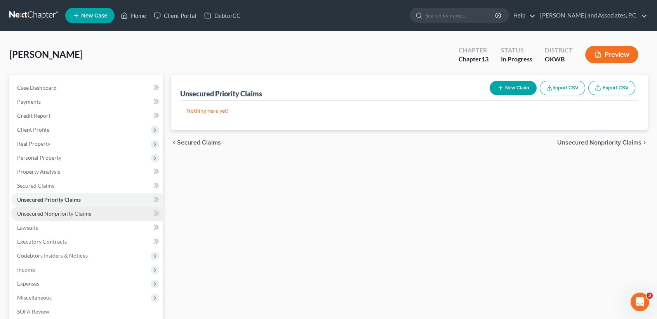
click at [40, 212] on span "Unsecured Nonpriority Claims" at bounding box center [54, 213] width 74 height 7
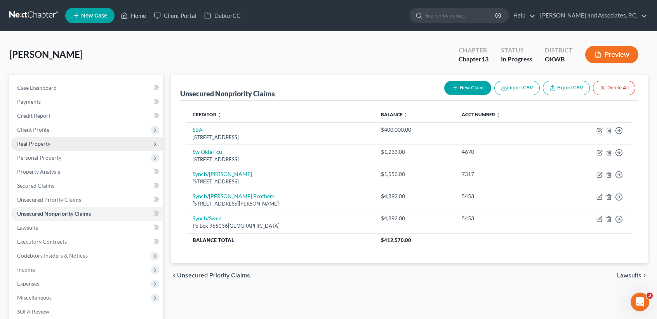
click at [49, 142] on span "Real Property" at bounding box center [33, 143] width 33 height 7
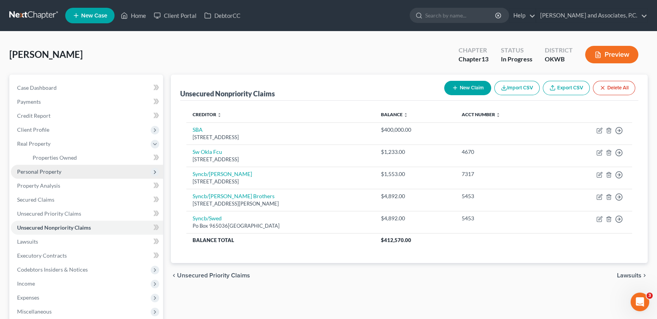
click at [53, 167] on span "Personal Property" at bounding box center [87, 172] width 152 height 14
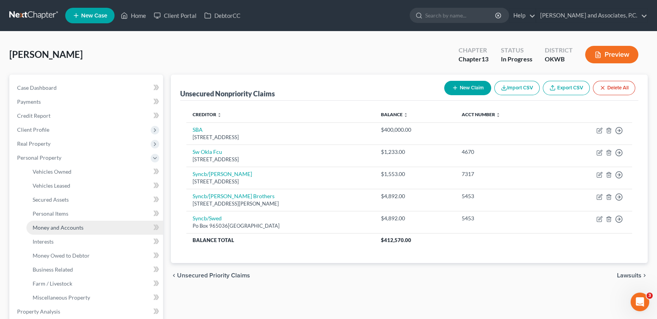
click at [58, 228] on span "Money and Accounts" at bounding box center [58, 227] width 51 height 7
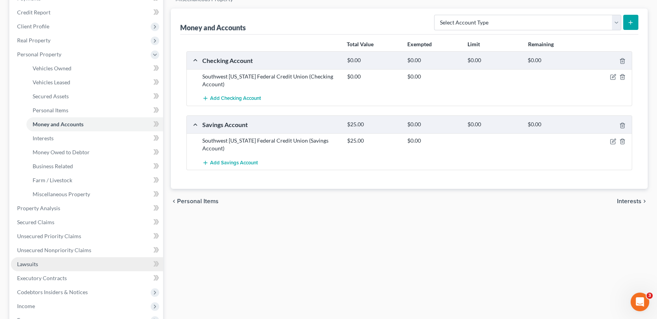
scroll to position [103, 0]
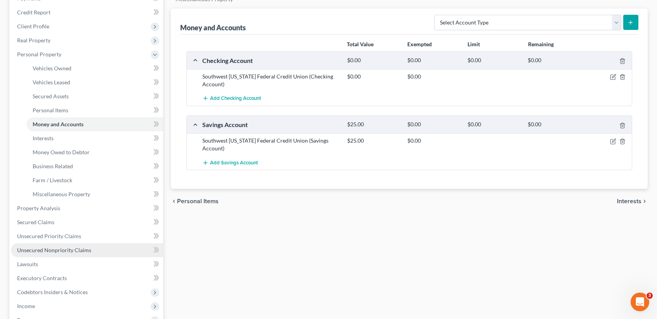
click at [49, 254] on link "Unsecured Nonpriority Claims" at bounding box center [87, 250] width 152 height 14
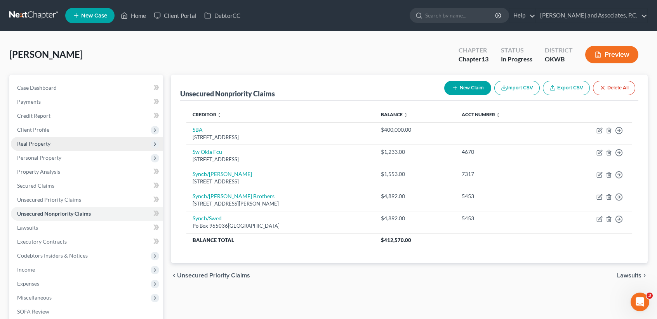
click at [78, 142] on span "Real Property" at bounding box center [87, 144] width 152 height 14
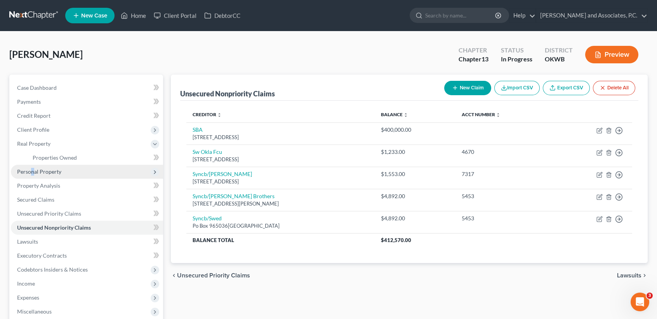
click at [33, 171] on span "Personal Property" at bounding box center [39, 171] width 44 height 7
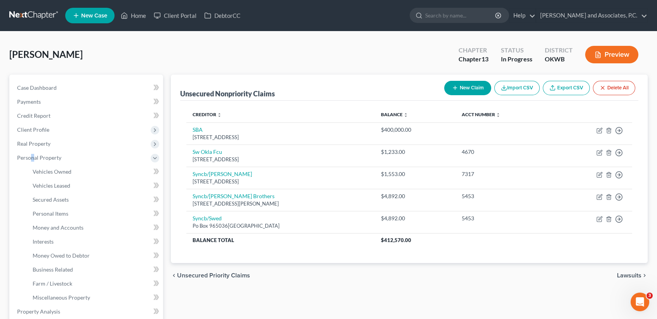
scroll to position [103, 0]
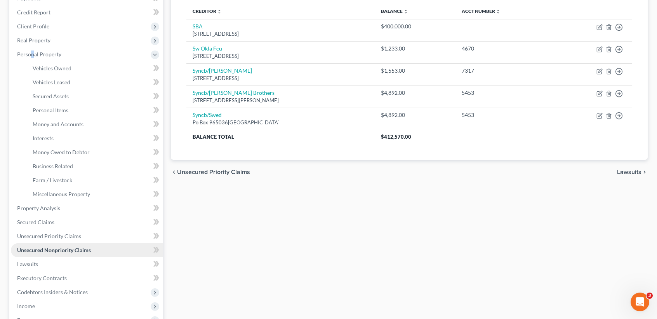
click at [46, 248] on span "Unsecured Nonpriority Claims" at bounding box center [54, 250] width 74 height 7
click at [76, 247] on span "Unsecured Nonpriority Claims" at bounding box center [54, 250] width 74 height 7
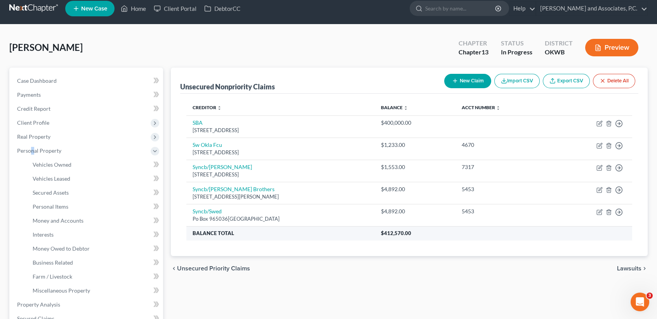
scroll to position [0, 0]
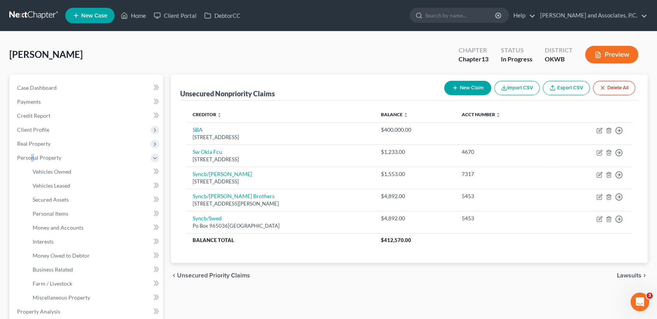
click at [471, 91] on button "New Claim" at bounding box center [467, 88] width 47 height 14
select select "0"
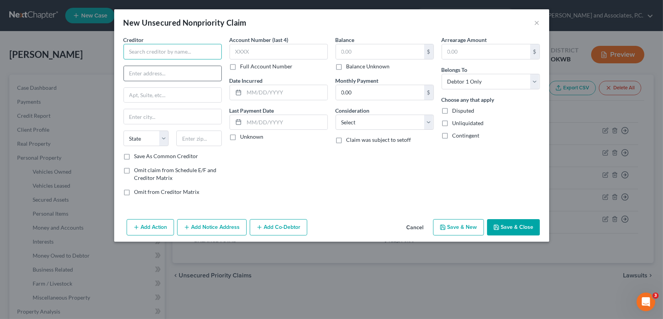
drag, startPoint x: 185, startPoint y: 54, endPoint x: 184, endPoint y: 76, distance: 21.4
click at [182, 54] on input "text" at bounding box center [172, 52] width 98 height 16
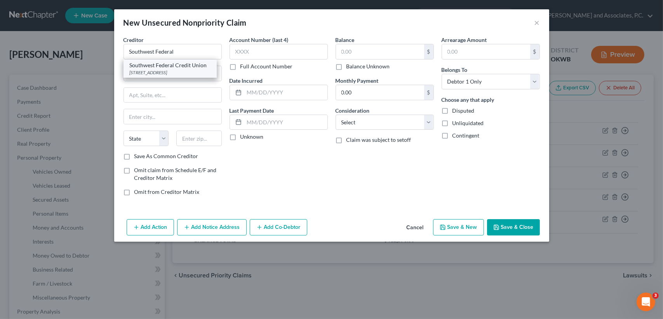
click at [182, 73] on div "1806 NW Liberty Avenue, Lawton, OK 73507" at bounding box center [170, 72] width 81 height 7
type input "Southwest Federal Credit Union"
type input "1806 NW Liberty Avenue"
type input "Lawton"
select select "37"
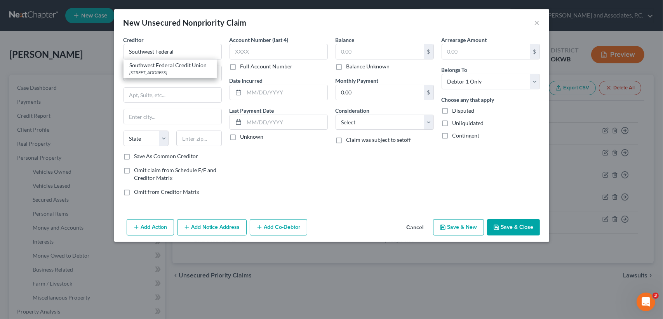
type input "73507"
click at [387, 48] on input "text" at bounding box center [380, 51] width 88 height 15
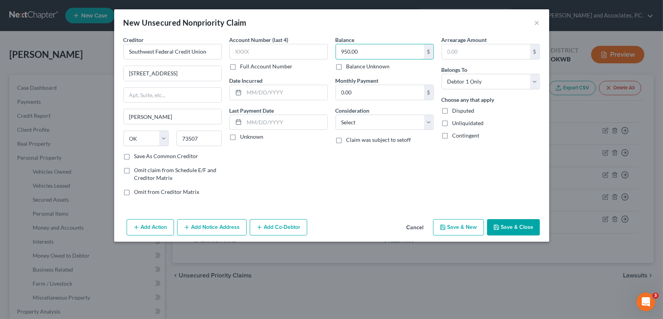
type input "950.00"
click at [518, 221] on button "Save & Close" at bounding box center [513, 227] width 53 height 16
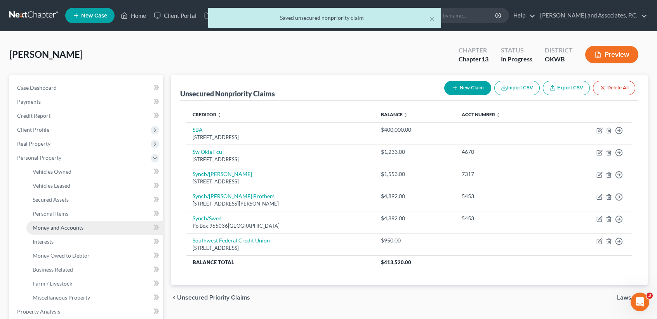
drag, startPoint x: 54, startPoint y: 231, endPoint x: 44, endPoint y: 233, distance: 9.8
click at [54, 231] on link "Money and Accounts" at bounding box center [94, 228] width 137 height 14
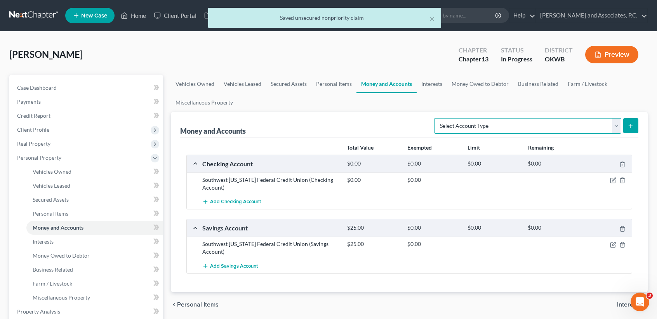
click at [483, 125] on select "Select Account Type Brokerage (A/B: 18, SOFA: 20) Cash on Hand (A/B: 16) Certif…" at bounding box center [527, 126] width 187 height 16
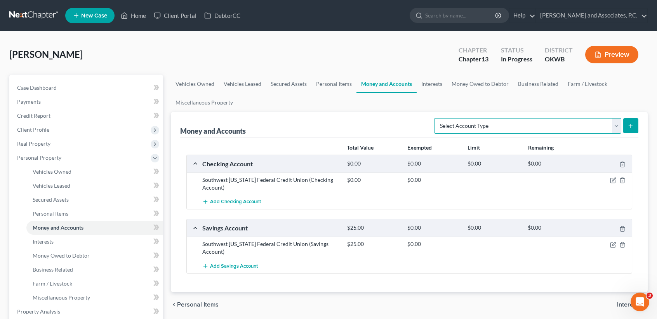
select select "checking"
click at [436, 118] on select "Select Account Type Brokerage (A/B: 18, SOFA: 20) Cash on Hand (A/B: 16) Certif…" at bounding box center [527, 126] width 187 height 16
click at [633, 127] on icon "submit" at bounding box center [630, 126] width 6 height 6
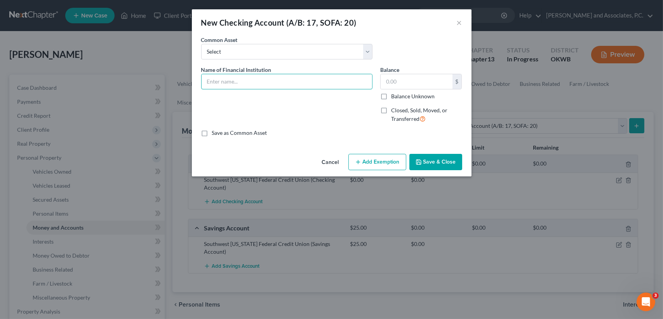
drag, startPoint x: 241, startPoint y: 83, endPoint x: 232, endPoint y: 95, distance: 14.7
click at [241, 84] on input "text" at bounding box center [287, 81] width 170 height 15
type input "Navy Federal Credit Union"
click at [408, 85] on input "text" at bounding box center [416, 81] width 72 height 15
type input "10.00"
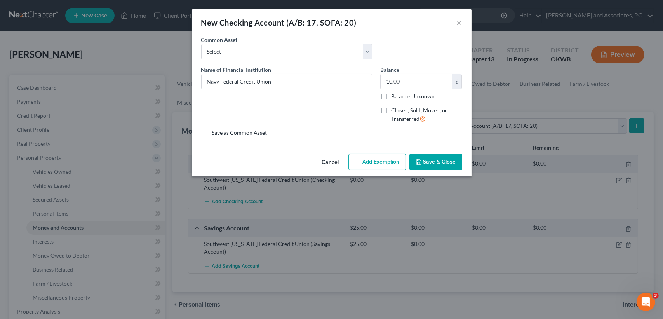
click at [424, 159] on button "Save & Close" at bounding box center [435, 162] width 53 height 16
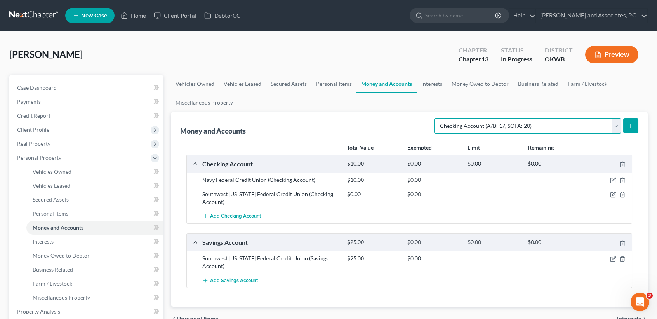
click at [515, 127] on select "Select Account Type Brokerage (A/B: 18, SOFA: 20) Cash on Hand (A/B: 16) Certif…" at bounding box center [527, 126] width 187 height 16
select select "savings"
click at [436, 118] on select "Select Account Type Brokerage (A/B: 18, SOFA: 20) Cash on Hand (A/B: 16) Certif…" at bounding box center [527, 126] width 187 height 16
click at [628, 127] on icon "submit" at bounding box center [630, 126] width 6 height 6
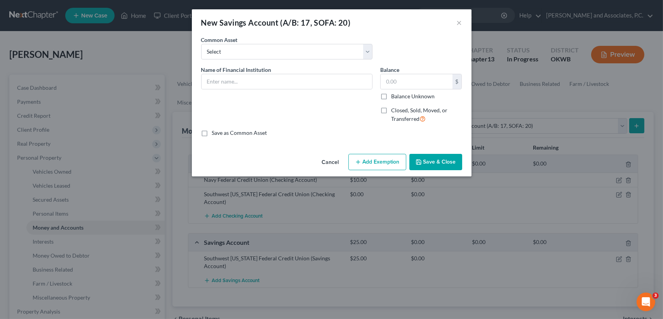
click at [260, 90] on div "Name of Financial Institution *" at bounding box center [286, 98] width 179 height 64
drag, startPoint x: 260, startPoint y: 89, endPoint x: 265, endPoint y: 85, distance: 6.9
click at [261, 90] on div "Name of Financial Institution *" at bounding box center [286, 98] width 179 height 64
click at [265, 85] on input "text" at bounding box center [287, 81] width 170 height 15
type input "Navy Federal Credit Union"
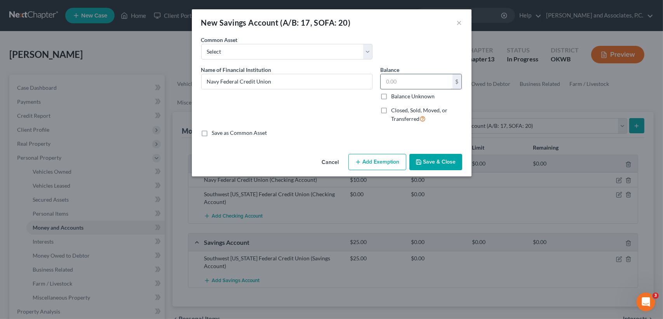
click at [438, 83] on input "text" at bounding box center [416, 81] width 72 height 15
type input "5.00"
click at [437, 167] on button "Save & Close" at bounding box center [435, 162] width 53 height 16
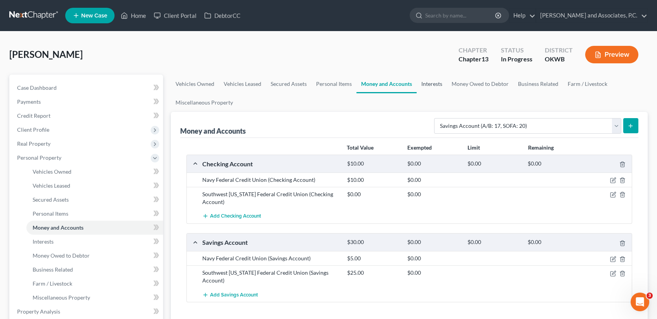
click at [430, 89] on link "Interests" at bounding box center [432, 84] width 30 height 19
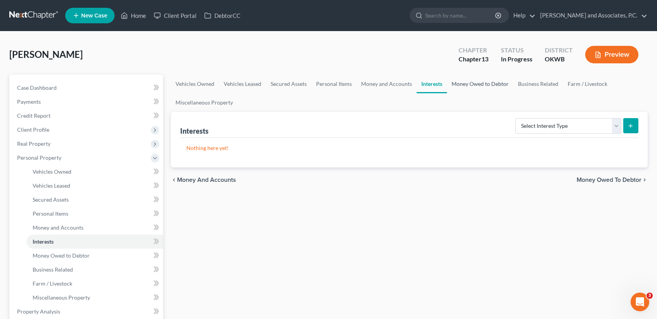
click at [476, 89] on link "Money Owed to Debtor" at bounding box center [480, 84] width 66 height 19
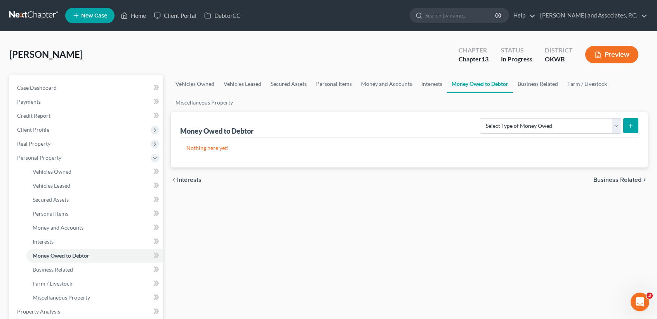
click at [487, 84] on link "Money Owed to Debtor" at bounding box center [480, 84] width 66 height 19
click at [431, 88] on link "Interests" at bounding box center [432, 84] width 30 height 19
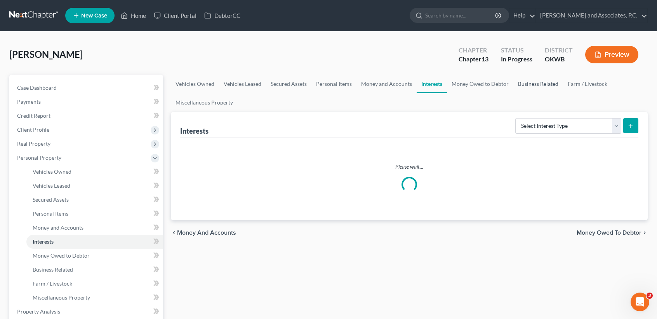
click at [542, 83] on link "Business Related" at bounding box center [538, 84] width 50 height 19
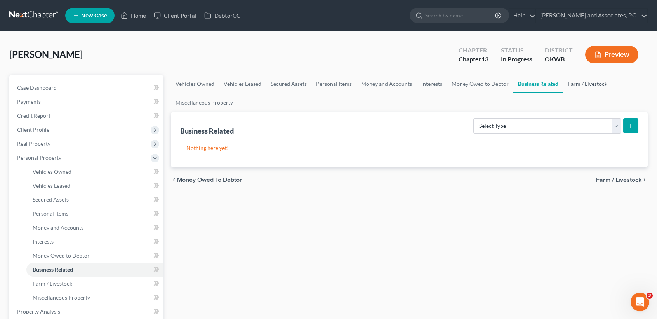
click at [590, 82] on link "Farm / Livestock" at bounding box center [587, 84] width 49 height 19
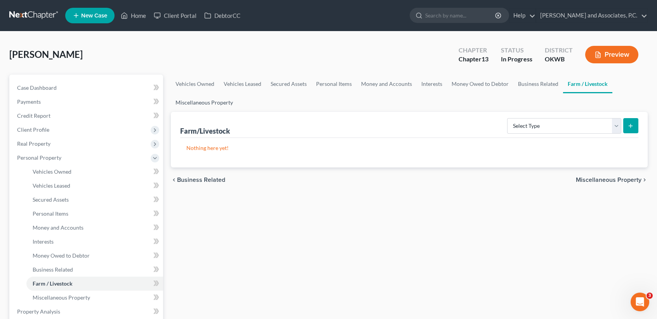
click at [218, 100] on link "Miscellaneous Property" at bounding box center [204, 102] width 67 height 19
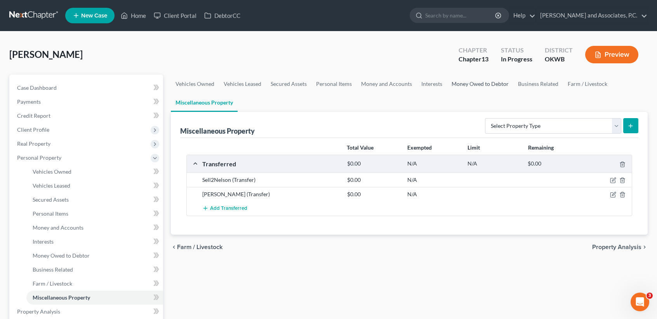
click at [473, 89] on link "Money Owed to Debtor" at bounding box center [480, 84] width 66 height 19
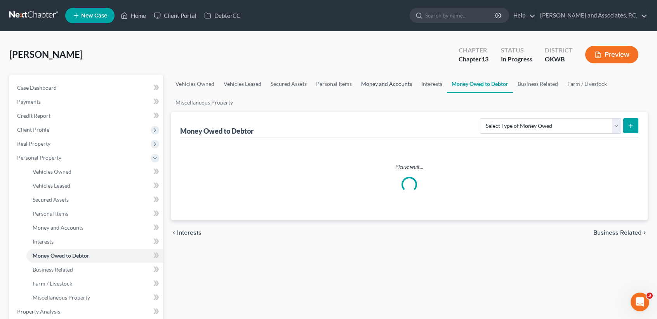
click at [387, 87] on link "Money and Accounts" at bounding box center [386, 84] width 60 height 19
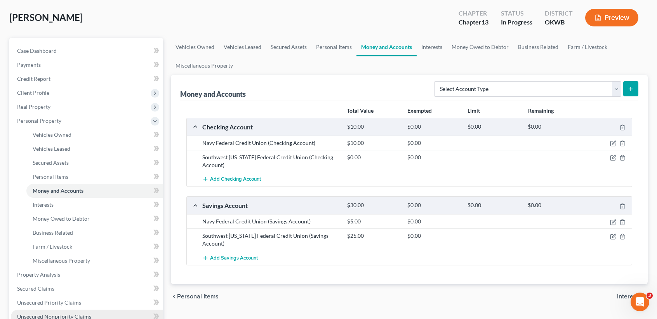
scroll to position [103, 0]
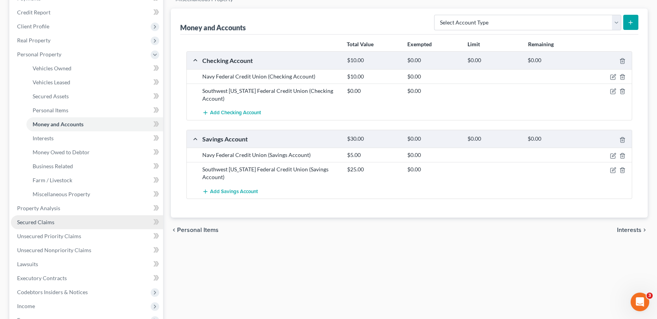
click at [37, 225] on link "Secured Claims" at bounding box center [87, 222] width 152 height 14
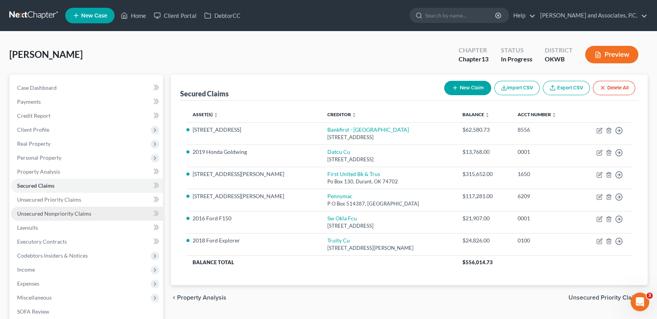
click at [43, 215] on span "Unsecured Nonpriority Claims" at bounding box center [54, 213] width 74 height 7
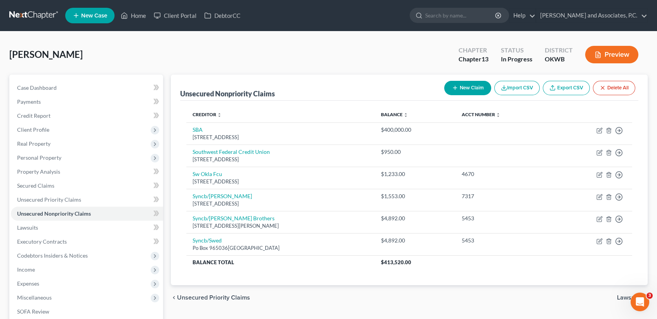
click at [466, 89] on button "New Claim" at bounding box center [467, 88] width 47 height 14
select select "0"
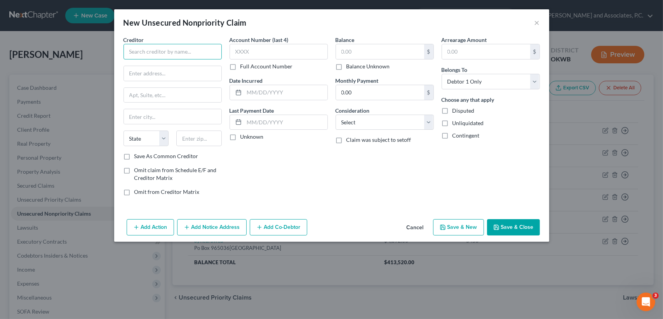
click at [186, 56] on input "text" at bounding box center [172, 52] width 98 height 16
type input "Mathis"
click at [417, 229] on button "Cancel" at bounding box center [415, 228] width 30 height 16
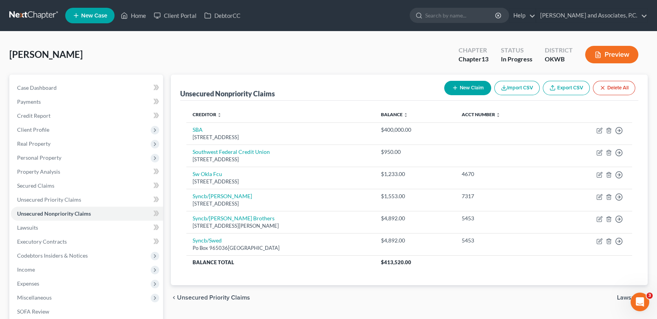
click at [463, 89] on button "New Claim" at bounding box center [467, 88] width 47 height 14
select select "0"
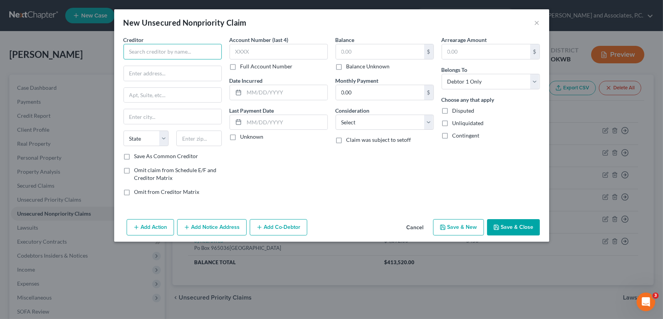
click at [186, 50] on input "text" at bounding box center [172, 52] width 98 height 16
click at [407, 228] on button "Cancel" at bounding box center [415, 228] width 30 height 16
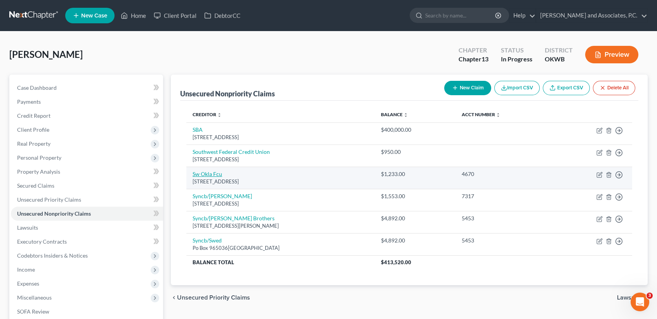
click at [211, 176] on link "Sw Okla Fcu" at bounding box center [208, 173] width 30 height 7
select select "37"
select select "2"
select select "0"
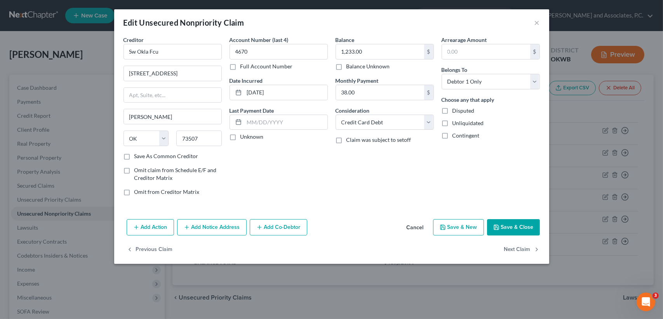
click at [422, 228] on button "Cancel" at bounding box center [415, 228] width 30 height 16
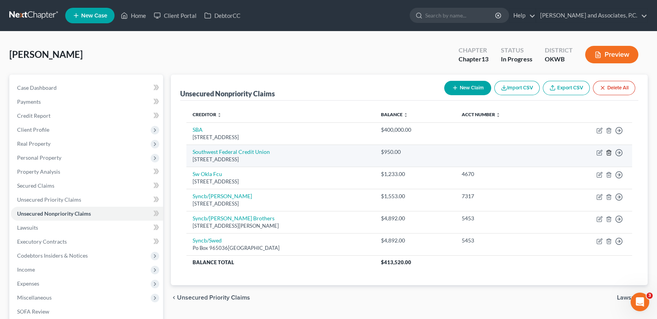
click at [608, 153] on icon "button" at bounding box center [609, 152] width 6 height 6
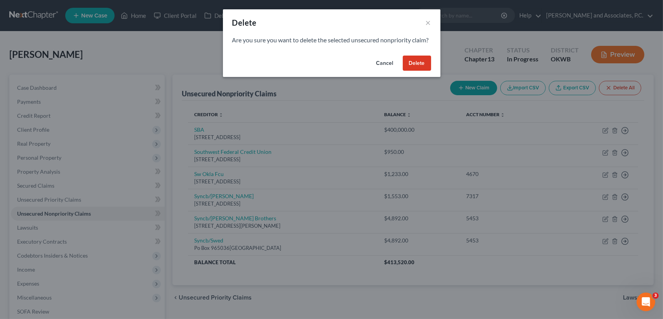
click at [414, 71] on button "Delete" at bounding box center [417, 64] width 28 height 16
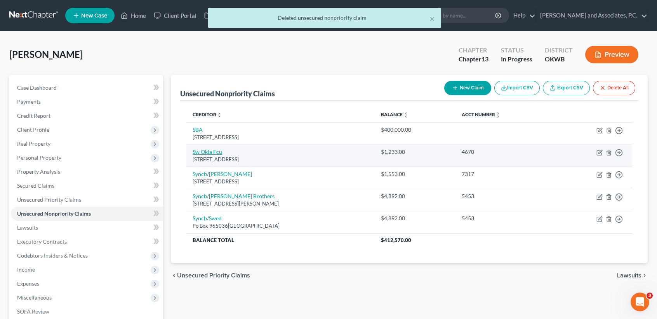
click at [208, 152] on link "Sw Okla Fcu" at bounding box center [208, 151] width 30 height 7
select select "37"
select select "2"
select select "0"
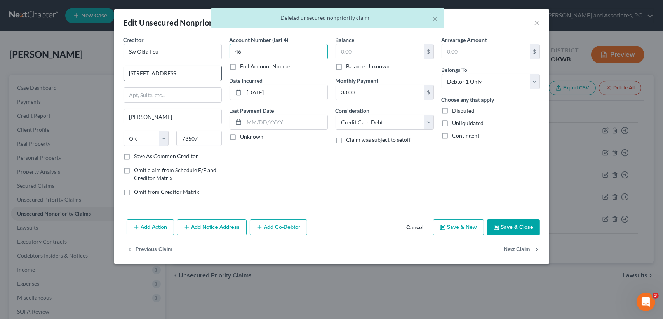
type input "4"
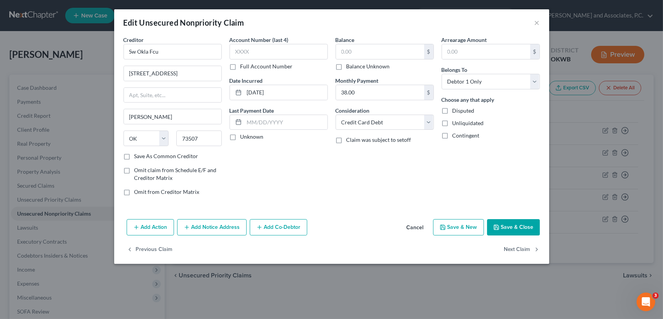
drag, startPoint x: 359, startPoint y: 43, endPoint x: 372, endPoint y: 19, distance: 27.4
click at [367, 34] on div "Edit Unsecured Nonpriority Claim × Creditor * Sw Okla Fcu 1806 Nw Liberty Av La…" at bounding box center [331, 136] width 435 height 254
click at [377, 50] on input "text" at bounding box center [380, 51] width 88 height 15
type input "950.00"
drag, startPoint x: 495, startPoint y: 218, endPoint x: 499, endPoint y: 222, distance: 5.8
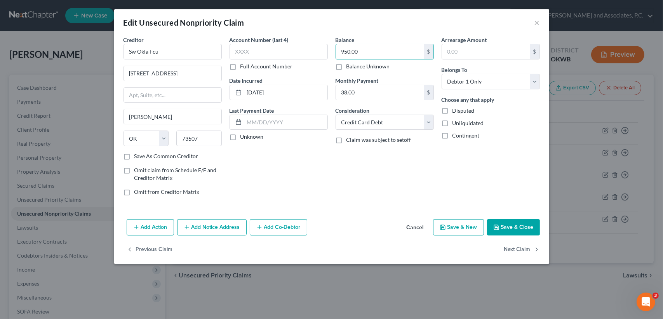
click at [495, 217] on div "Add Action Add Notice Address Add Co-Debtor Cancel Save & New Save & Close" at bounding box center [331, 229] width 435 height 26
click at [500, 222] on button "Save & Close" at bounding box center [513, 227] width 53 height 16
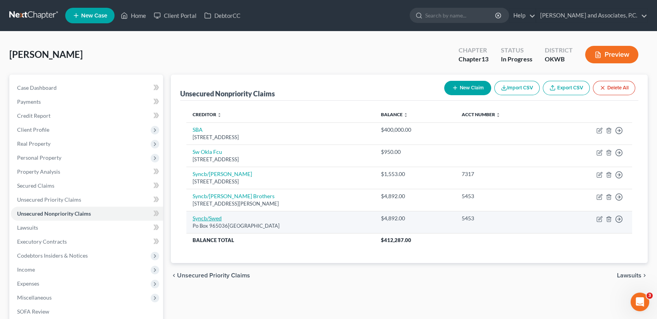
click at [218, 218] on link "Syncb/Swed" at bounding box center [207, 218] width 29 height 7
select select "9"
select select "1"
select select "0"
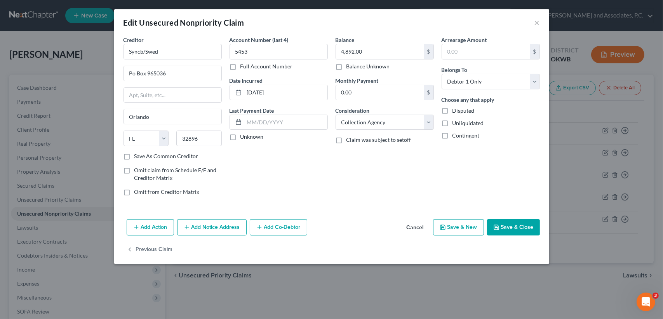
click at [507, 221] on button "Save & Close" at bounding box center [513, 227] width 53 height 16
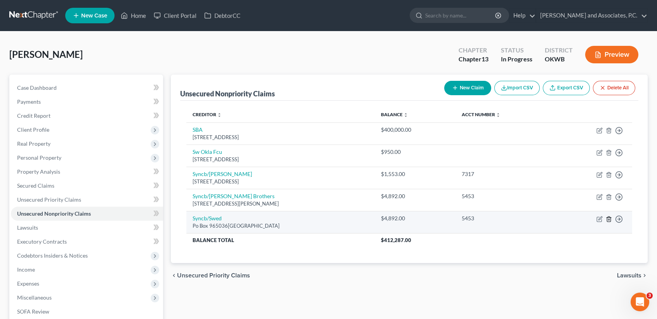
click at [610, 221] on icon "button" at bounding box center [609, 219] width 6 height 6
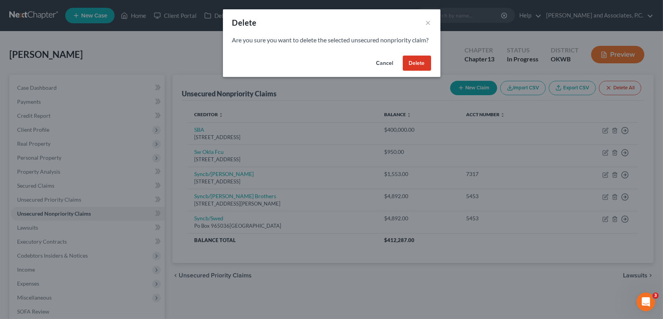
click at [414, 71] on button "Delete" at bounding box center [417, 64] width 28 height 16
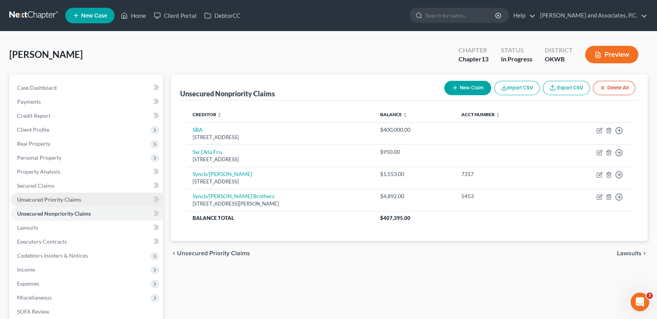
click at [75, 196] on span "Unsecured Priority Claims" at bounding box center [49, 199] width 64 height 7
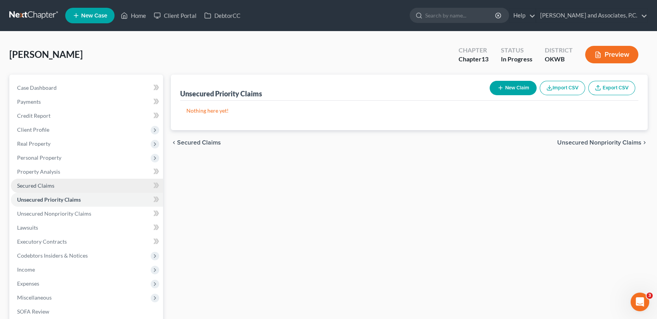
click at [54, 184] on link "Secured Claims" at bounding box center [87, 186] width 152 height 14
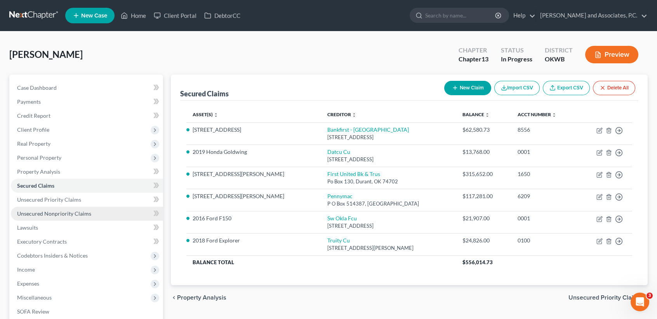
click at [41, 212] on span "Unsecured Nonpriority Claims" at bounding box center [54, 213] width 74 height 7
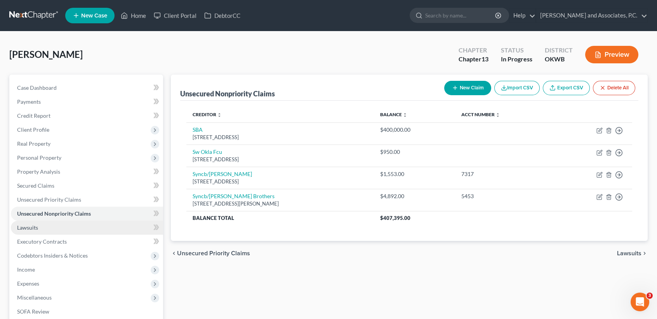
click at [37, 228] on span "Lawsuits" at bounding box center [27, 227] width 21 height 7
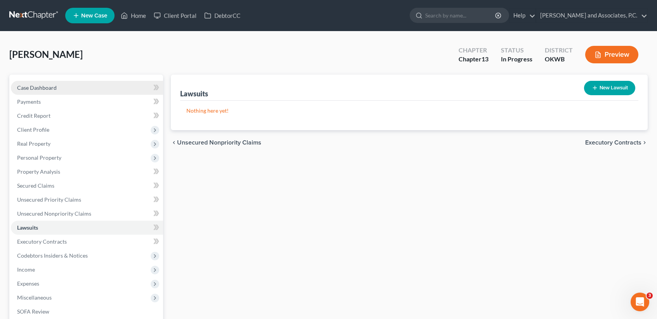
click at [43, 90] on span "Case Dashboard" at bounding box center [37, 87] width 40 height 7
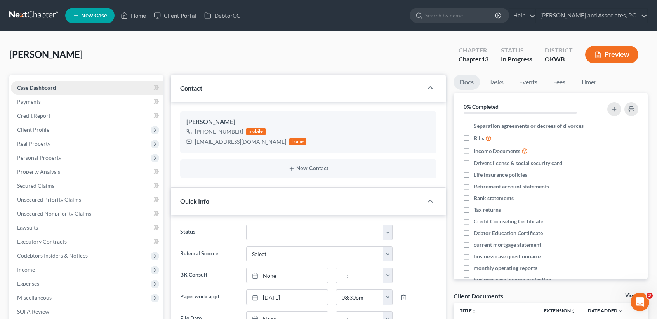
scroll to position [1812, 0]
drag, startPoint x: 118, startPoint y: 5, endPoint x: 129, endPoint y: 9, distance: 11.8
click at [123, 6] on ul "New Case Home Client Portal DebtorCC - No Result - See all results Or Press Ent…" at bounding box center [356, 15] width 582 height 20
click at [129, 9] on link "Home" at bounding box center [133, 16] width 33 height 14
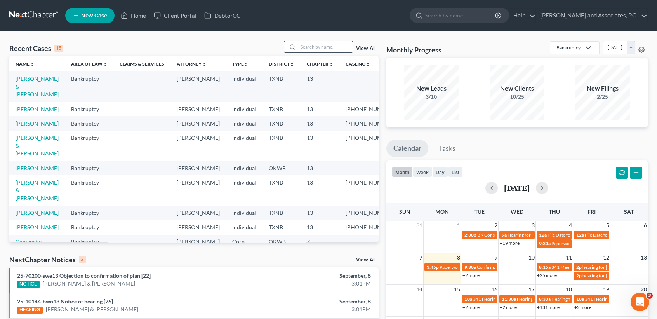
click at [346, 51] on input "search" at bounding box center [325, 46] width 54 height 11
type input "b"
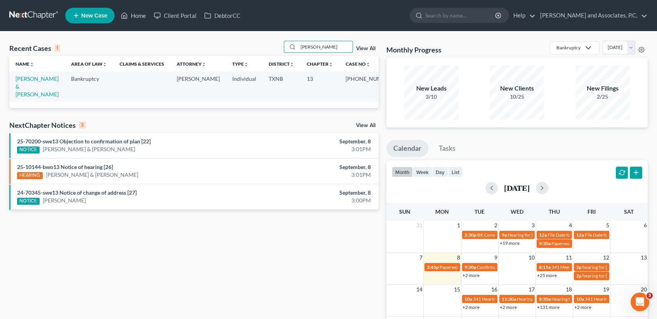
type input "nieto"
click at [21, 83] on td "[PERSON_NAME] & [PERSON_NAME]" at bounding box center [37, 86] width 56 height 30
click at [23, 92] on td "[PERSON_NAME] & [PERSON_NAME]" at bounding box center [37, 86] width 56 height 30
click at [19, 78] on link "[PERSON_NAME] & [PERSON_NAME]" at bounding box center [37, 86] width 43 height 22
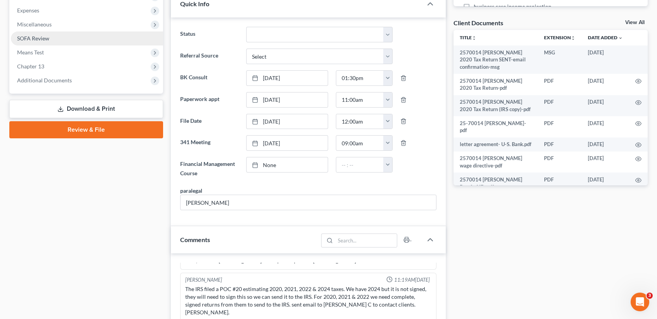
scroll to position [207, 0]
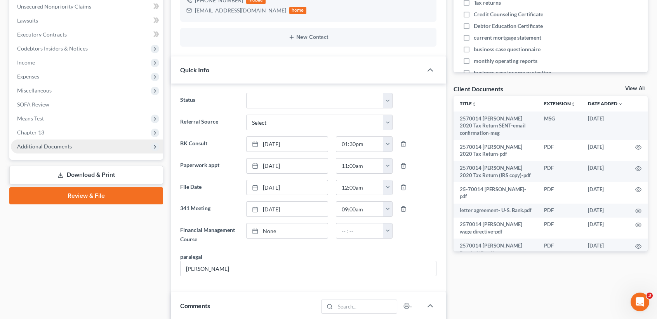
click at [72, 148] on span "Additional Documents" at bounding box center [87, 146] width 152 height 14
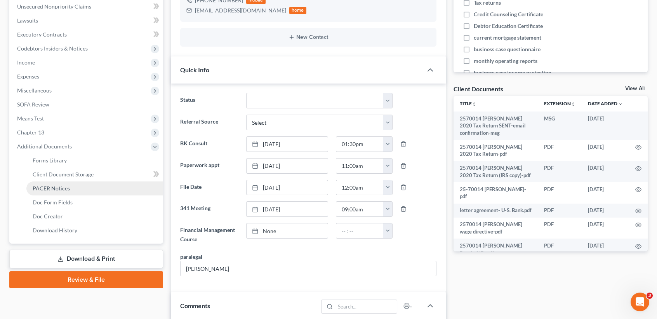
drag, startPoint x: 60, startPoint y: 187, endPoint x: 67, endPoint y: 184, distance: 7.9
click at [60, 187] on span "PACER Notices" at bounding box center [51, 188] width 37 height 7
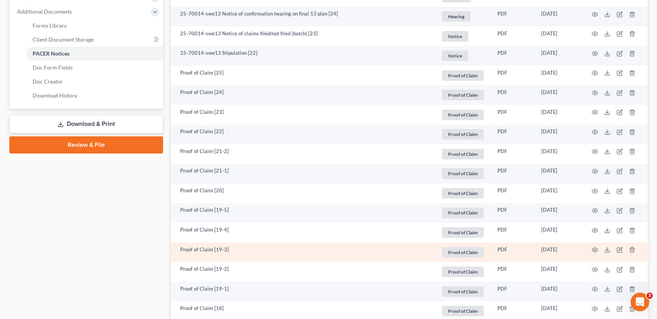
scroll to position [360, 0]
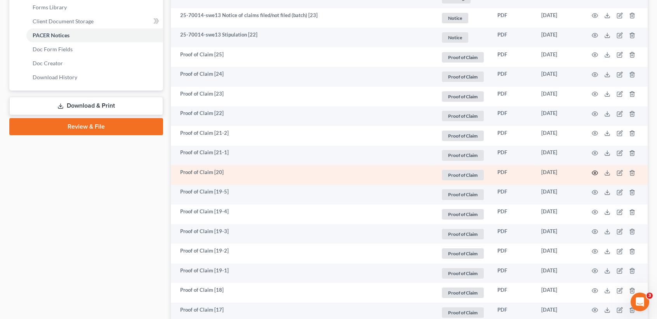
click at [595, 175] on icon "button" at bounding box center [595, 172] width 6 height 4
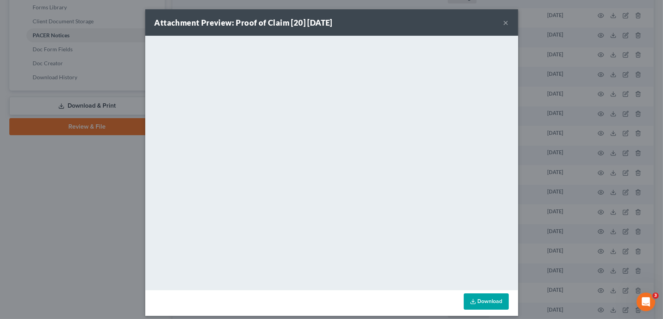
drag, startPoint x: 501, startPoint y: 23, endPoint x: 558, endPoint y: 130, distance: 121.0
click at [503, 22] on button "×" at bounding box center [505, 22] width 5 height 9
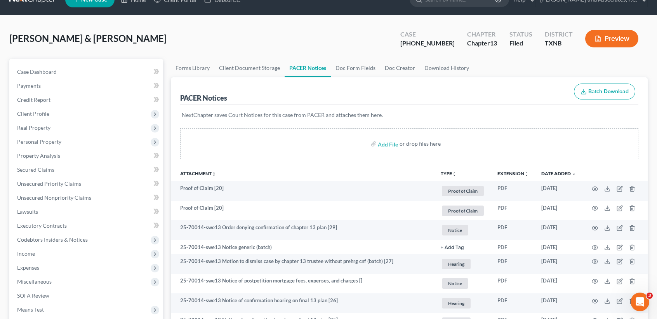
scroll to position [0, 0]
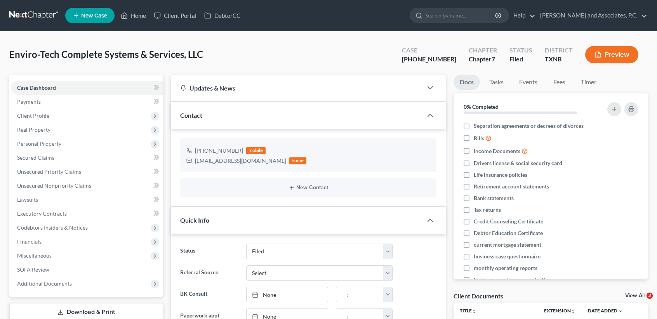
select select "5"
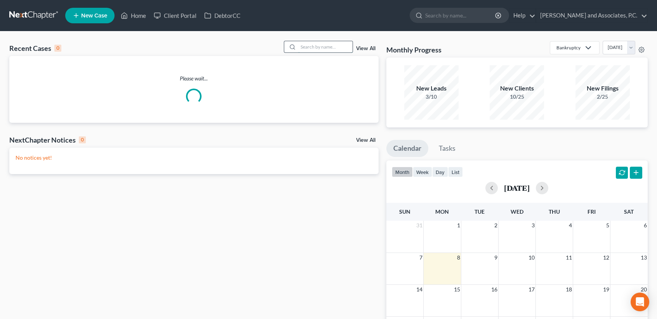
click at [331, 49] on input "search" at bounding box center [325, 46] width 54 height 11
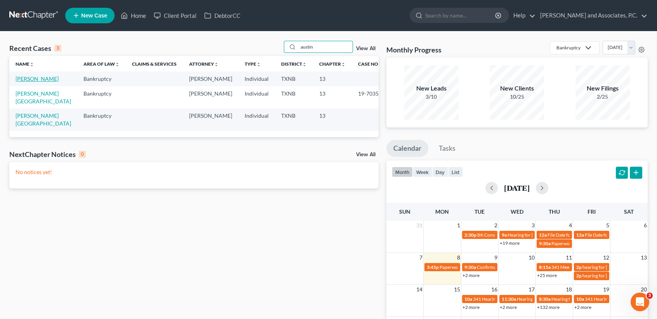
type input "austin"
click at [39, 82] on link "[PERSON_NAME]" at bounding box center [37, 78] width 43 height 7
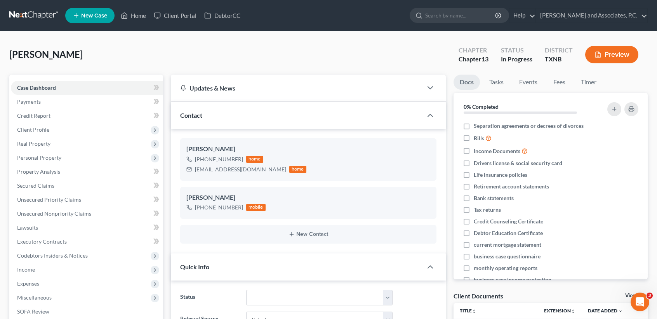
scroll to position [17, 0]
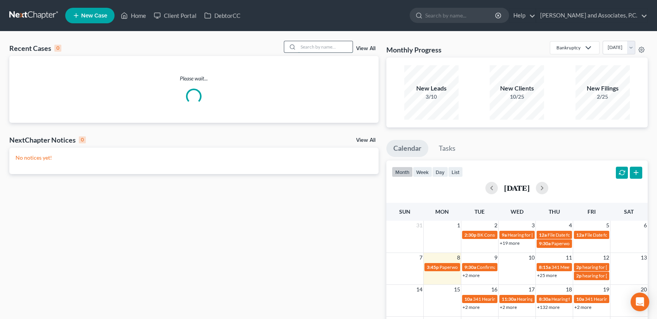
click at [326, 50] on input "search" at bounding box center [325, 46] width 54 height 11
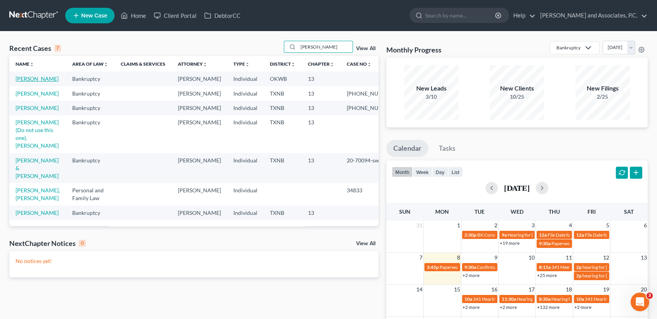
type input "[PERSON_NAME]"
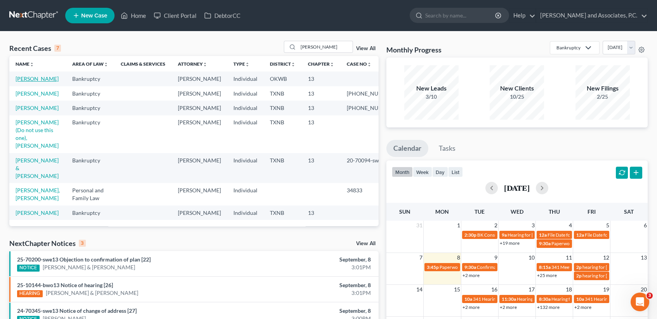
click at [17, 82] on link "[PERSON_NAME]" at bounding box center [37, 78] width 43 height 7
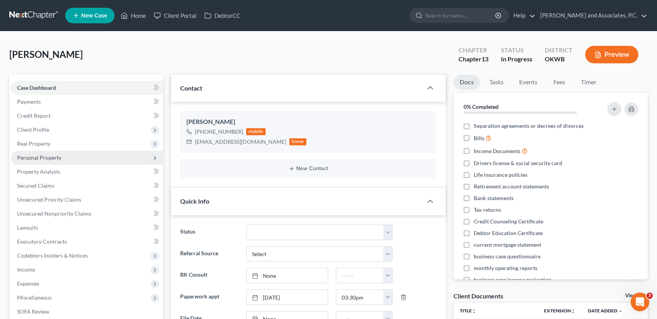
scroll to position [1812, 0]
click at [45, 156] on span "Personal Property" at bounding box center [39, 157] width 44 height 7
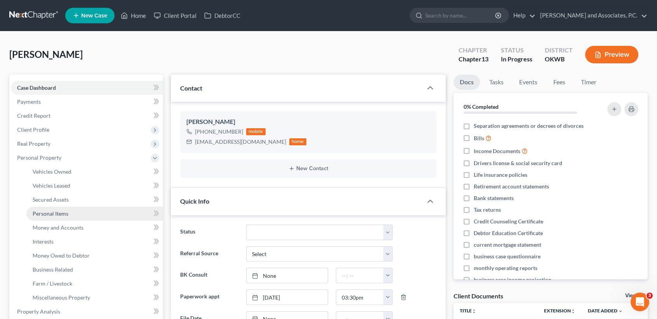
click at [71, 212] on link "Personal Items" at bounding box center [94, 214] width 137 height 14
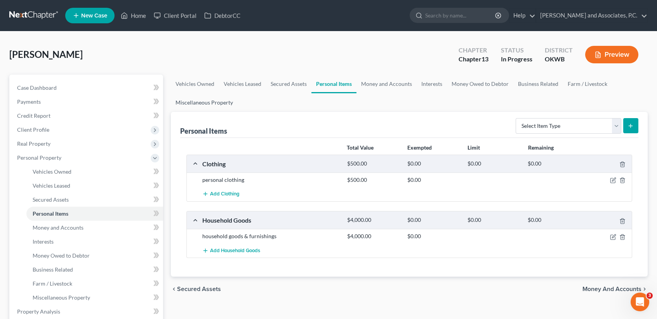
click at [217, 99] on link "Miscellaneous Property" at bounding box center [204, 102] width 67 height 19
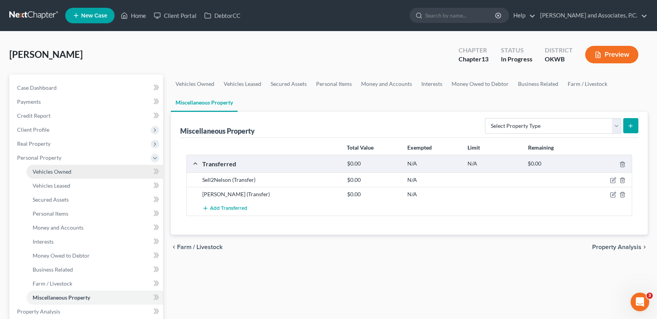
click at [55, 170] on span "Vehicles Owned" at bounding box center [52, 171] width 39 height 7
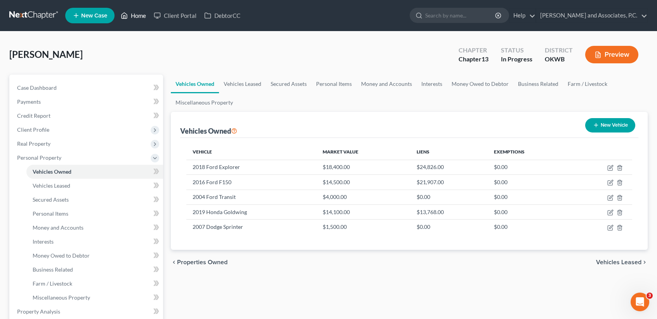
click at [131, 17] on link "Home" at bounding box center [133, 16] width 33 height 14
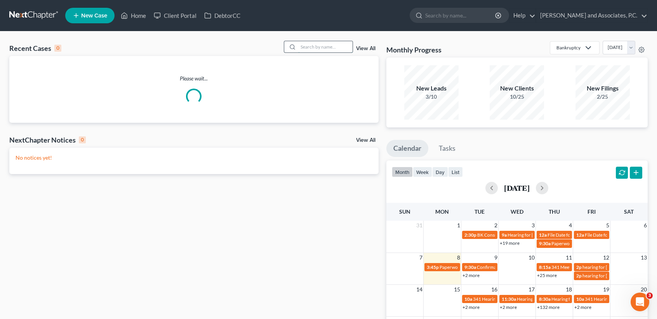
drag, startPoint x: 307, startPoint y: 46, endPoint x: 310, endPoint y: 42, distance: 5.3
click at [307, 46] on input "search" at bounding box center [325, 46] width 54 height 11
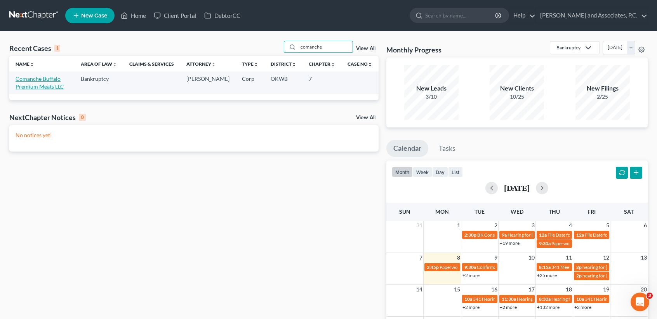
type input "comanche"
click at [26, 88] on link "Comanche Buffalo Premium Meats LLC" at bounding box center [40, 82] width 49 height 14
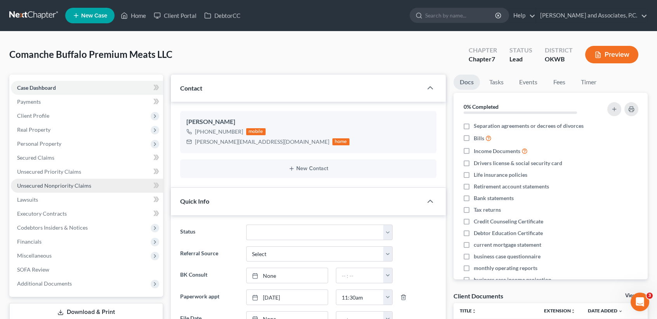
scroll to position [1812, 0]
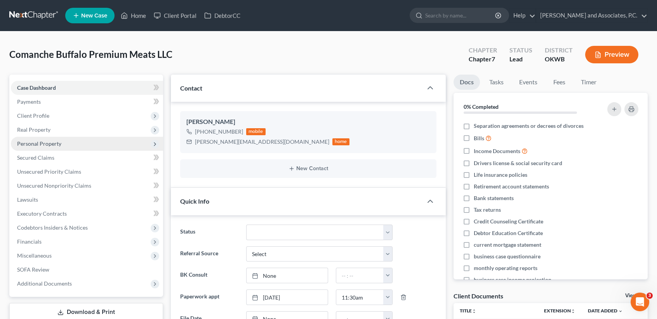
click at [53, 146] on span "Personal Property" at bounding box center [39, 143] width 44 height 7
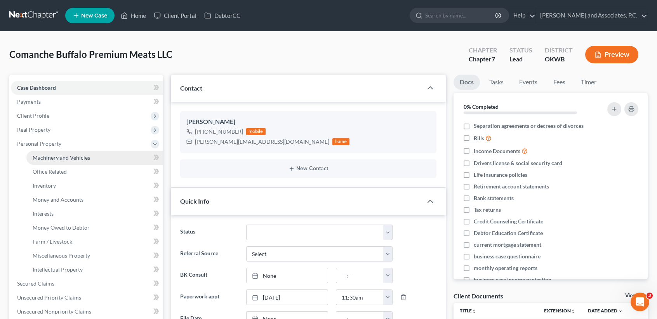
click at [53, 156] on span "Machinery and Vehicles" at bounding box center [61, 157] width 57 height 7
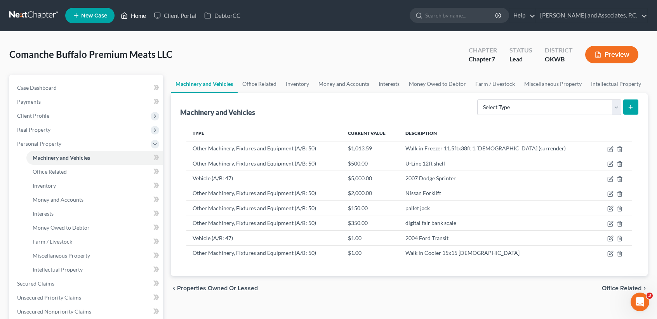
click at [134, 17] on link "Home" at bounding box center [133, 16] width 33 height 14
